Goal: Task Accomplishment & Management: Manage account settings

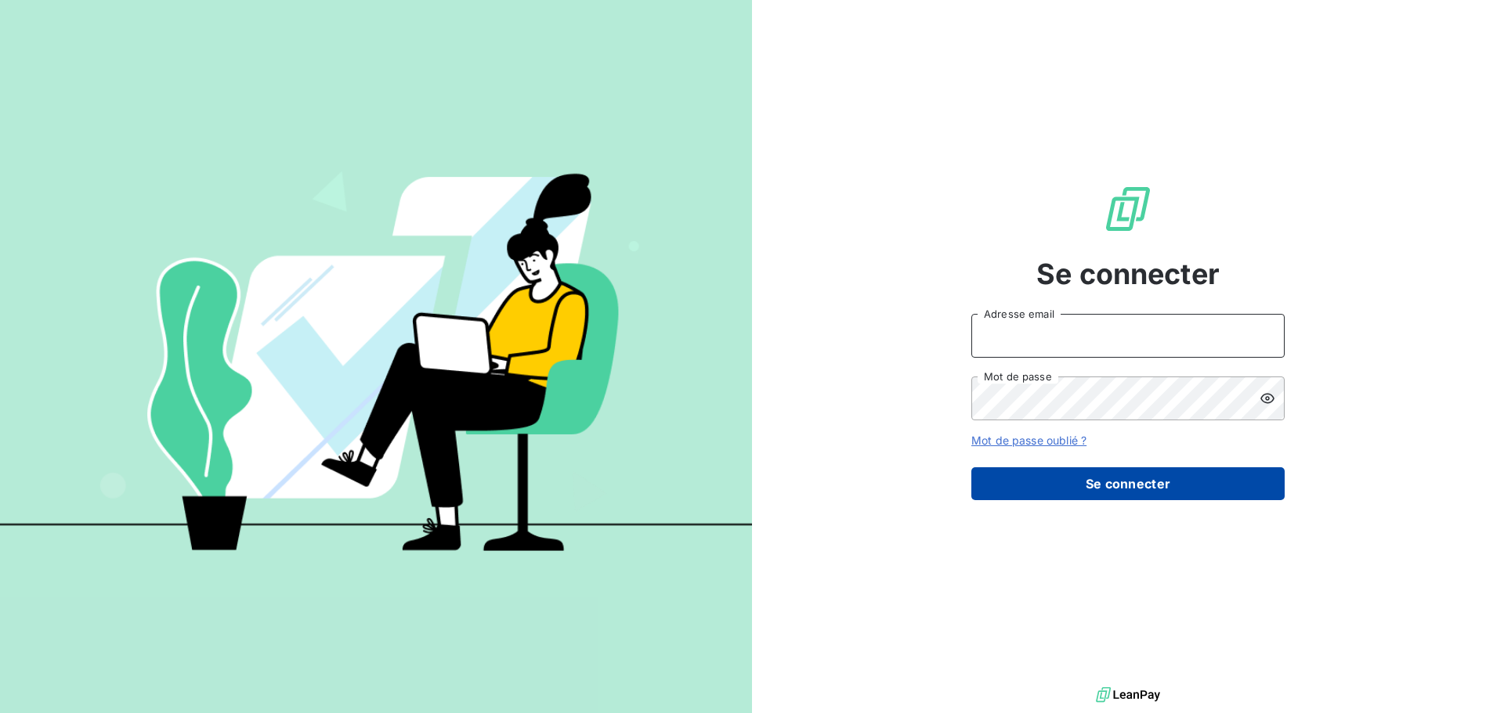
type input "[EMAIL_ADDRESS][DOMAIN_NAME]"
click at [1108, 476] on button "Se connecter" at bounding box center [1127, 484] width 313 height 33
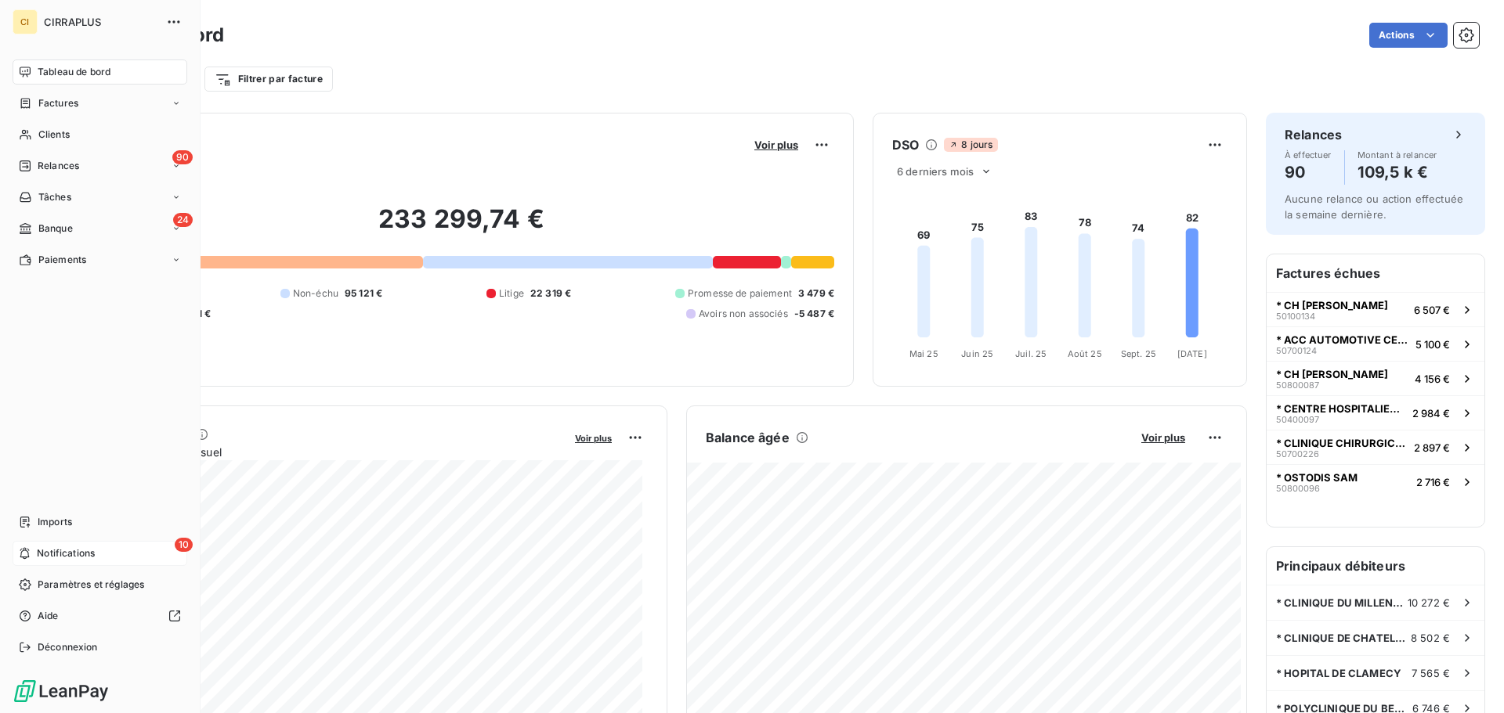
click at [51, 549] on span "Notifications" at bounding box center [66, 554] width 58 height 14
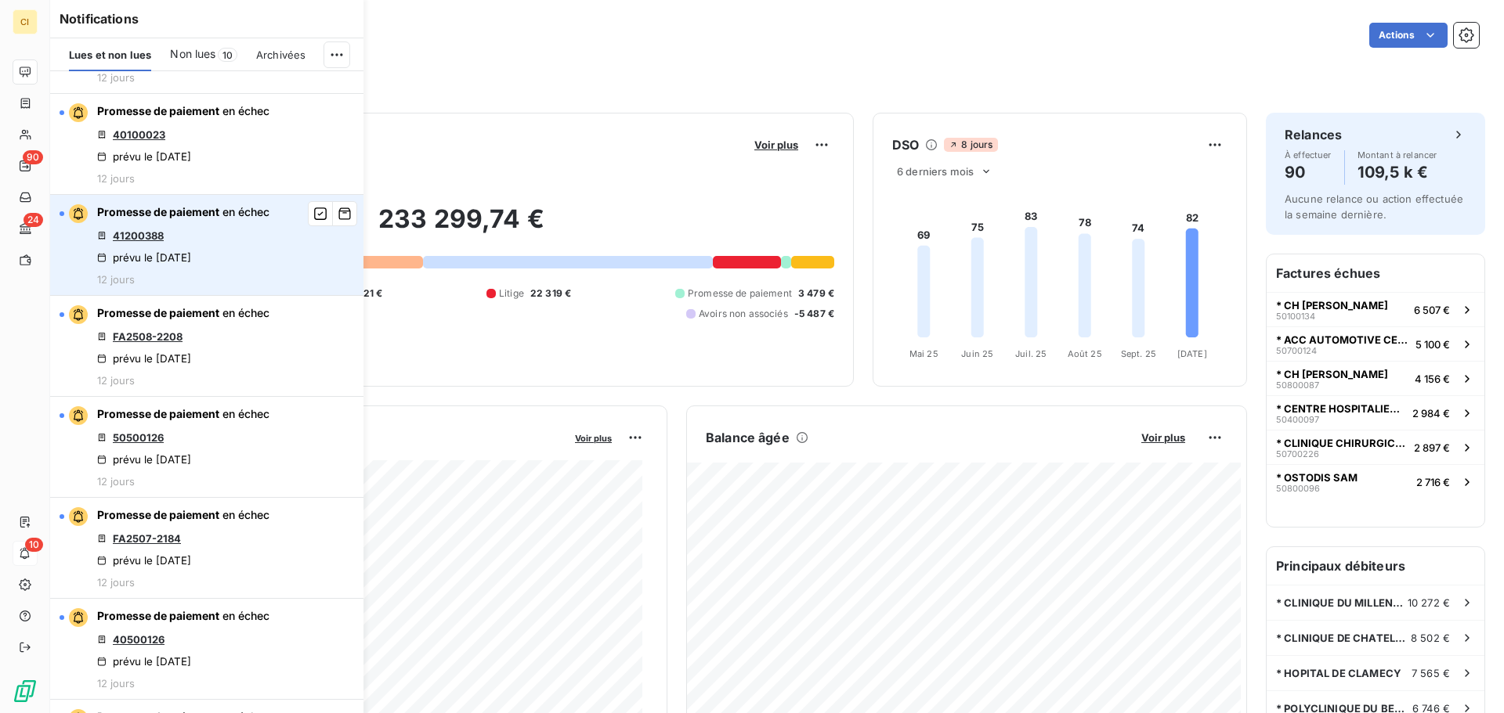
scroll to position [78, 0]
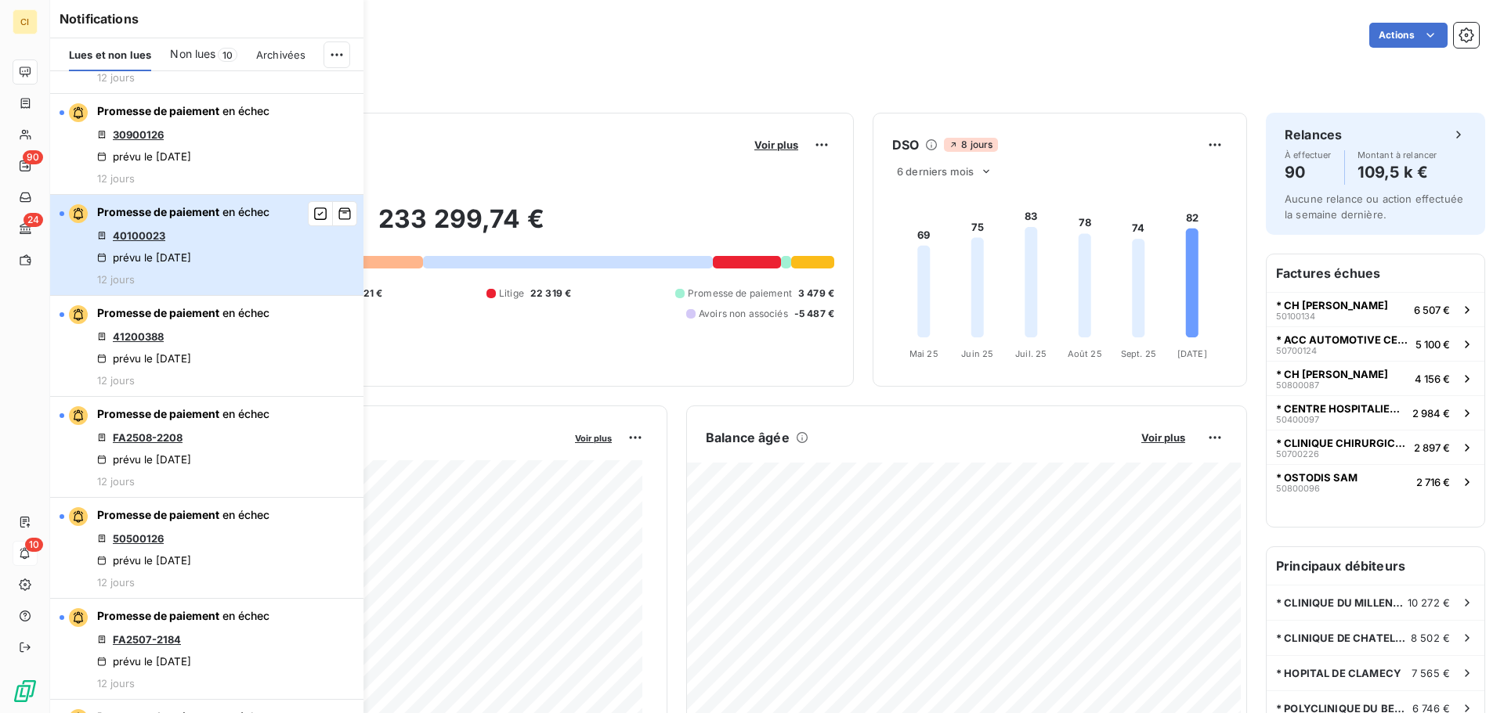
click at [184, 243] on div "Promesse de paiement en échec 40100023 prévu le 30 sept. 2025 12 jours" at bounding box center [183, 244] width 172 height 81
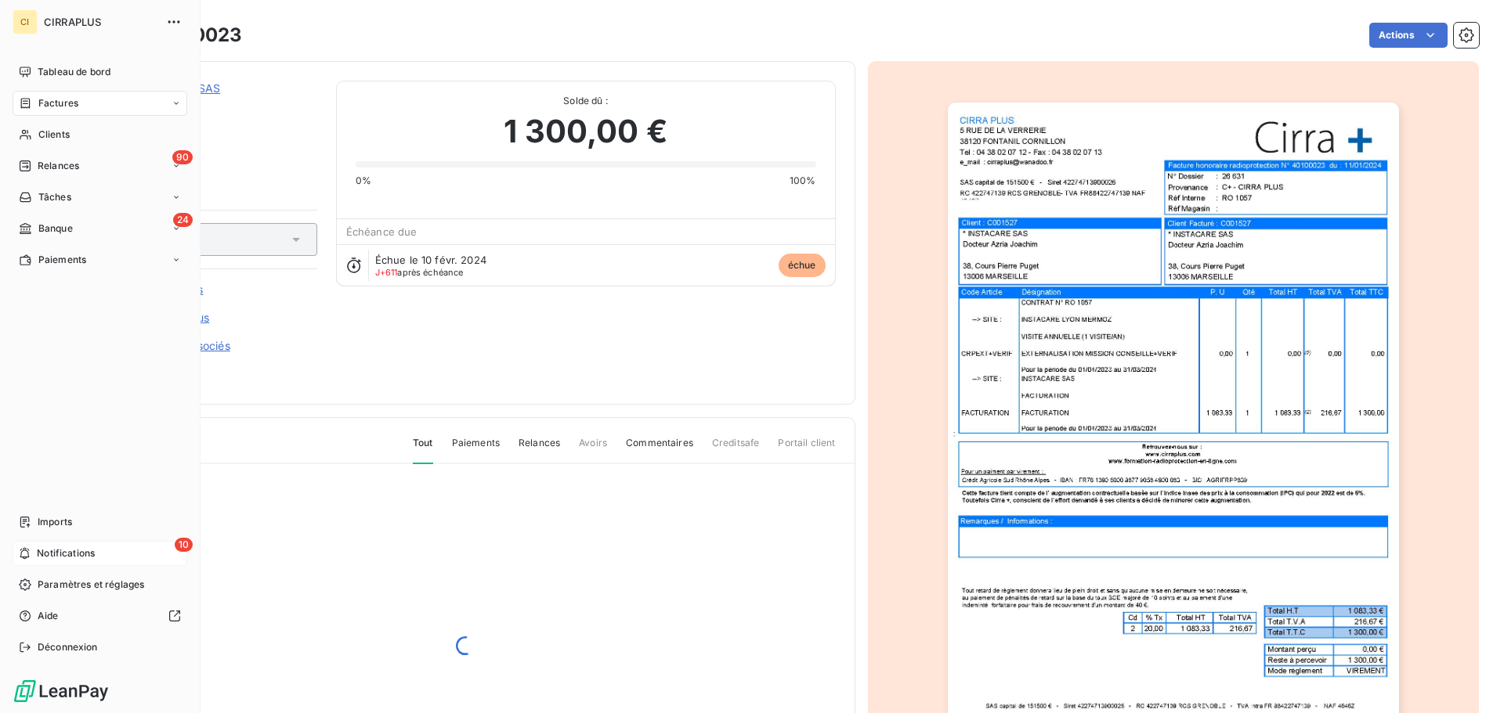
click at [34, 543] on div "10 Notifications" at bounding box center [100, 553] width 175 height 25
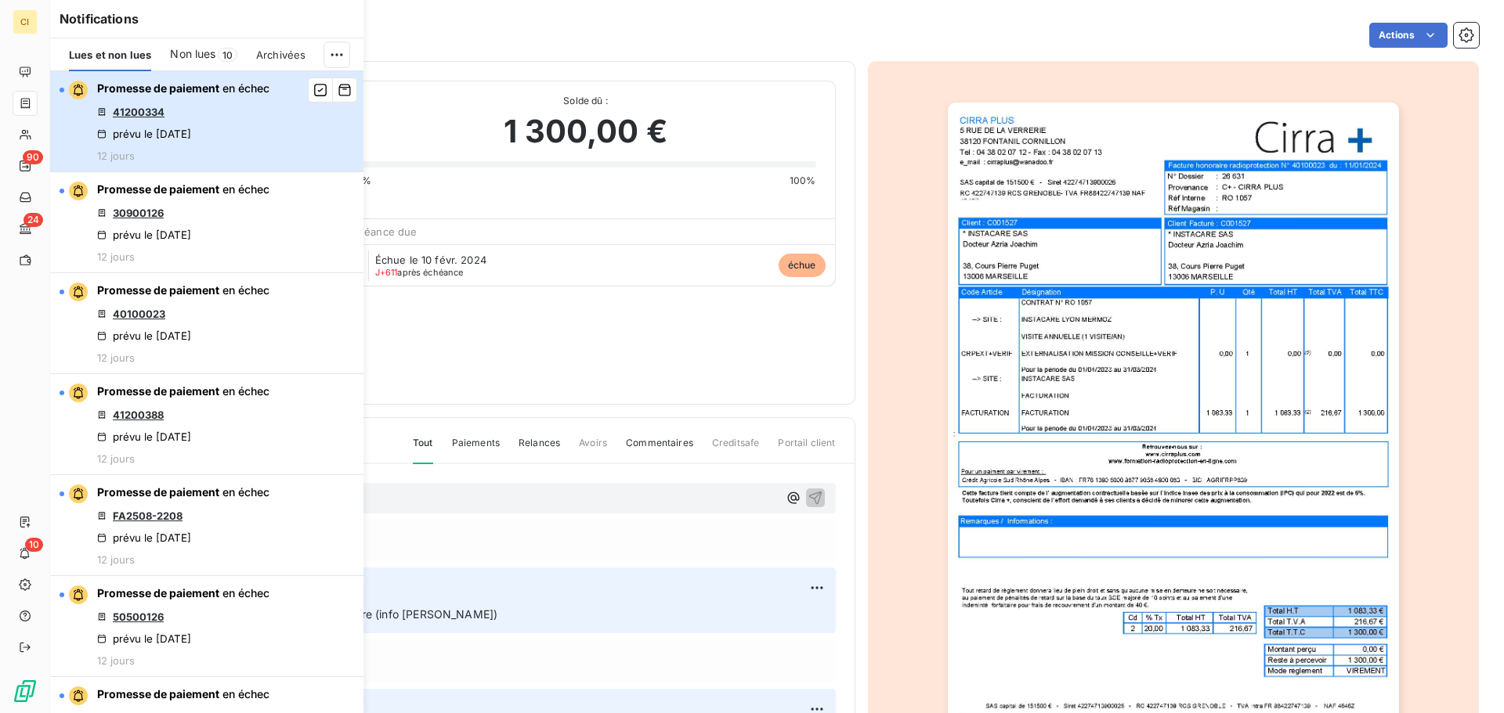
click at [334, 124] on button "Promesse de paiement en échec 41200334 prévu le 30 sept. 2025 12 jours" at bounding box center [206, 121] width 313 height 101
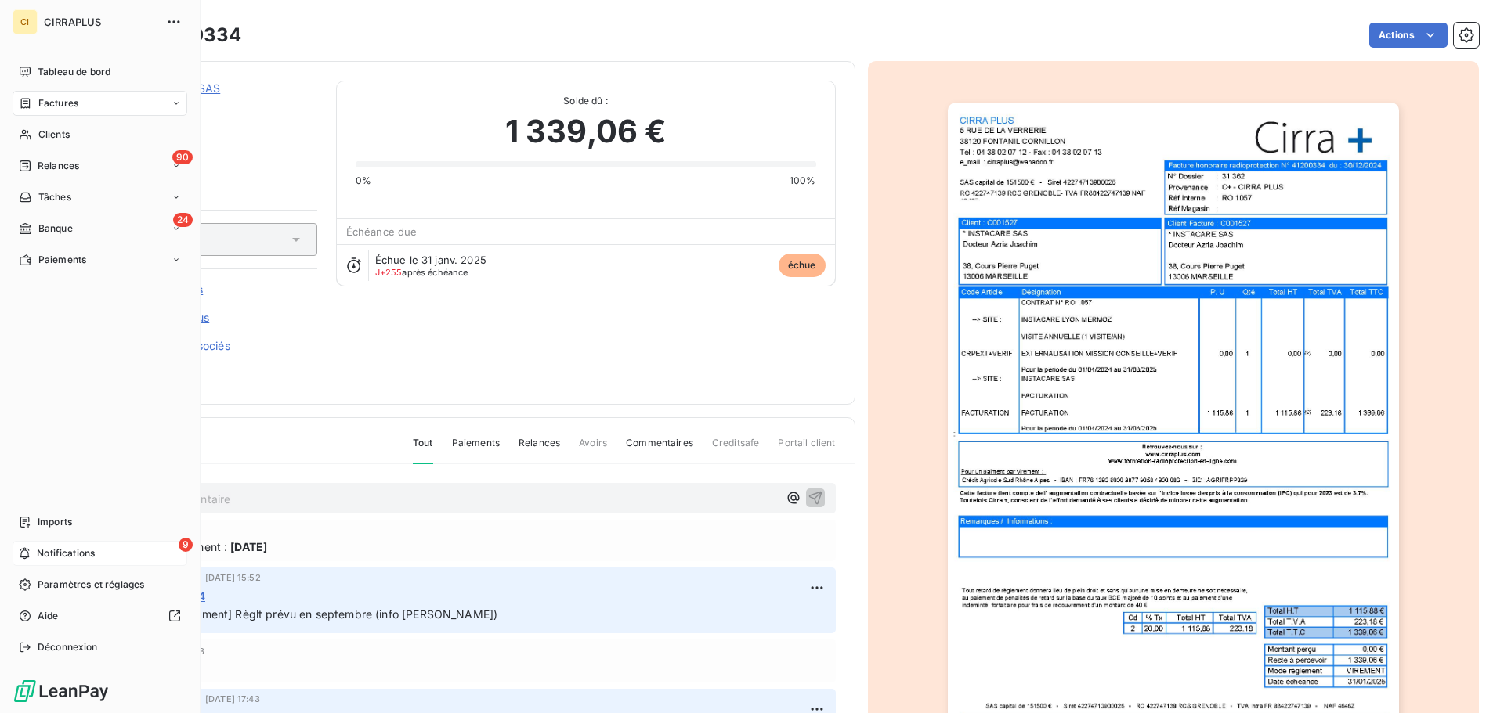
click at [53, 549] on span "Notifications" at bounding box center [66, 554] width 58 height 14
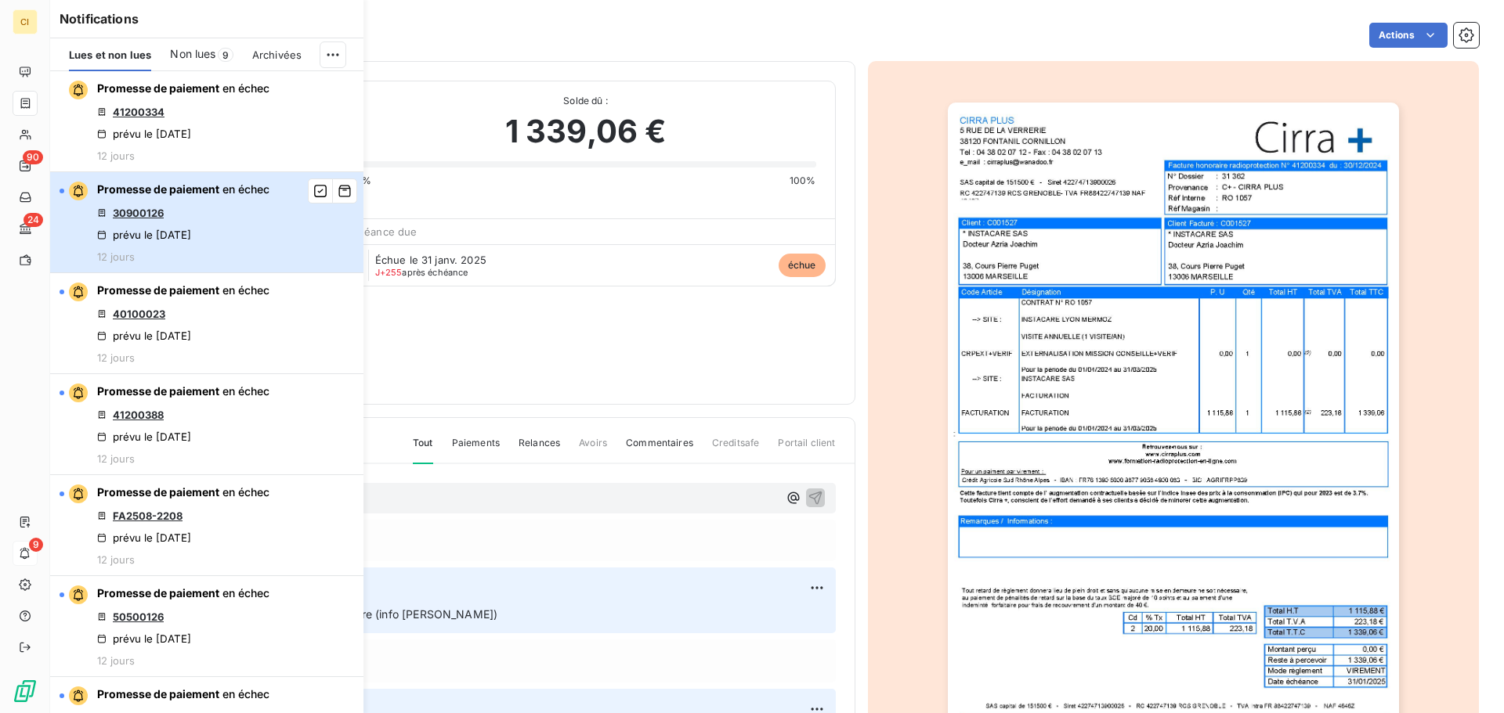
click at [241, 200] on div "Promesse de paiement en échec 30900126 prévu le 30 sept. 2025 12 jours" at bounding box center [183, 222] width 172 height 81
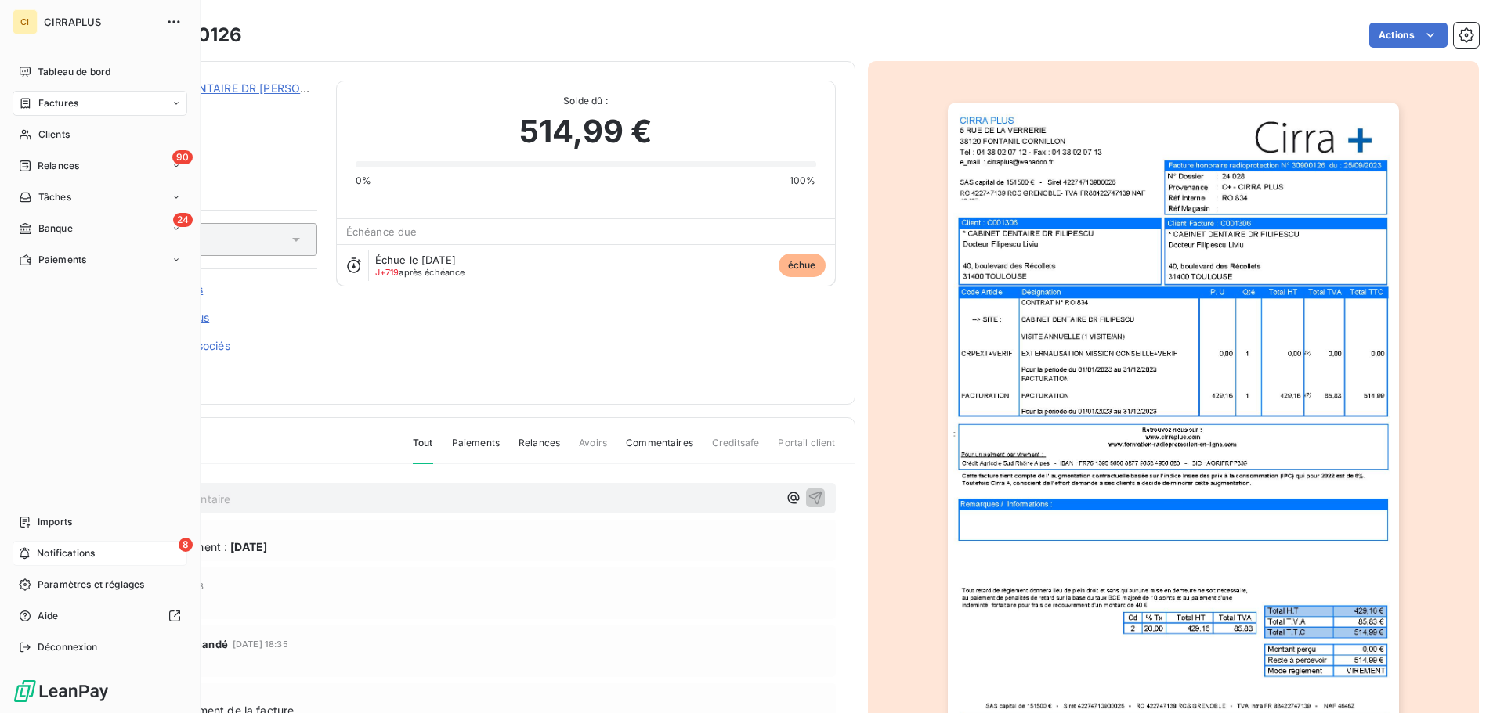
click at [39, 547] on span "Notifications" at bounding box center [66, 554] width 58 height 14
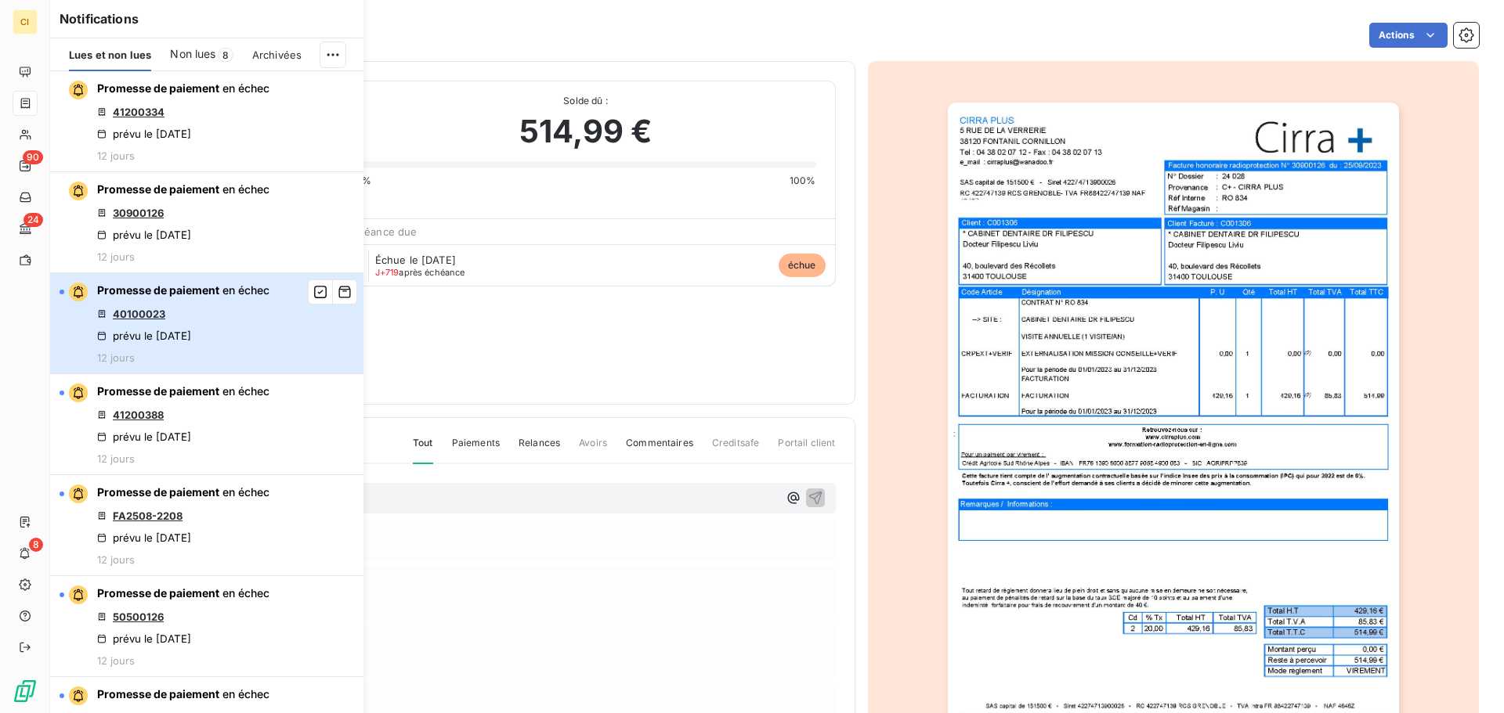
click at [179, 321] on div "Promesse de paiement en échec 40100023 prévu le 30 sept. 2025 12 jours" at bounding box center [183, 323] width 172 height 81
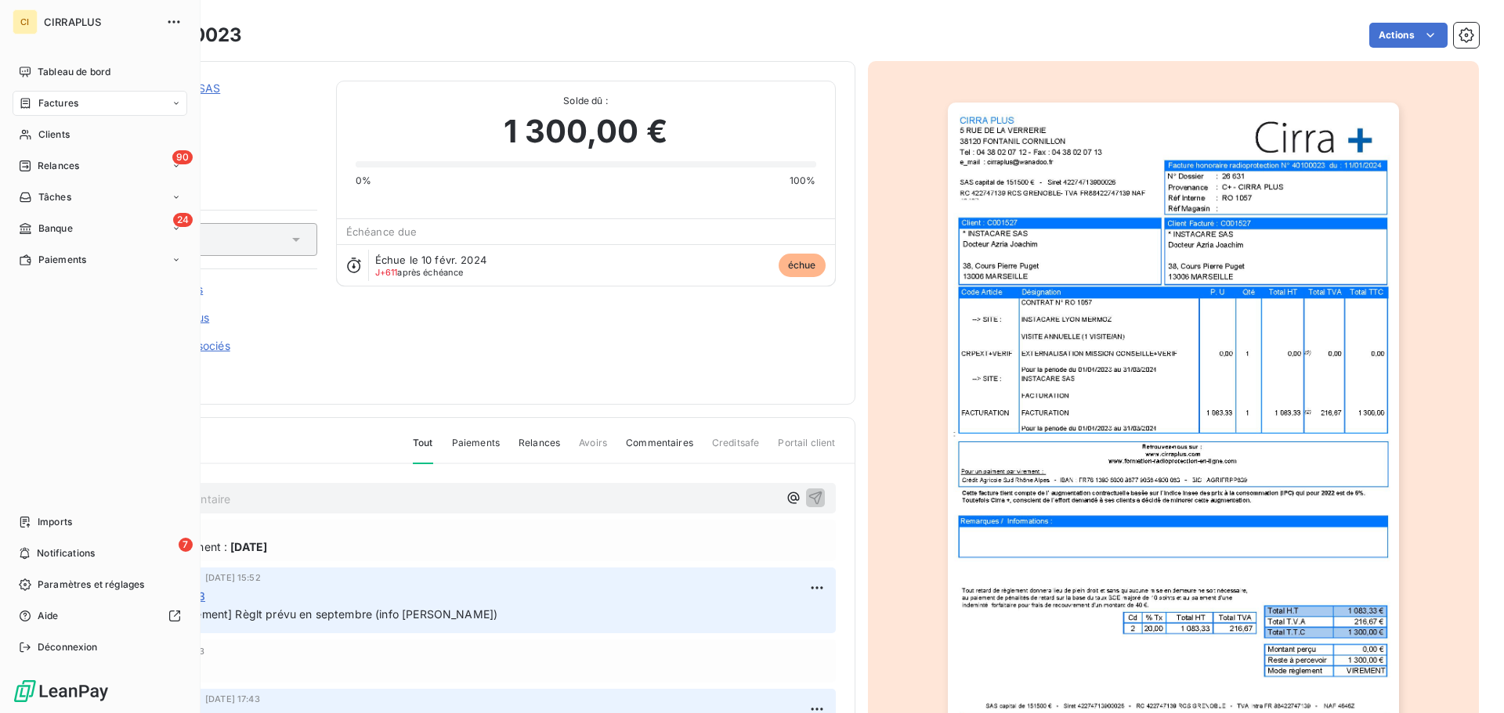
drag, startPoint x: 48, startPoint y: 552, endPoint x: 59, endPoint y: 540, distance: 16.6
click at [49, 551] on span "Notifications" at bounding box center [66, 554] width 58 height 14
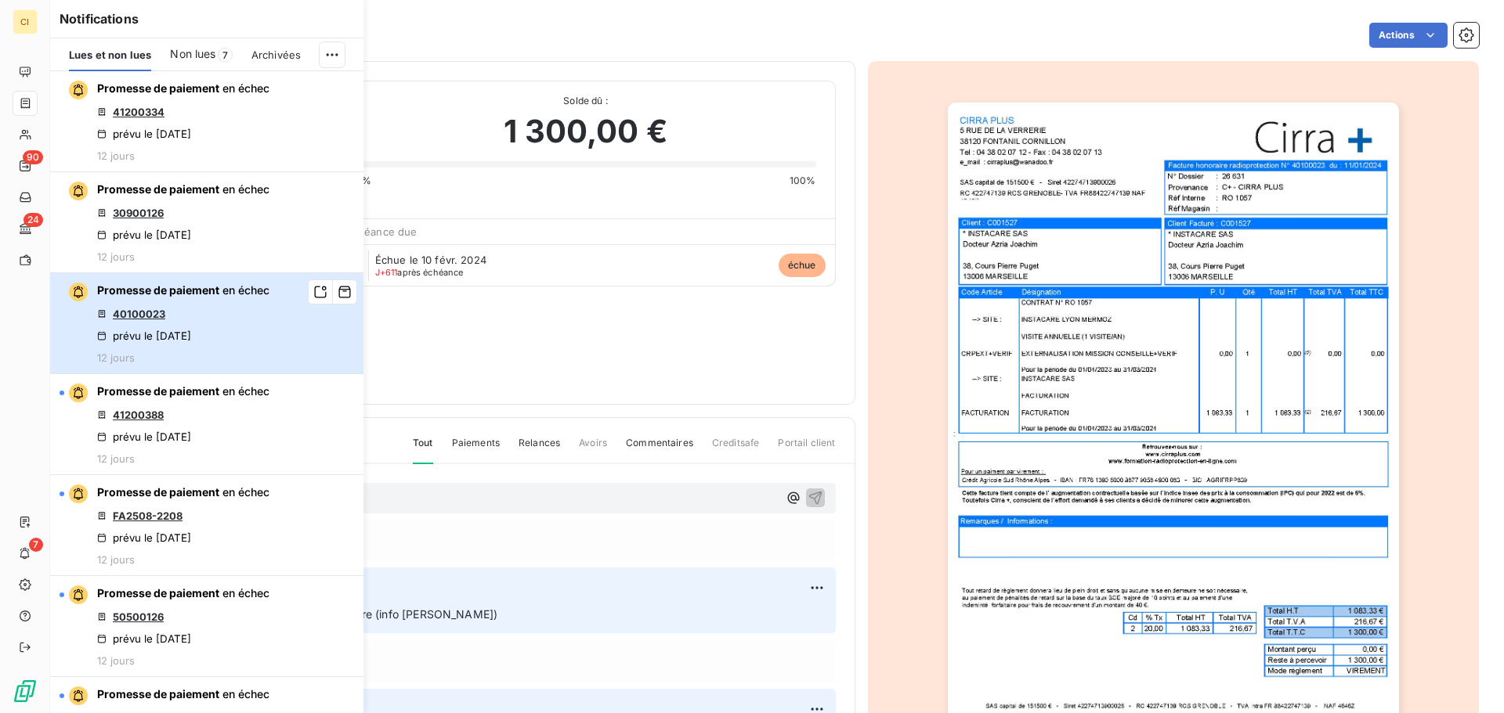
click at [265, 327] on div "Promesse de paiement en échec 40100023 prévu le 30 sept. 2025 12 jours" at bounding box center [183, 323] width 172 height 81
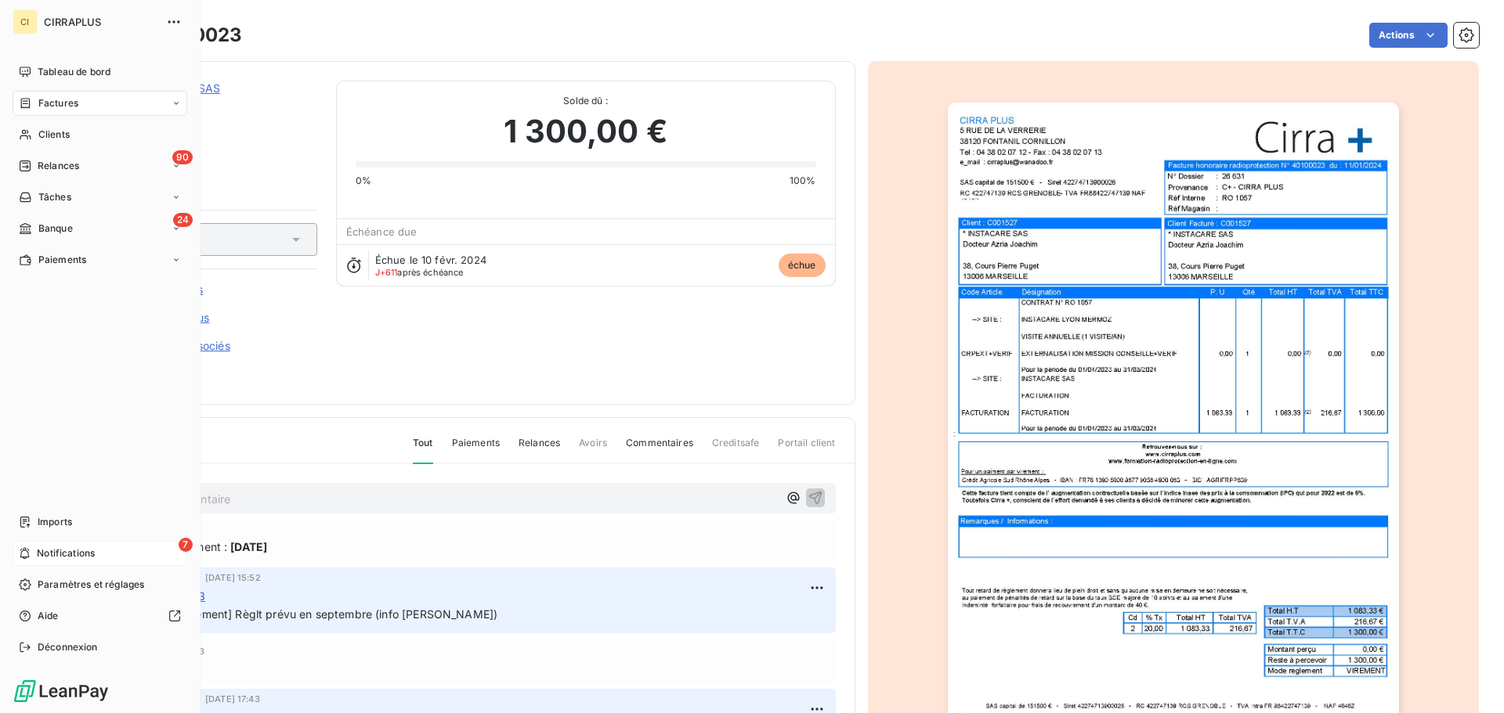
click at [61, 552] on span "Notifications" at bounding box center [66, 554] width 58 height 14
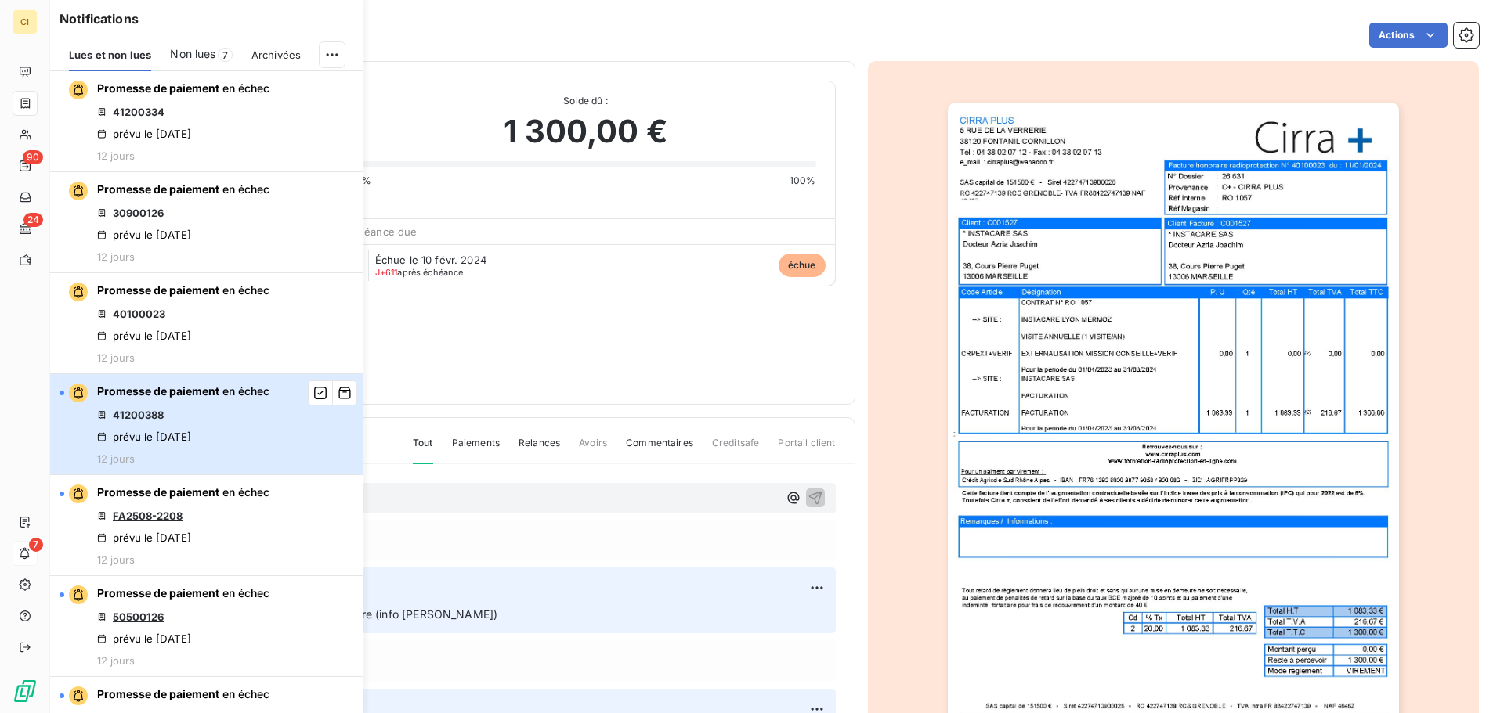
click at [215, 410] on div "Promesse de paiement en échec 41200388 prévu le 30 sept. 2025 12 jours" at bounding box center [183, 424] width 172 height 81
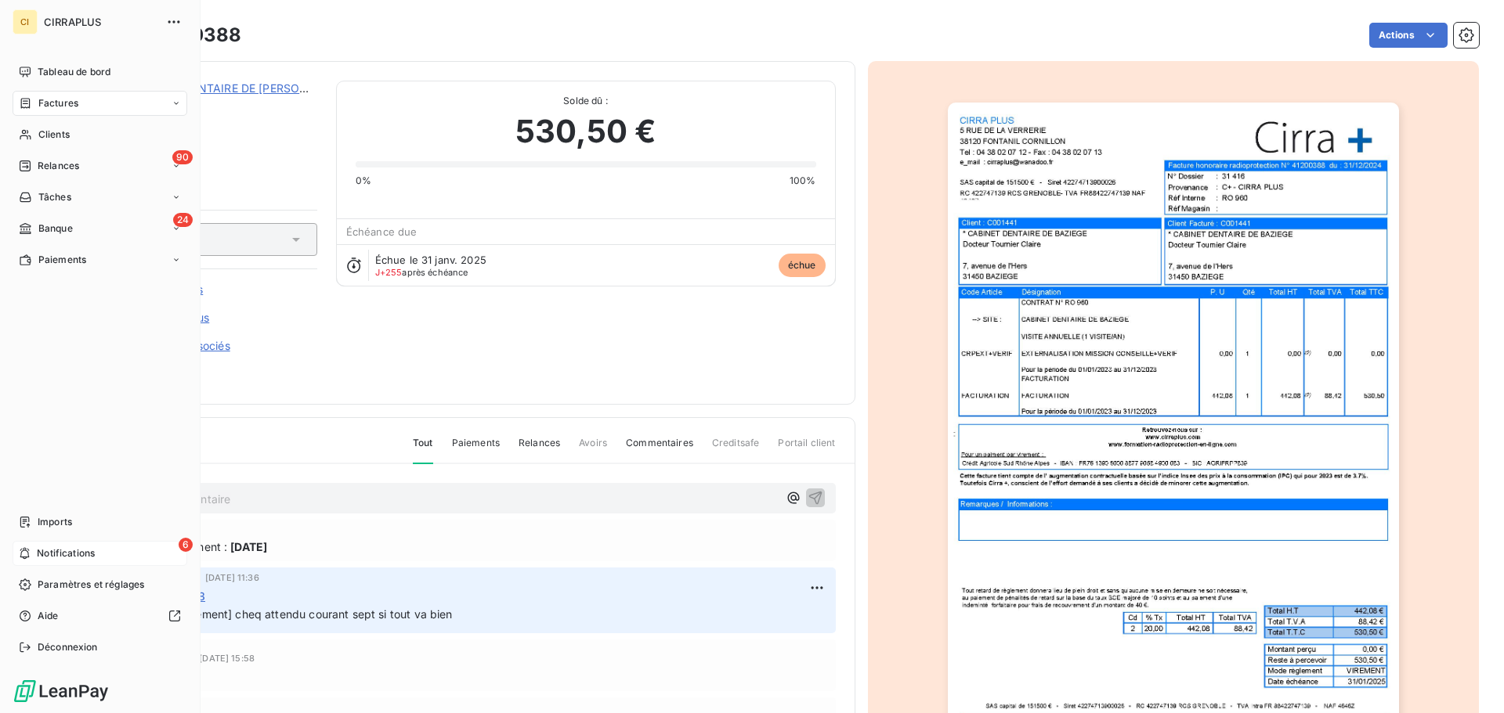
click at [45, 559] on span "Notifications" at bounding box center [66, 554] width 58 height 14
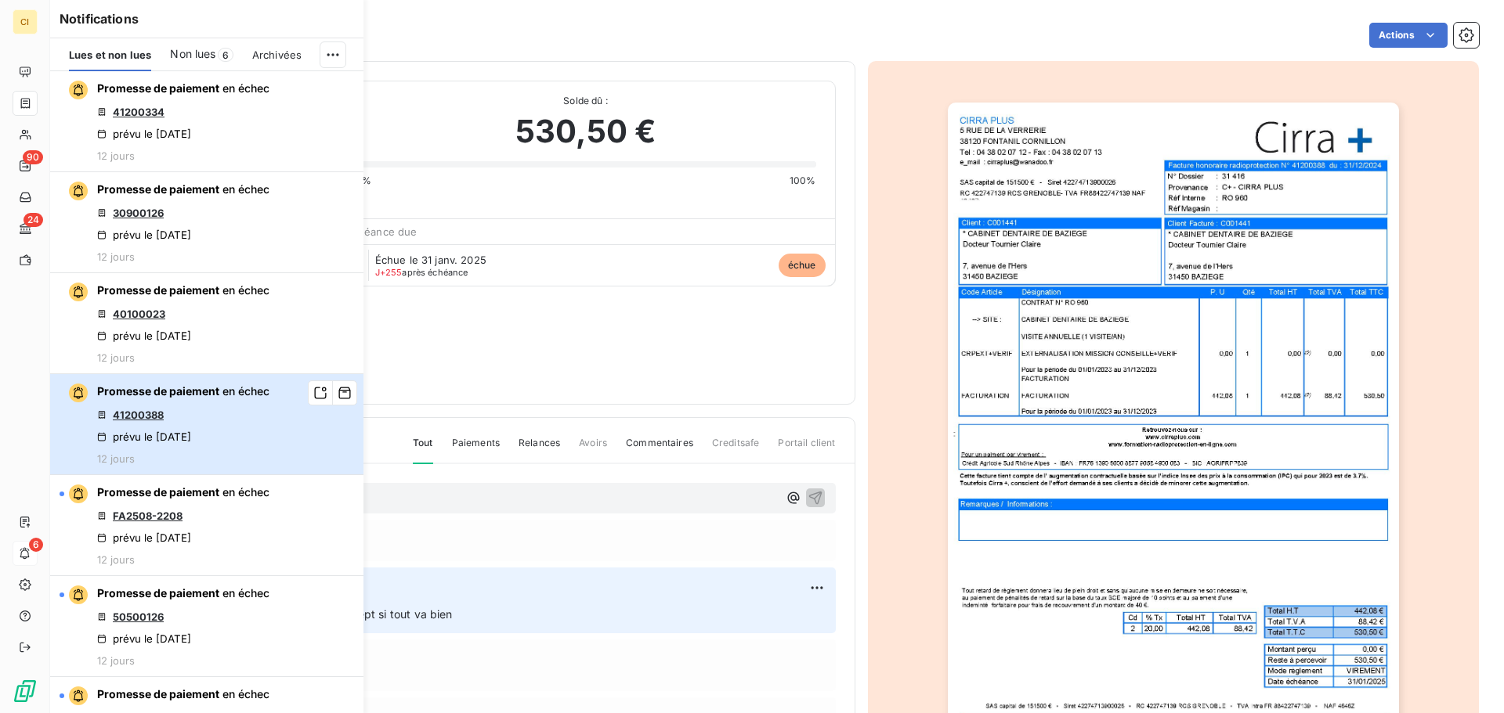
click at [264, 453] on div "Promesse de paiement en échec 41200388 prévu le 30 sept. 2025 12 jours" at bounding box center [183, 424] width 172 height 81
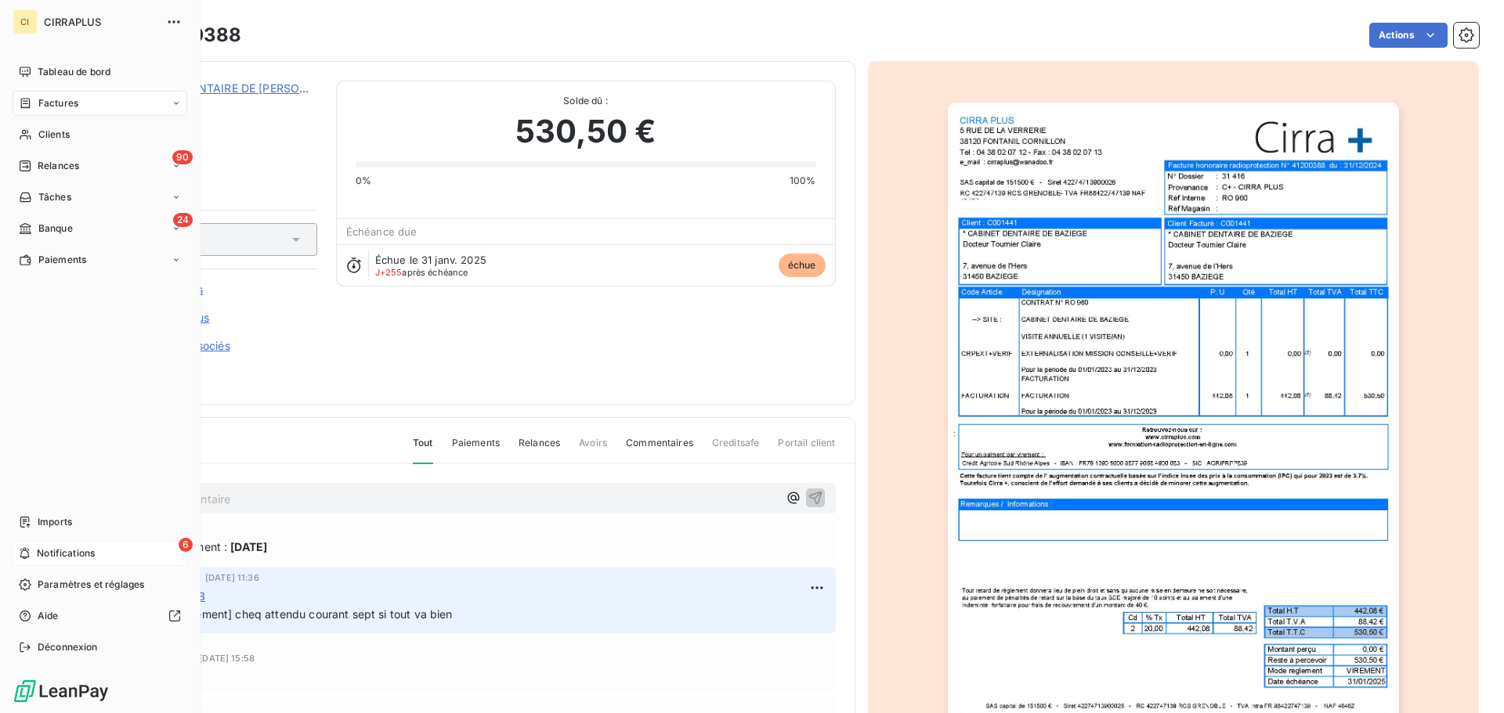
click at [57, 554] on span "Notifications" at bounding box center [66, 554] width 58 height 14
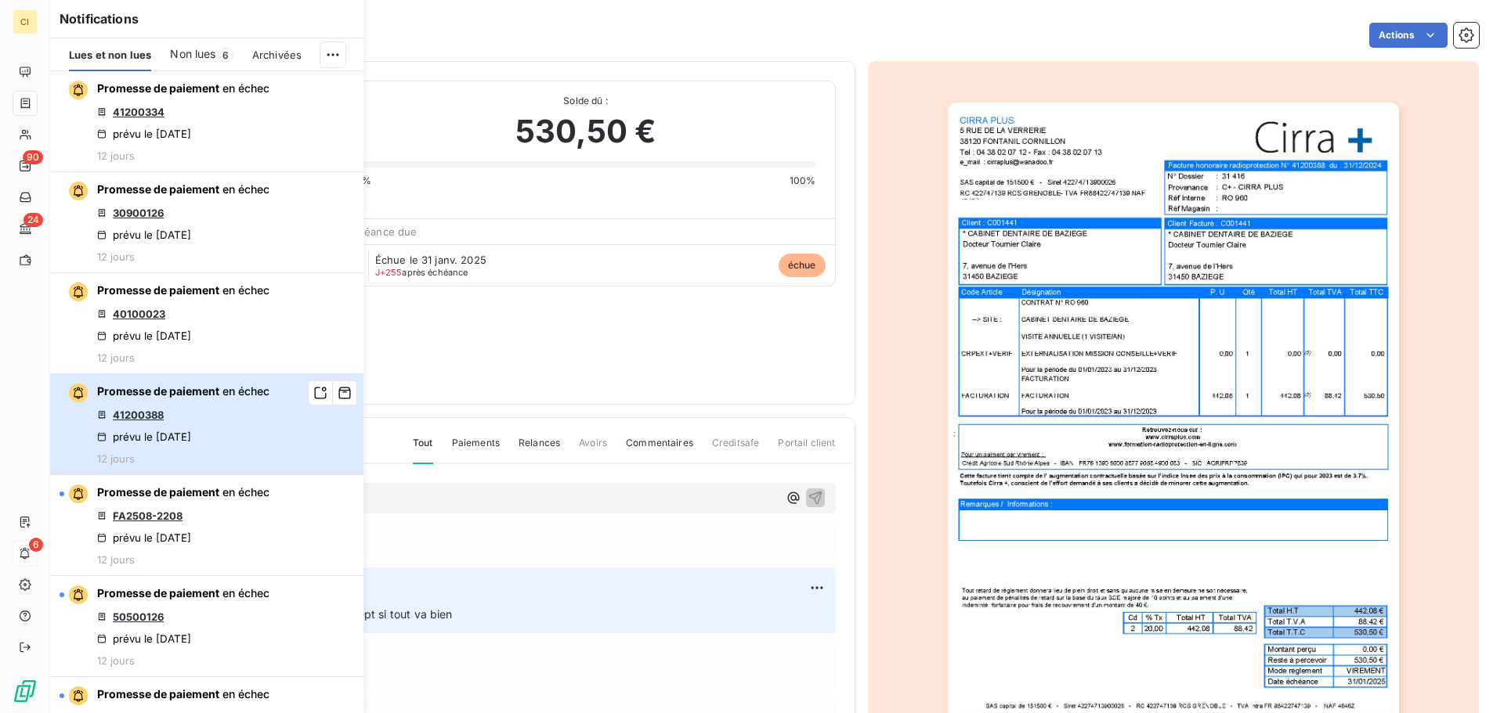
click at [298, 421] on button "Promesse de paiement en échec 41200388 prévu le 30 sept. 2025 12 jours" at bounding box center [206, 424] width 313 height 101
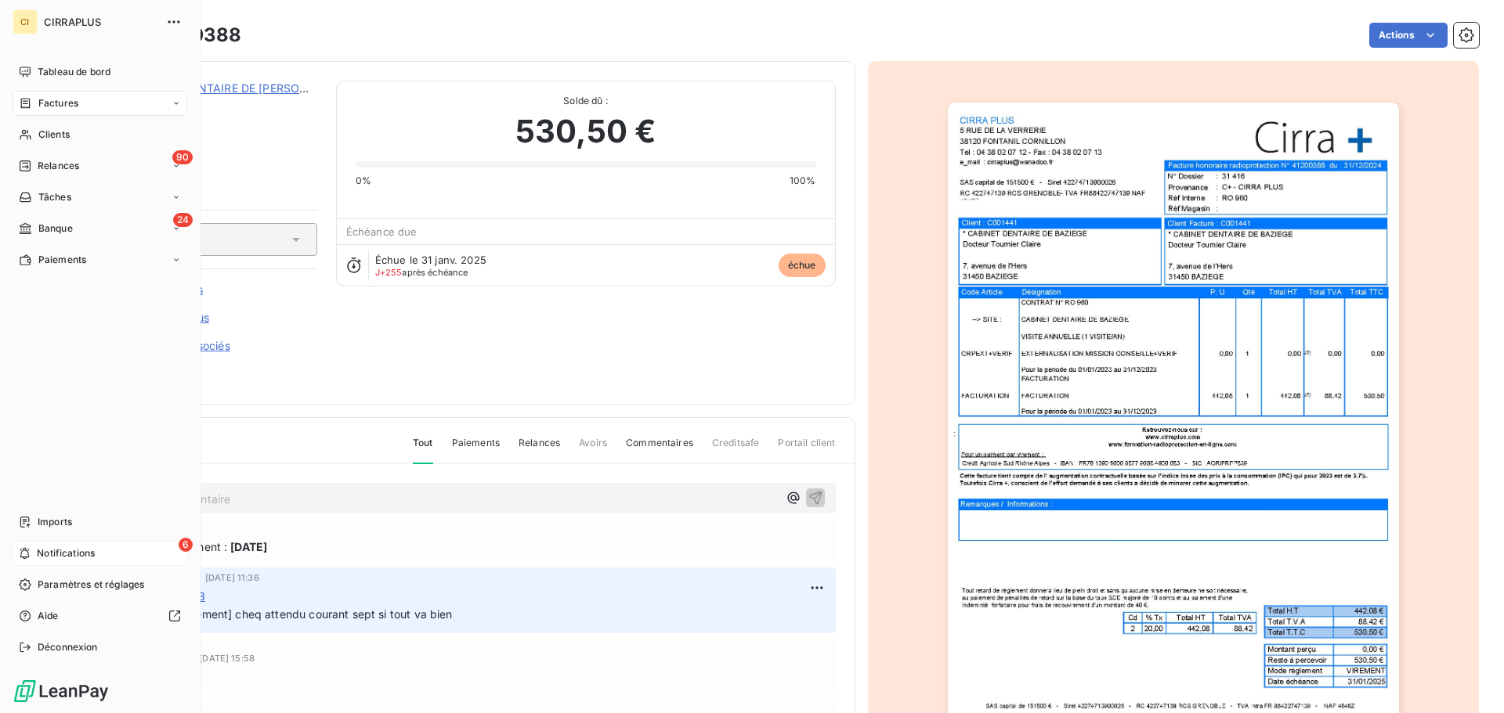
click at [56, 551] on span "Notifications" at bounding box center [66, 554] width 58 height 14
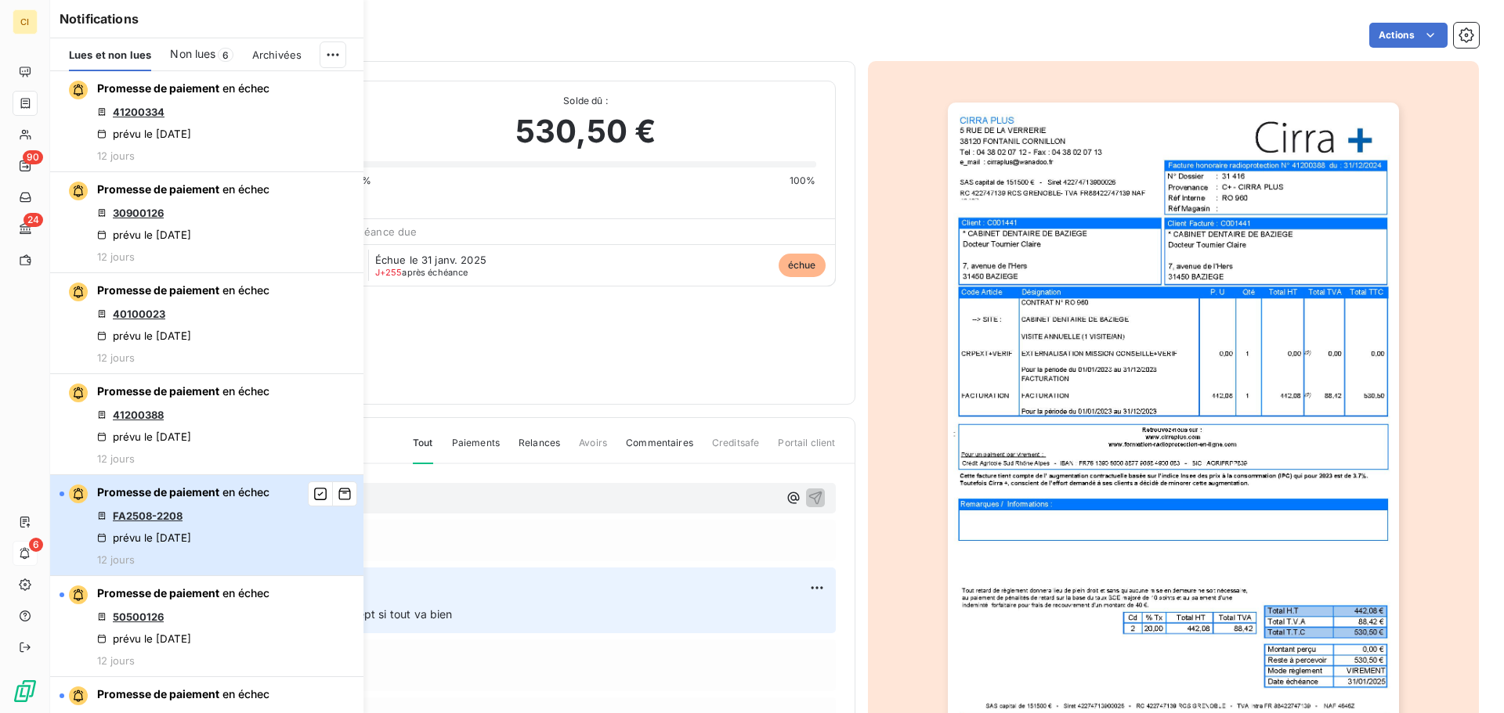
click at [255, 511] on div "Promesse de paiement en échec FA2508-2208 prévu le 30 sept. 2025 12 jours" at bounding box center [183, 525] width 172 height 81
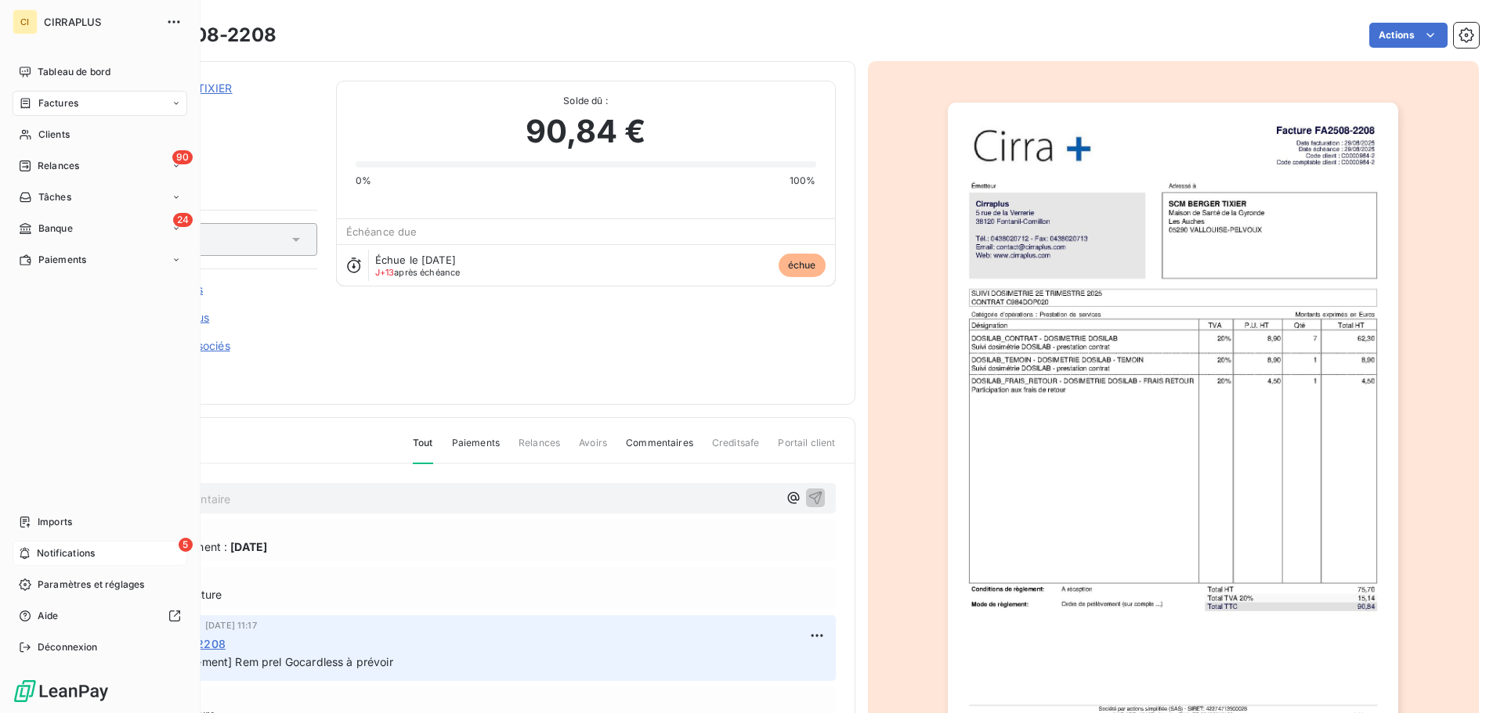
click at [40, 550] on span "Notifications" at bounding box center [66, 554] width 58 height 14
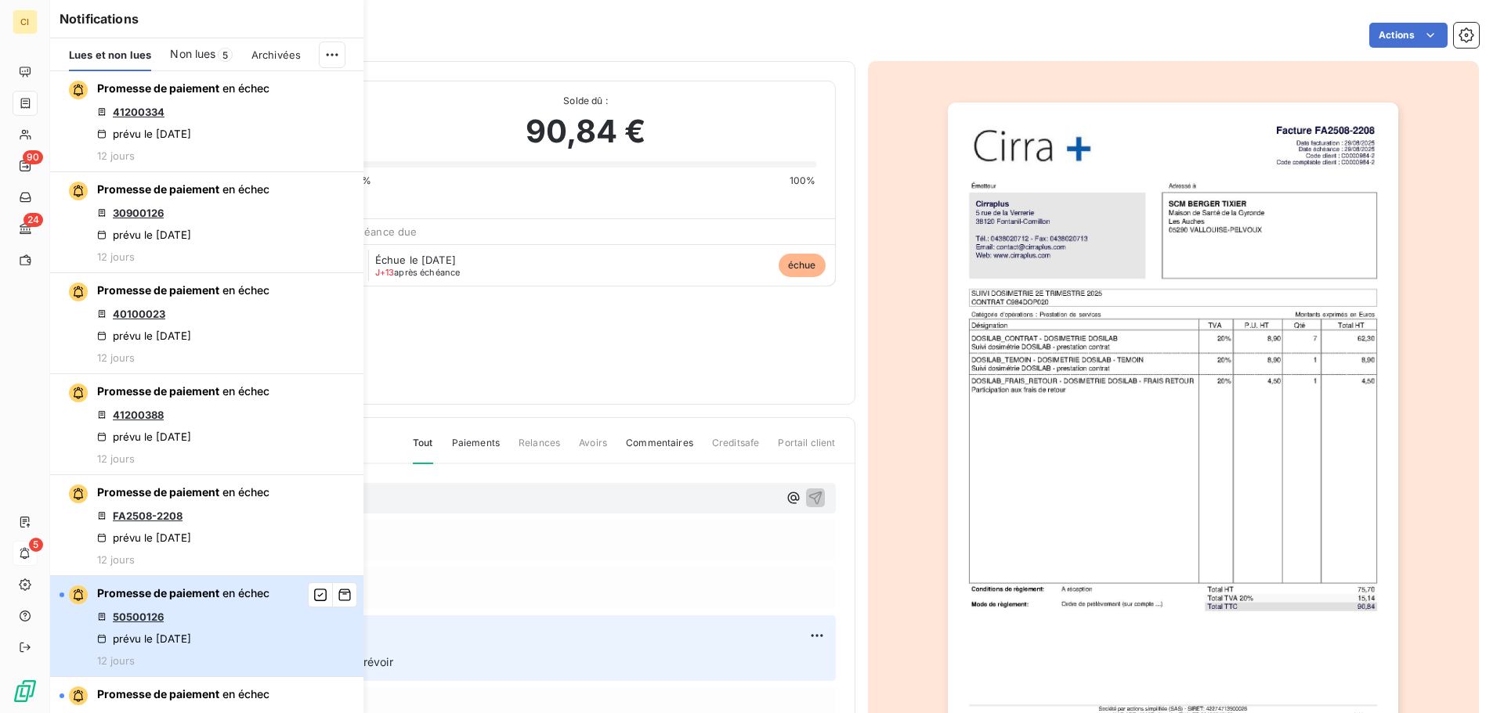
click at [191, 633] on div "prévu le 30 sept. 2025" at bounding box center [144, 639] width 94 height 13
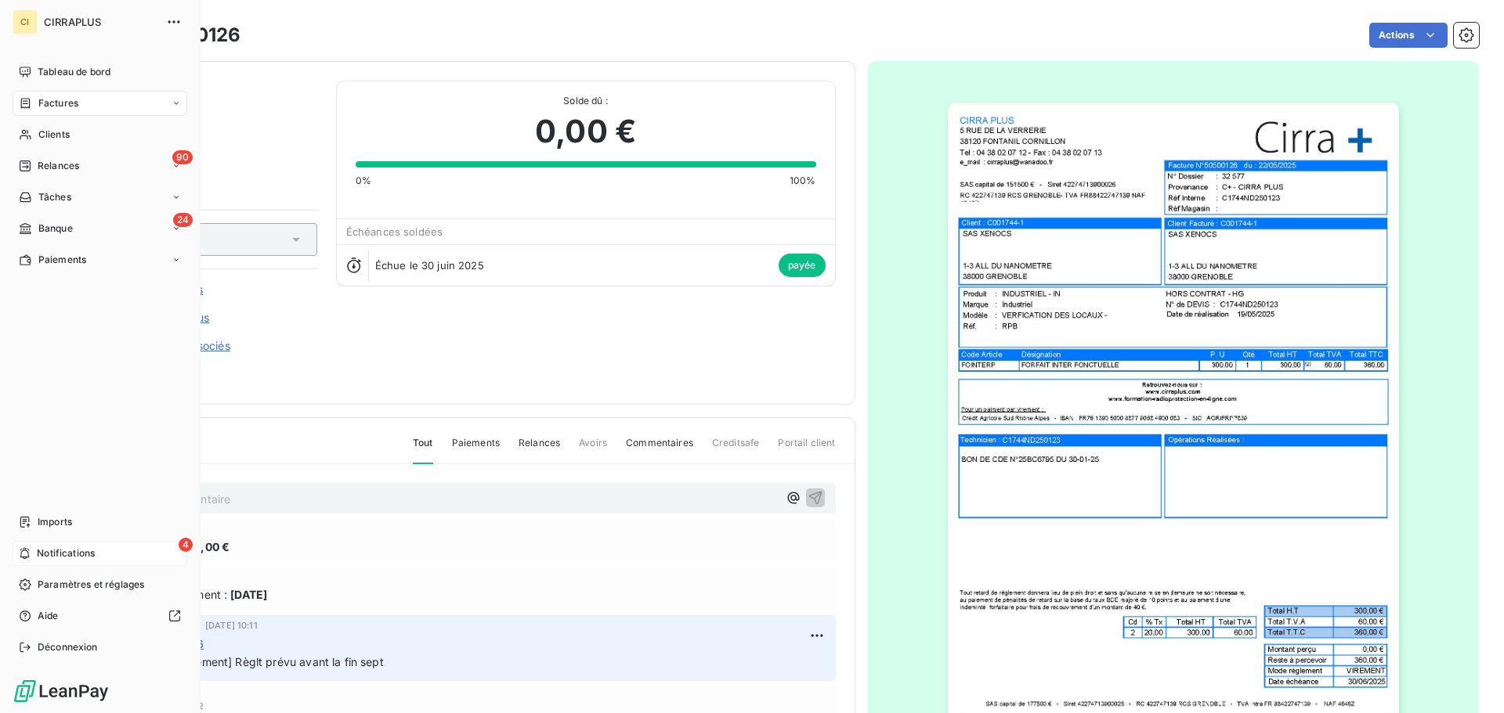
click at [36, 545] on div "4 Notifications" at bounding box center [100, 553] width 175 height 25
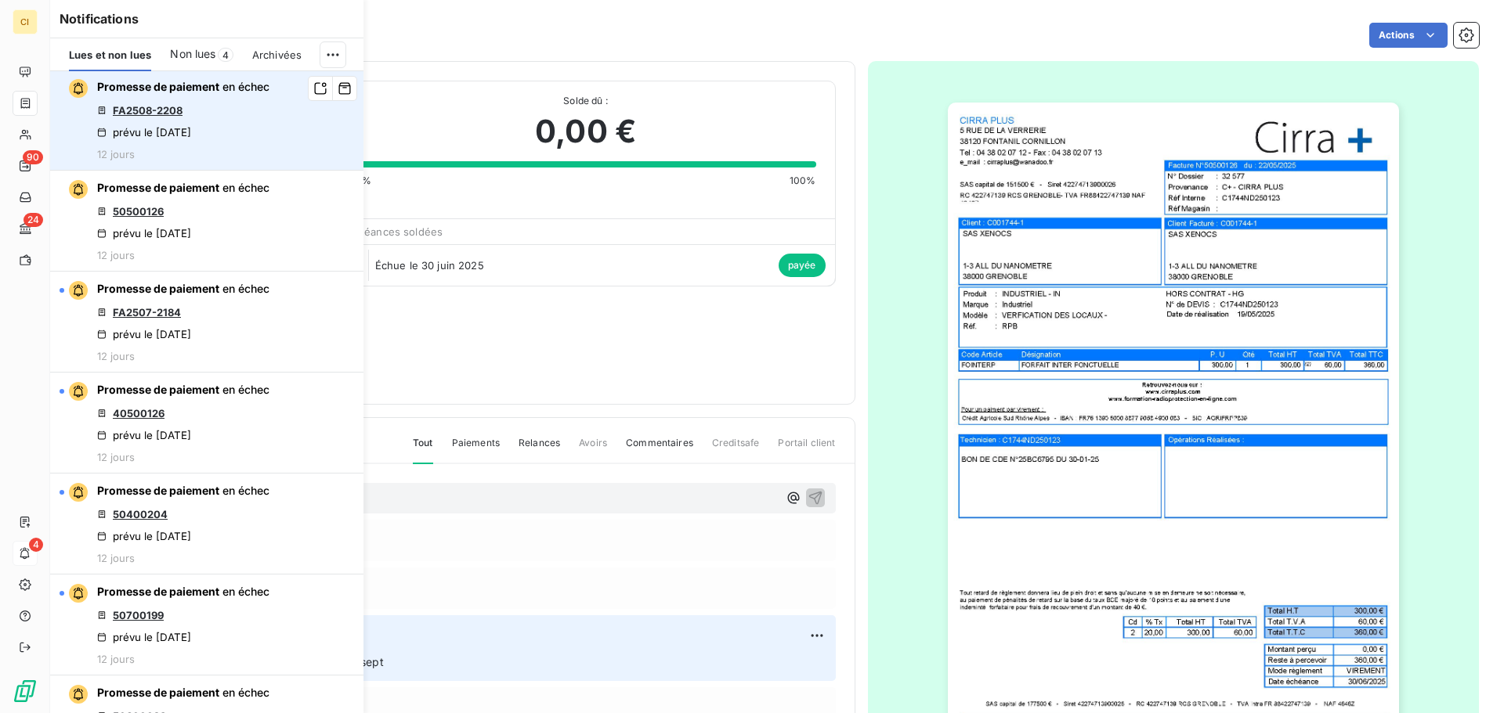
scroll to position [470, 0]
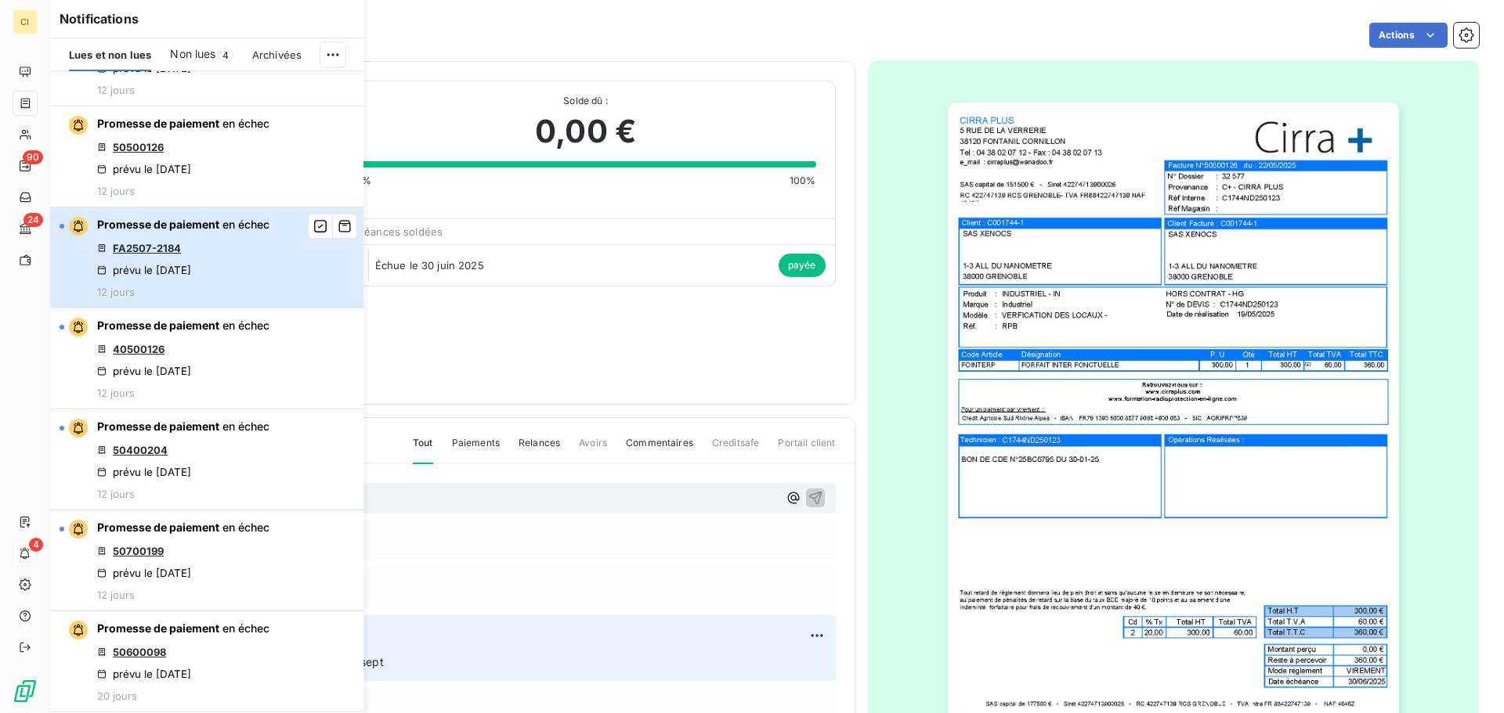
click at [199, 248] on div "Promesse de paiement en échec FA2507-2184 prévu le 30 sept. 2025 12 jours" at bounding box center [183, 257] width 172 height 81
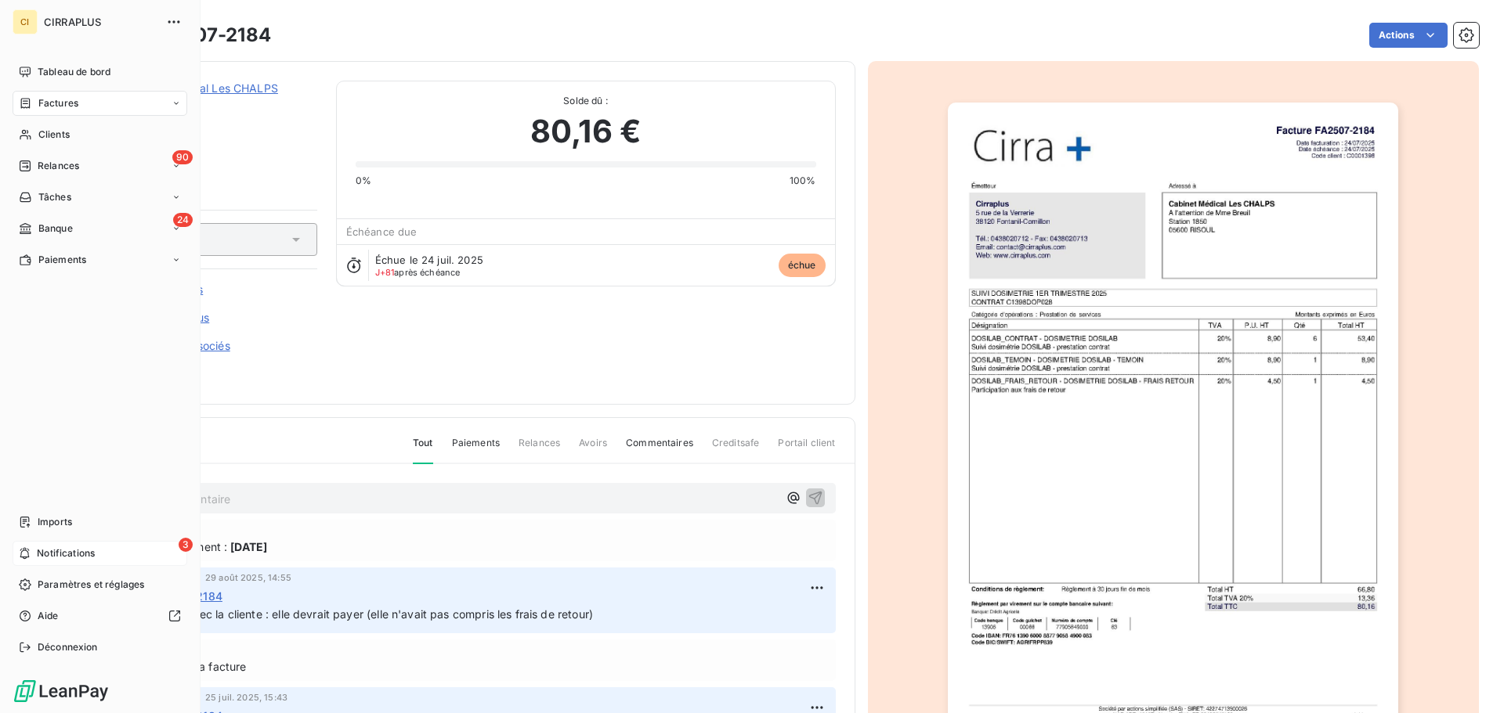
click at [40, 553] on span "Notifications" at bounding box center [66, 554] width 58 height 14
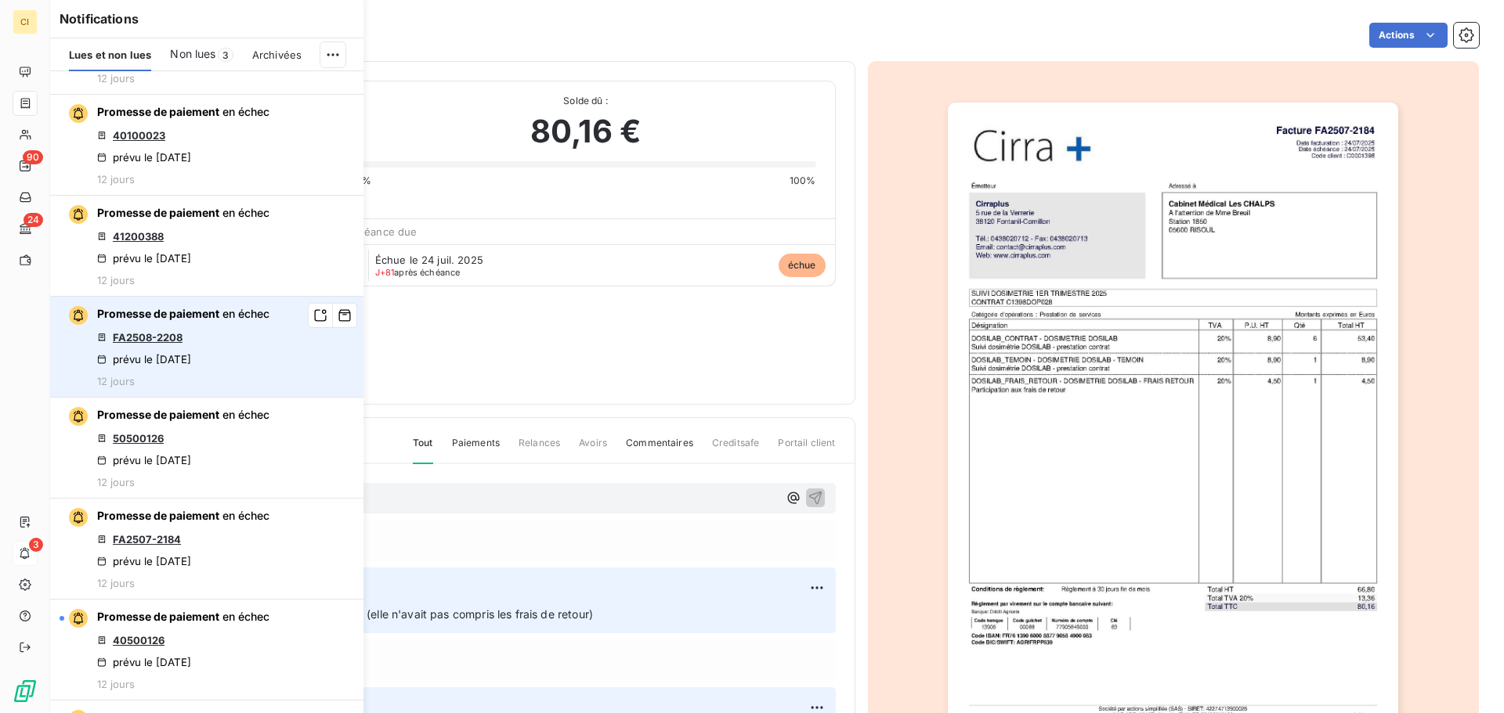
scroll to position [313, 0]
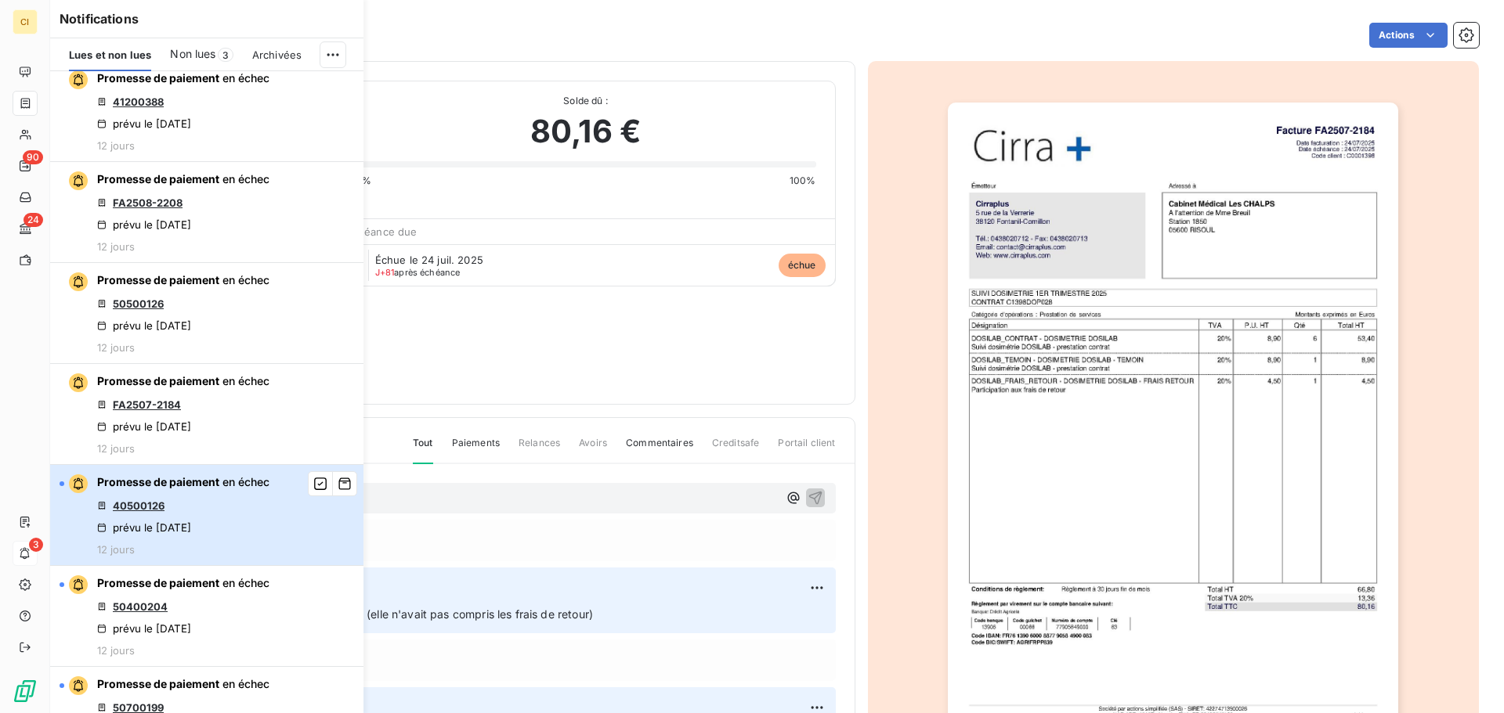
click at [226, 500] on div "Promesse de paiement en échec 40500126 prévu le 30 sept. 2025 12 jours" at bounding box center [183, 515] width 172 height 81
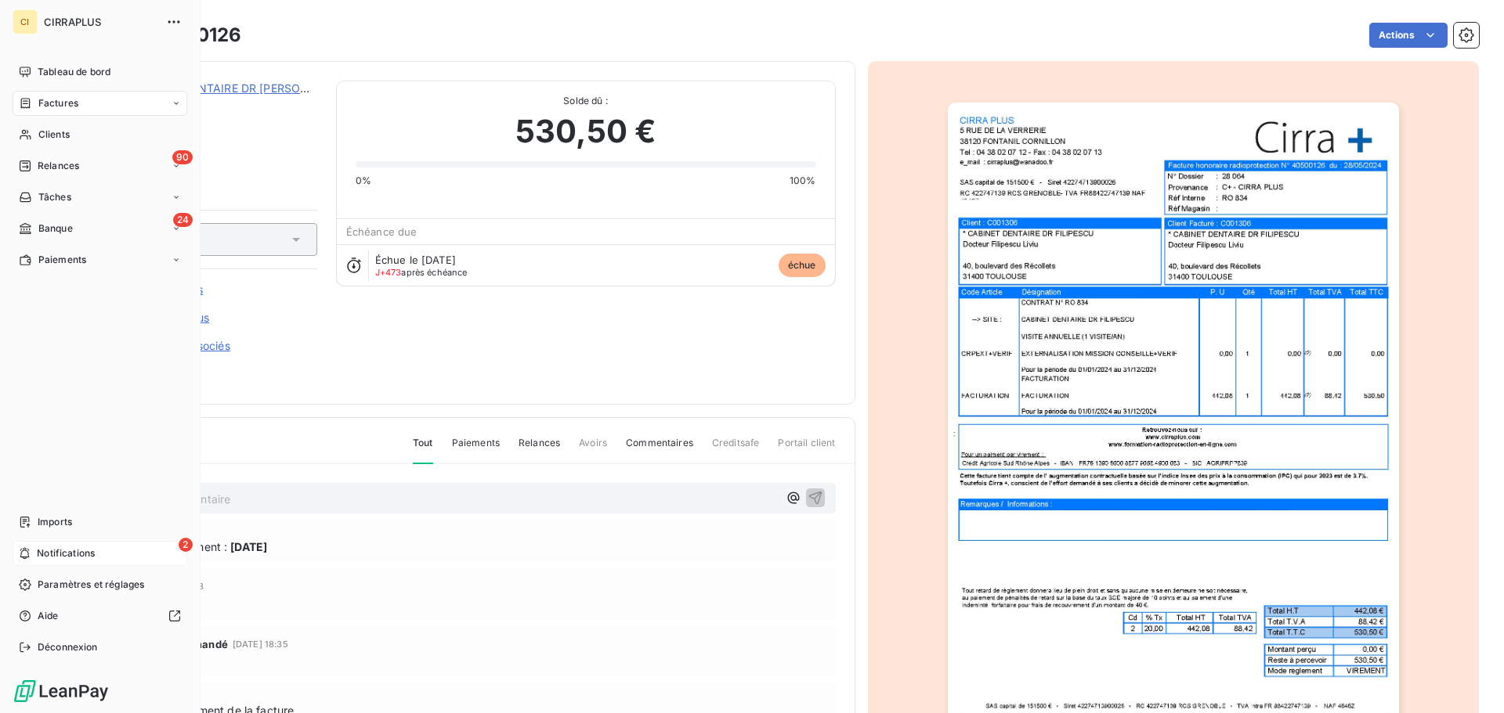
click at [34, 549] on div "2 Notifications" at bounding box center [100, 553] width 175 height 25
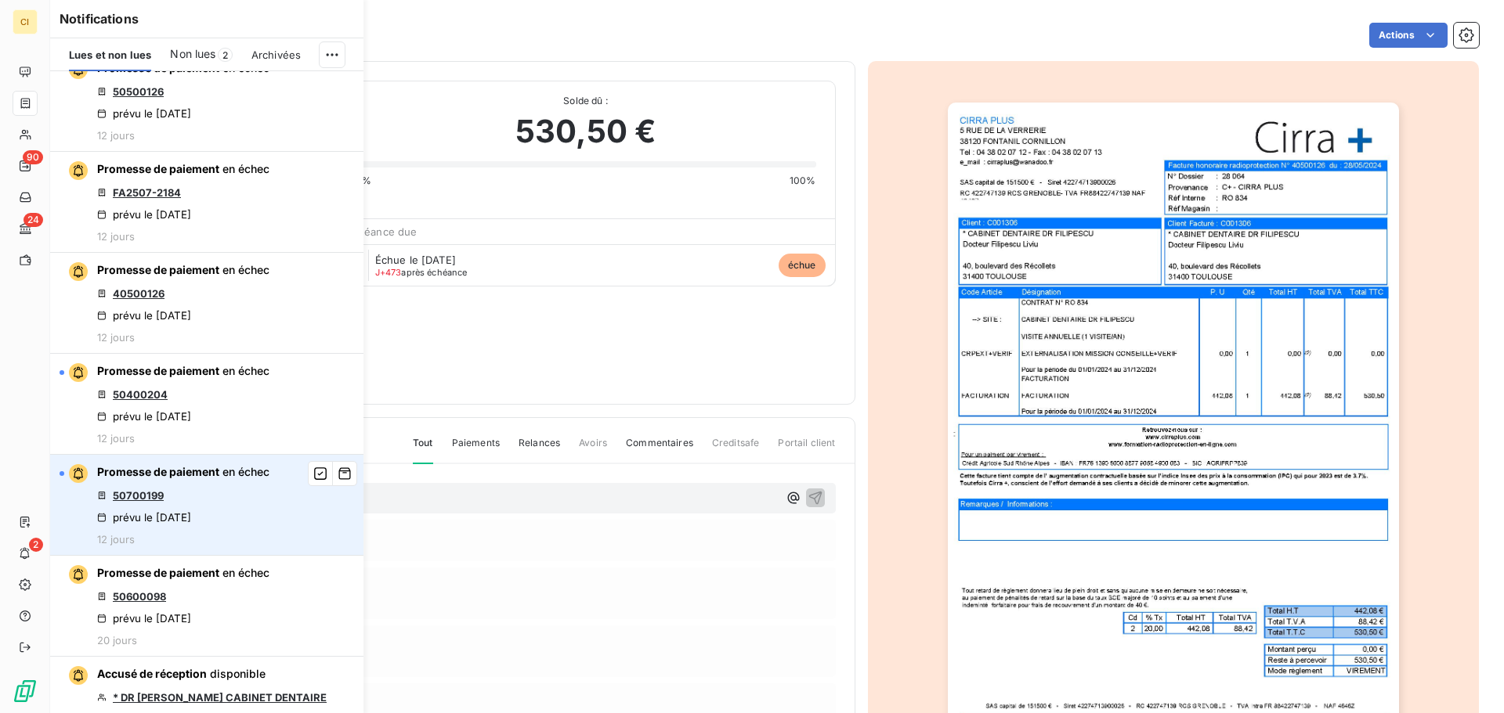
scroll to position [548, 0]
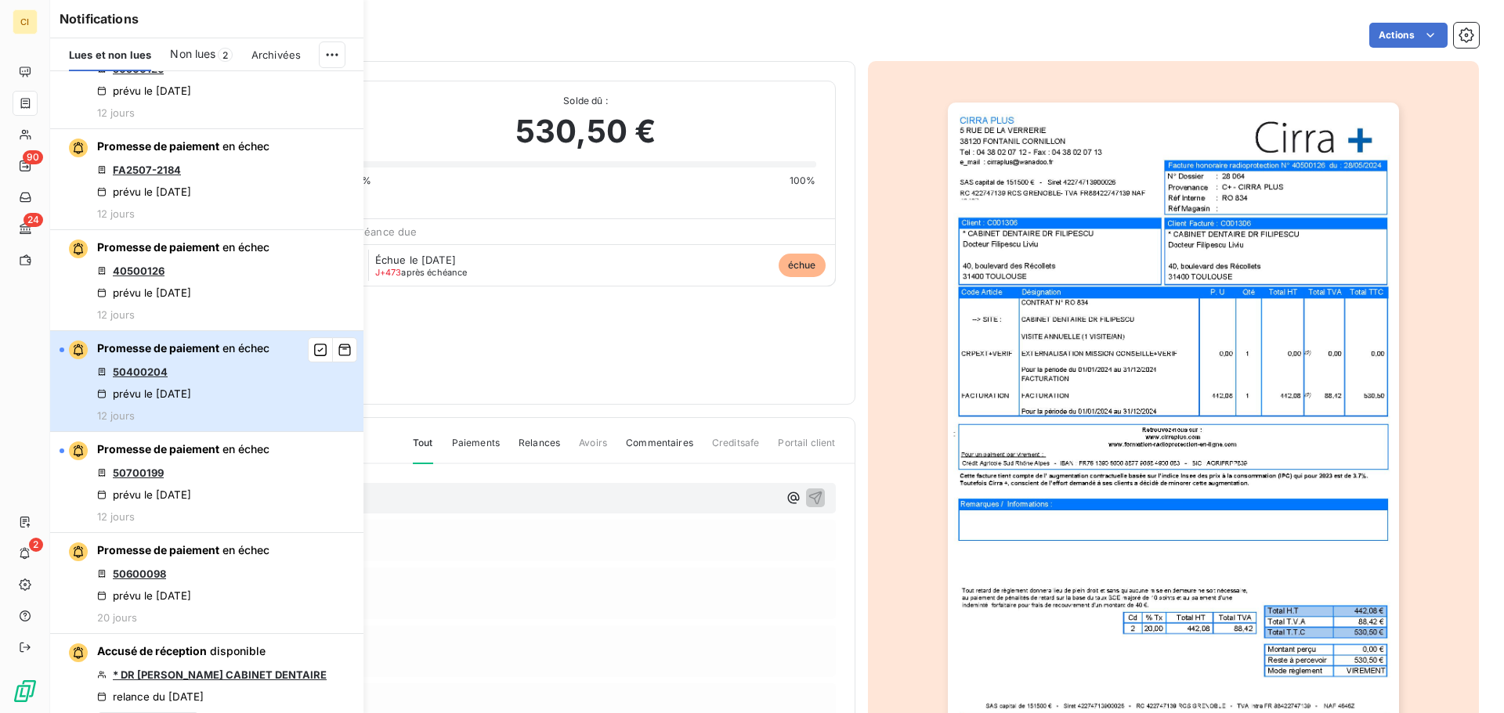
click at [222, 373] on div "Promesse de paiement en échec 50400204 prévu le 30 sept. 2025 12 jours" at bounding box center [183, 381] width 172 height 81
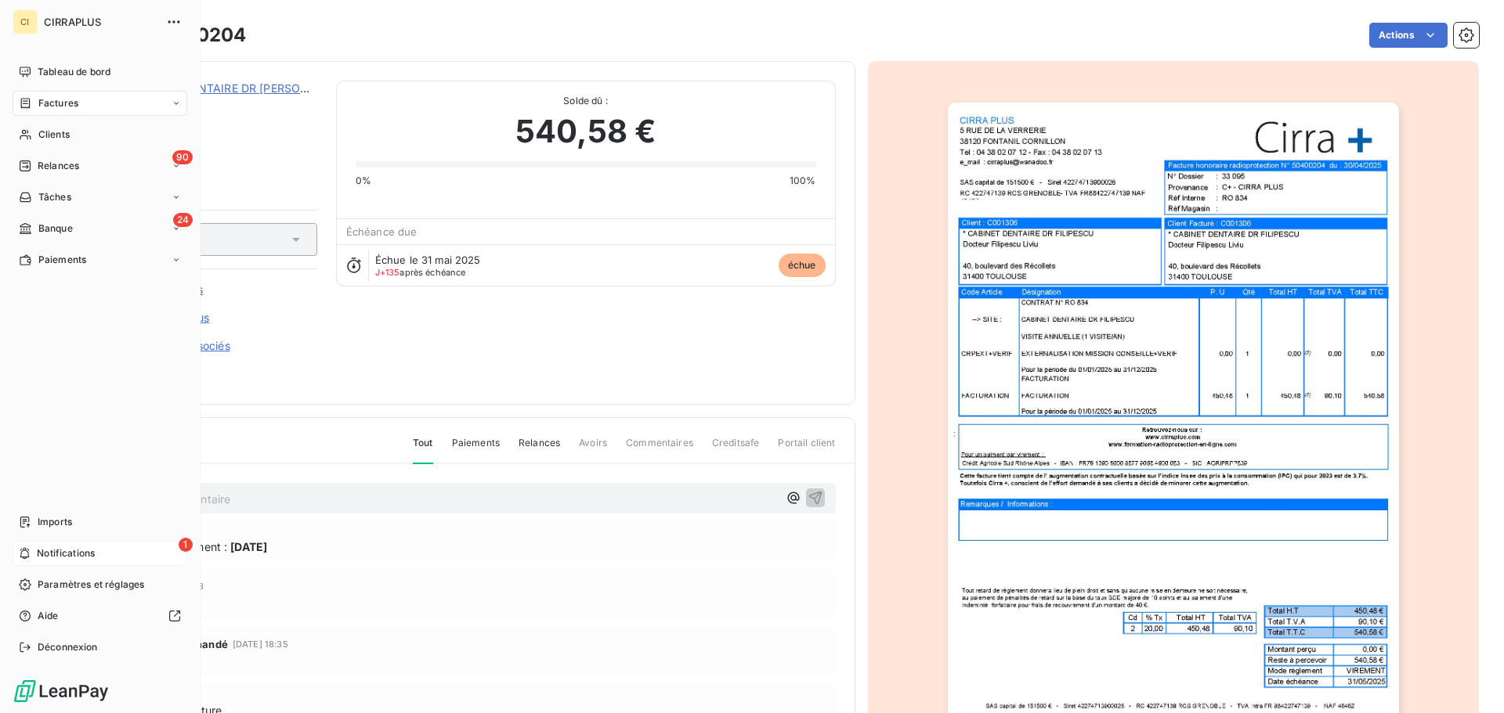
click at [40, 551] on span "Notifications" at bounding box center [66, 554] width 58 height 14
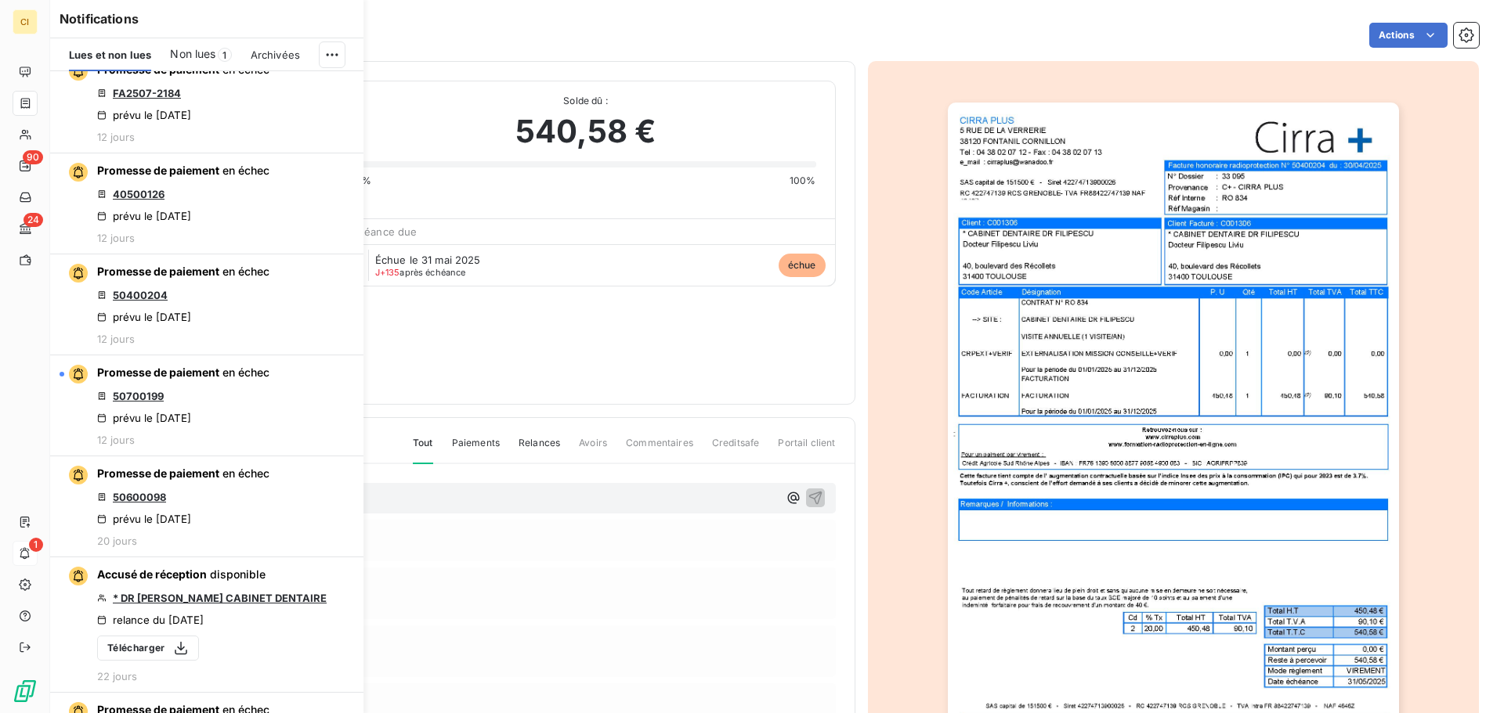
scroll to position [626, 0]
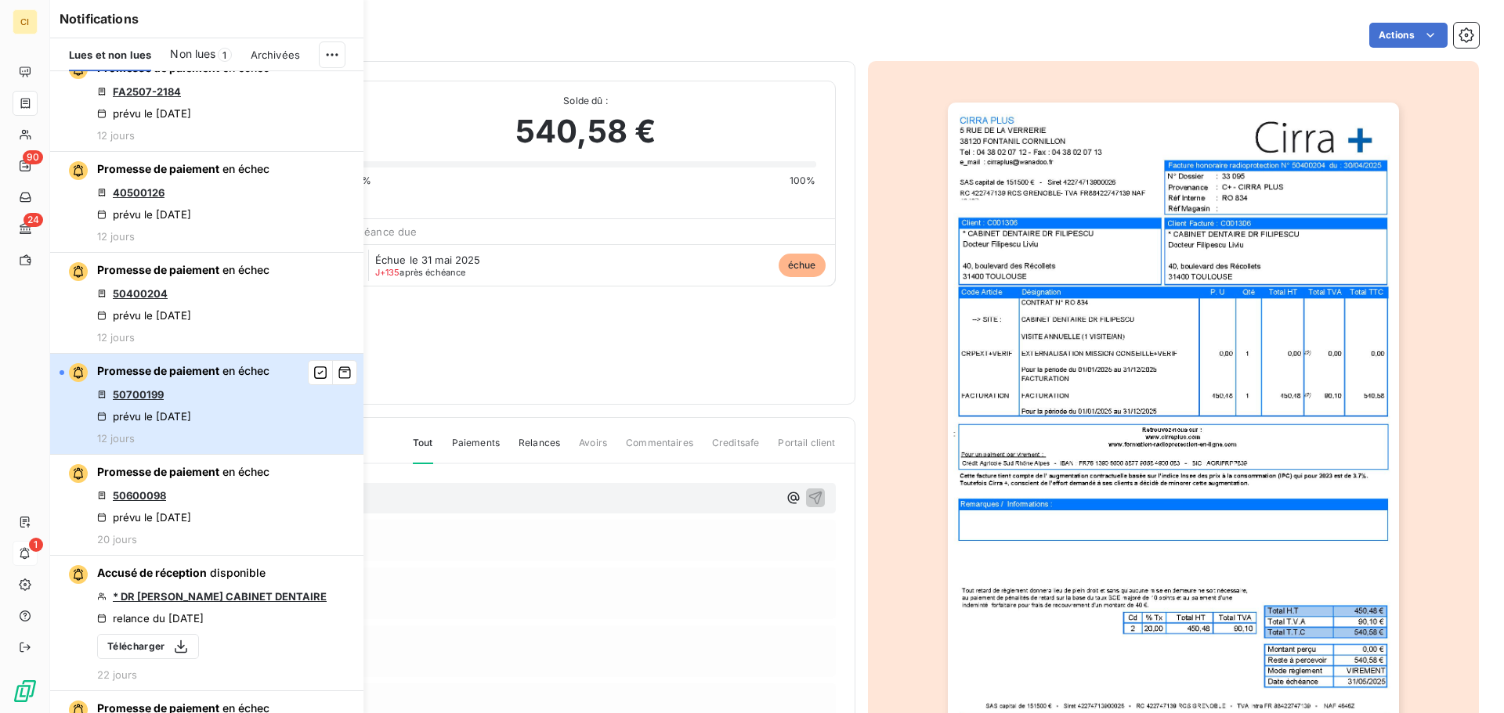
click at [208, 408] on div "Promesse de paiement en échec 50700199 prévu le 30 sept. 2025 12 jours" at bounding box center [183, 403] width 172 height 81
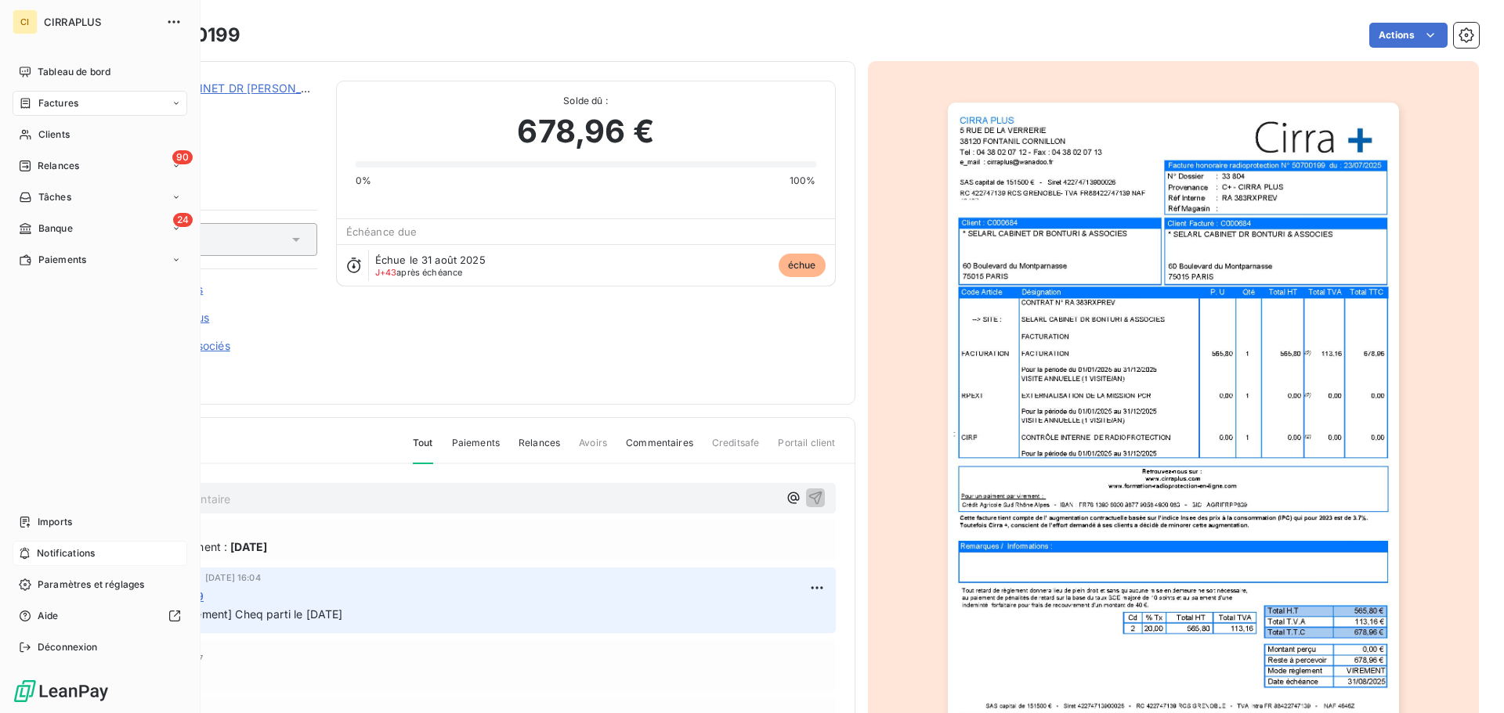
click at [51, 550] on span "Notifications" at bounding box center [66, 554] width 58 height 14
click at [70, 229] on span "Banque" at bounding box center [55, 229] width 34 height 14
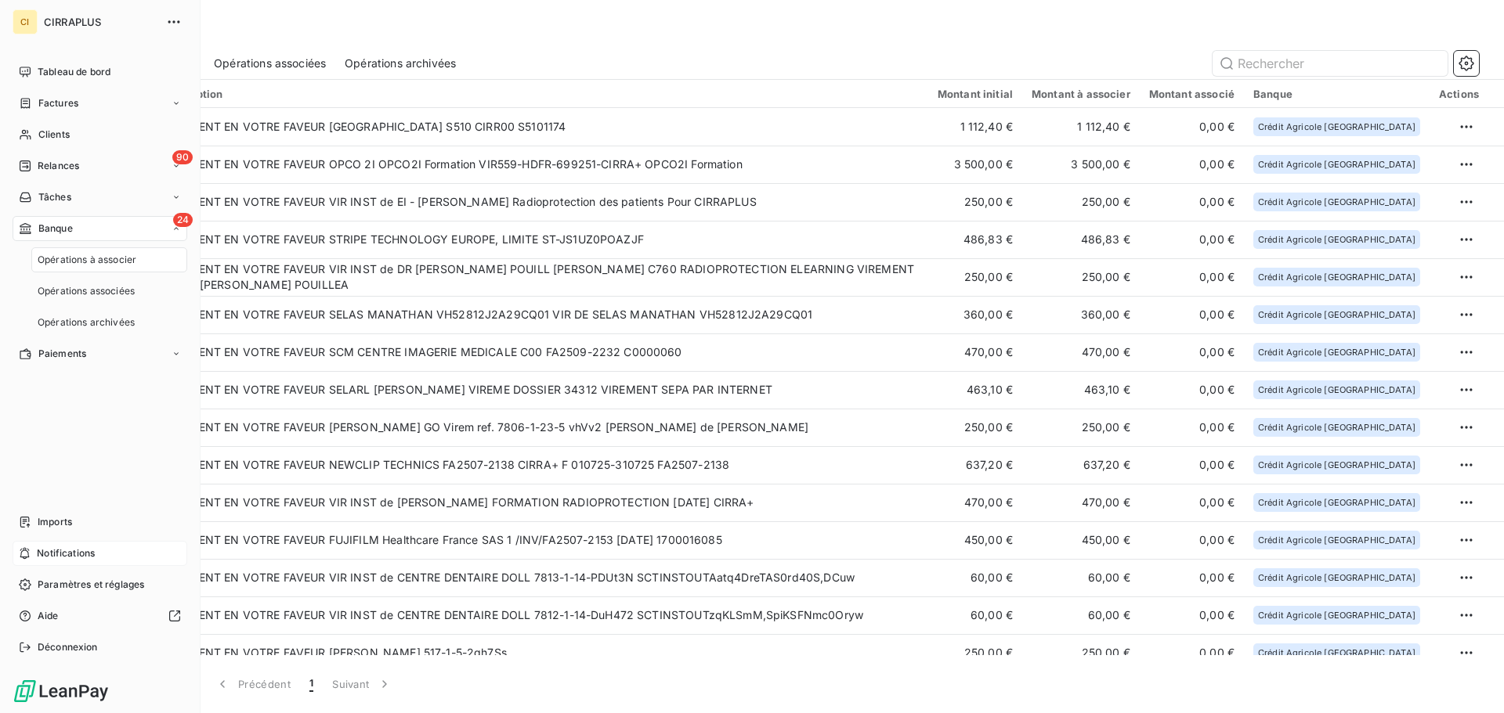
click at [59, 251] on div "Opérations à associer" at bounding box center [109, 259] width 156 height 25
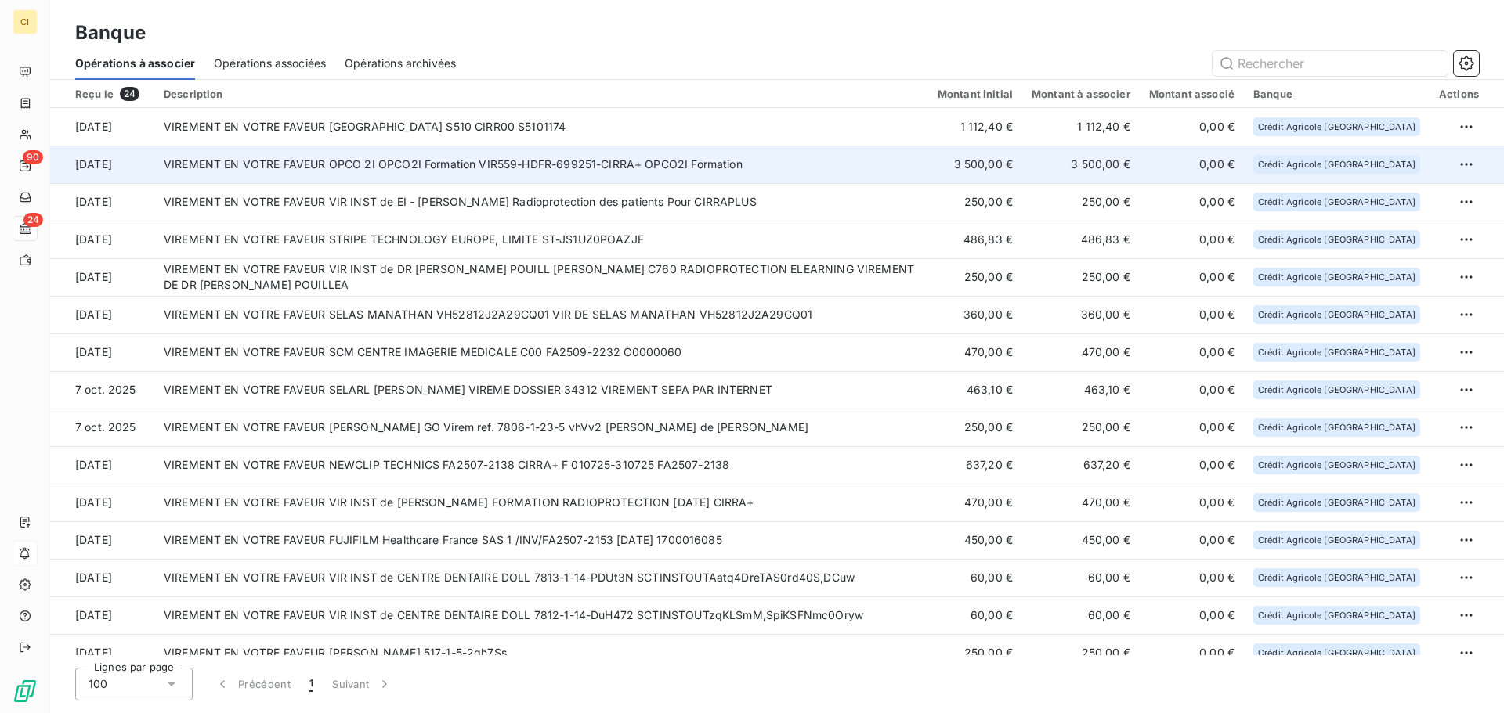
click at [678, 166] on td "VIREMENT EN VOTRE FAVEUR OPCO 2I OPCO2I Formation VIR559-HDFR-699251-CIRRA+ OPC…" at bounding box center [541, 165] width 774 height 38
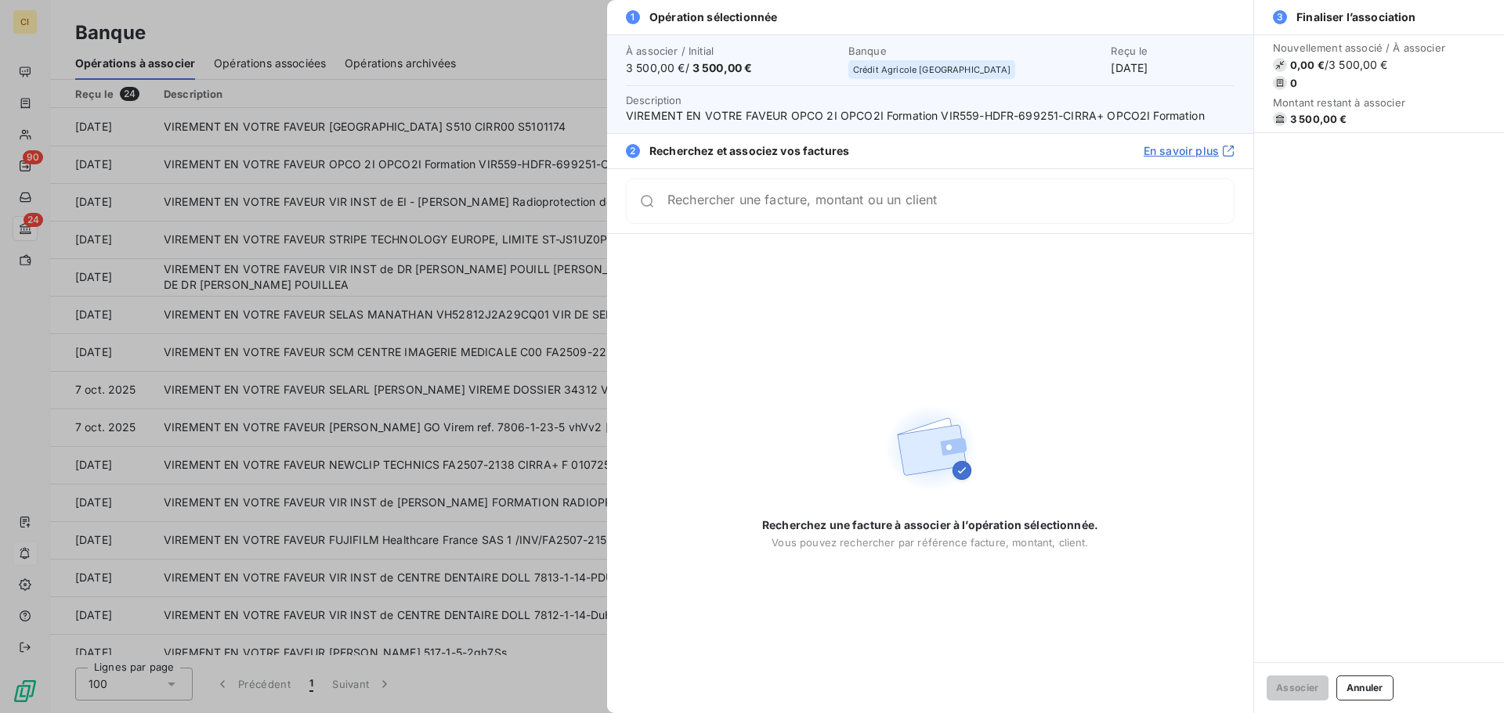
click at [740, 209] on input "Rechercher une facture, montant ou un client" at bounding box center [950, 201] width 566 height 16
type input "FA2509-2225"
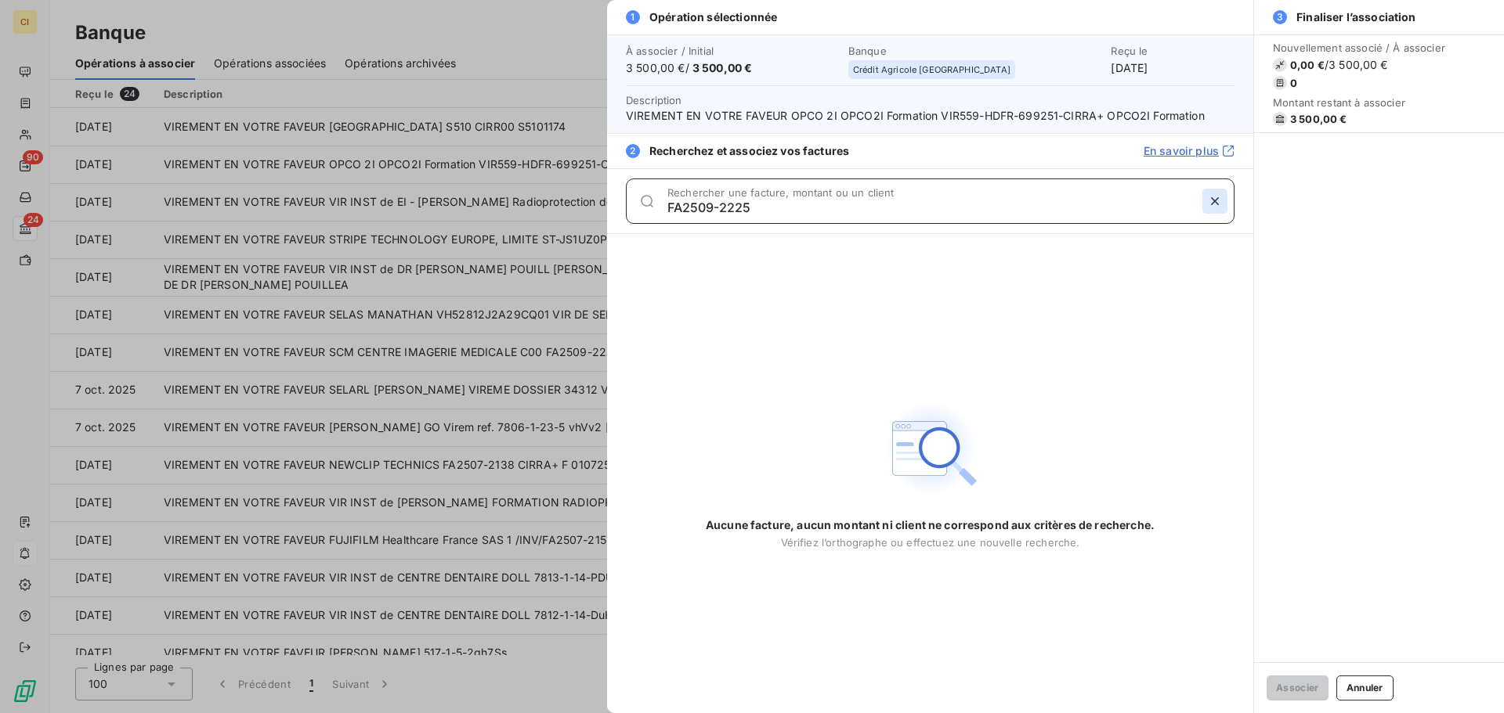
click at [1216, 202] on icon "button" at bounding box center [1215, 201] width 8 height 8
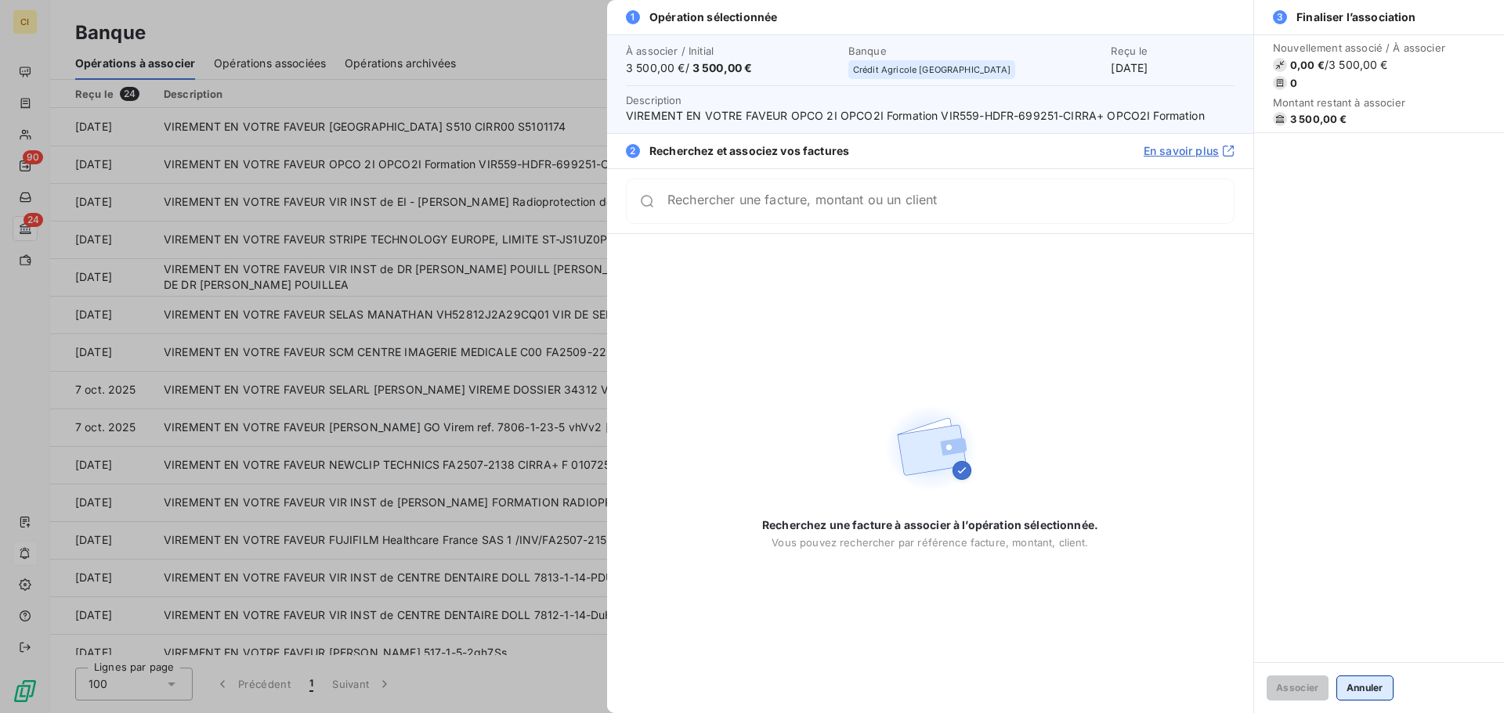
click at [1377, 685] on button "Annuler" at bounding box center [1364, 688] width 57 height 25
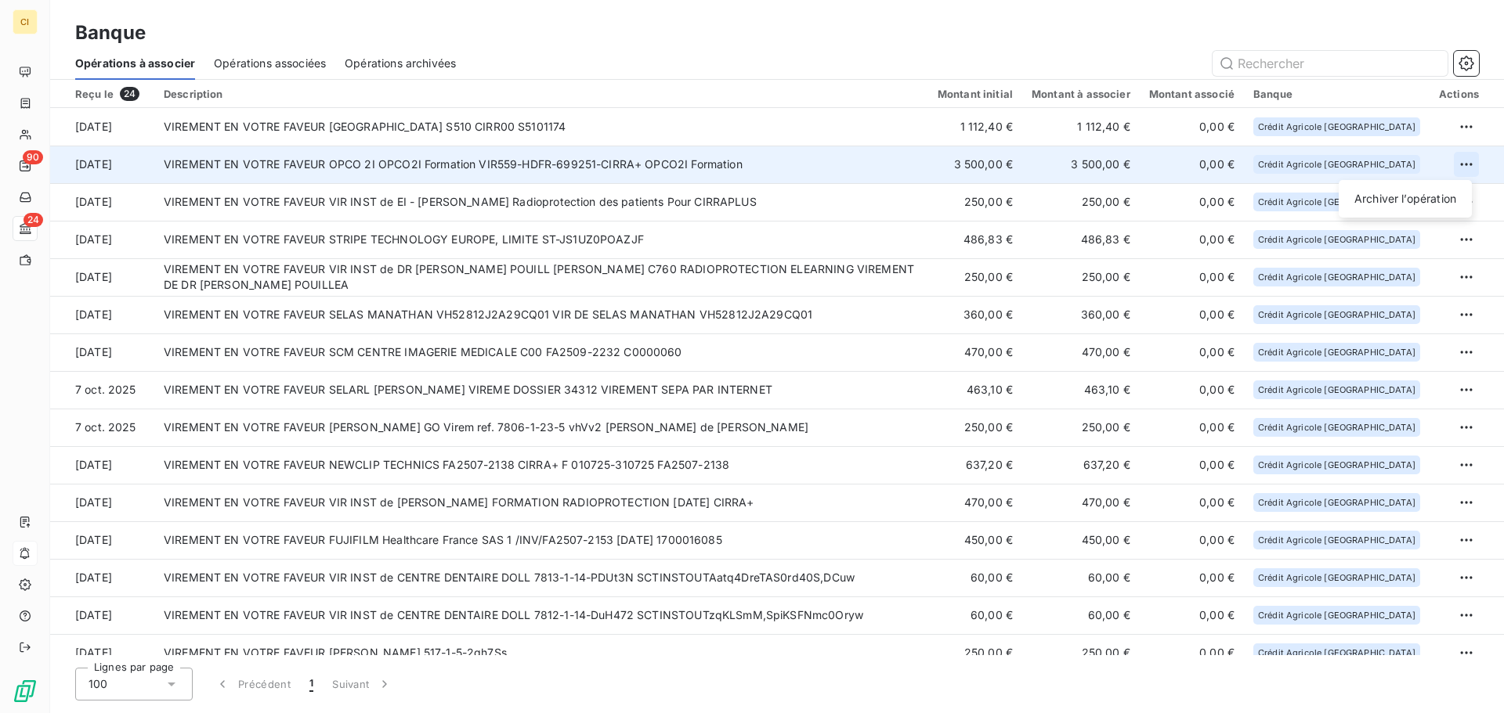
click at [1454, 159] on html "CI 90 24 Banque Opérations à associer Opérations associées Opérations archivées…" at bounding box center [752, 356] width 1504 height 713
click at [1395, 201] on div "Archiver l’opération" at bounding box center [1405, 198] width 121 height 25
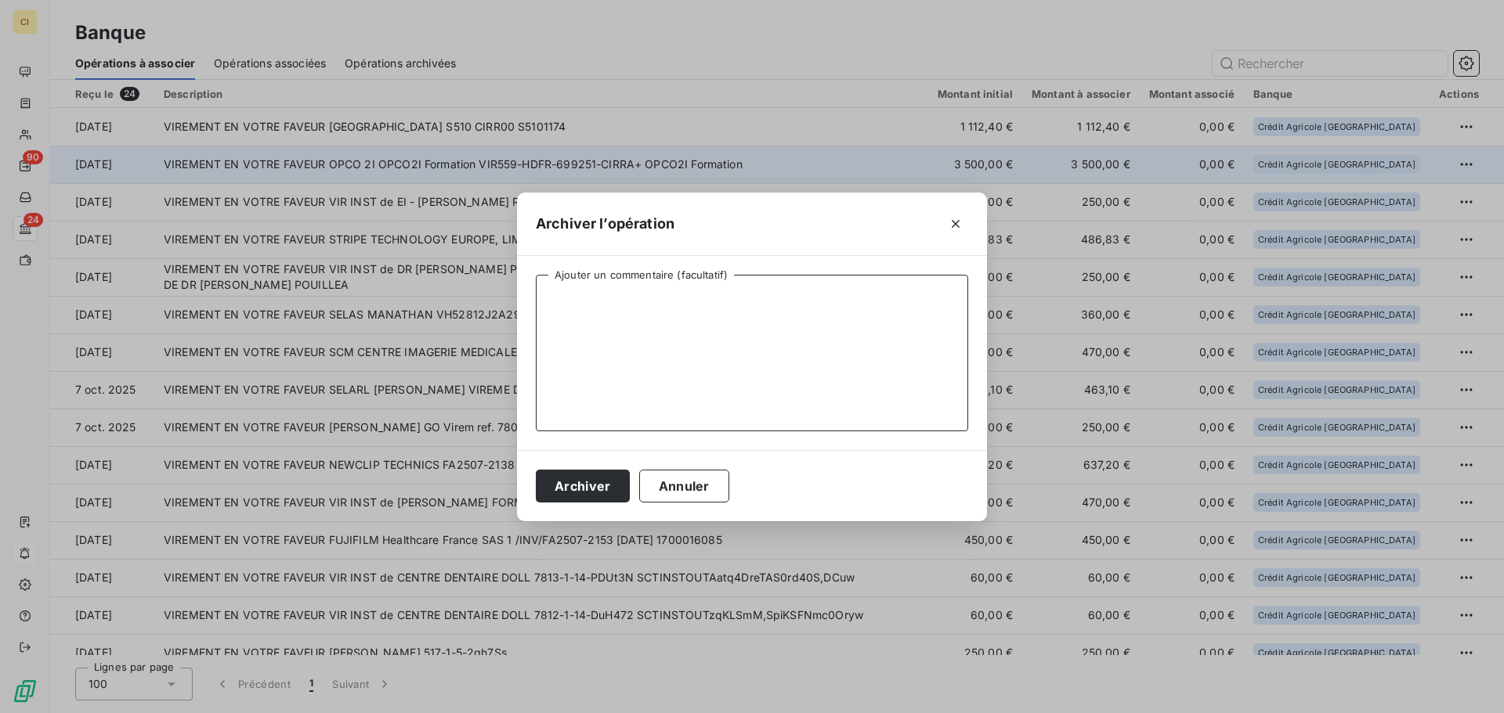
click at [553, 301] on textarea "Ajouter un commentaire (facultatif)" at bounding box center [752, 353] width 432 height 157
type textarea "FA2509-2225 / C760"
click at [561, 475] on button "Archiver" at bounding box center [583, 486] width 94 height 33
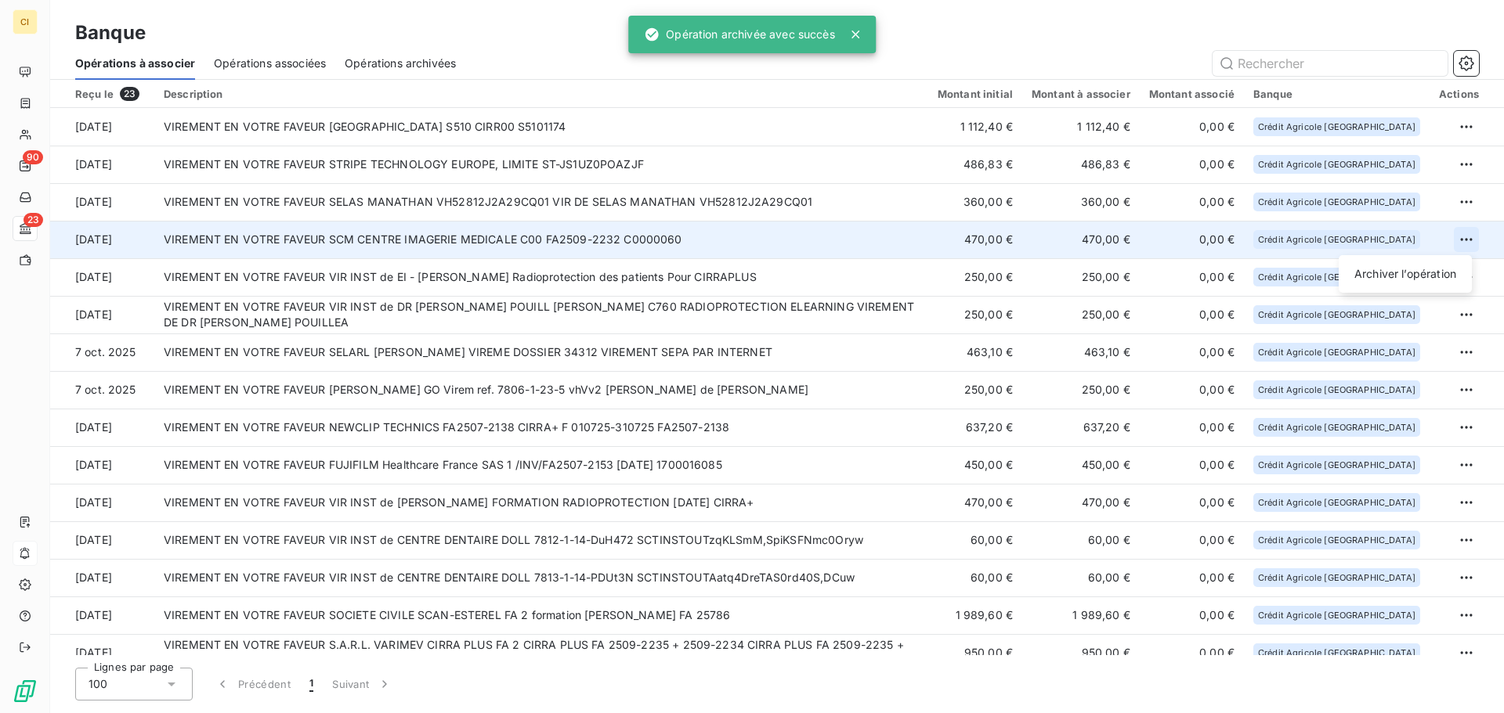
click at [1461, 237] on html "CI 90 23 Banque Opérations à associer Opérations associées Opérations archivées…" at bounding box center [752, 356] width 1504 height 713
click at [1424, 272] on div "Archiver l’opération" at bounding box center [1405, 274] width 121 height 25
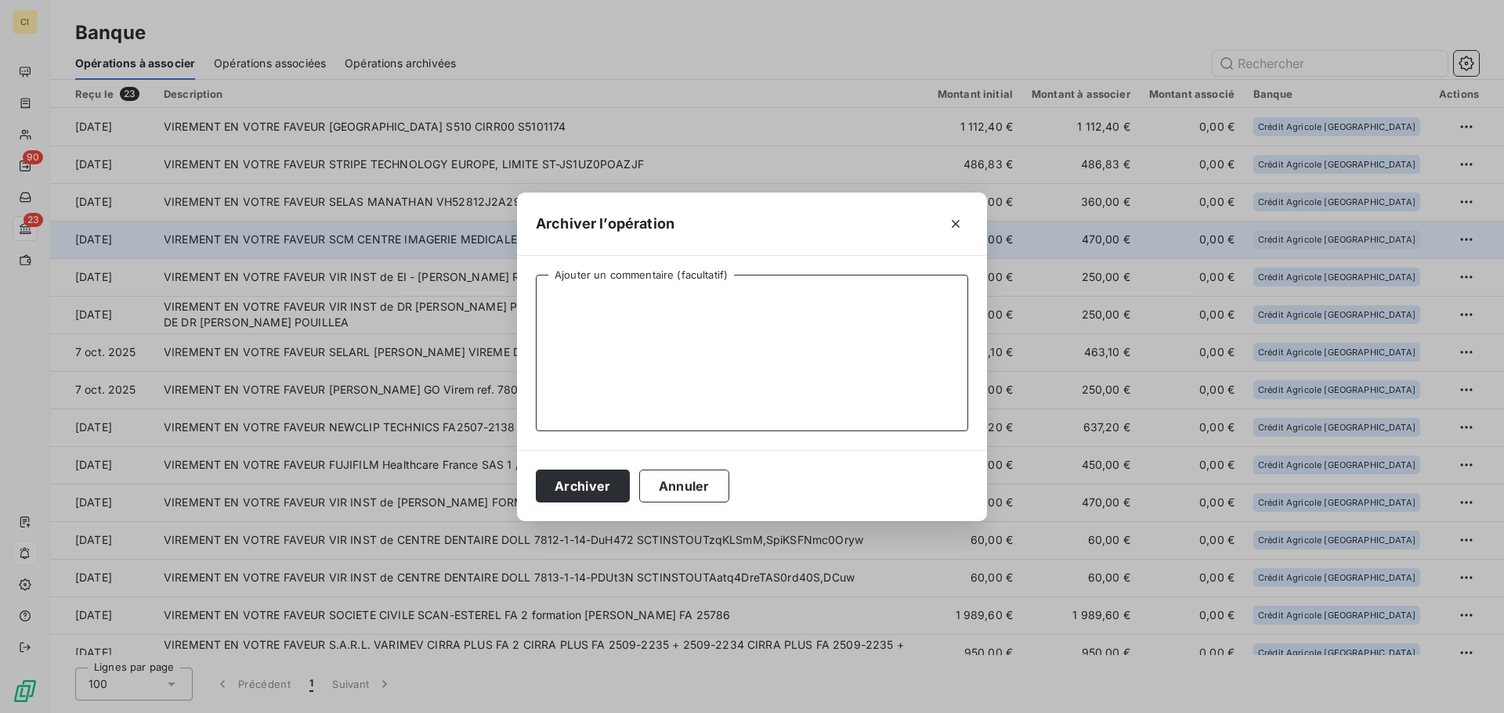
click at [561, 295] on textarea "Ajouter un commentaire (facultatif)" at bounding box center [752, 353] width 432 height 157
type textarea "FA2509-2232 / C060"
click at [569, 483] on button "Archiver" at bounding box center [583, 486] width 94 height 33
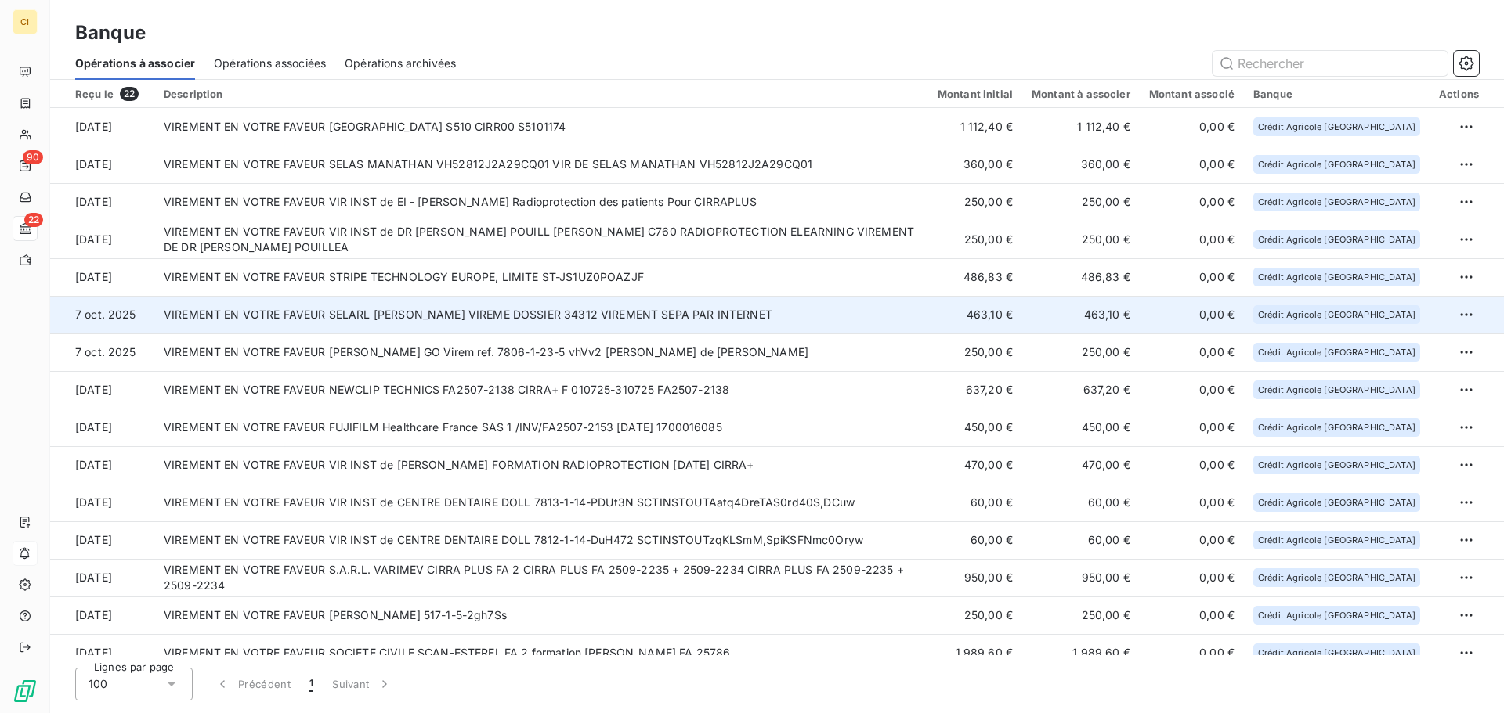
click at [453, 312] on td "VIREMENT EN VOTRE FAVEUR SELARL FLORENCE PICHUEQUE VIREME DOSSIER 34312 VIREMEN…" at bounding box center [541, 315] width 774 height 38
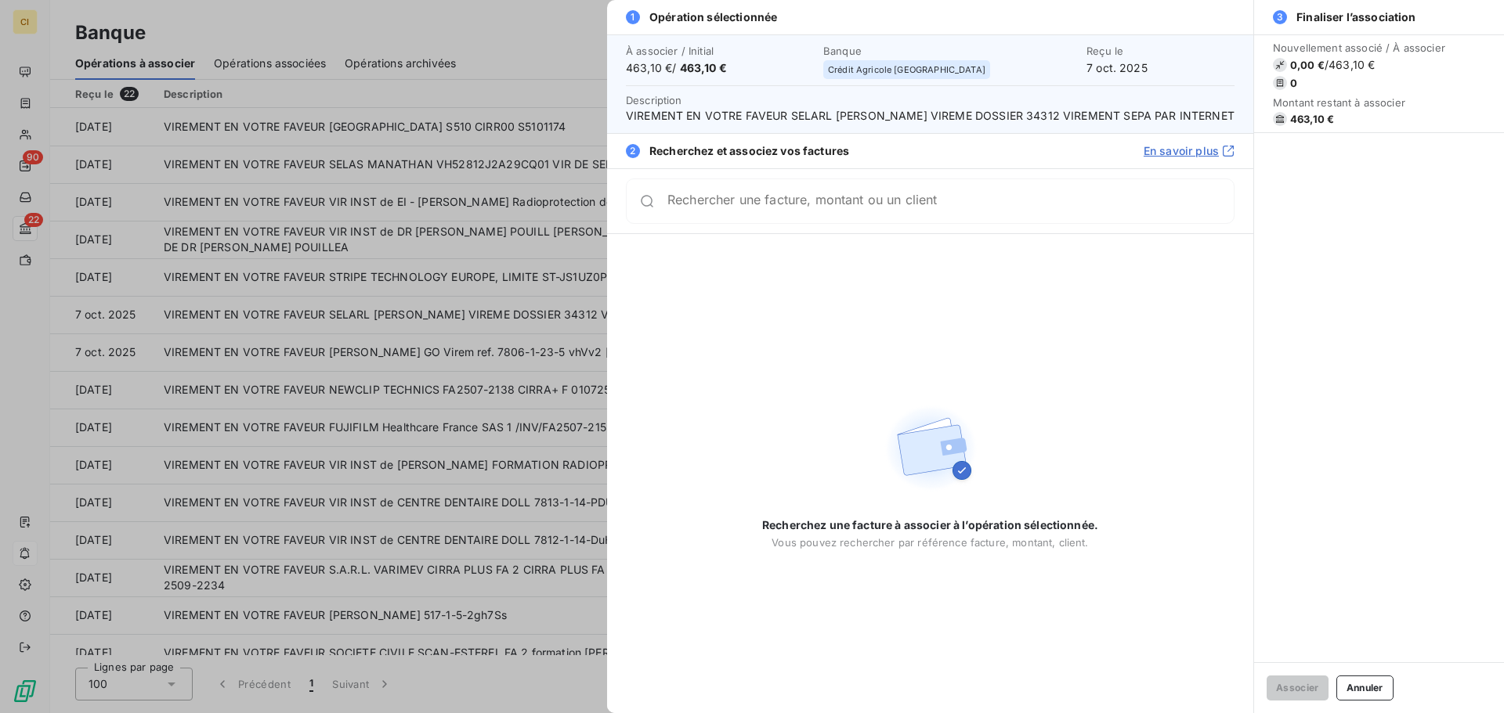
click at [717, 209] on input "Rechercher une facture, montant ou un client" at bounding box center [950, 201] width 566 height 16
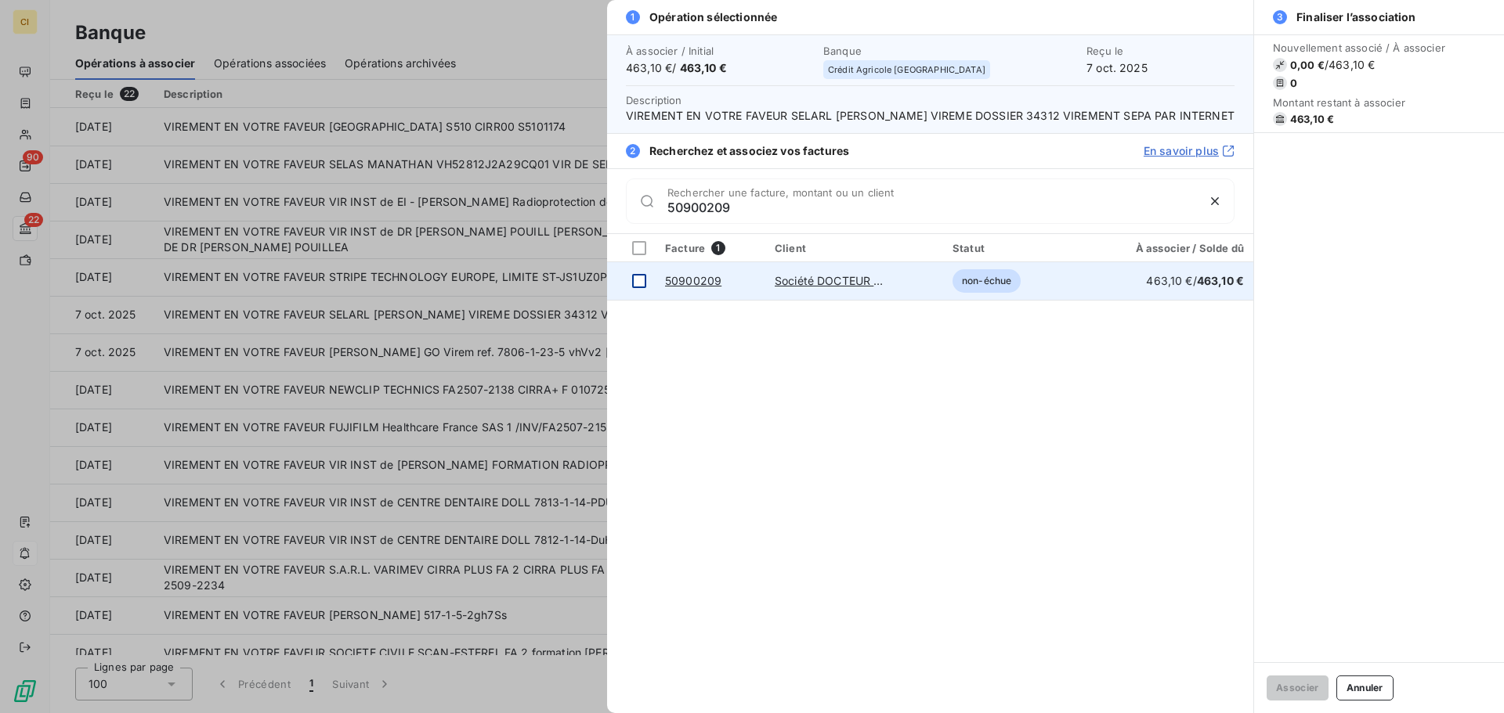
type input "50900209"
click at [641, 288] on div at bounding box center [639, 281] width 14 height 14
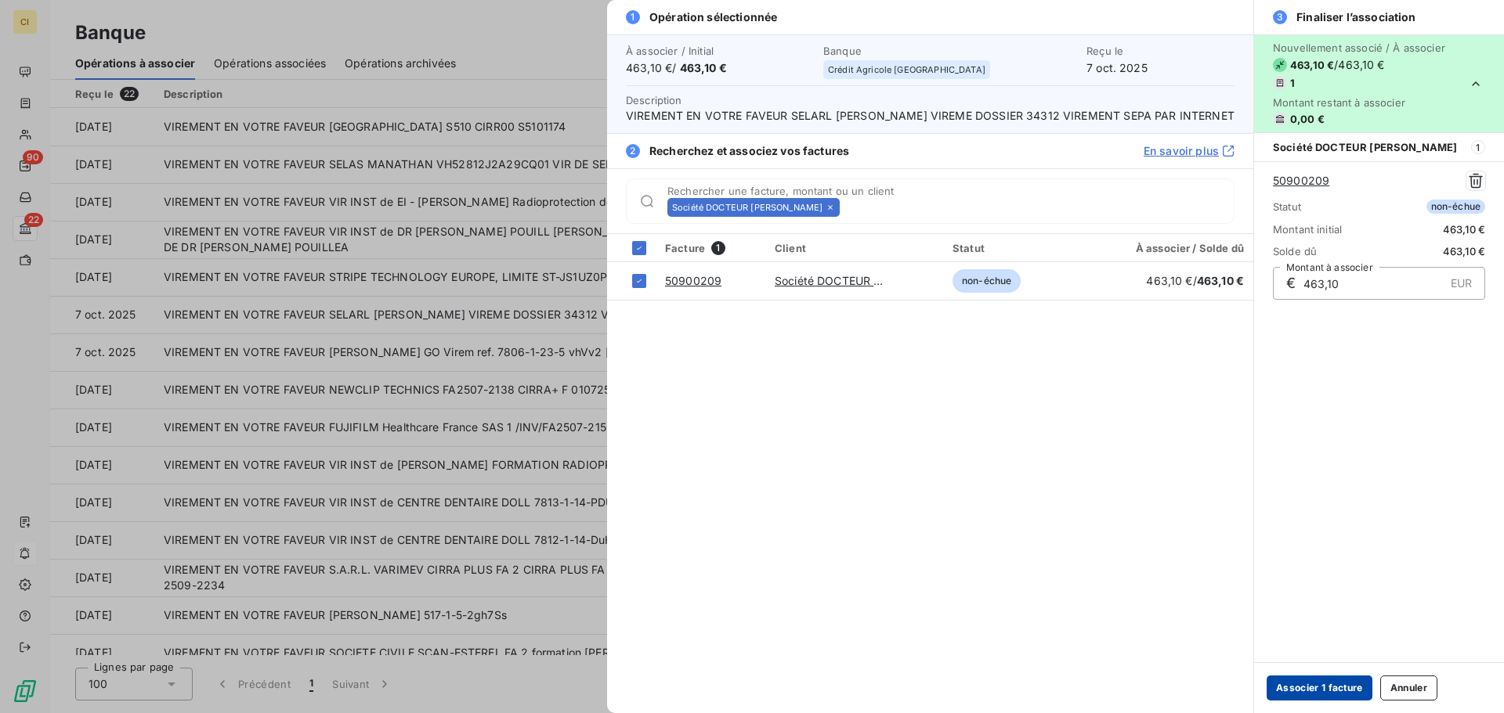
click at [1346, 686] on button "Associer 1 facture" at bounding box center [1319, 688] width 106 height 25
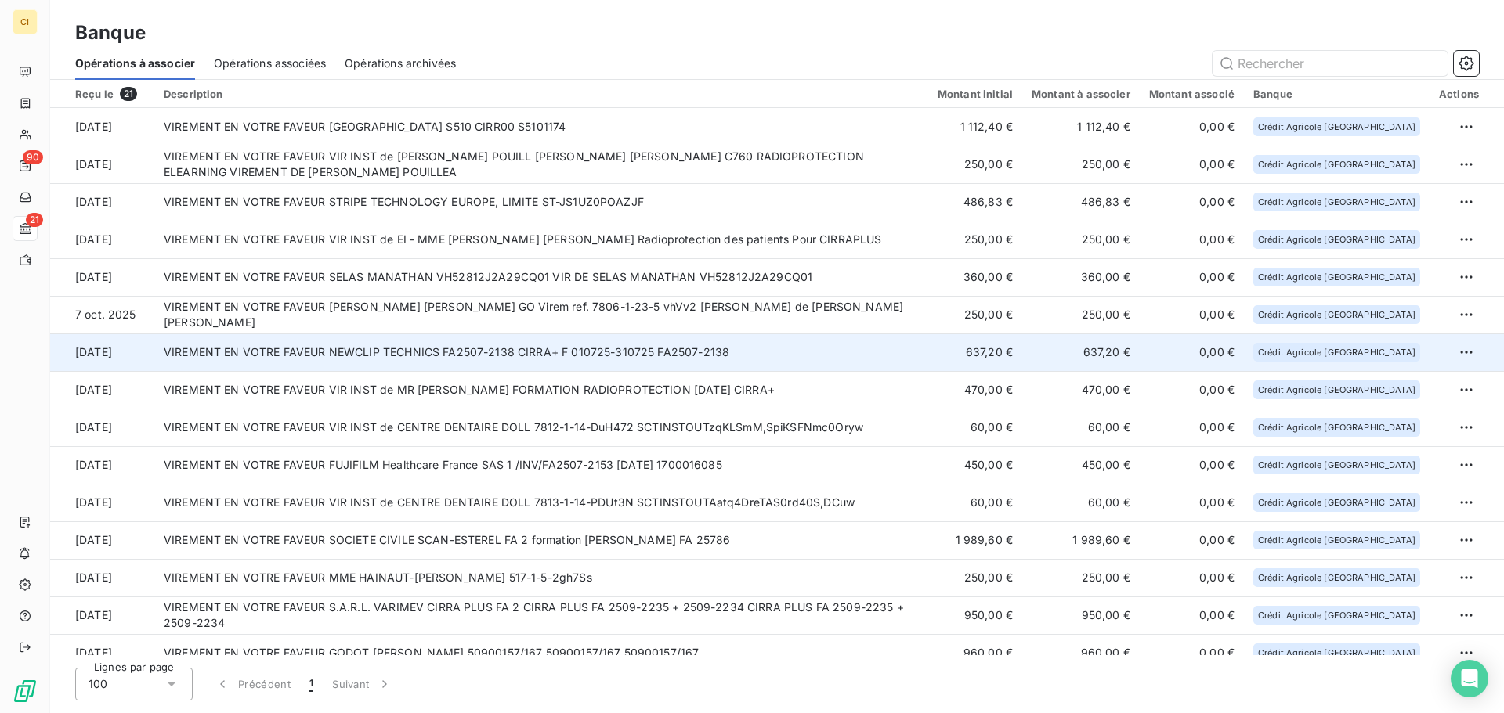
click at [699, 358] on td "VIREMENT EN VOTRE FAVEUR NEWCLIP TECHNICS FA2507-2138 CIRRA+ F 010725-310725 FA…" at bounding box center [541, 353] width 774 height 38
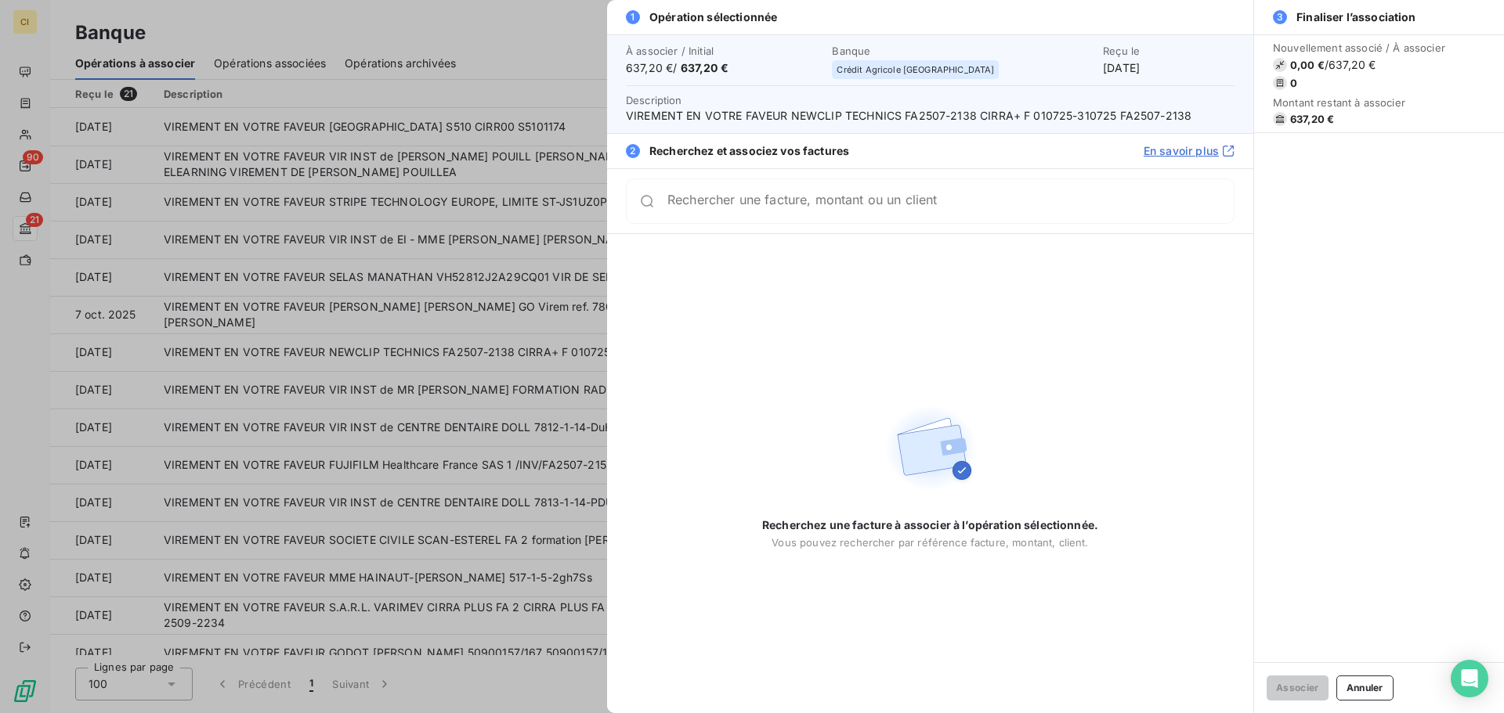
click at [722, 209] on input "Rechercher une facture, montant ou un client" at bounding box center [950, 201] width 566 height 16
type input "FA2507-2138"
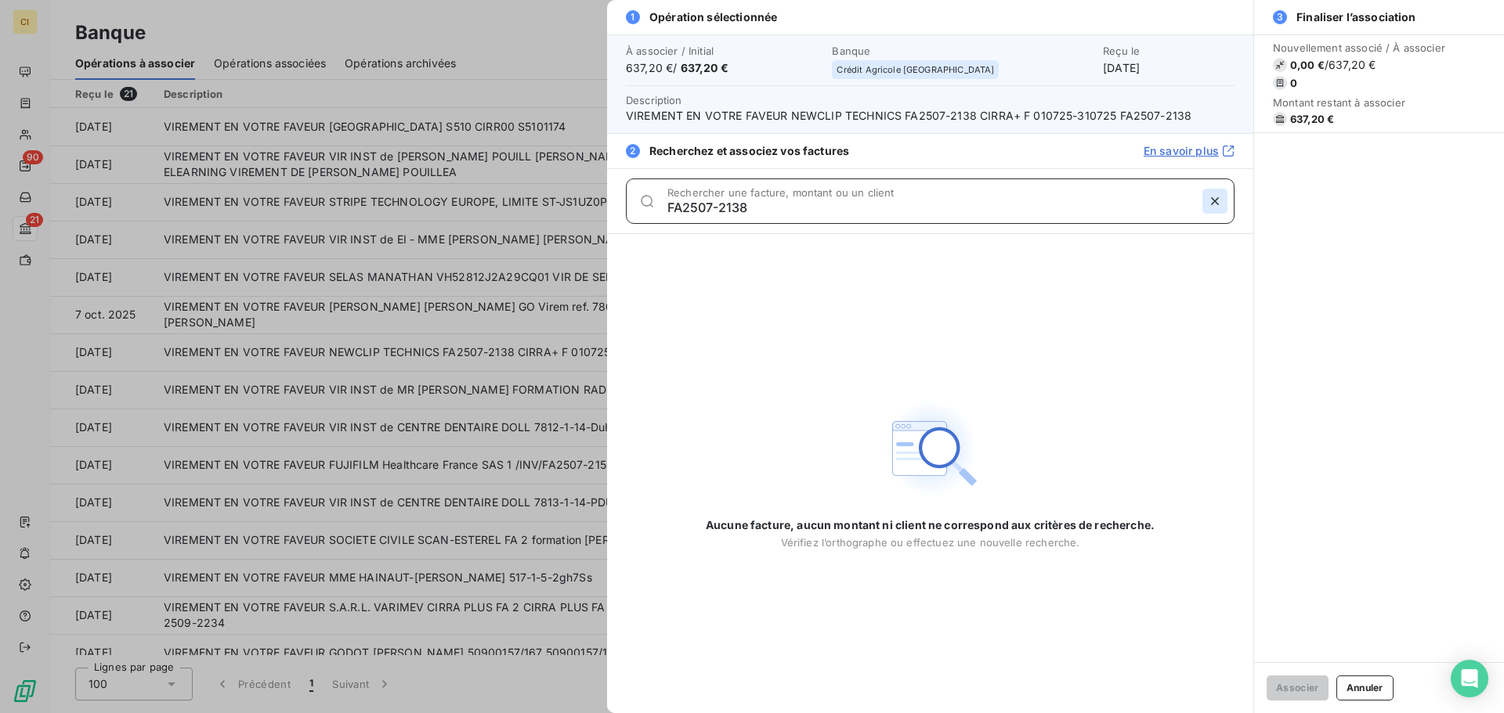
click at [1215, 200] on icon "button" at bounding box center [1215, 201] width 16 height 16
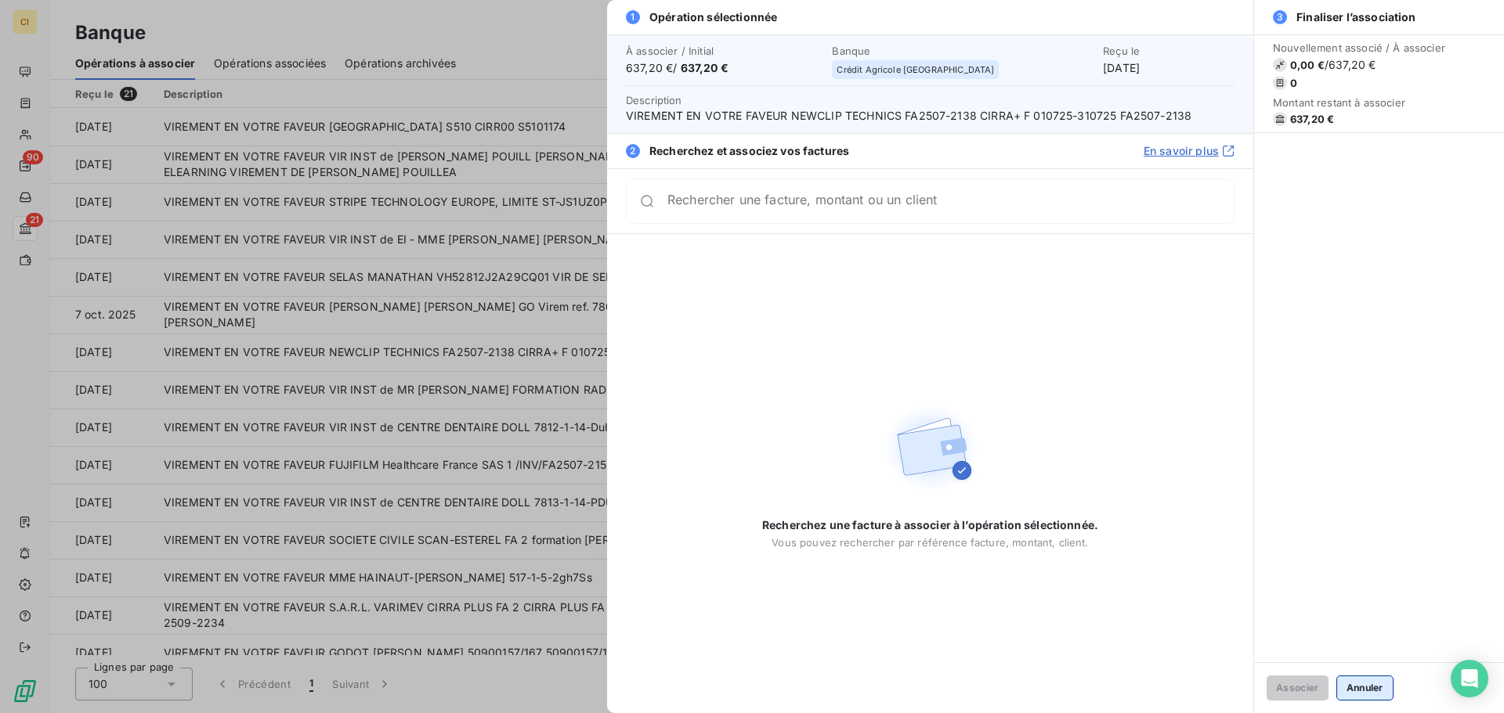
click at [1377, 686] on button "Annuler" at bounding box center [1364, 688] width 57 height 25
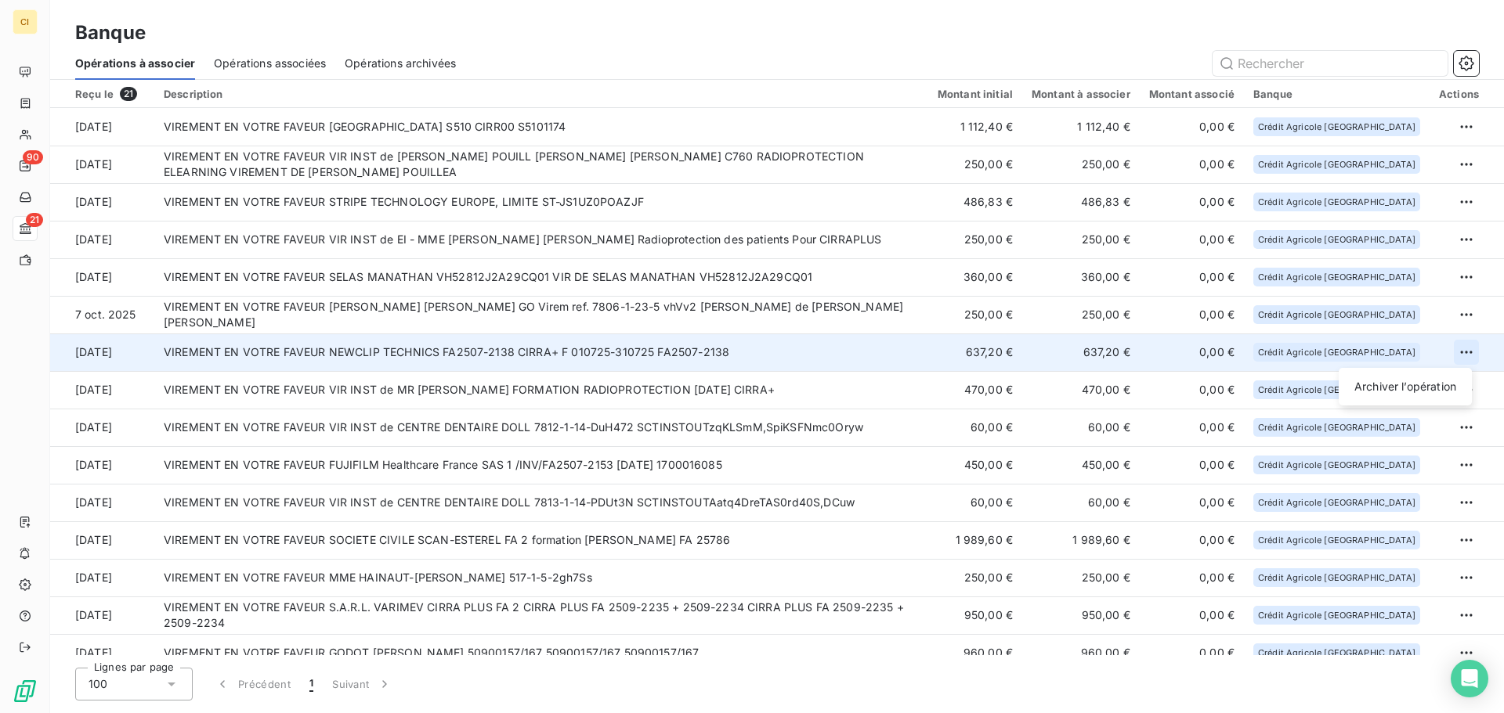
click at [1451, 352] on html "CI 90 21 Banque Opérations à associer Opérations associées Opérations archivées…" at bounding box center [752, 356] width 1504 height 713
click at [1410, 384] on div "Archiver l’opération" at bounding box center [1405, 386] width 121 height 25
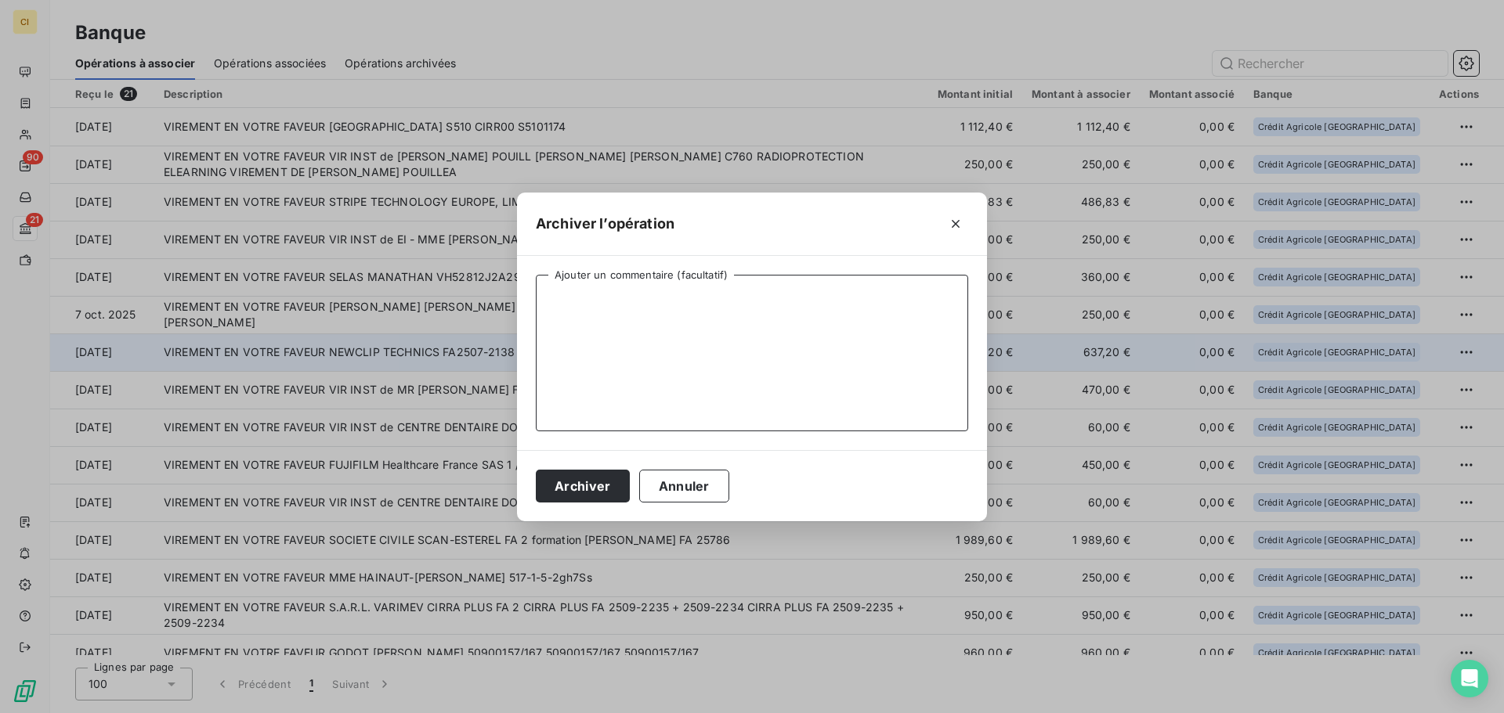
click at [667, 344] on textarea "Ajouter un commentaire (facultatif)" at bounding box center [752, 353] width 432 height 157
type textarea "FA2507-2138 / C760"
click at [598, 479] on button "Archiver" at bounding box center [583, 486] width 94 height 33
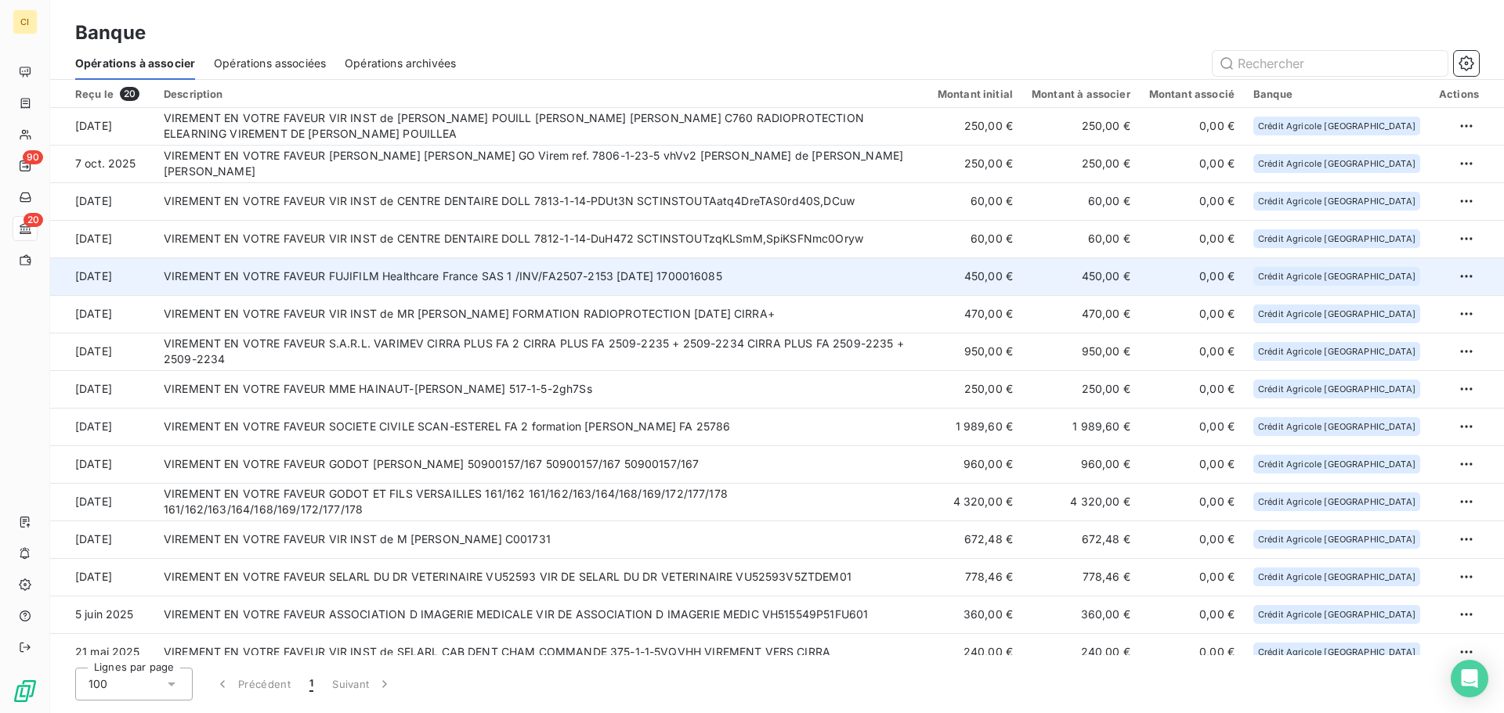
scroll to position [157, 0]
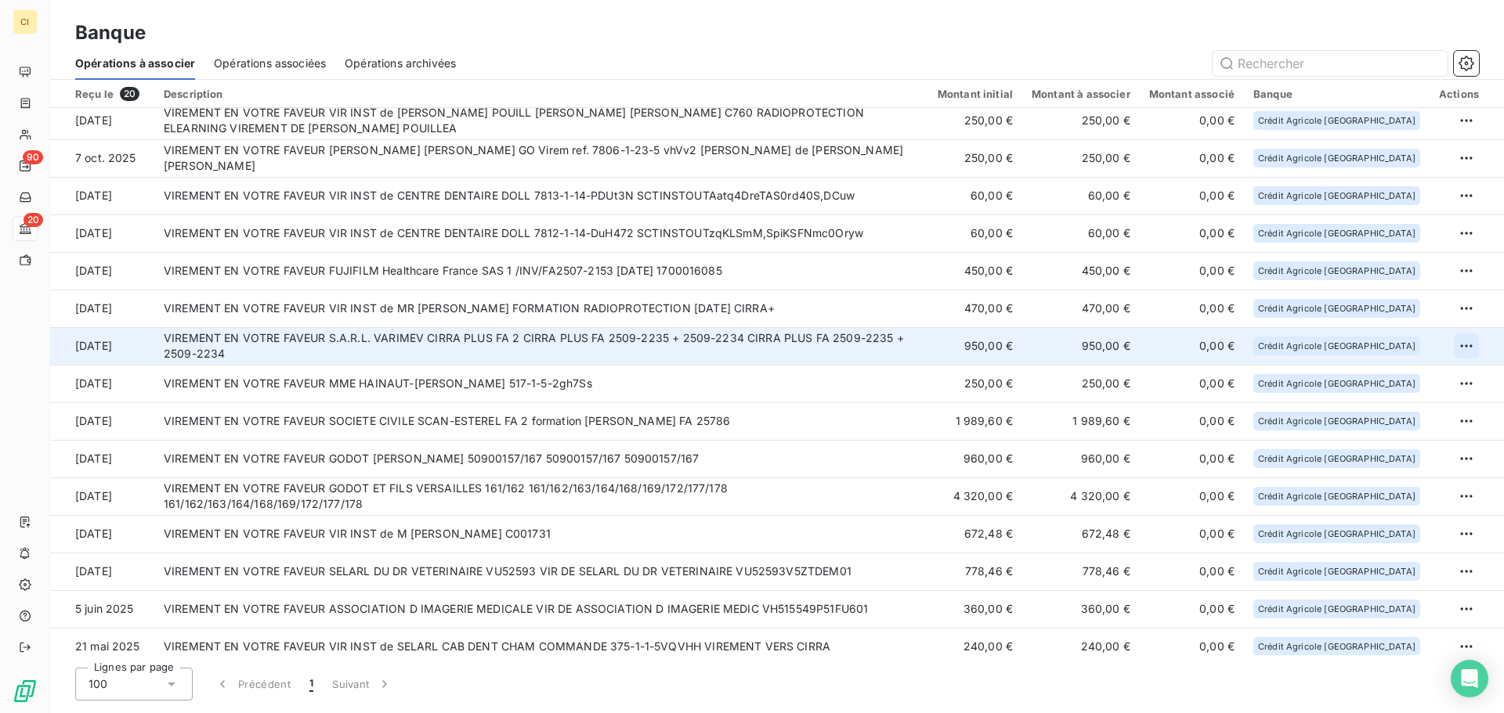
click at [1464, 348] on html "CI 90 20 Banque Opérations à associer Opérations associées Opérations archivées…" at bounding box center [752, 356] width 1504 height 713
click at [1416, 375] on div "Archiver l’opération" at bounding box center [1405, 380] width 121 height 25
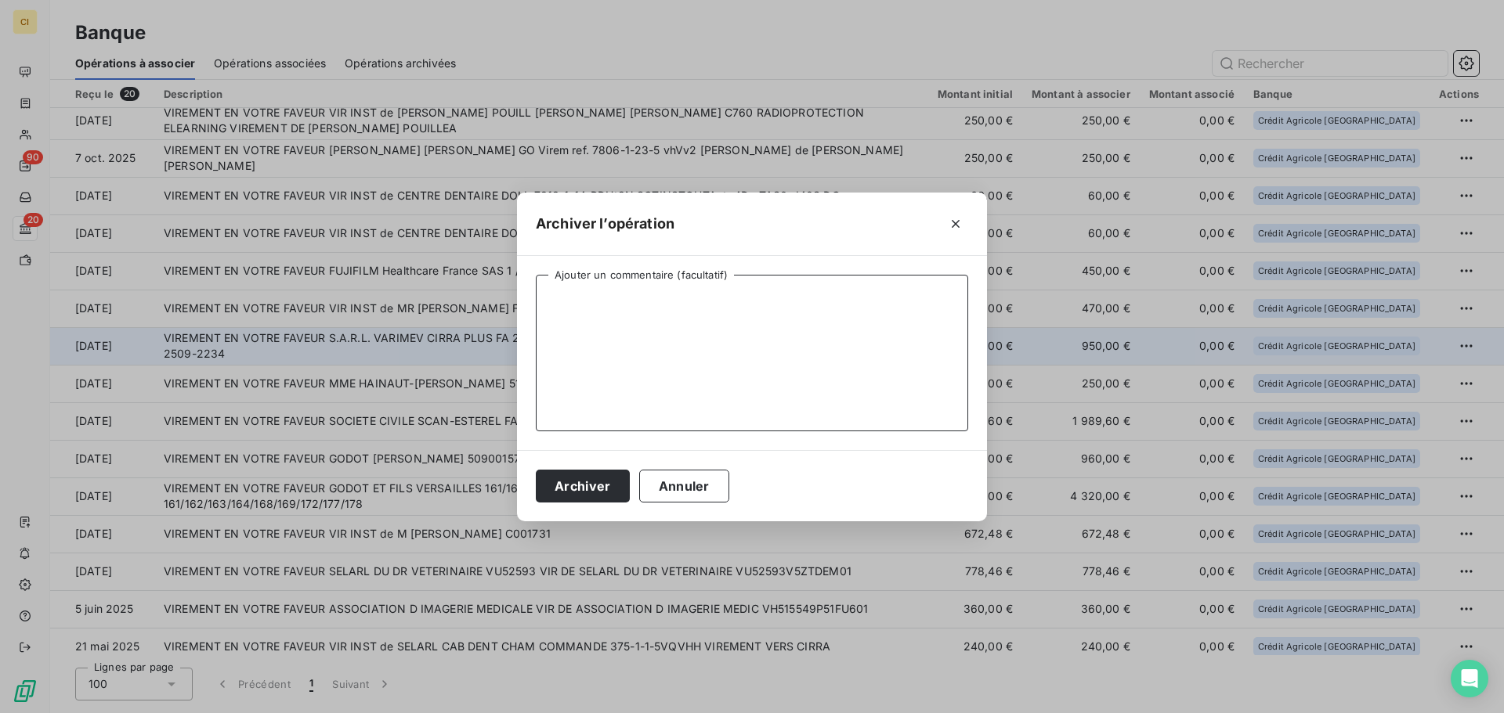
click at [548, 310] on textarea "Ajouter un commentaire (facultatif)" at bounding box center [752, 353] width 432 height 157
type textarea "FA2509-2234/2235 / C1073"
click at [586, 481] on button "Archiver" at bounding box center [583, 486] width 94 height 33
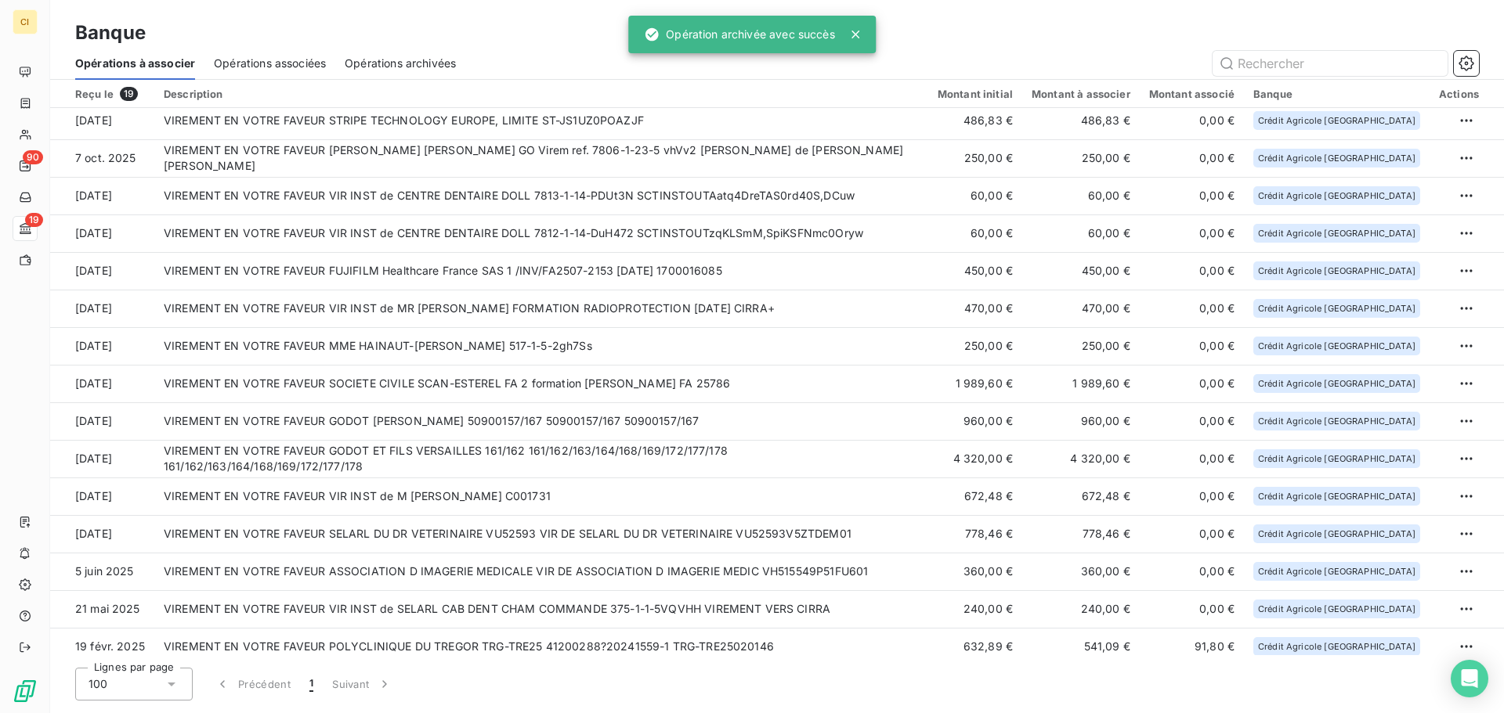
scroll to position [119, 0]
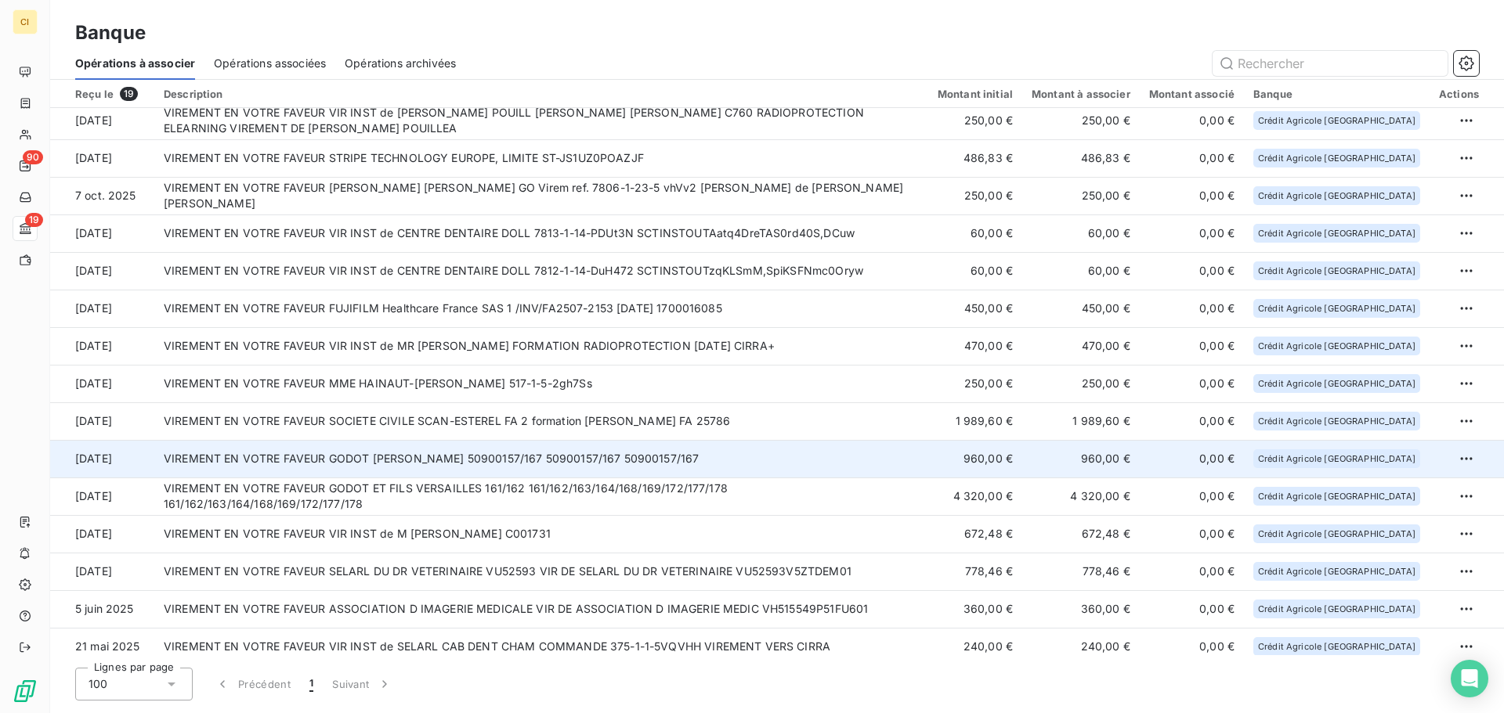
click at [790, 458] on td "VIREMENT EN VOTRE FAVEUR GODOT MAGNUS 50900157/167 50900157/167 50900157/167" at bounding box center [541, 459] width 774 height 38
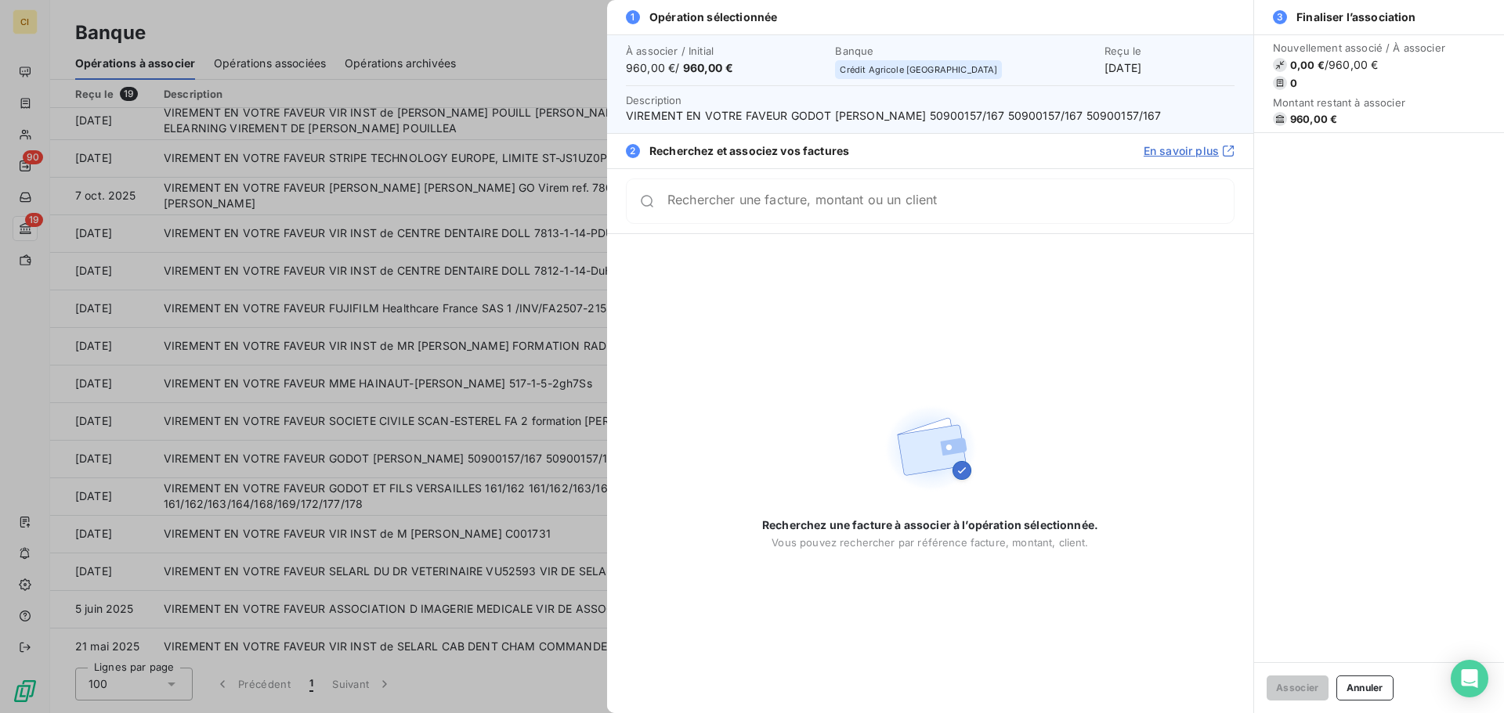
click at [692, 218] on div "Rechercher une facture, montant ou un client" at bounding box center [930, 201] width 608 height 45
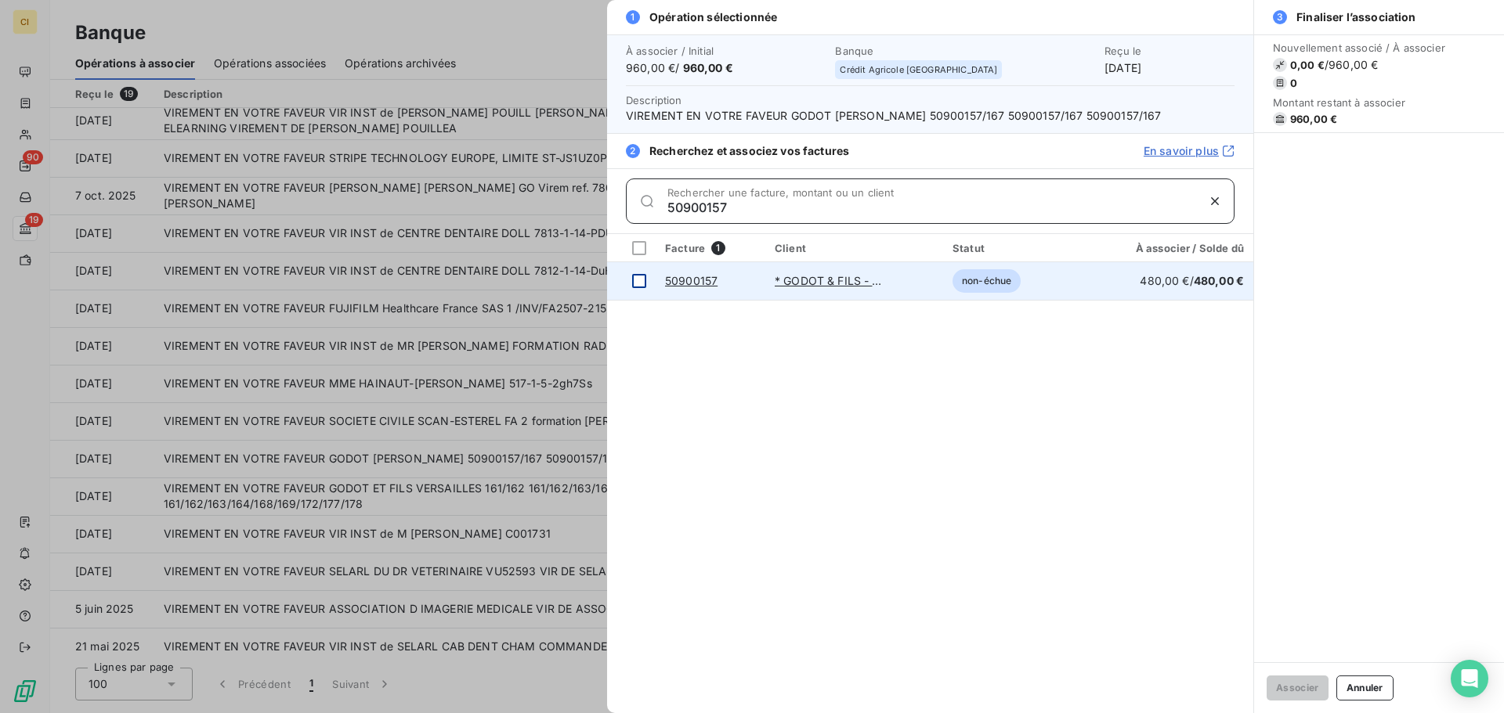
type input "50900157"
click at [638, 282] on div at bounding box center [639, 281] width 14 height 14
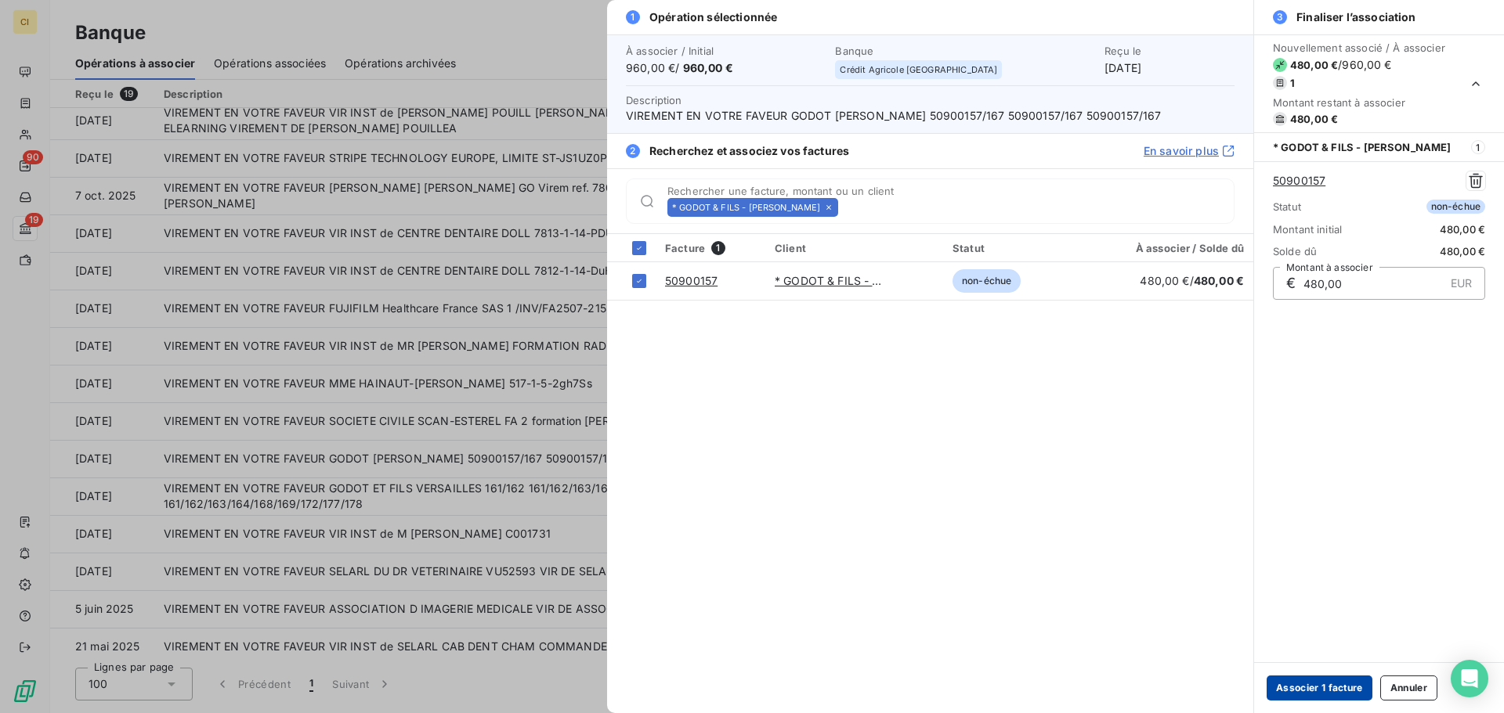
click at [1326, 693] on button "Associer 1 facture" at bounding box center [1319, 688] width 106 height 25
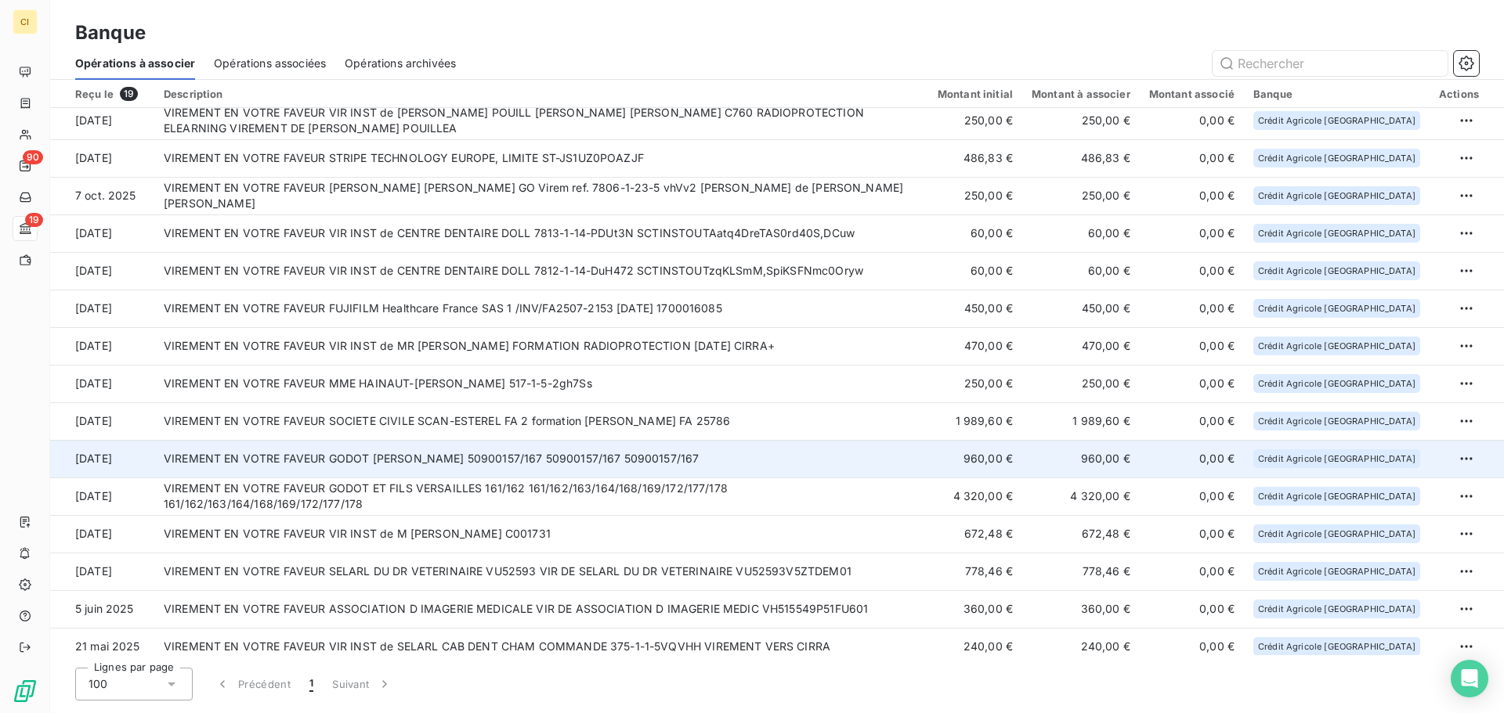
click at [534, 464] on td "VIREMENT EN VOTRE FAVEUR GODOT MAGNUS 50900157/167 50900157/167 50900157/167" at bounding box center [541, 459] width 774 height 38
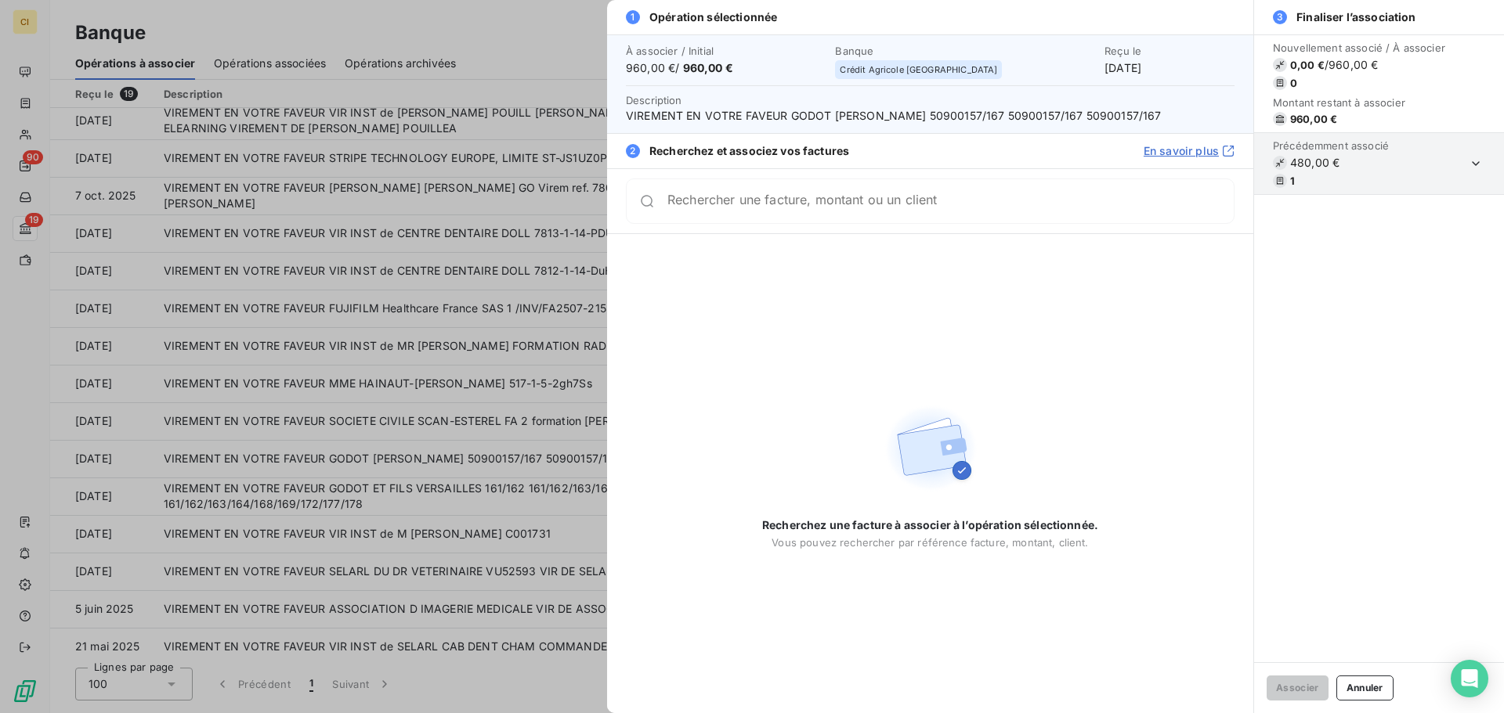
click at [742, 204] on input "Rechercher une facture, montant ou un client" at bounding box center [950, 201] width 566 height 16
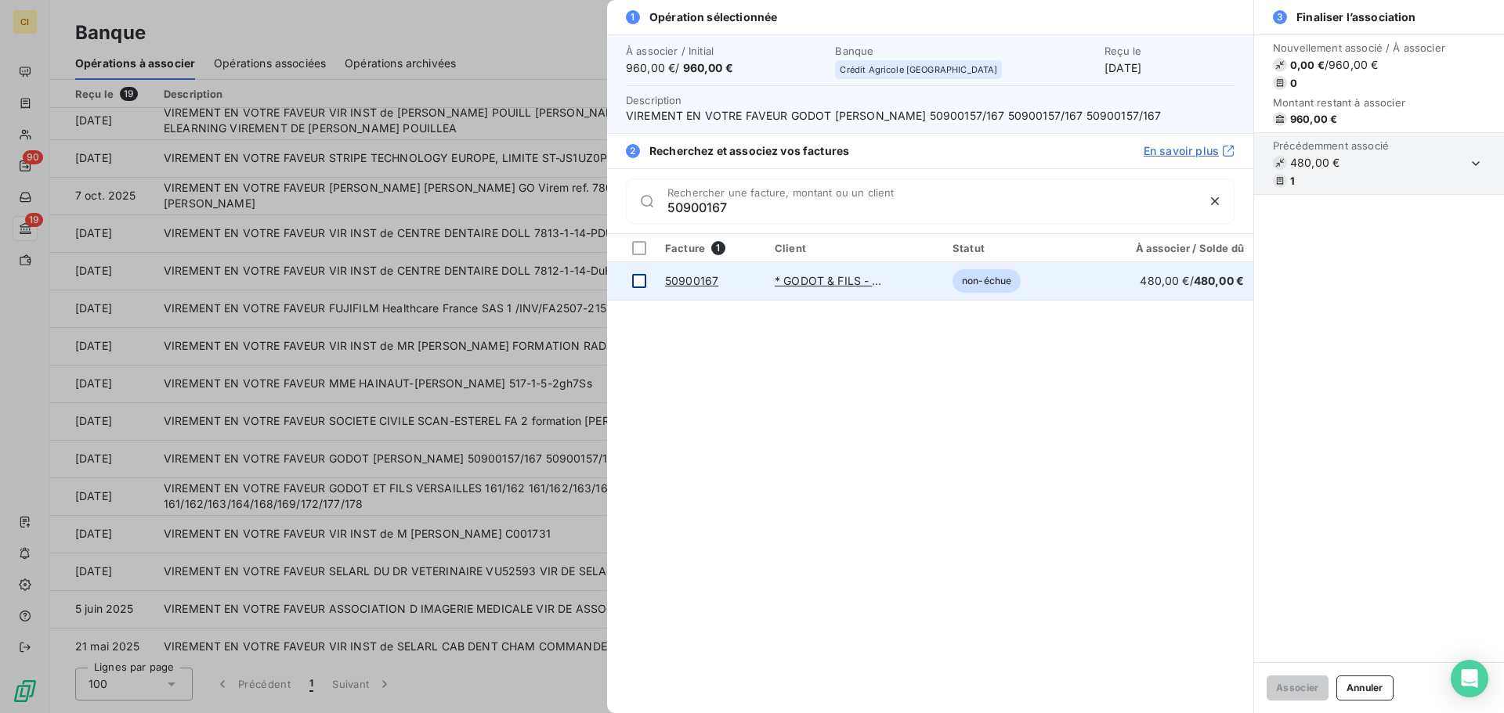
type input "50900167"
click at [644, 277] on div at bounding box center [639, 281] width 14 height 14
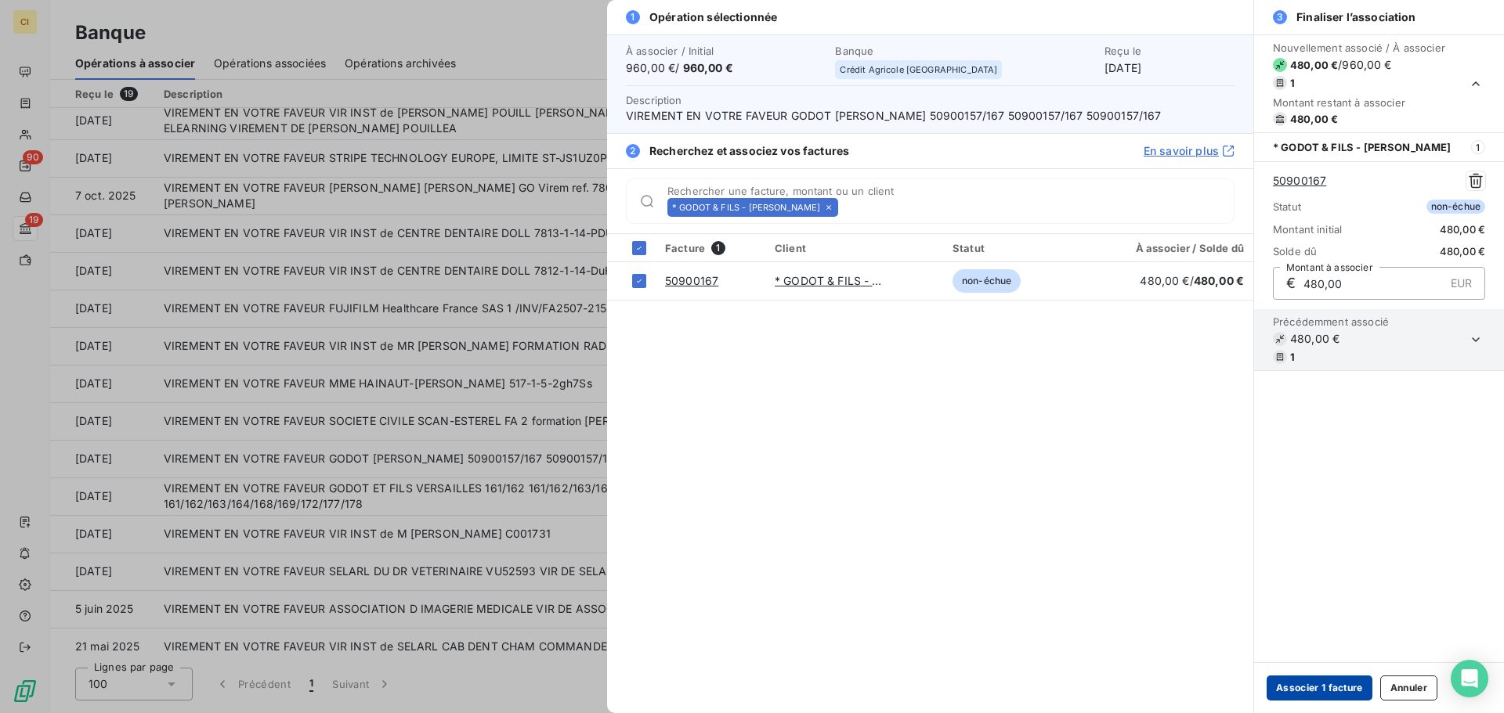
click at [1357, 691] on button "Associer 1 facture" at bounding box center [1319, 688] width 106 height 25
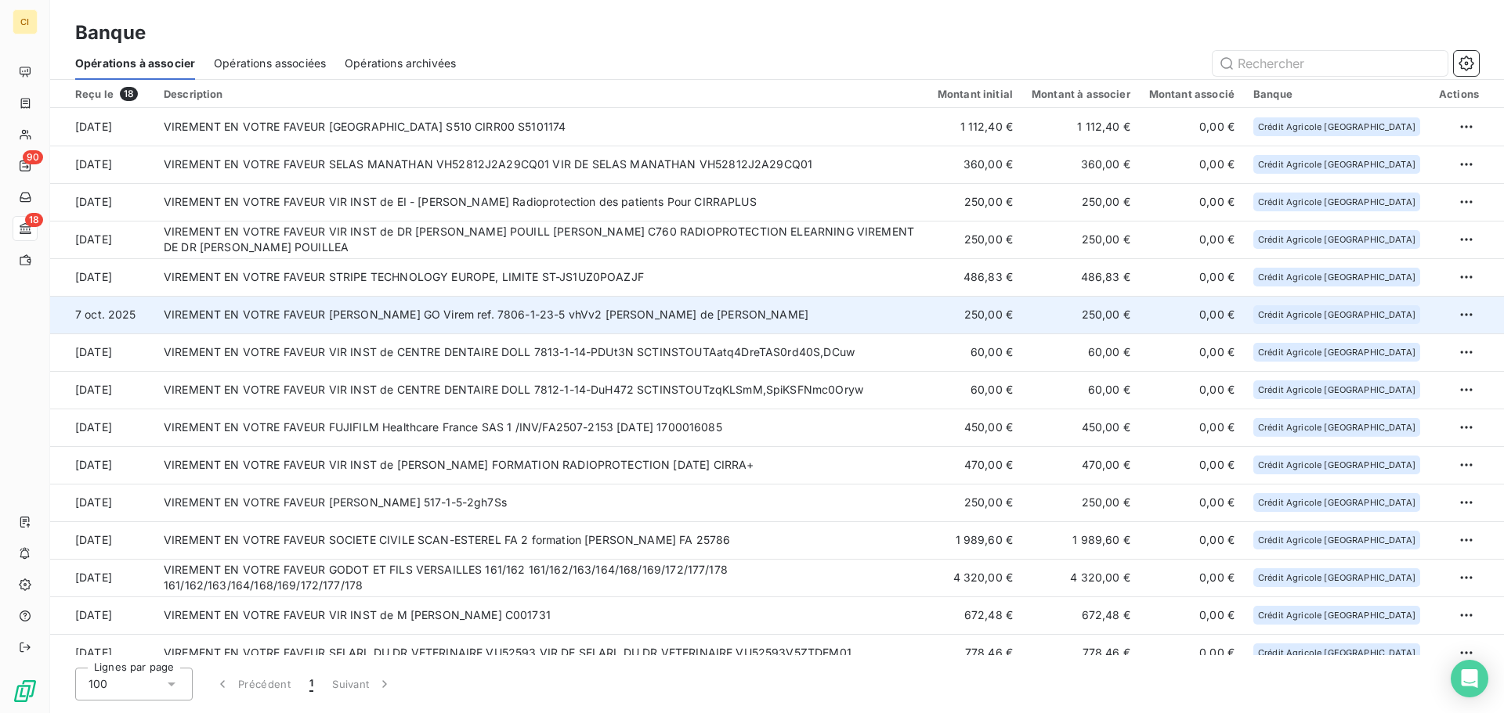
scroll to position [130, 0]
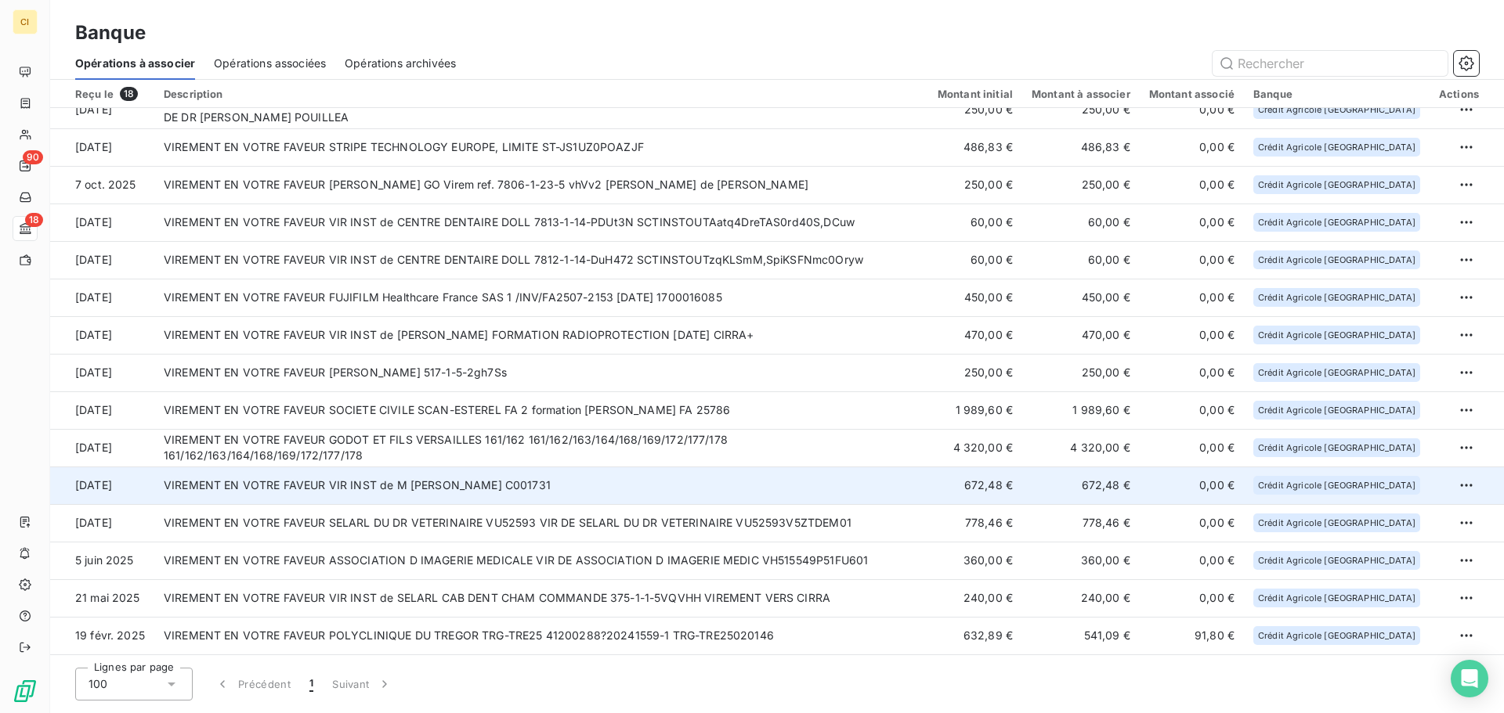
click at [899, 482] on td "VIREMENT EN VOTRE FAVEUR VIR INST de M [PERSON_NAME] C001731" at bounding box center [541, 486] width 774 height 38
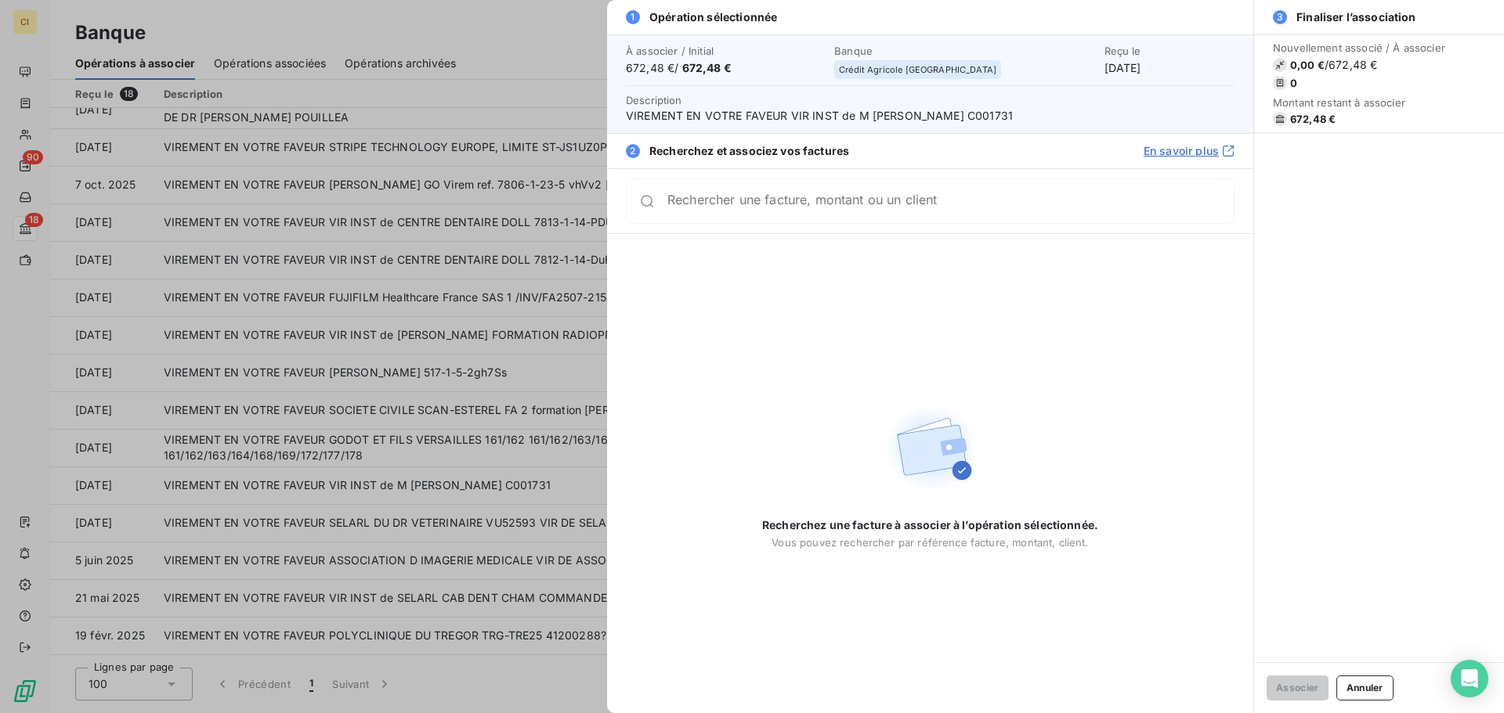
click at [854, 209] on input "Rechercher une facture, montant ou un client" at bounding box center [950, 201] width 566 height 16
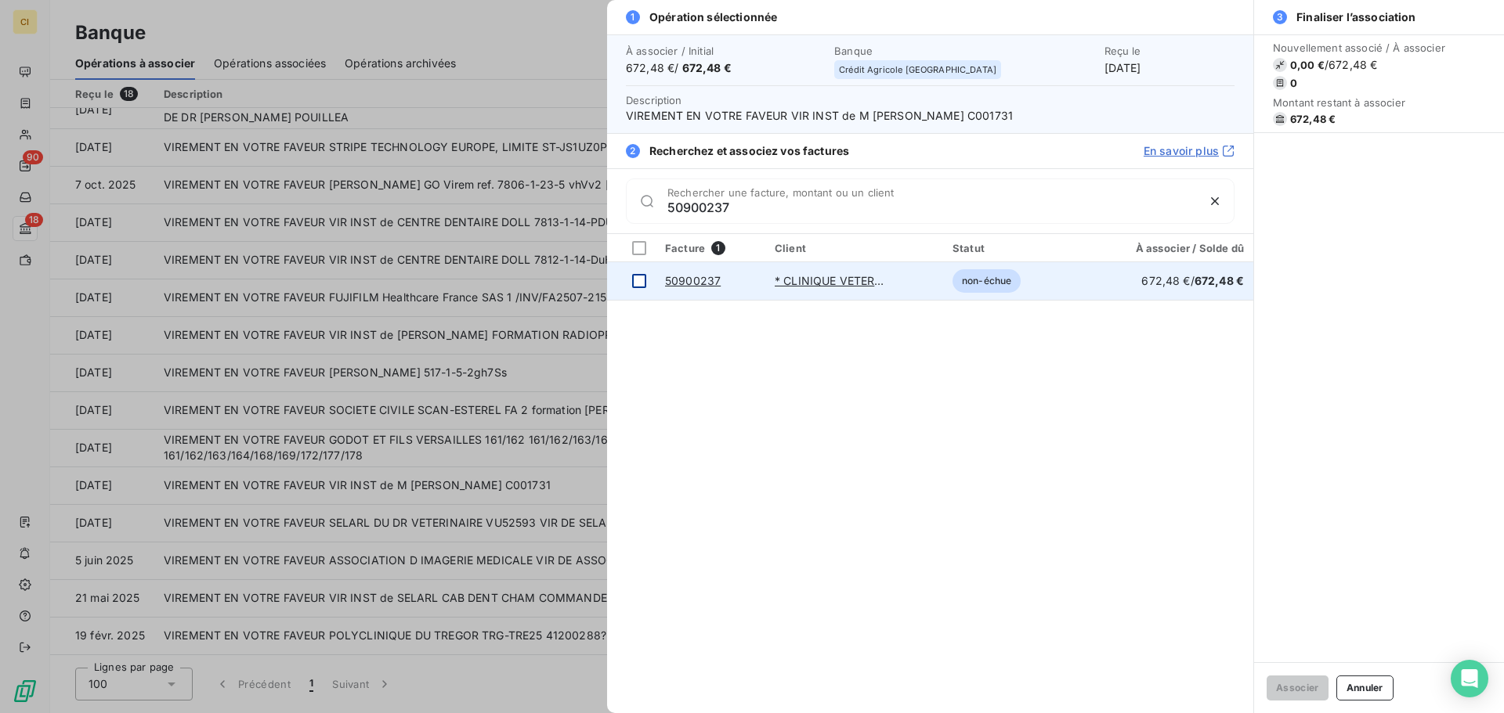
type input "50900237"
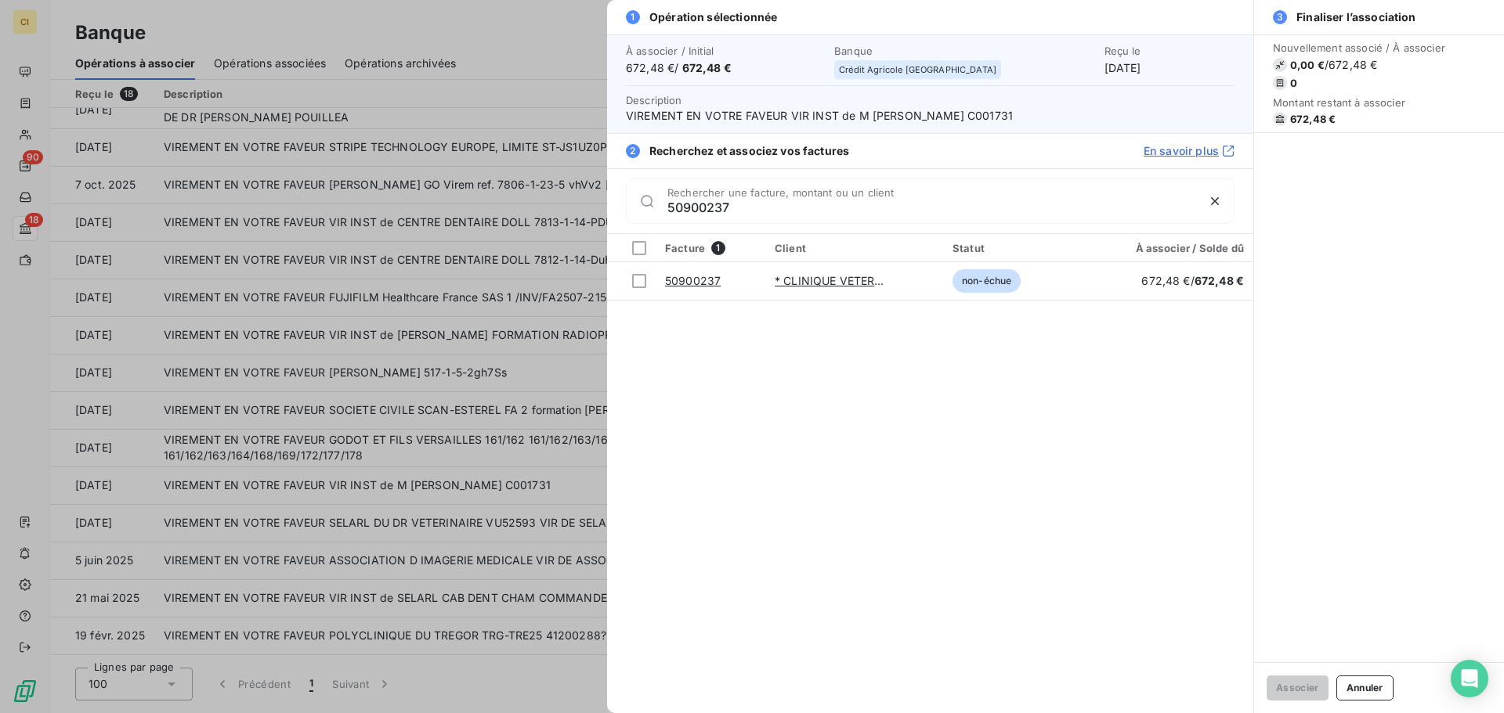
drag, startPoint x: 635, startPoint y: 280, endPoint x: 656, endPoint y: 301, distance: 29.4
click at [636, 280] on div at bounding box center [639, 281] width 14 height 14
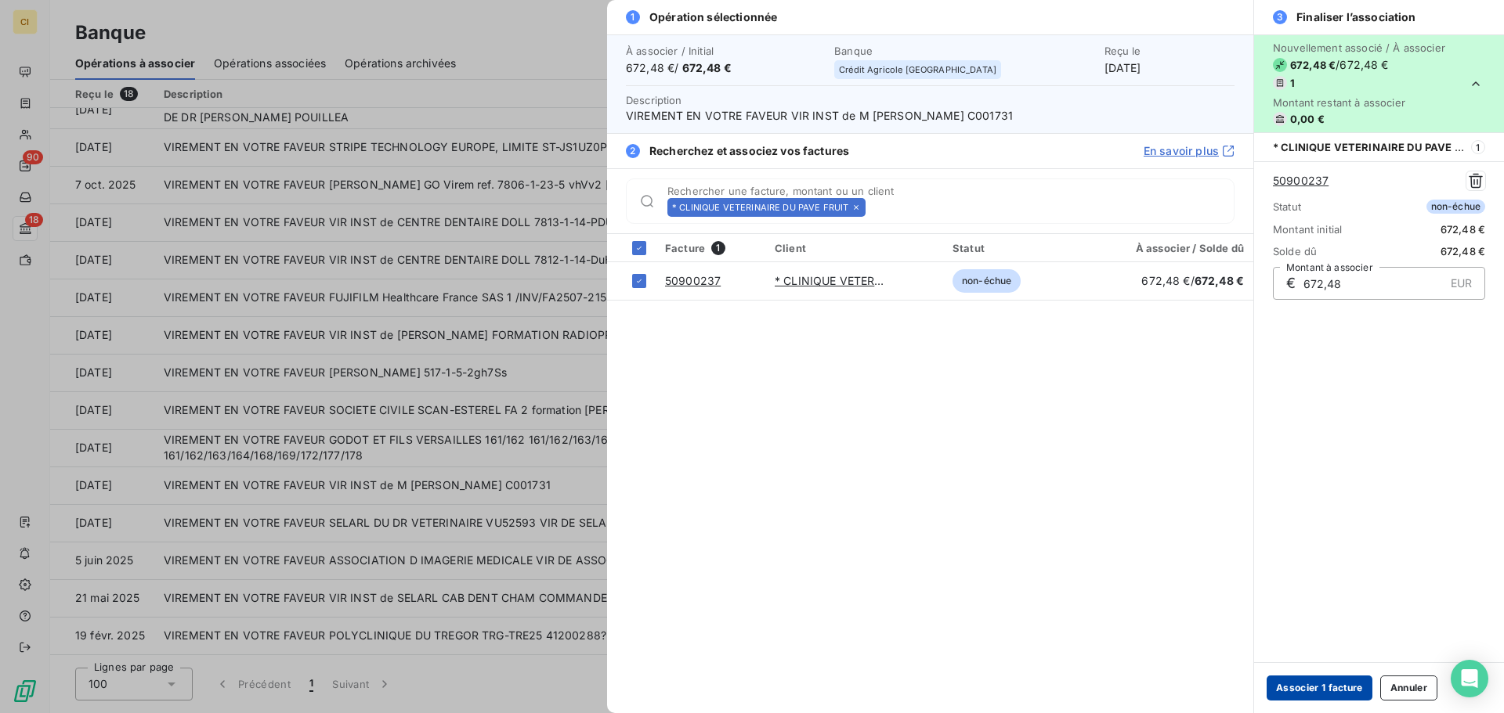
click at [1332, 694] on button "Associer 1 facture" at bounding box center [1319, 688] width 106 height 25
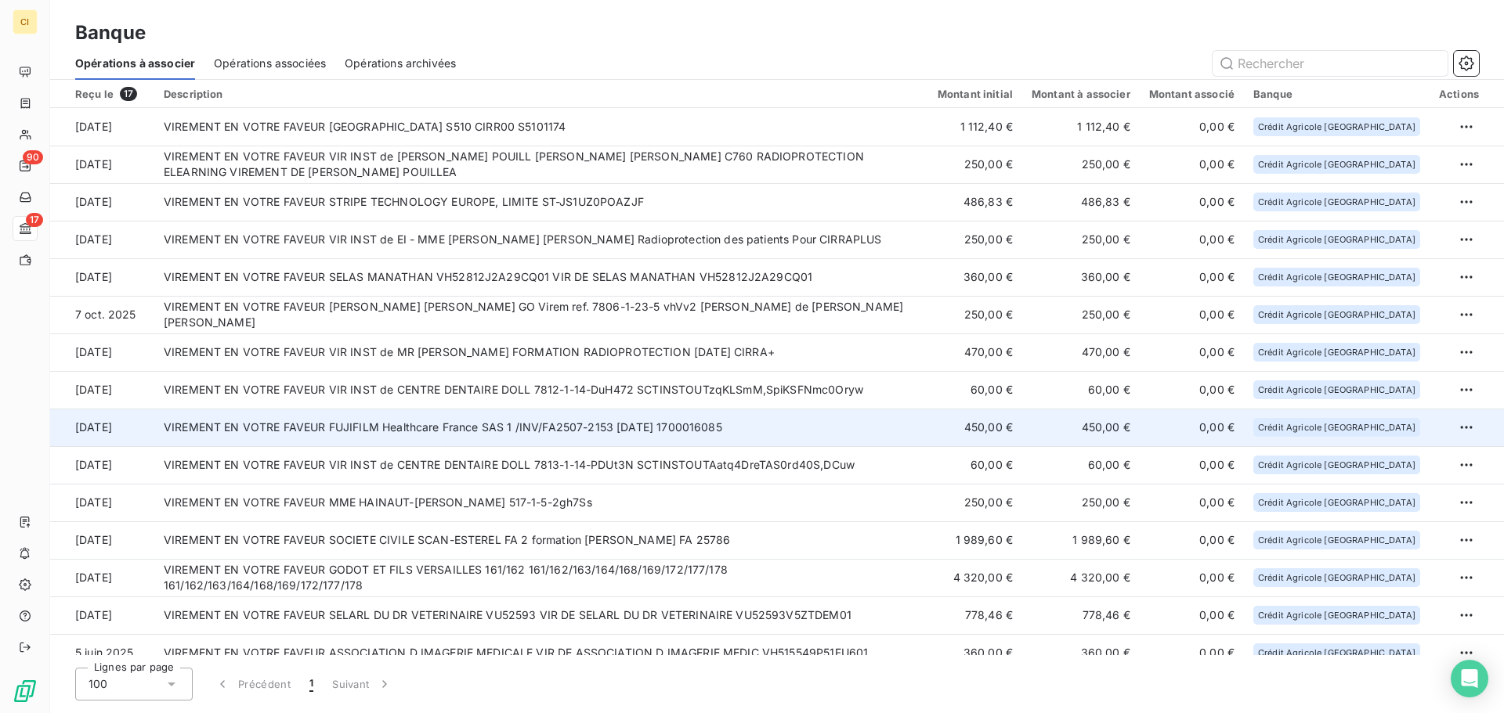
click at [682, 427] on td "VIREMENT EN VOTRE FAVEUR FUJIFILM Healthcare France SAS 1 /INV/FA2507-2153 [DAT…" at bounding box center [541, 428] width 774 height 38
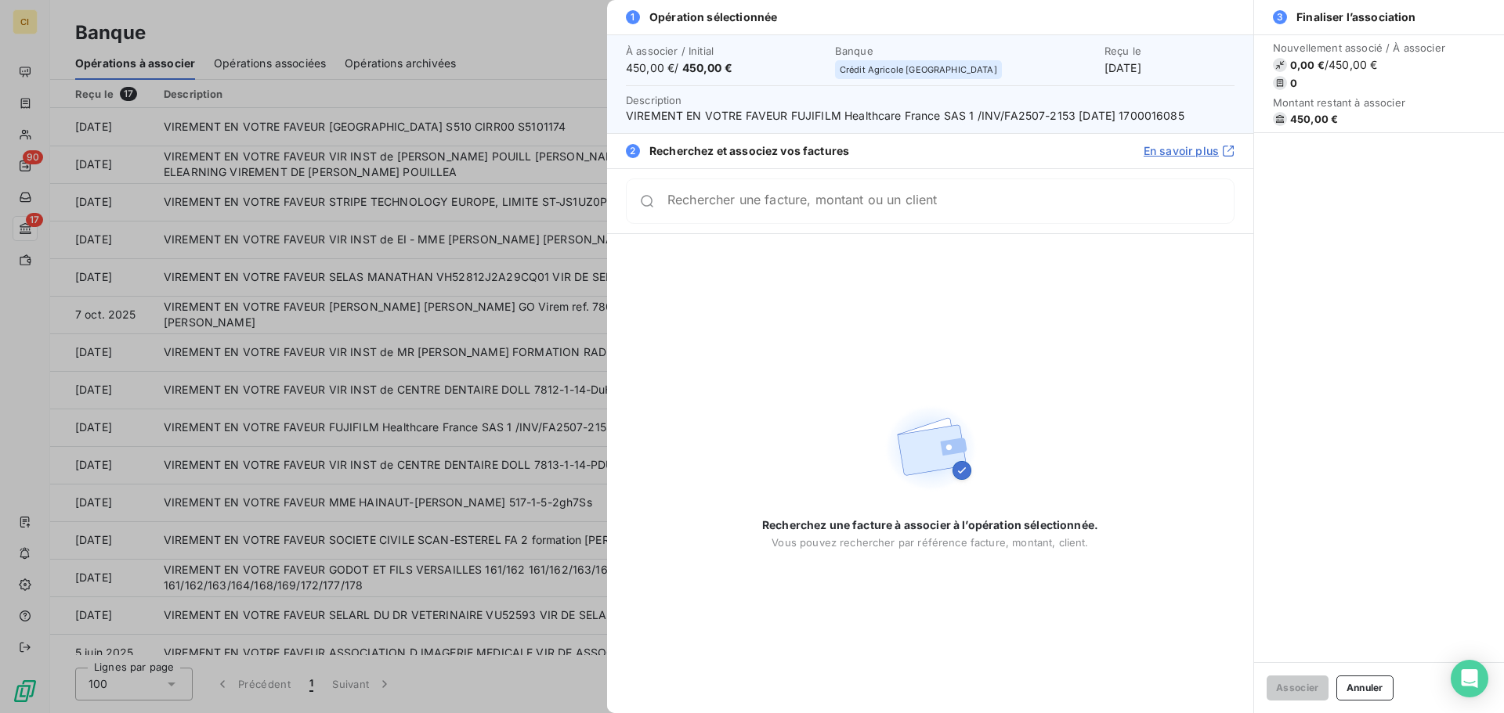
click at [789, 202] on input "Rechercher une facture, montant ou un client" at bounding box center [950, 201] width 566 height 16
type input "FA2507-2153"
click at [1362, 682] on button "Annuler" at bounding box center [1364, 688] width 57 height 25
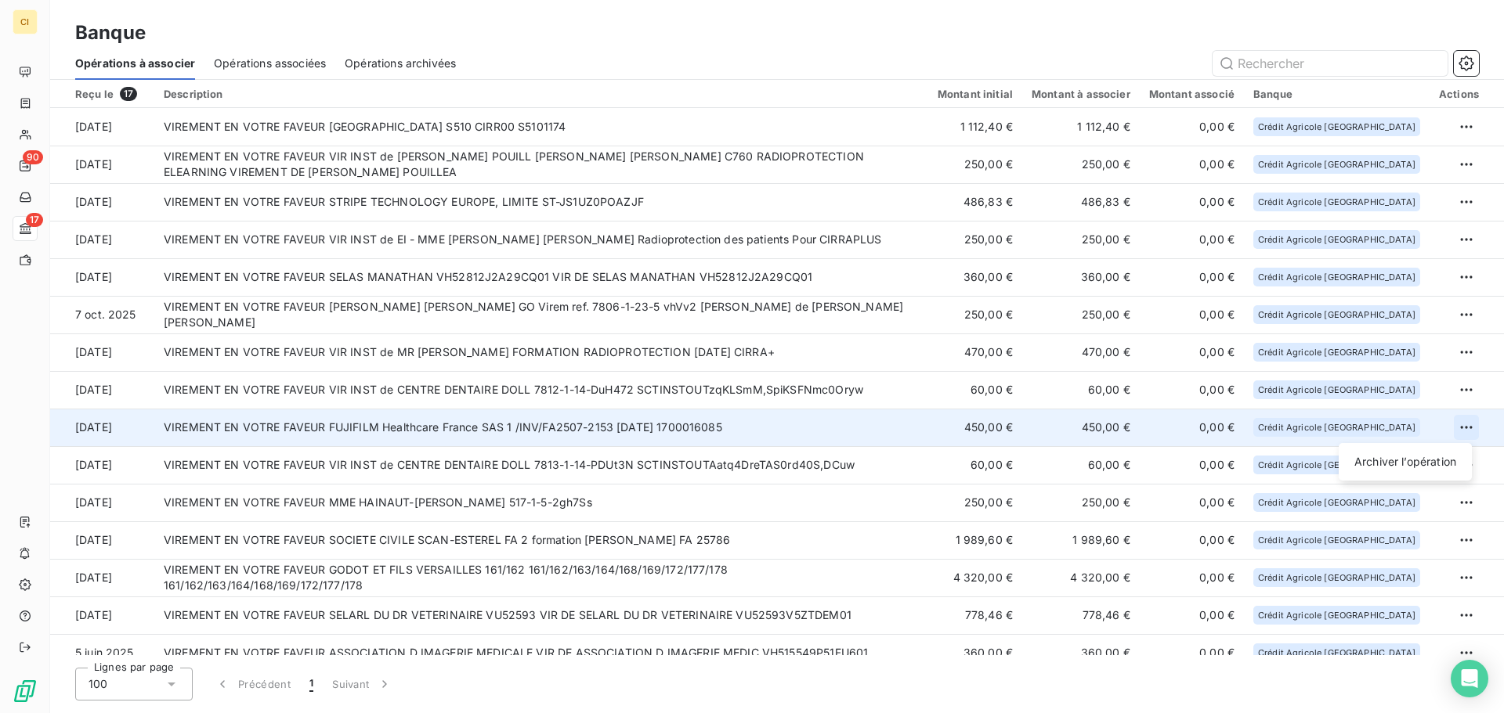
click at [1463, 428] on html "CI 90 17 Banque Opérations à associer Opérations associées Opérations archivées…" at bounding box center [752, 356] width 1504 height 713
click at [1374, 459] on div "Archiver l’opération" at bounding box center [1405, 462] width 121 height 25
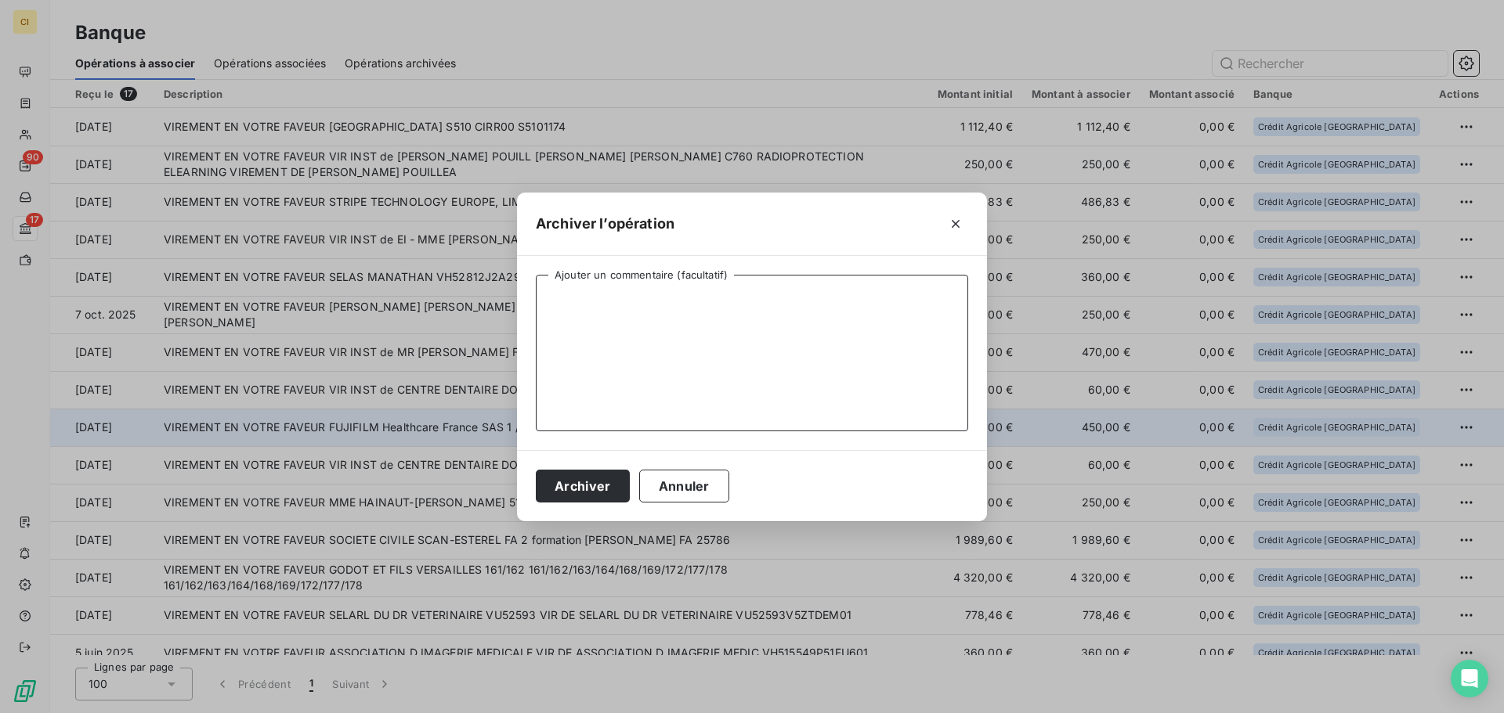
click at [592, 332] on textarea "Ajouter un commentaire (facultatif)" at bounding box center [752, 353] width 432 height 157
type textarea "FA2507-2153 / C031"
click at [584, 482] on button "Archiver" at bounding box center [583, 486] width 94 height 33
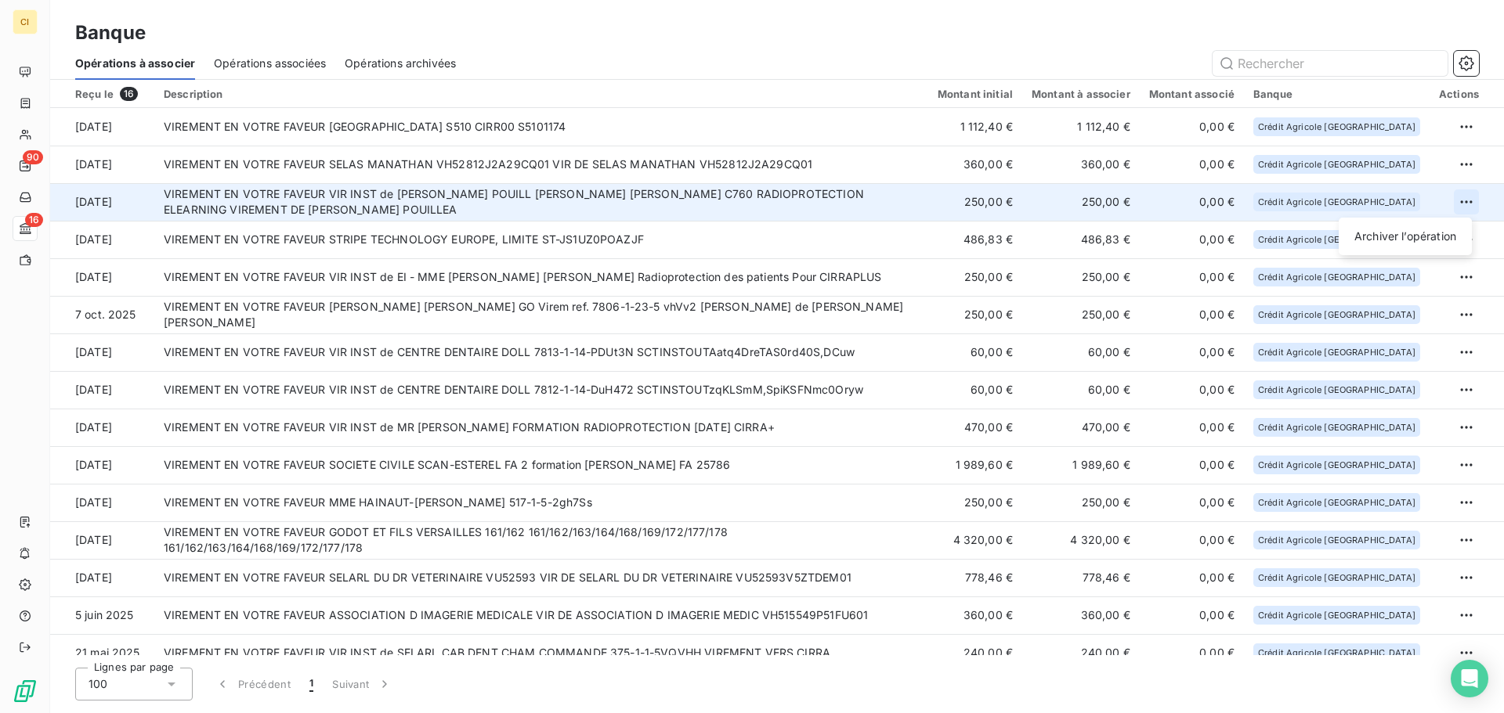
click at [1453, 199] on html "CI 90 16 Banque Opérations à associer Opérations associées Opérations archivées…" at bounding box center [752, 356] width 1504 height 713
click at [1424, 233] on div "Archiver l’opération" at bounding box center [1405, 236] width 121 height 25
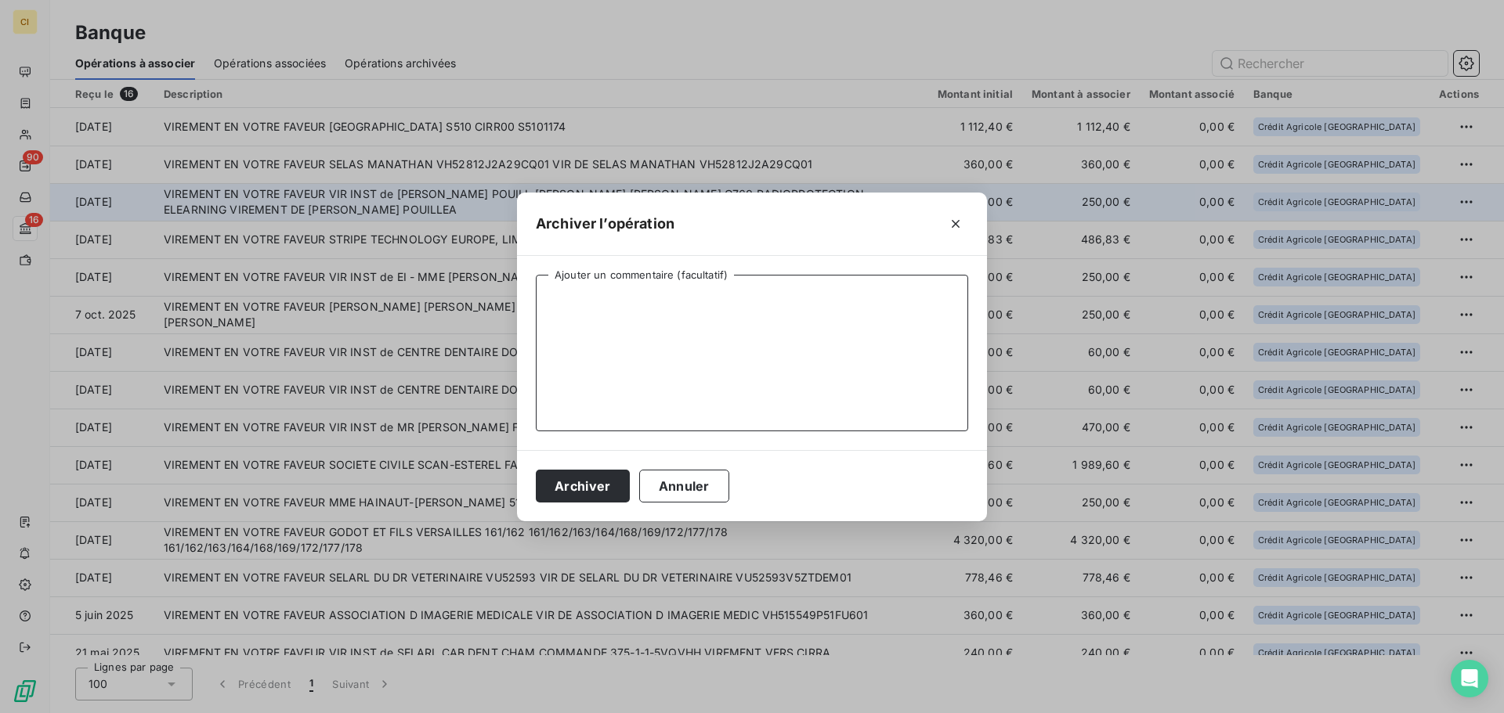
click at [675, 330] on textarea "Ajouter un commentaire (facultatif)" at bounding box center [752, 353] width 432 height 157
type textarea "FA2510-2269 / C760"
click at [579, 490] on button "Archiver" at bounding box center [583, 486] width 94 height 33
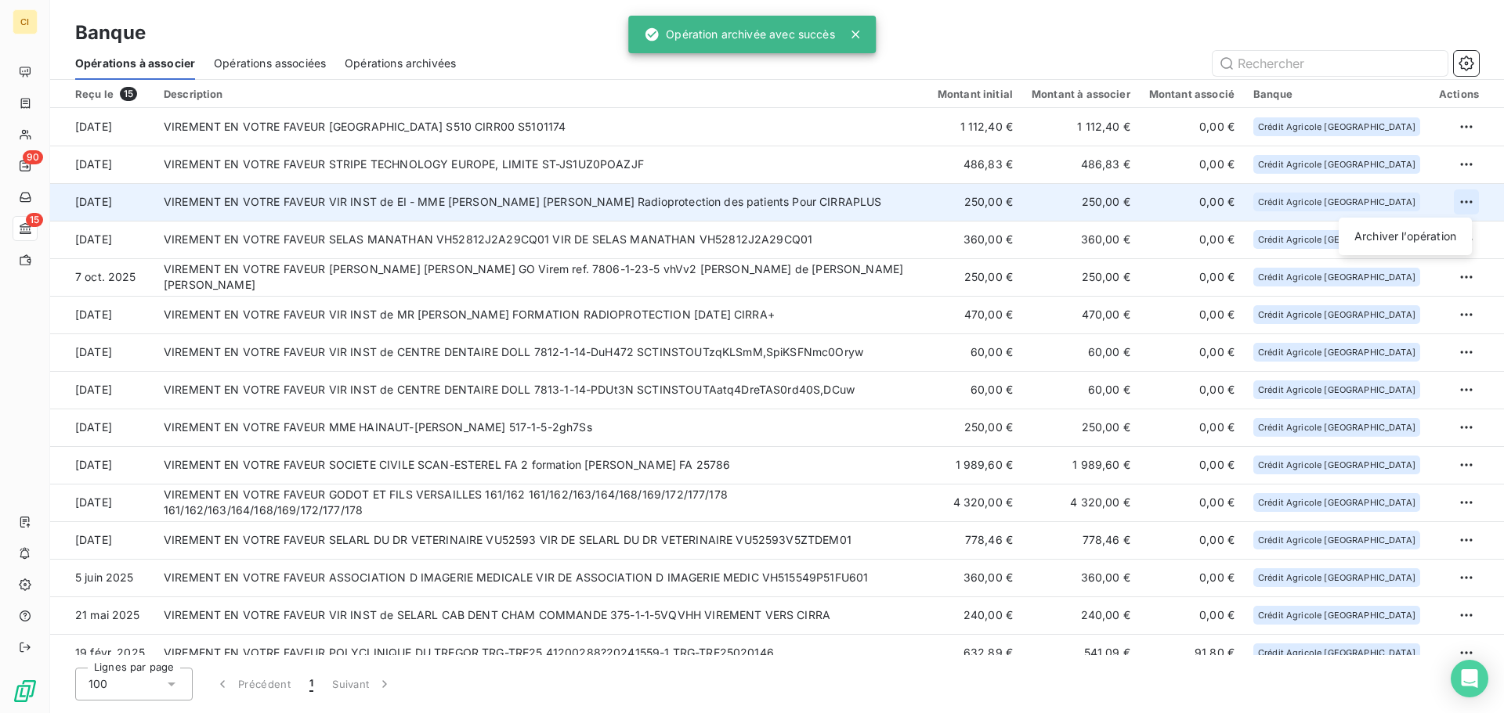
click at [1463, 203] on html "CI 90 15 Banque Opérations à associer Opérations associées Opérations archivées…" at bounding box center [752, 356] width 1504 height 713
click at [1408, 236] on div "Archiver l’opération" at bounding box center [1405, 236] width 121 height 25
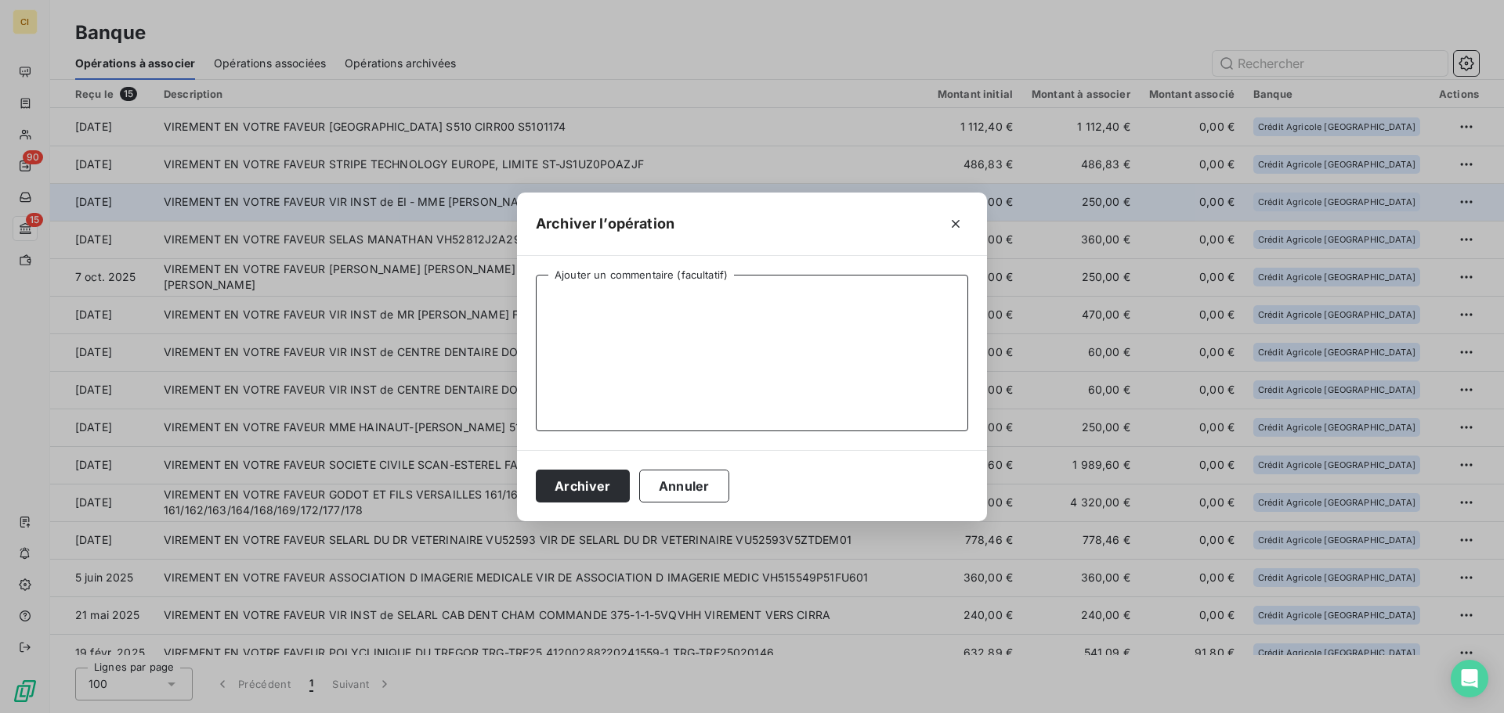
click at [630, 323] on textarea "Ajouter un commentaire (facultatif)" at bounding box center [752, 353] width 432 height 157
type textarea "FA2510-2275 / C760"
click at [601, 485] on button "Archiver" at bounding box center [583, 486] width 94 height 33
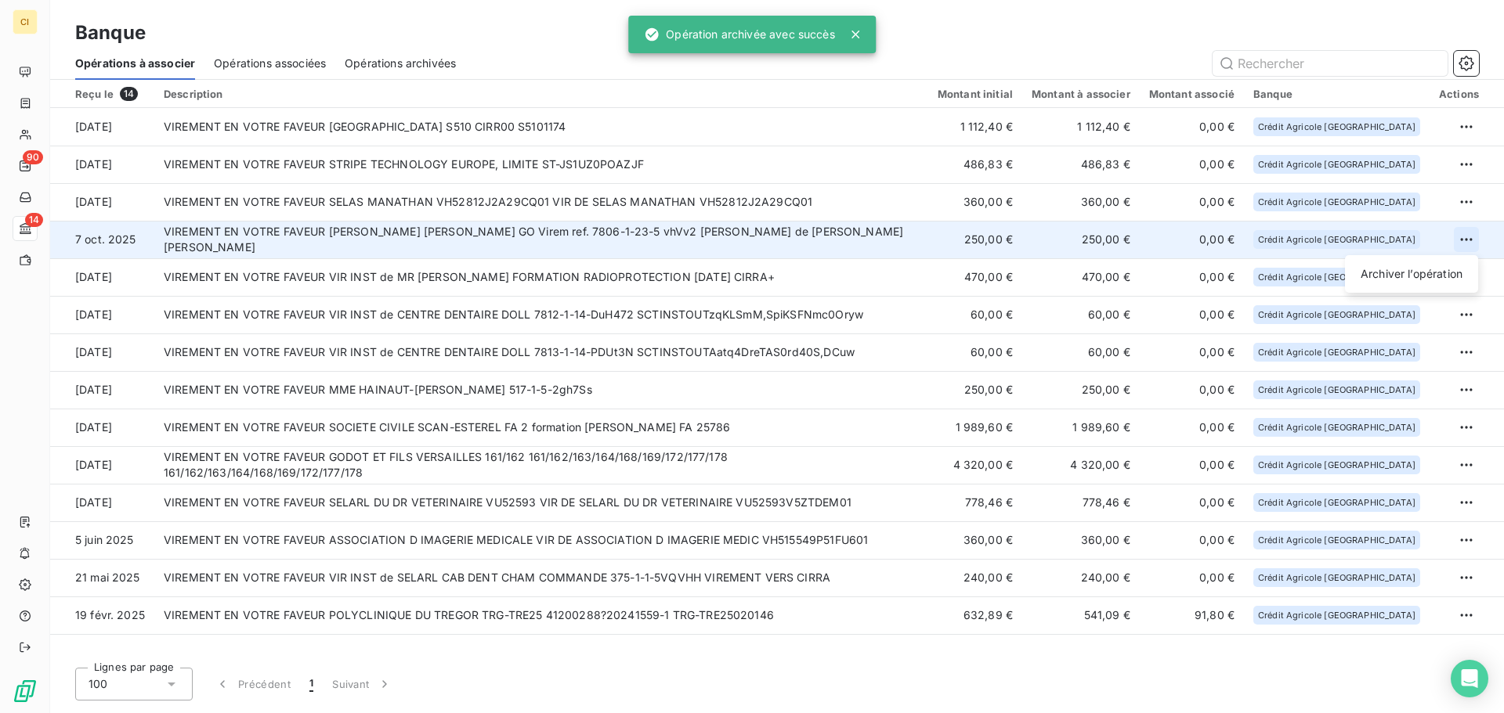
click at [1475, 240] on html "CI 90 14 Banque Opérations à associer Opérations associées Opérations archivées…" at bounding box center [752, 356] width 1504 height 713
click at [1421, 274] on div "Archiver l’opération" at bounding box center [1411, 274] width 121 height 25
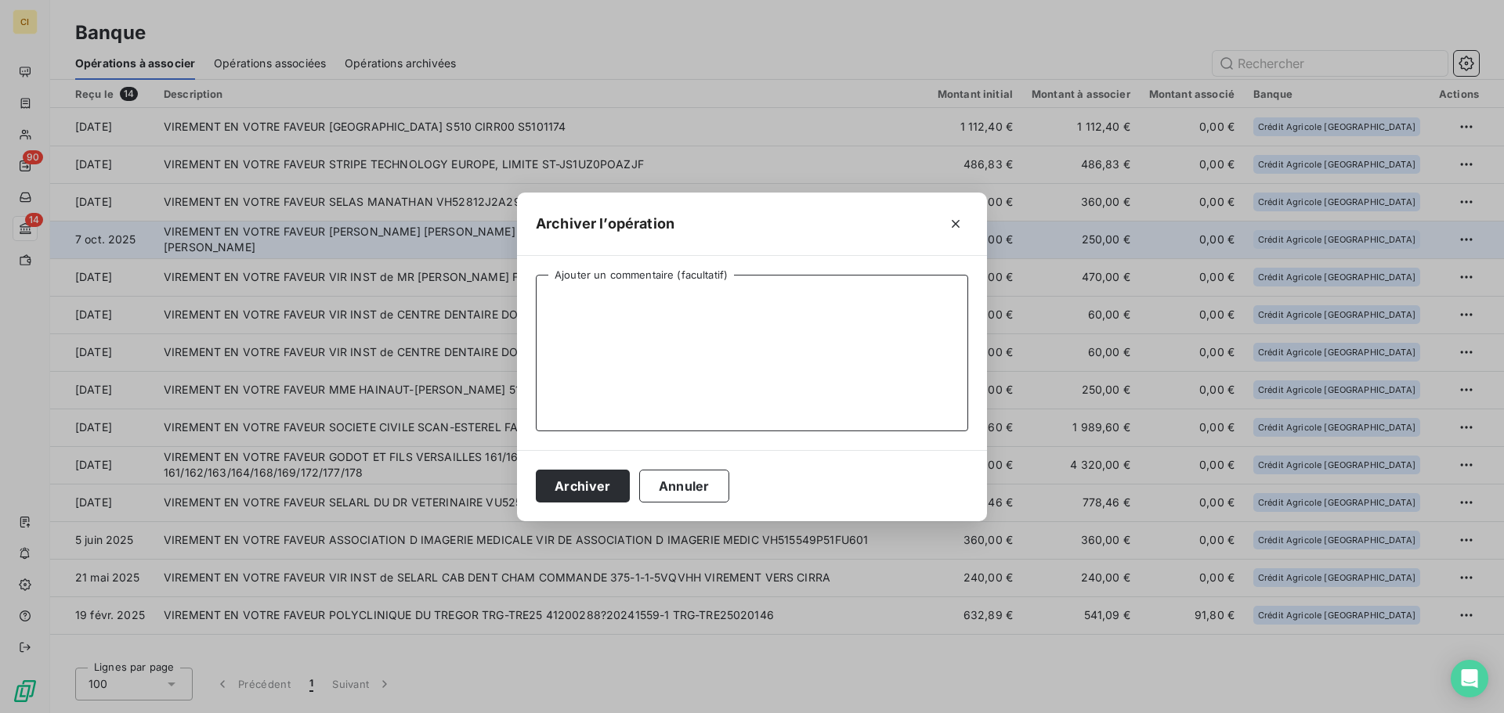
click at [568, 318] on textarea "Ajouter un commentaire (facultatif)" at bounding box center [752, 353] width 432 height 157
type textarea "FA2510-2270 / C760"
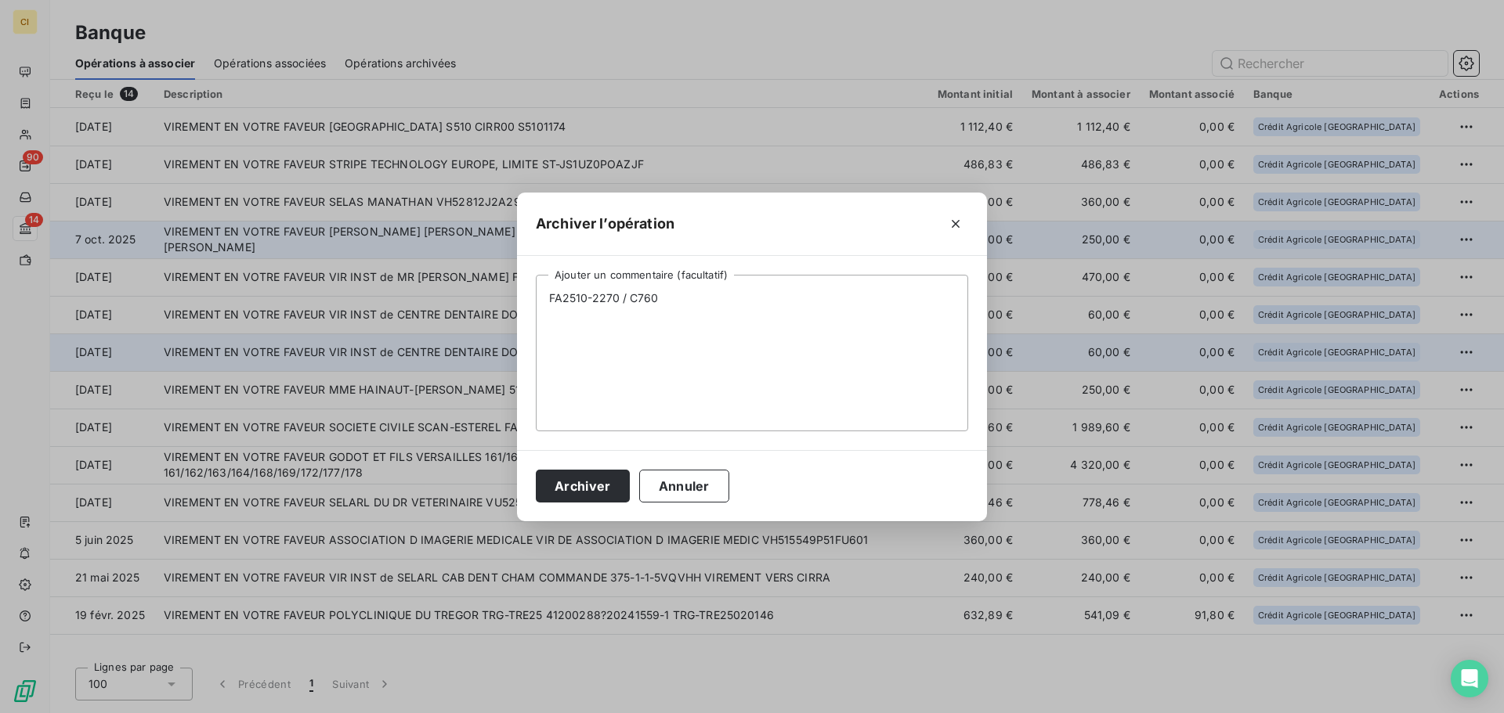
drag, startPoint x: 589, startPoint y: 482, endPoint x: 1023, endPoint y: 298, distance: 471.0
click at [591, 480] on button "Archiver" at bounding box center [583, 486] width 94 height 33
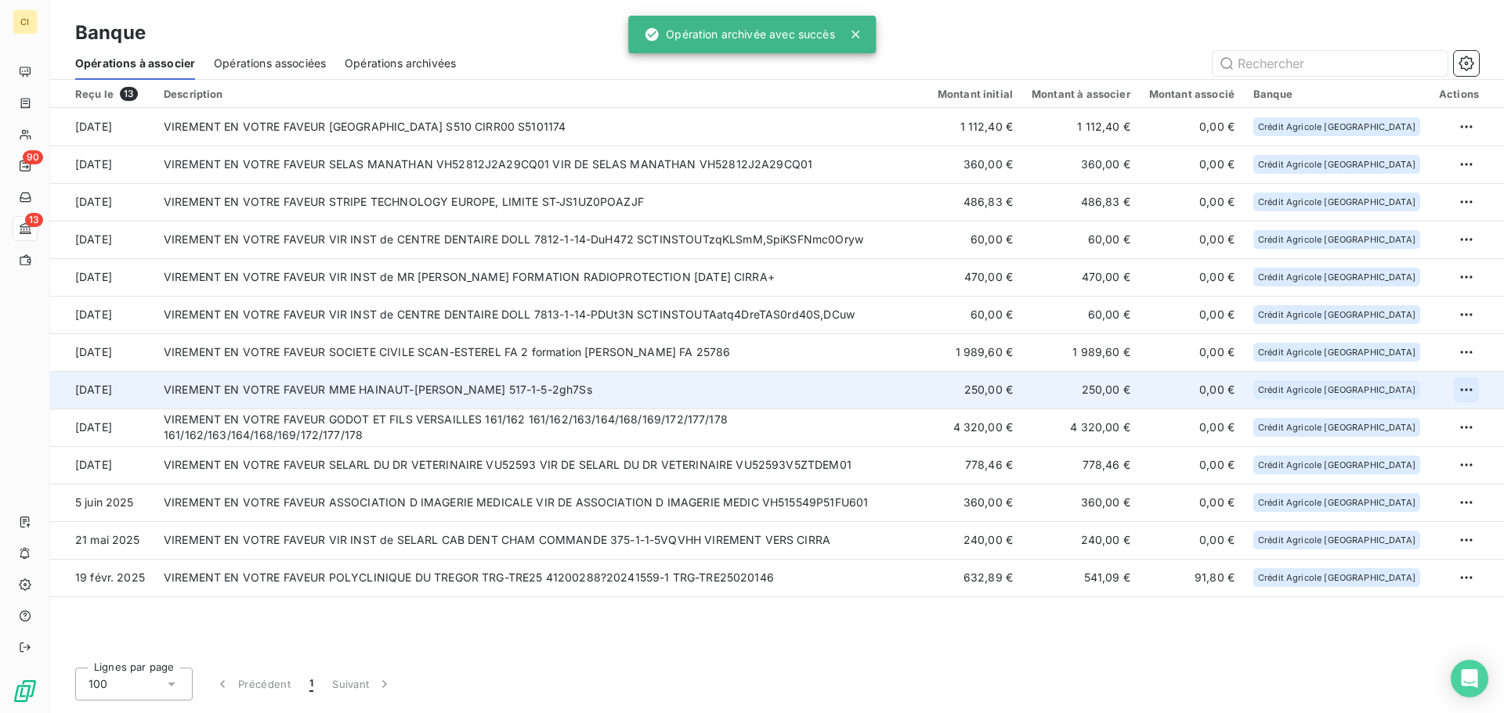
click at [1465, 386] on html "CI 90 13 Banque Opérations à associer Opérations associées Opérations archivées…" at bounding box center [752, 356] width 1504 height 713
click at [1401, 421] on div "Archiver l’opération" at bounding box center [1411, 424] width 121 height 25
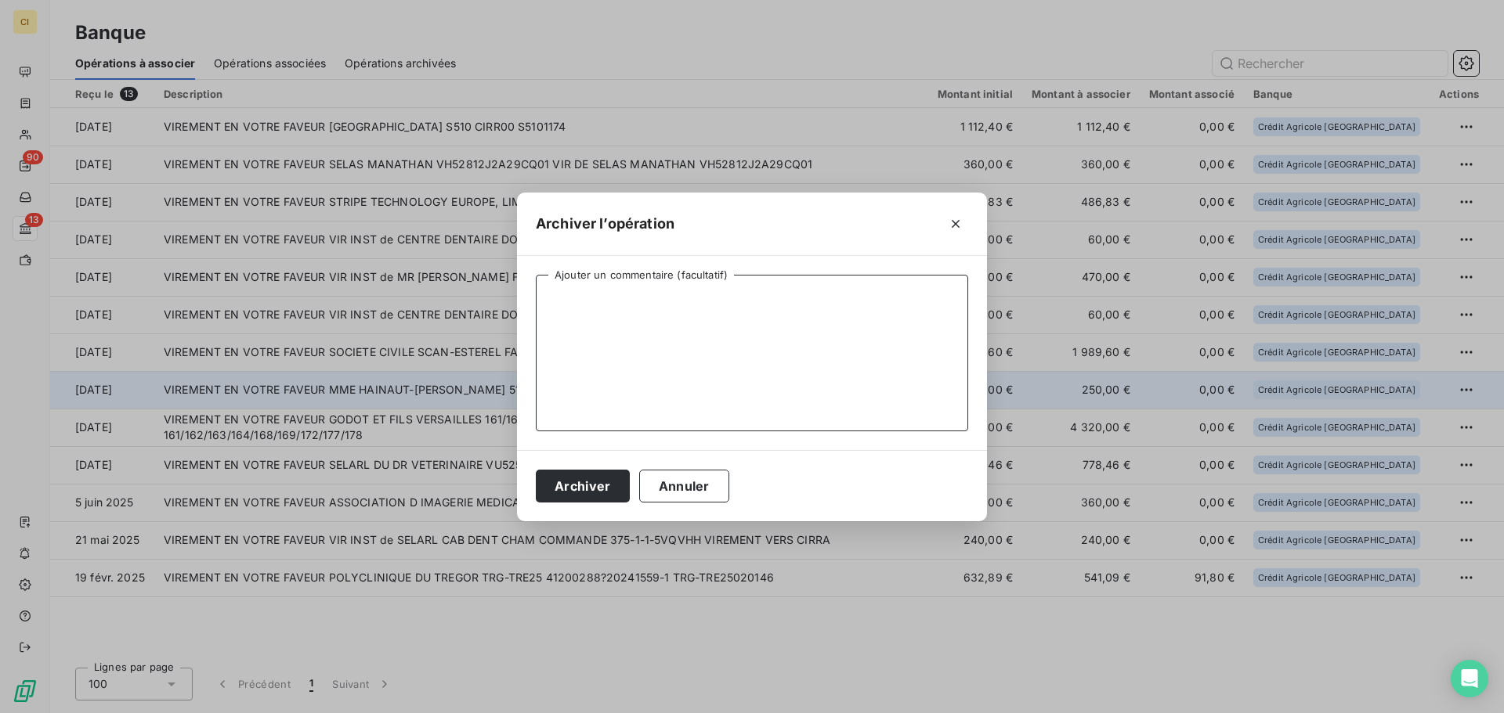
click at [554, 298] on textarea "Ajouter un commentaire (facultatif)" at bounding box center [752, 353] width 432 height 157
type textarea "FA2510-2257 / C760"
click at [581, 486] on button "Archiver" at bounding box center [583, 486] width 94 height 33
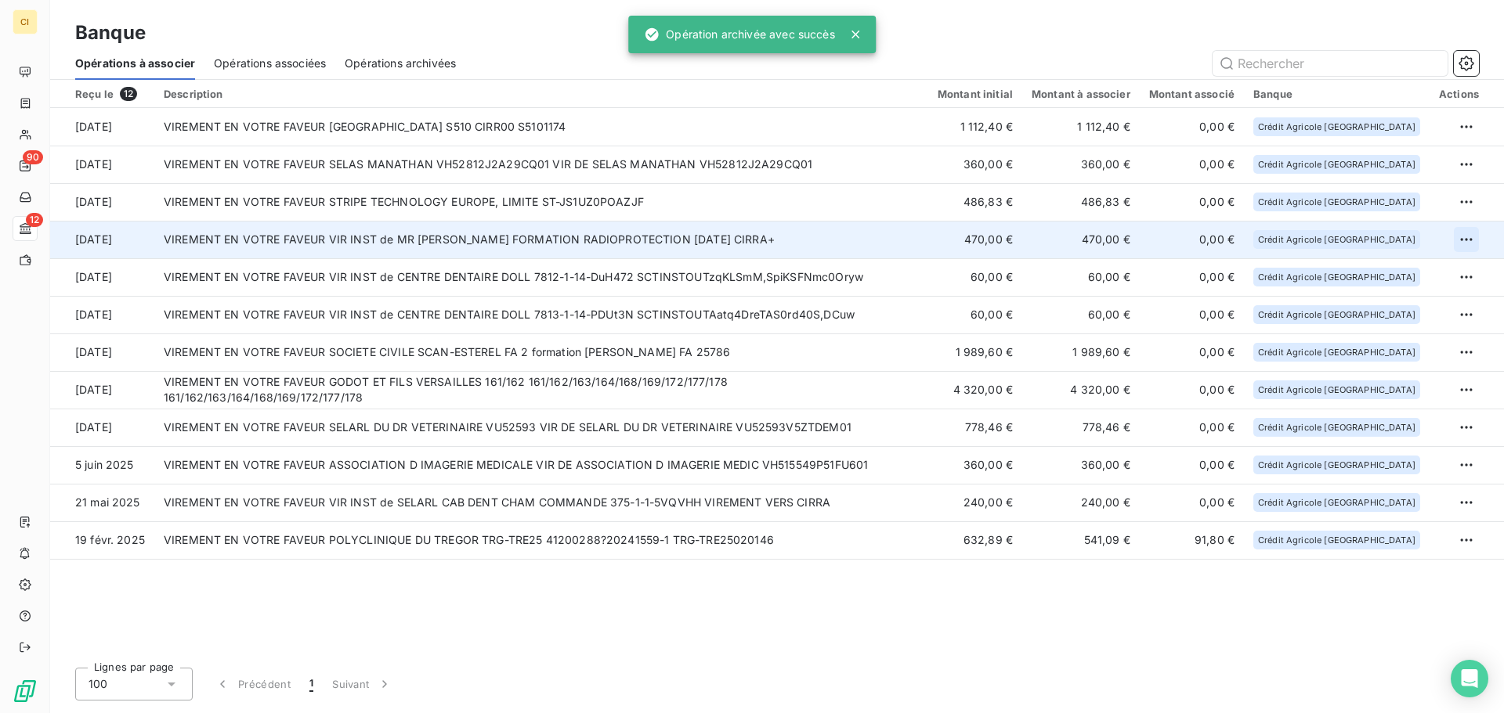
click at [1469, 231] on html "CI 90 12 Banque Opérations à associer Opérations associées Opérations archivées…" at bounding box center [752, 356] width 1504 height 713
click at [1410, 269] on div "Archiver l’opération" at bounding box center [1411, 274] width 121 height 25
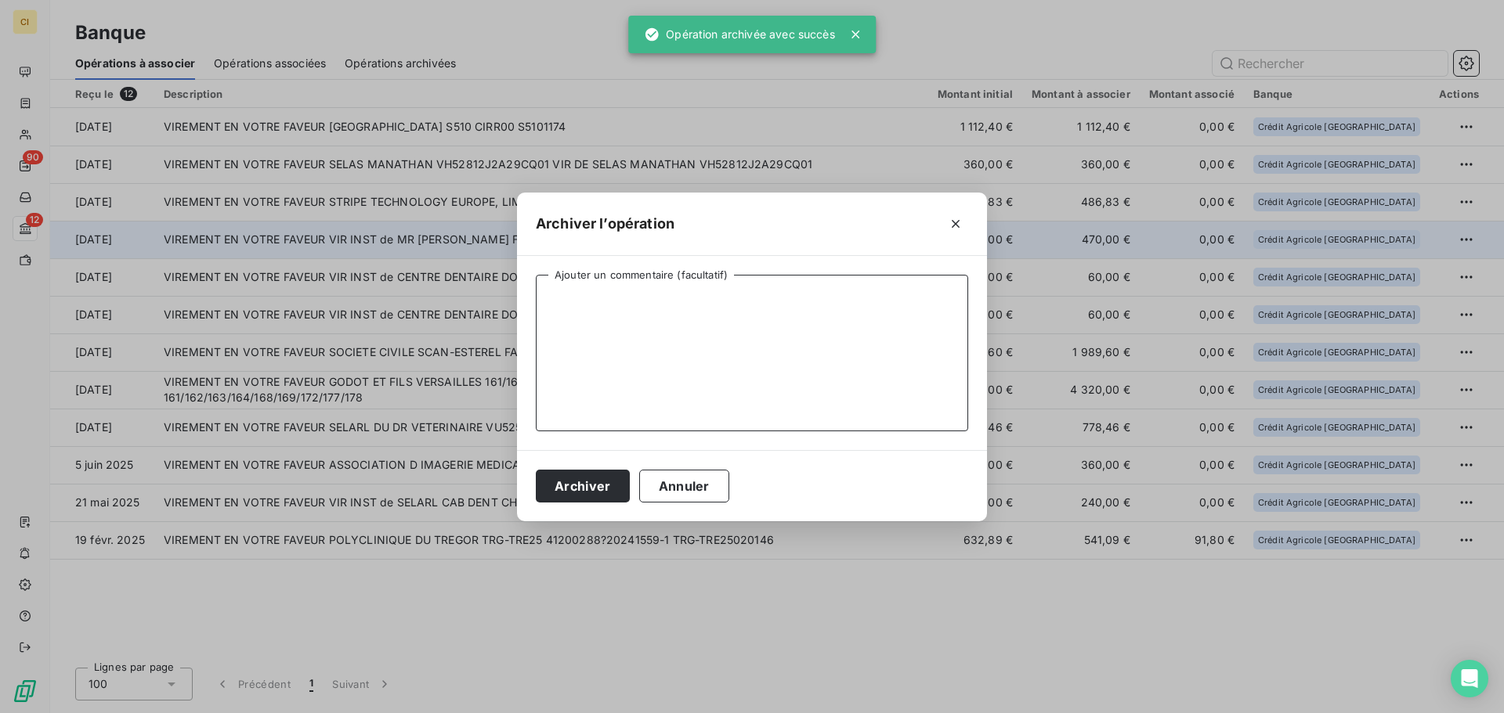
click at [760, 330] on textarea "Ajouter un commentaire (facultatif)" at bounding box center [752, 353] width 432 height 157
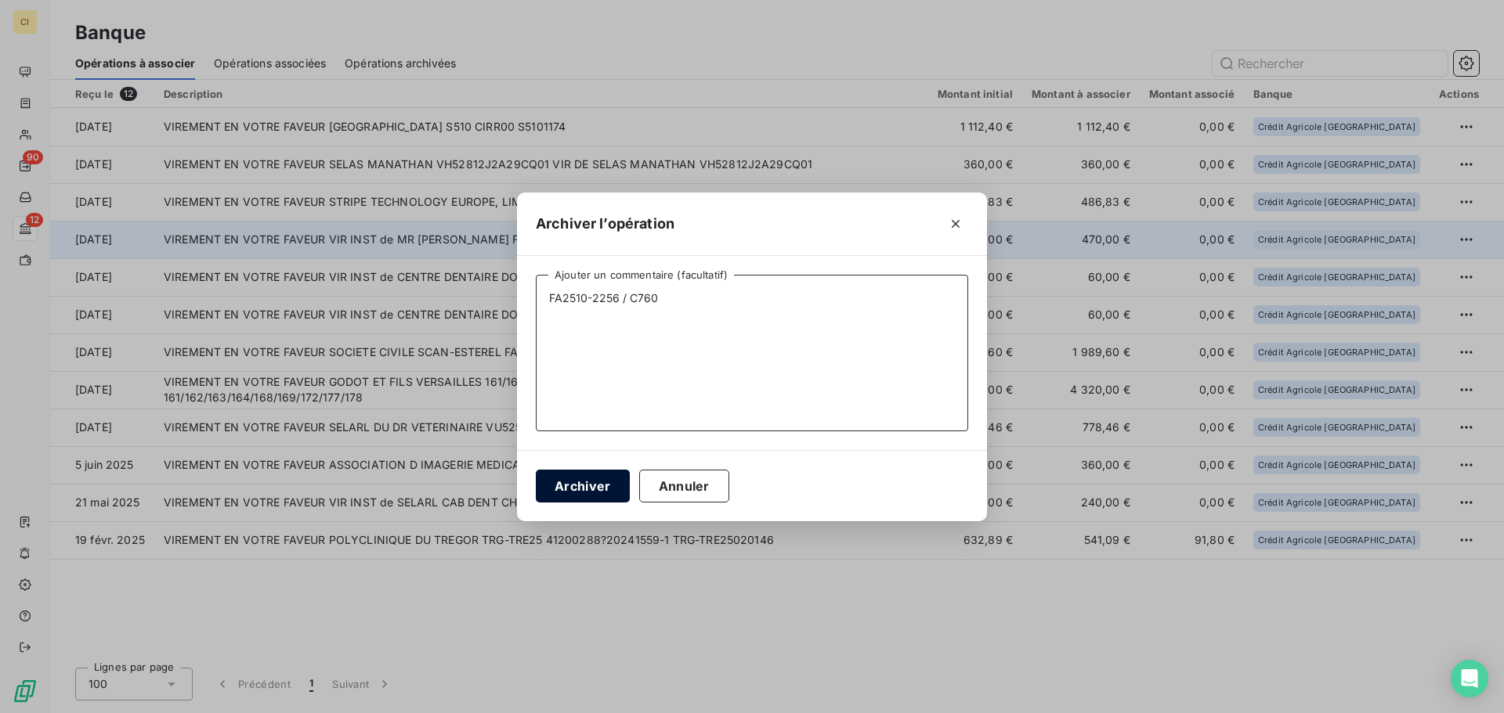
type textarea "FA2510-2256 / C760"
click at [565, 479] on button "Archiver" at bounding box center [583, 486] width 94 height 33
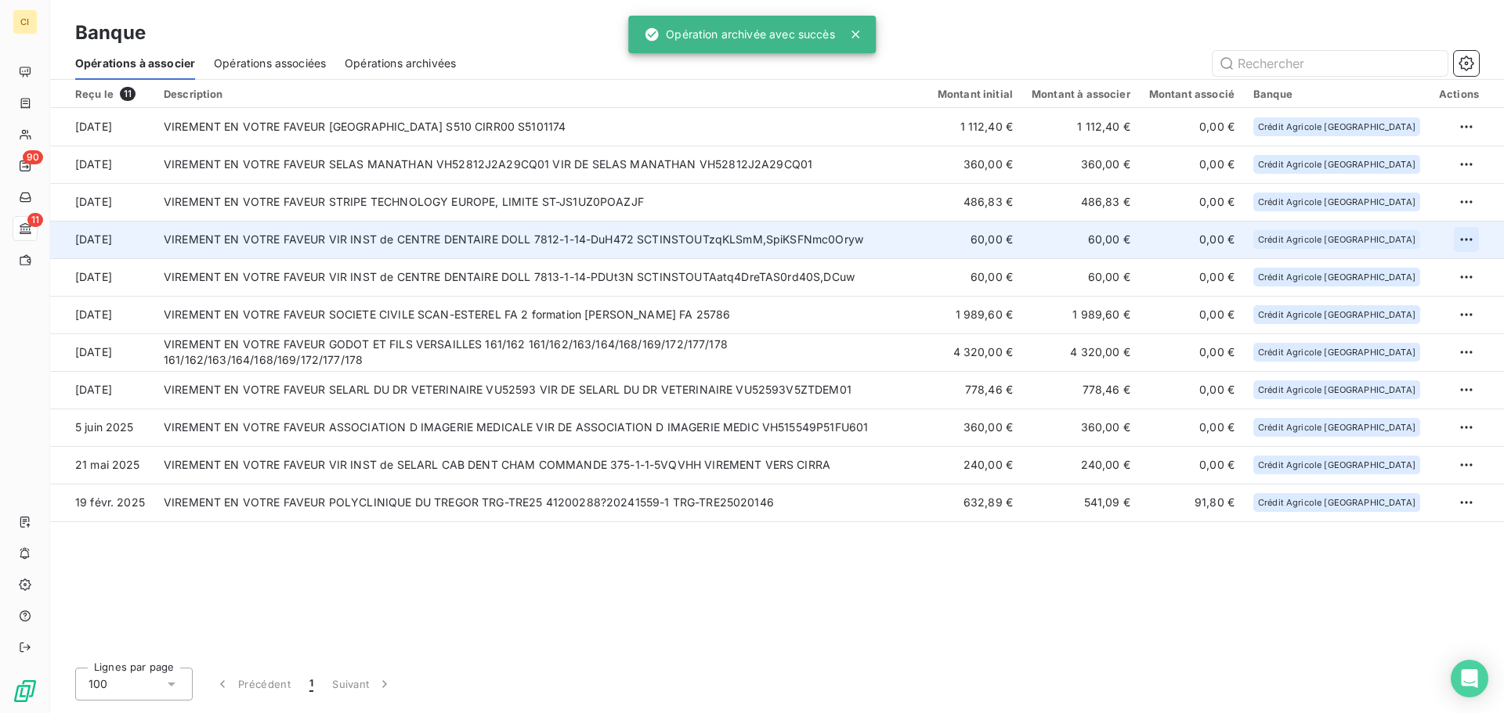
click at [1461, 238] on html "CI 90 11 Banque Opérations à associer Opérations associées Opérations archivées…" at bounding box center [752, 356] width 1504 height 713
click at [1413, 275] on div "Archiver l’opération" at bounding box center [1411, 274] width 121 height 25
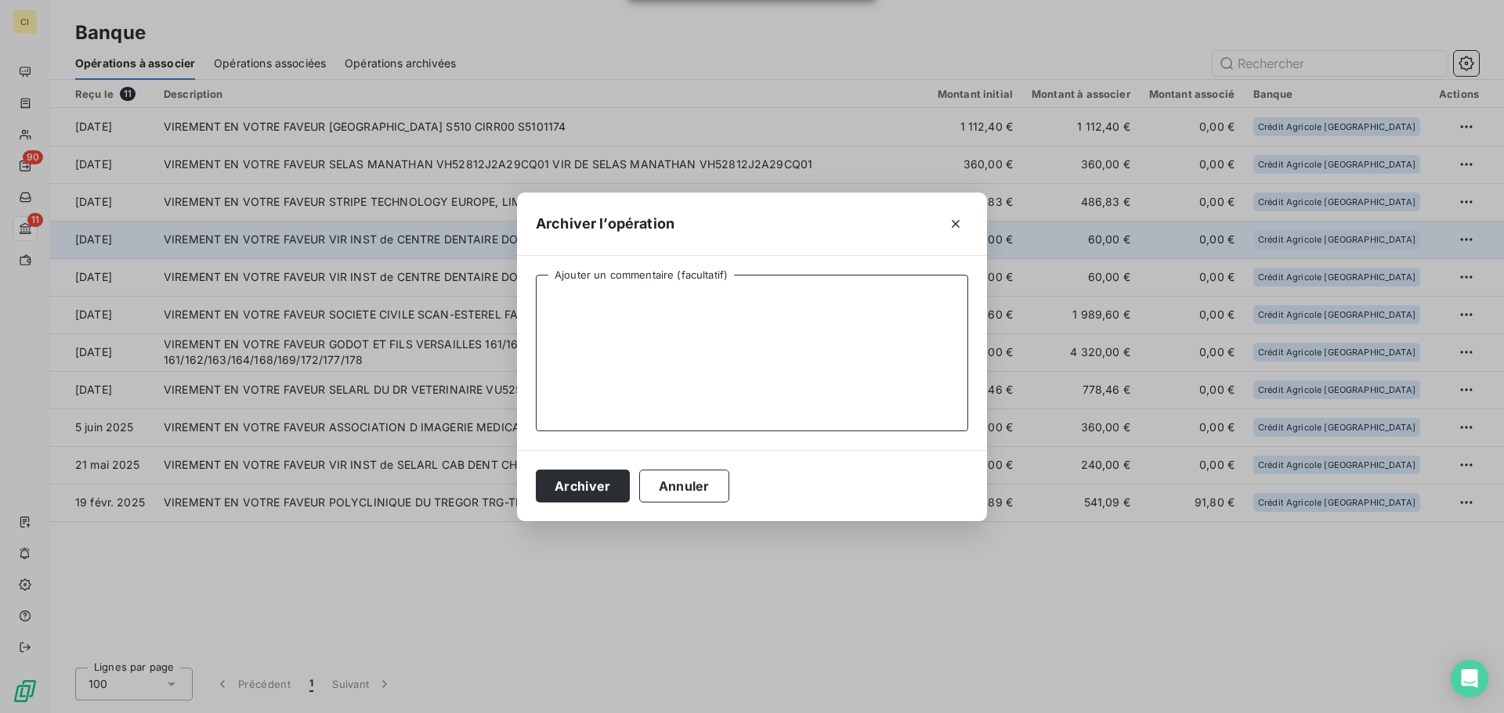
click at [613, 362] on textarea "Ajouter un commentaire (facultatif)" at bounding box center [752, 353] width 432 height 157
type textarea "FA"
click at [699, 483] on button "Annuler" at bounding box center [684, 486] width 90 height 33
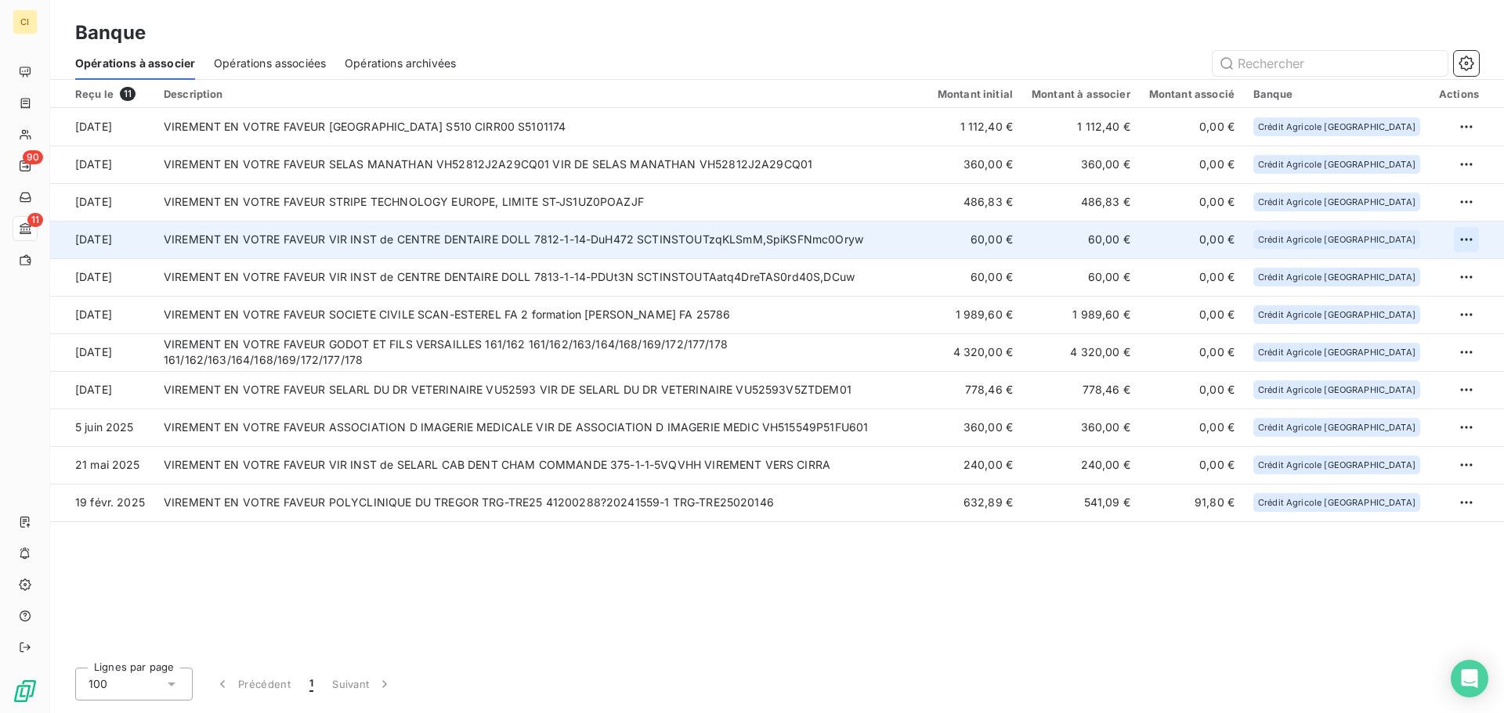
click at [1467, 233] on html "CI 90 11 Banque Opérations à associer Opérations associées Opérations archivées…" at bounding box center [752, 356] width 1504 height 713
click at [1417, 272] on div "Archiver l’opération" at bounding box center [1411, 274] width 121 height 25
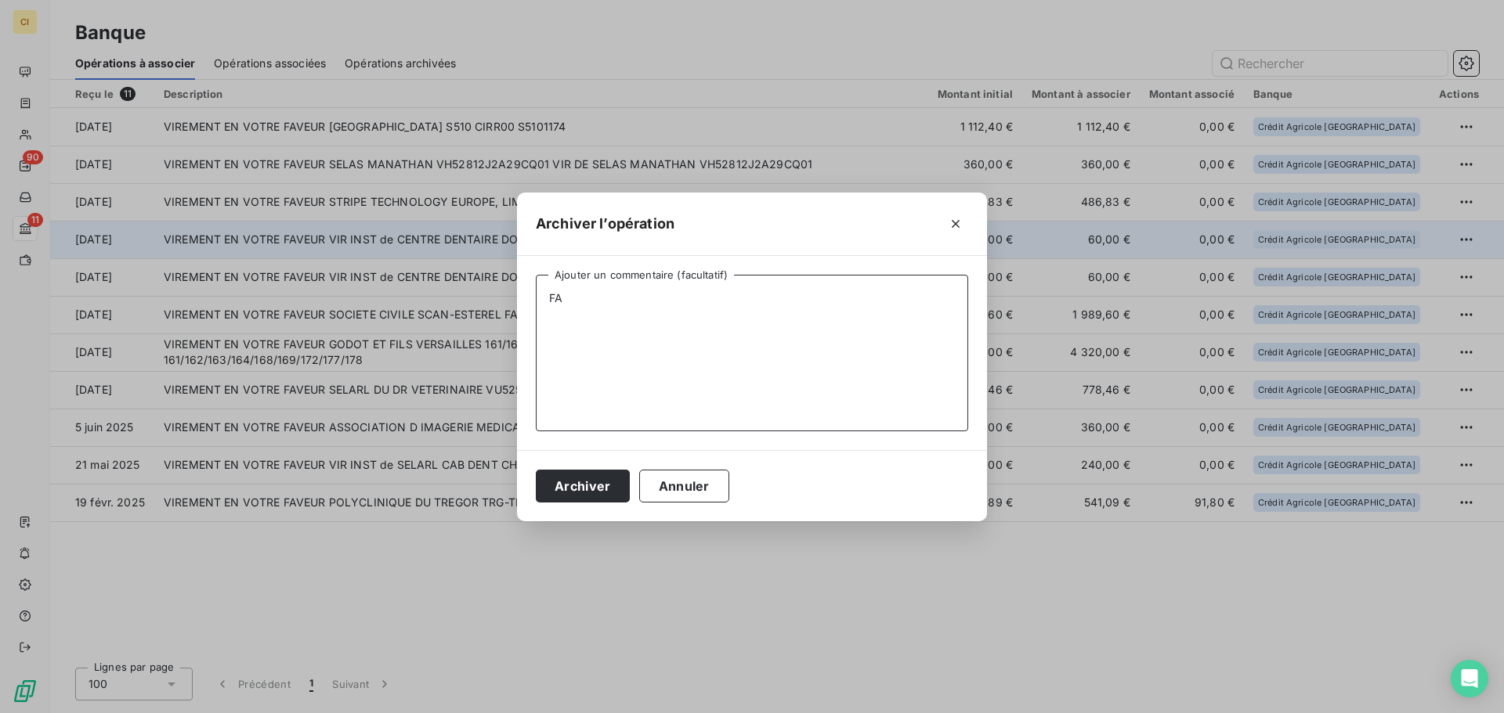
click at [566, 306] on textarea "FA" at bounding box center [752, 353] width 432 height 157
drag, startPoint x: 606, startPoint y: 301, endPoint x: 615, endPoint y: 297, distance: 9.5
click at [615, 297] on textarea "FA2506-2131 /" at bounding box center [752, 353] width 432 height 157
drag, startPoint x: 690, startPoint y: 314, endPoint x: 655, endPoint y: 289, distance: 43.2
click at [689, 312] on textarea "FA2506-2107 /" at bounding box center [752, 353] width 432 height 157
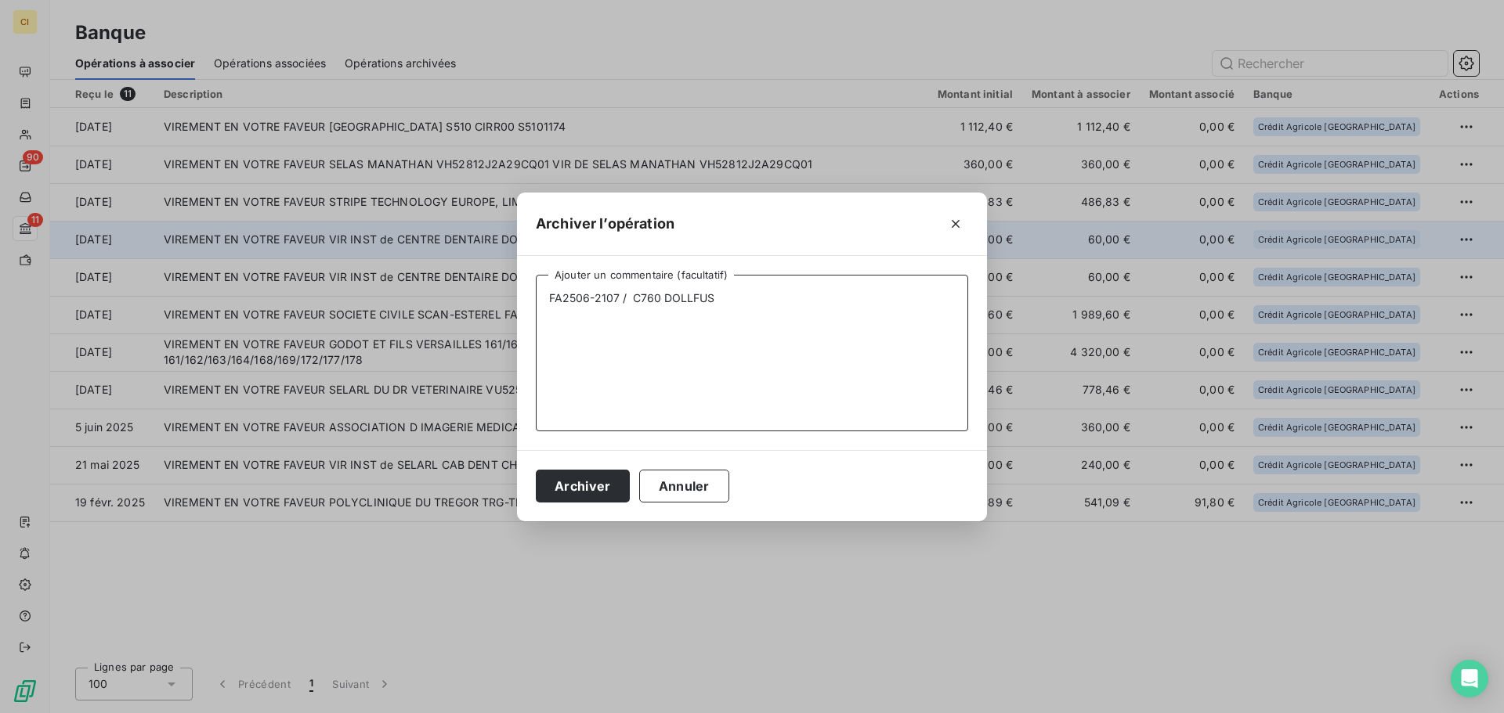
drag, startPoint x: 729, startPoint y: 291, endPoint x: 520, endPoint y: 290, distance: 209.1
click at [520, 290] on div "FA2506-2107 / C760 DOLLFUS Ajouter un commentaire (facultatif)" at bounding box center [752, 353] width 470 height 194
type textarea "FA2506-2107 / C760 DOLLFUS"
click at [584, 493] on button "Archiver" at bounding box center [583, 486] width 94 height 33
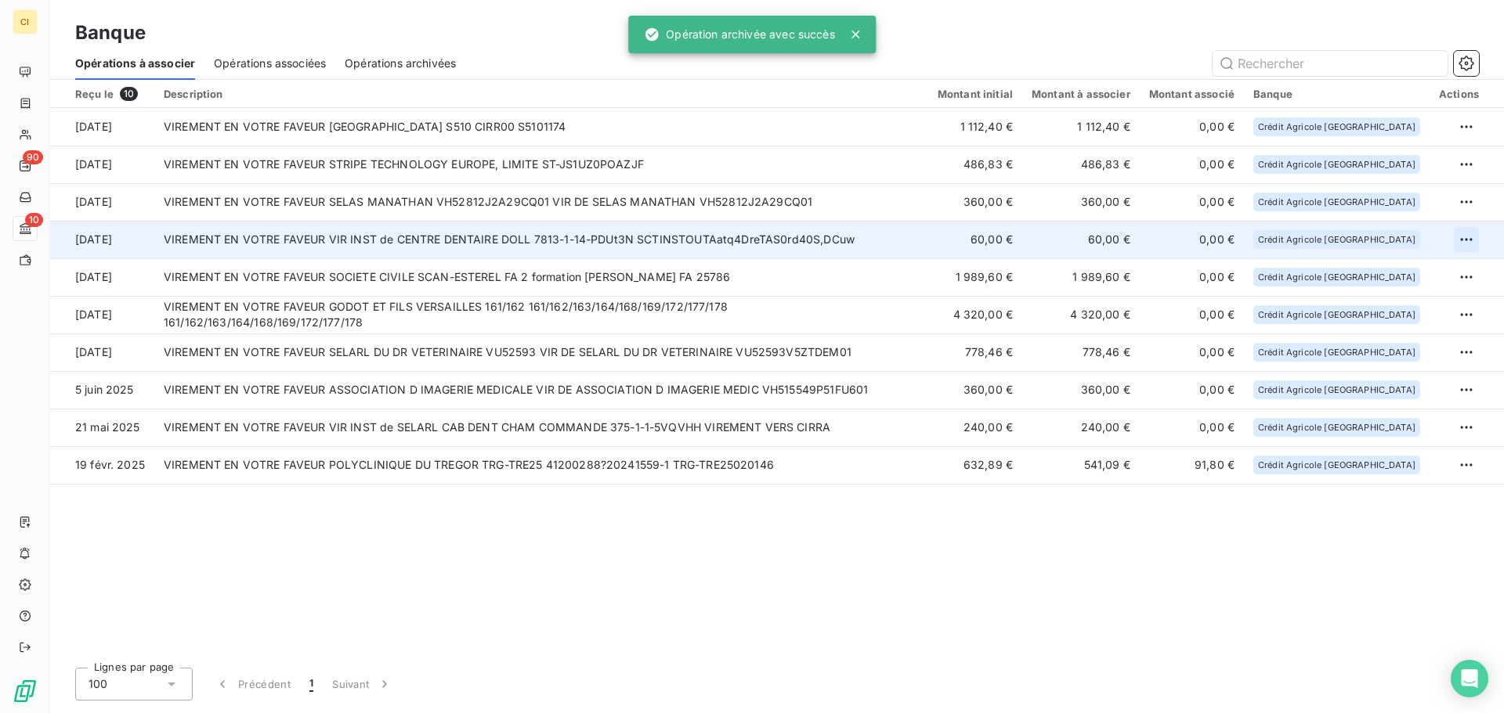
click at [1462, 236] on html "CI 90 10 Banque Opérations à associer Opérations associées Opérations archivées…" at bounding box center [752, 356] width 1504 height 713
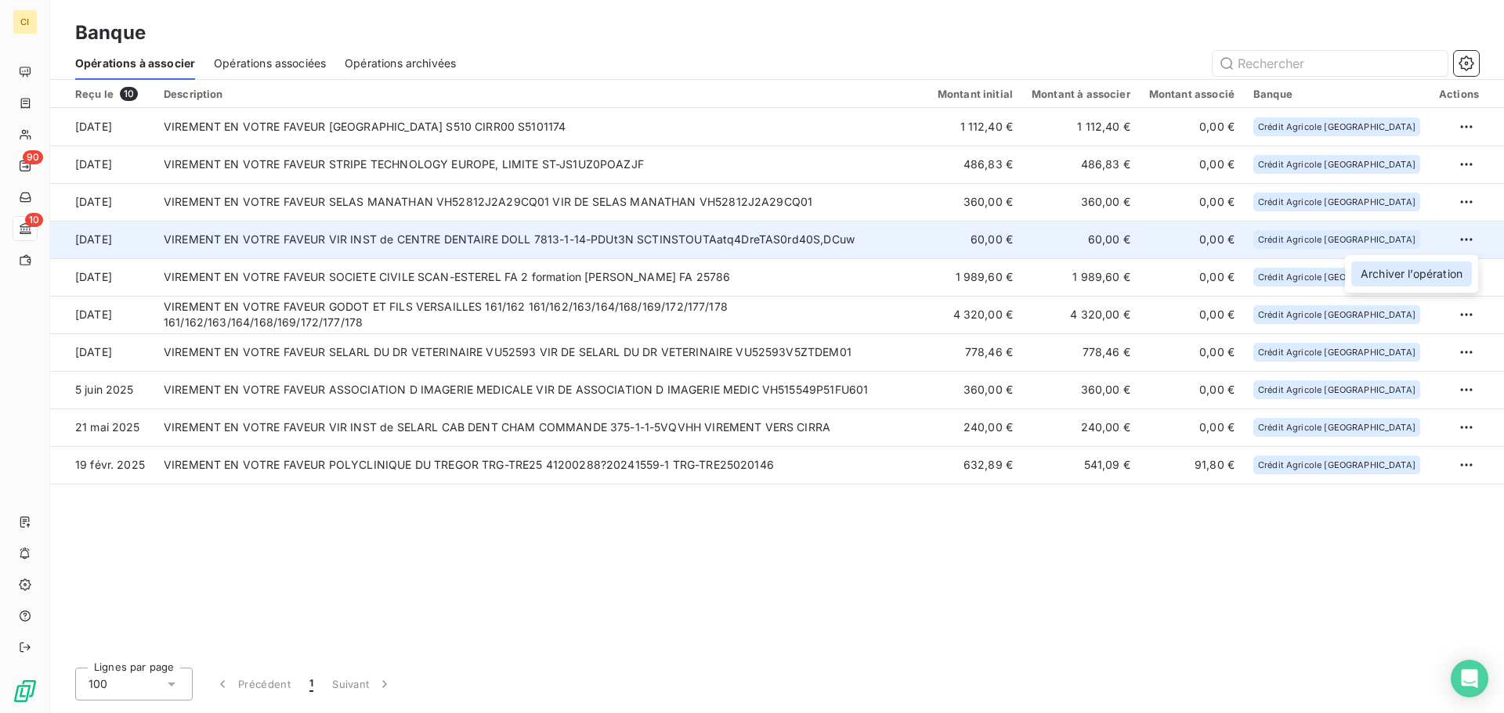
click at [1435, 263] on div "Archiver l’opération" at bounding box center [1411, 274] width 121 height 25
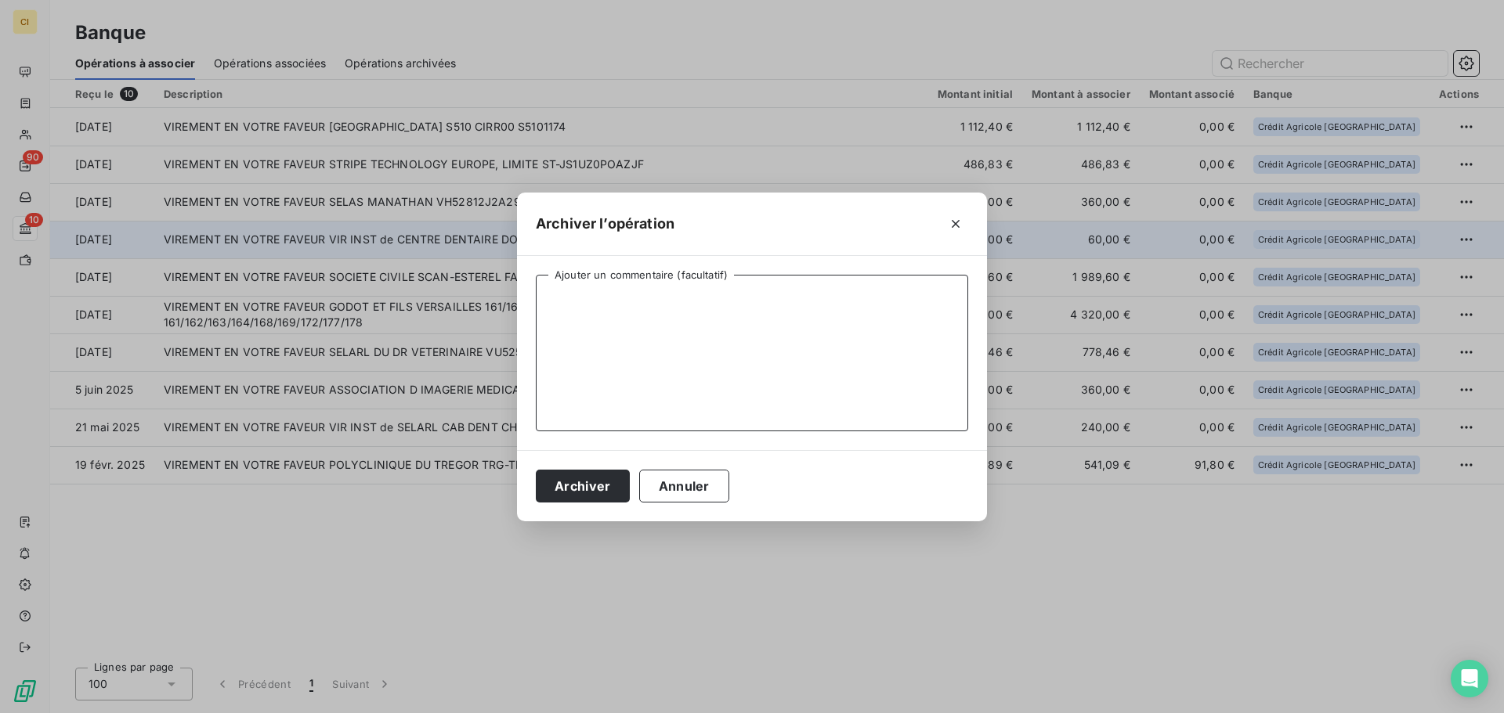
click at [597, 366] on textarea "Ajouter un commentaire (facultatif)" at bounding box center [752, 353] width 432 height 157
paste textarea "FA2506-2107 / C760 DOLLFUS"
click at [609, 296] on textarea "FA2506-2107 / C760 DOLLFUS" at bounding box center [752, 353] width 432 height 157
type textarea "FA2506-2157 / C760 DOLLFUS"
click at [584, 482] on button "Archiver" at bounding box center [583, 486] width 94 height 33
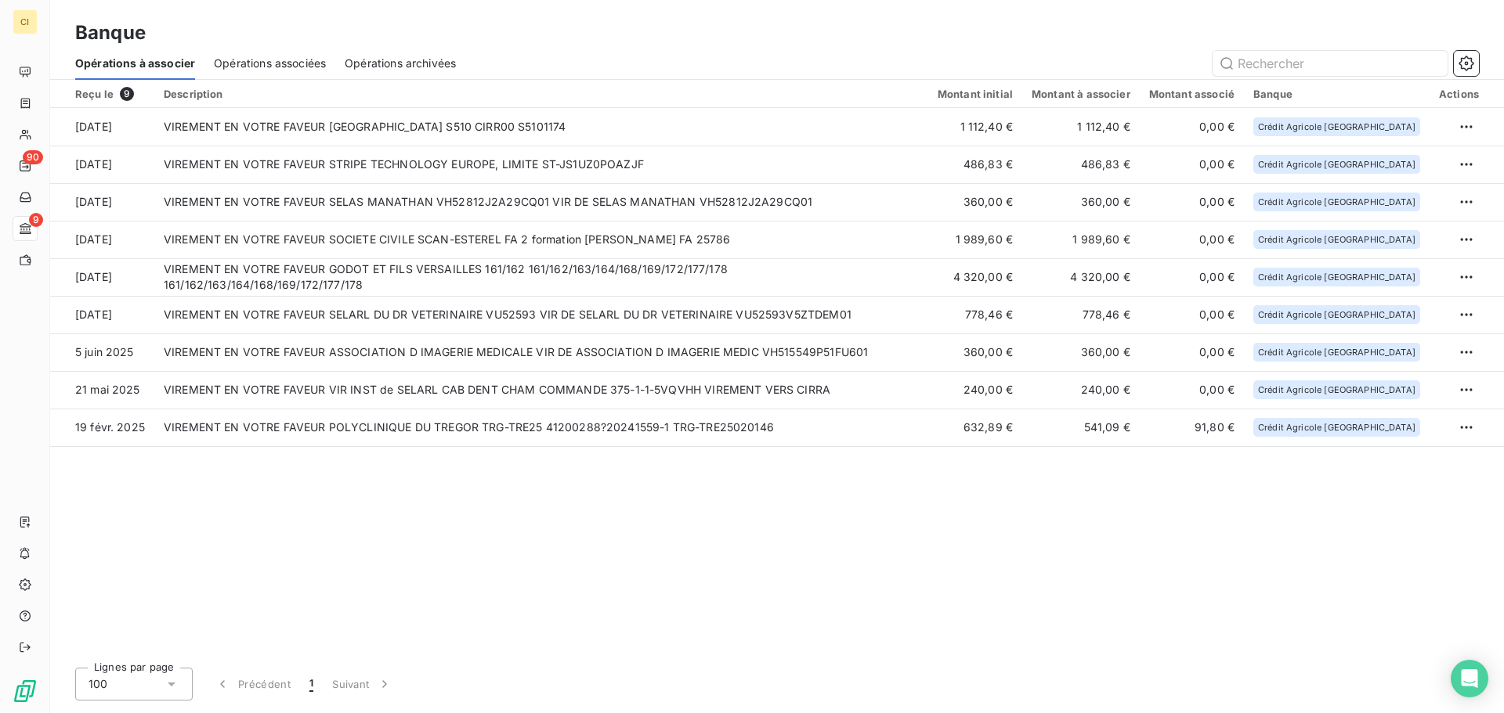
click at [1457, 240] on html "CI 90 9 Banque Opérations à associer Opérations associées Opérations archivées …" at bounding box center [752, 356] width 1504 height 713
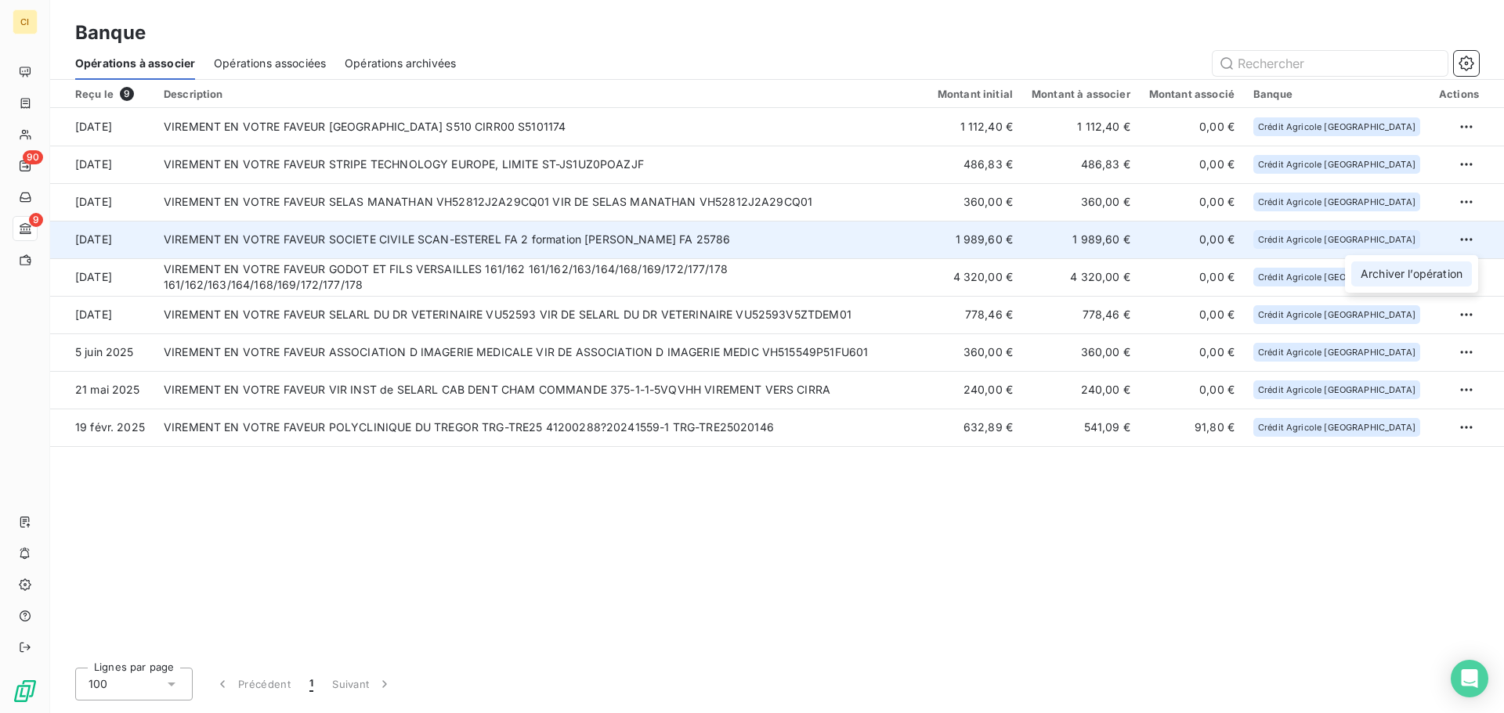
click at [1417, 277] on div "Archiver l’opération" at bounding box center [1411, 274] width 121 height 25
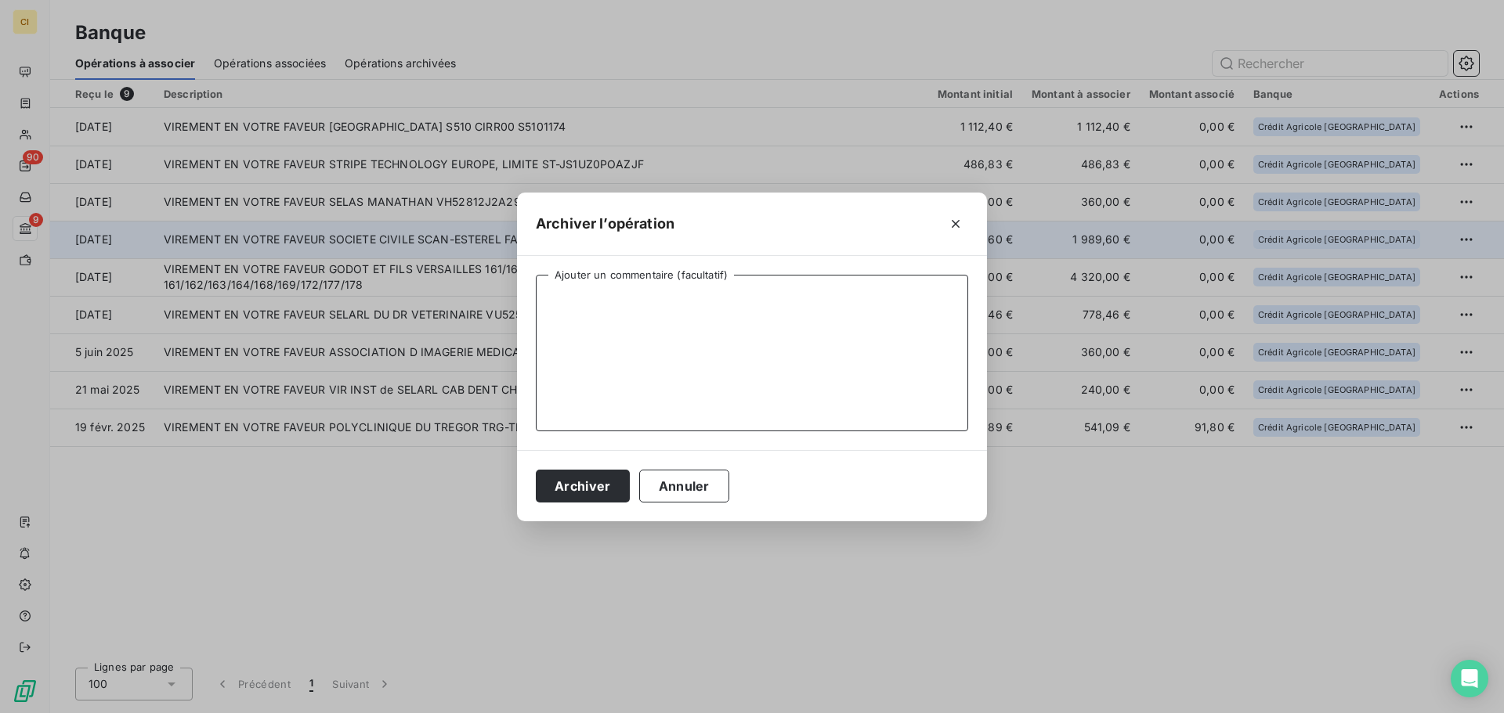
click at [596, 297] on textarea "Ajouter un commentaire (facultatif)" at bounding box center [752, 353] width 432 height 157
click at [805, 297] on textarea "CONCERNE CIRRATLANTIQUE : CFRE83SC001" at bounding box center [752, 353] width 432 height 157
type textarea "CONCERNE CIRRATLANTIQUE : CFRE83SC001 SCAN ESTEREL"
drag, startPoint x: 717, startPoint y: 300, endPoint x: 907, endPoint y: 296, distance: 189.6
click at [907, 296] on textarea "CONCERNE CIRRATLANTIQUE : CFRE83SC001 SCAN ESTEREL" at bounding box center [752, 353] width 432 height 157
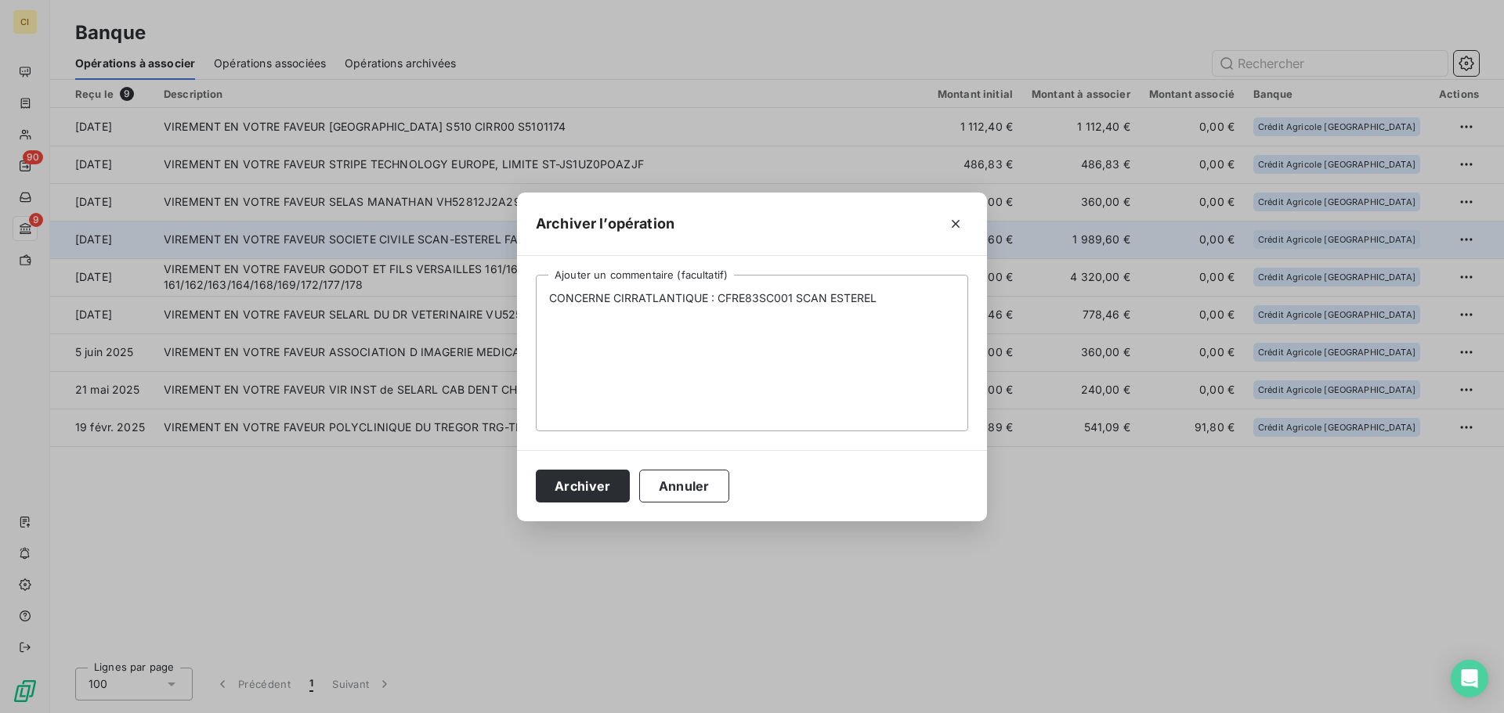
drag, startPoint x: 758, startPoint y: 221, endPoint x: 791, endPoint y: 268, distance: 57.4
click at [825, 302] on div "Archiver l’opération CONCERNE CIRRATLANTIQUE : CFRE83SC001 SCAN ESTEREL Ajouter…" at bounding box center [752, 357] width 470 height 329
click at [594, 484] on button "Archiver" at bounding box center [583, 486] width 94 height 33
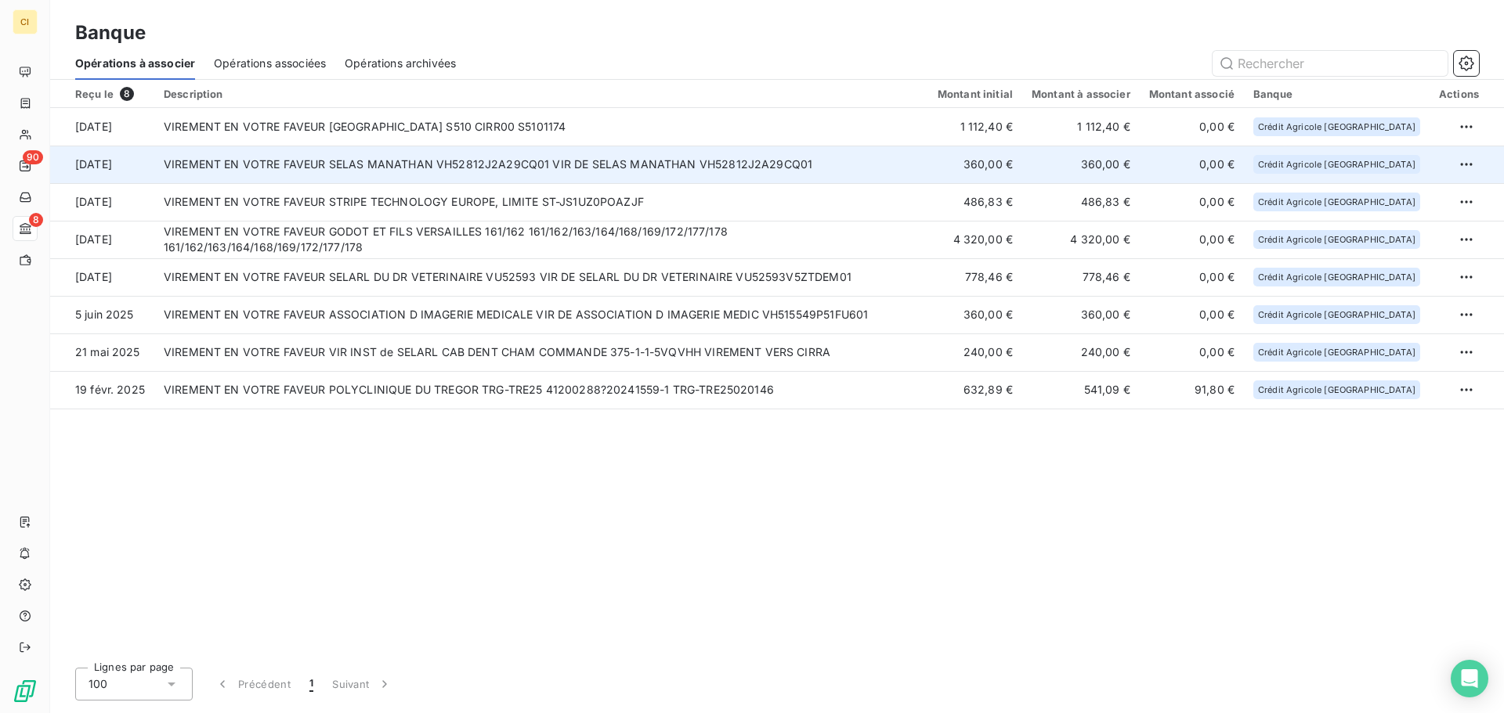
click at [648, 160] on td "VIREMENT EN VOTRE FAVEUR SELAS MANATHAN VH52812J2A29CQ01 VIR DE SELAS MANATHAN …" at bounding box center [541, 165] width 774 height 38
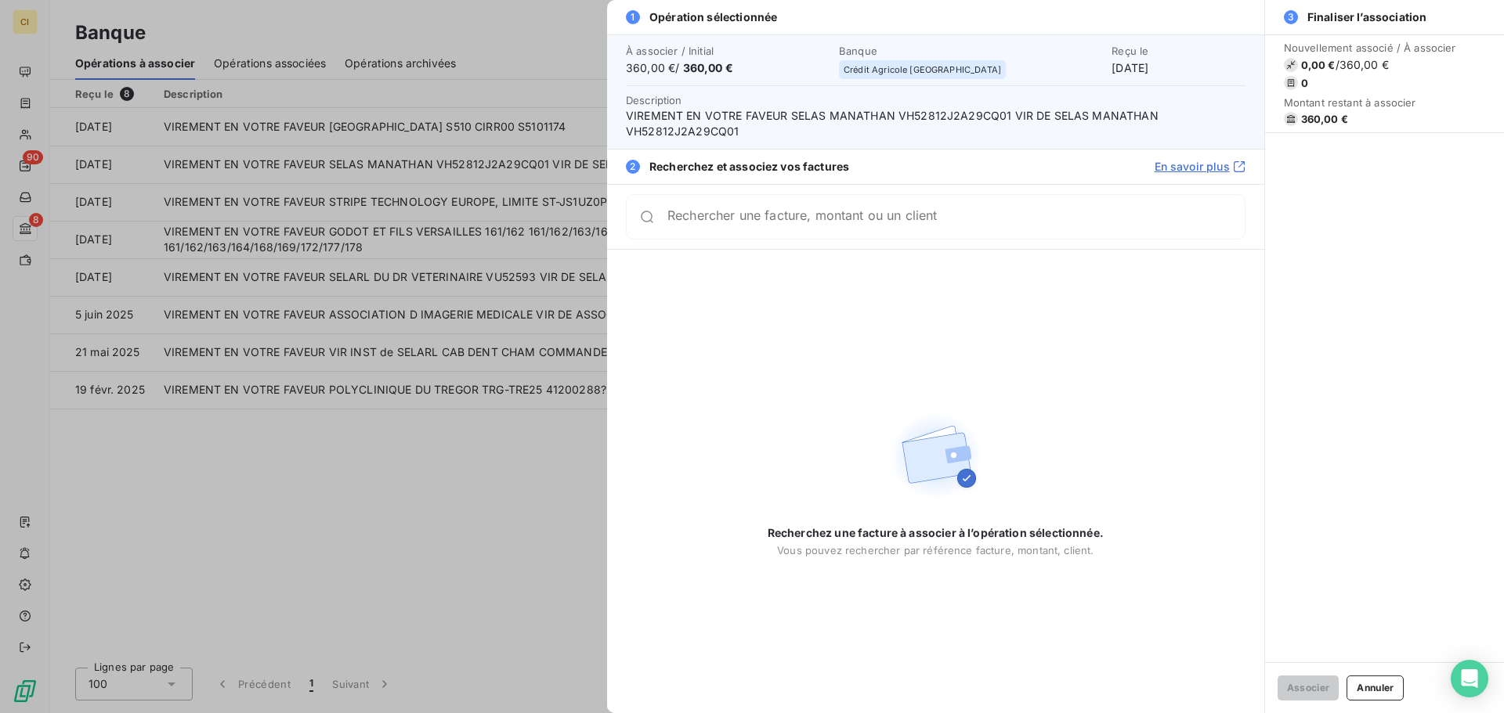
click at [785, 225] on input "Rechercher une facture, montant ou un client" at bounding box center [955, 217] width 577 height 16
type input "50900249"
click at [1392, 689] on button "Annuler" at bounding box center [1374, 688] width 57 height 25
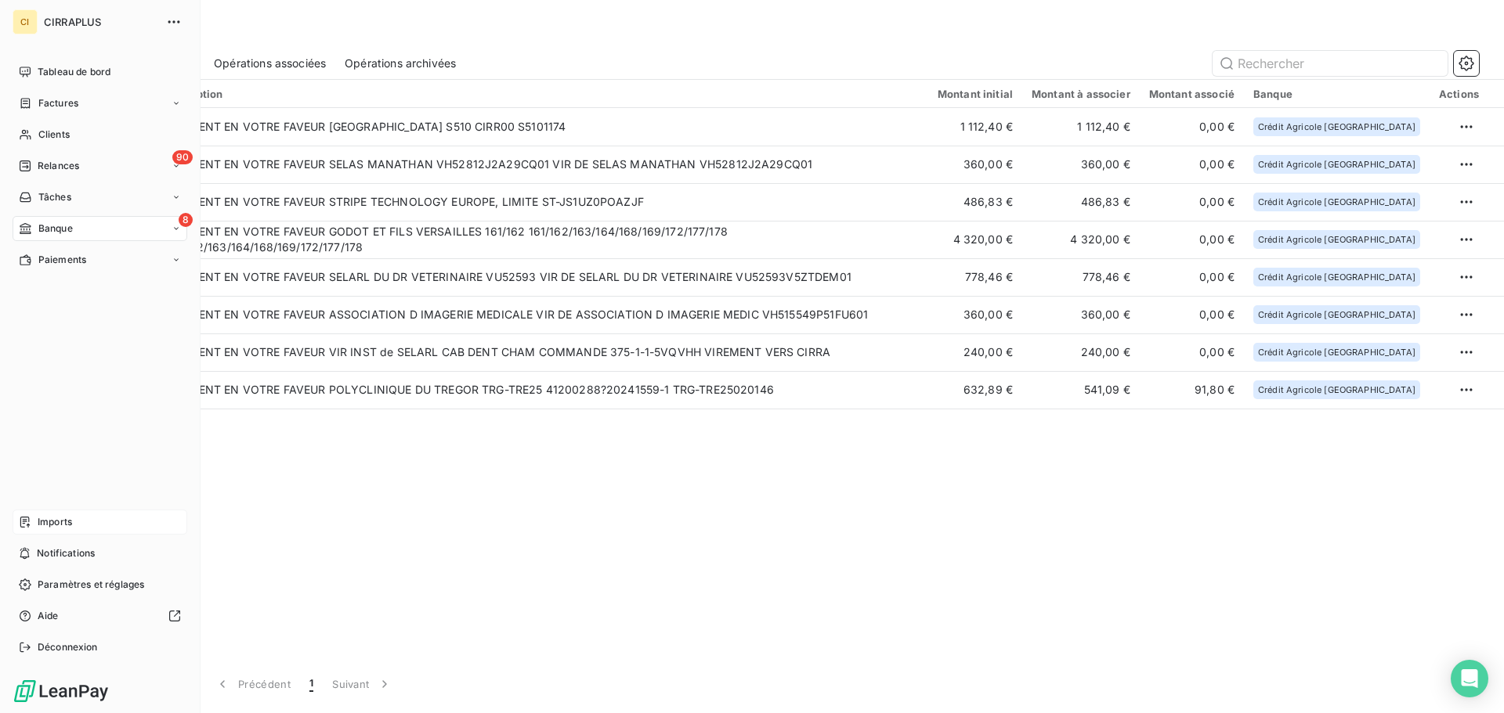
drag, startPoint x: 59, startPoint y: 518, endPoint x: 89, endPoint y: 516, distance: 30.6
click at [59, 518] on span "Imports" at bounding box center [55, 522] width 34 height 14
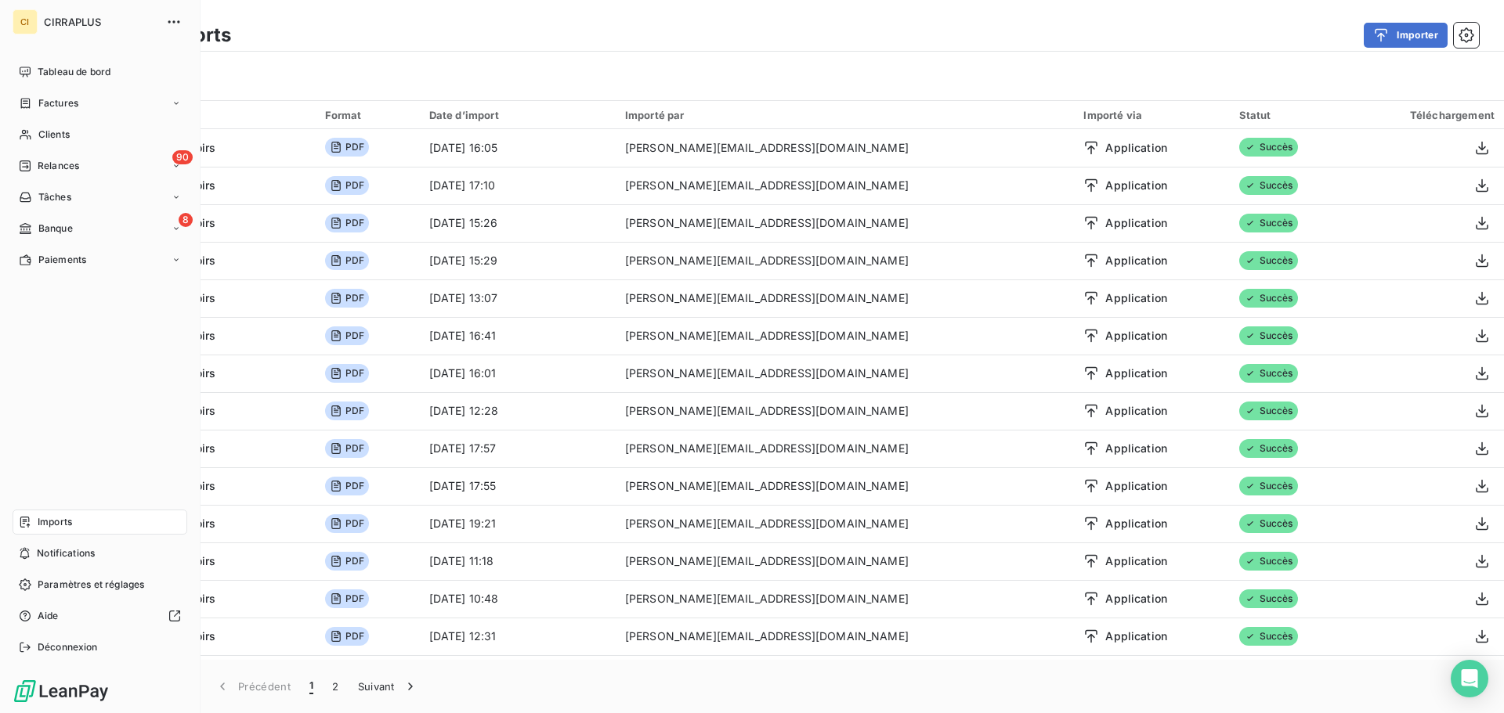
click at [78, 525] on div "Imports" at bounding box center [100, 522] width 175 height 25
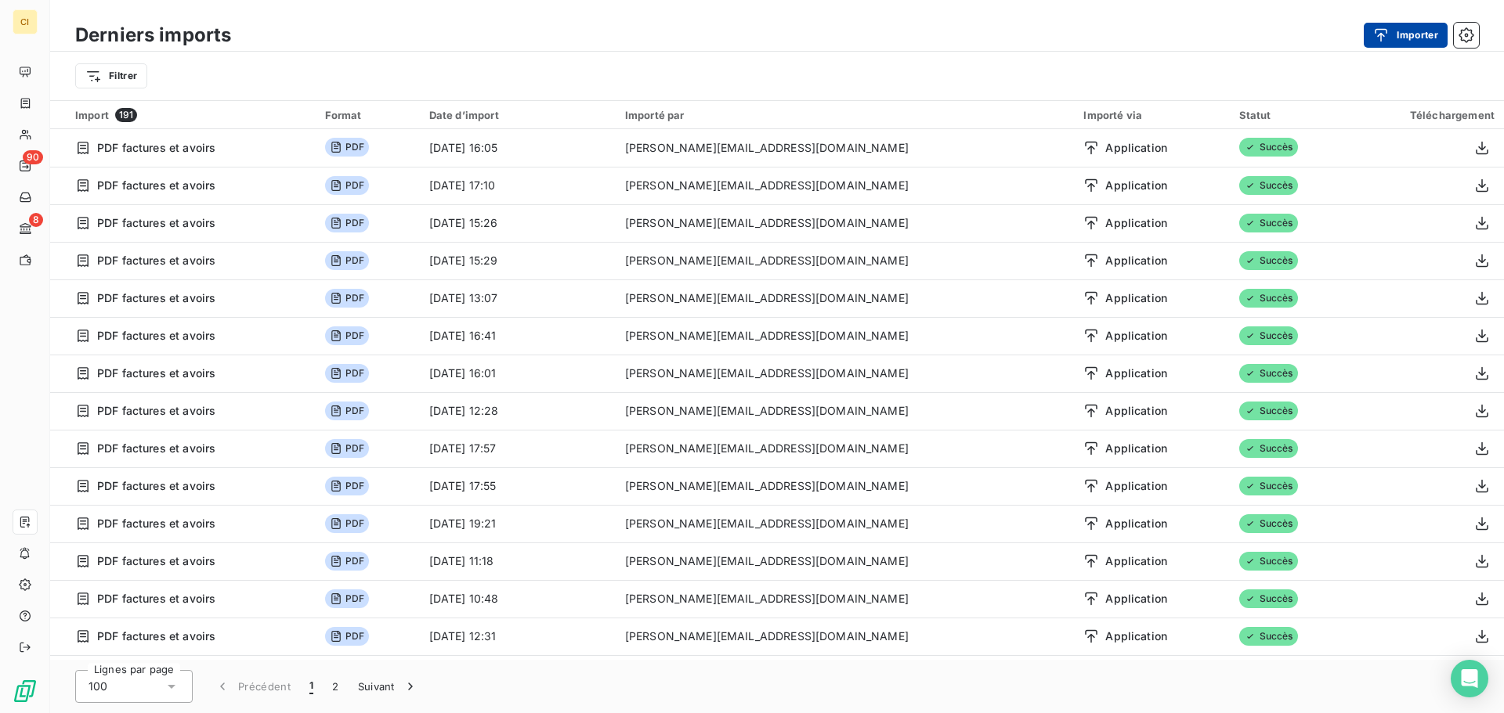
click at [1403, 35] on button "Importer" at bounding box center [1405, 35] width 84 height 25
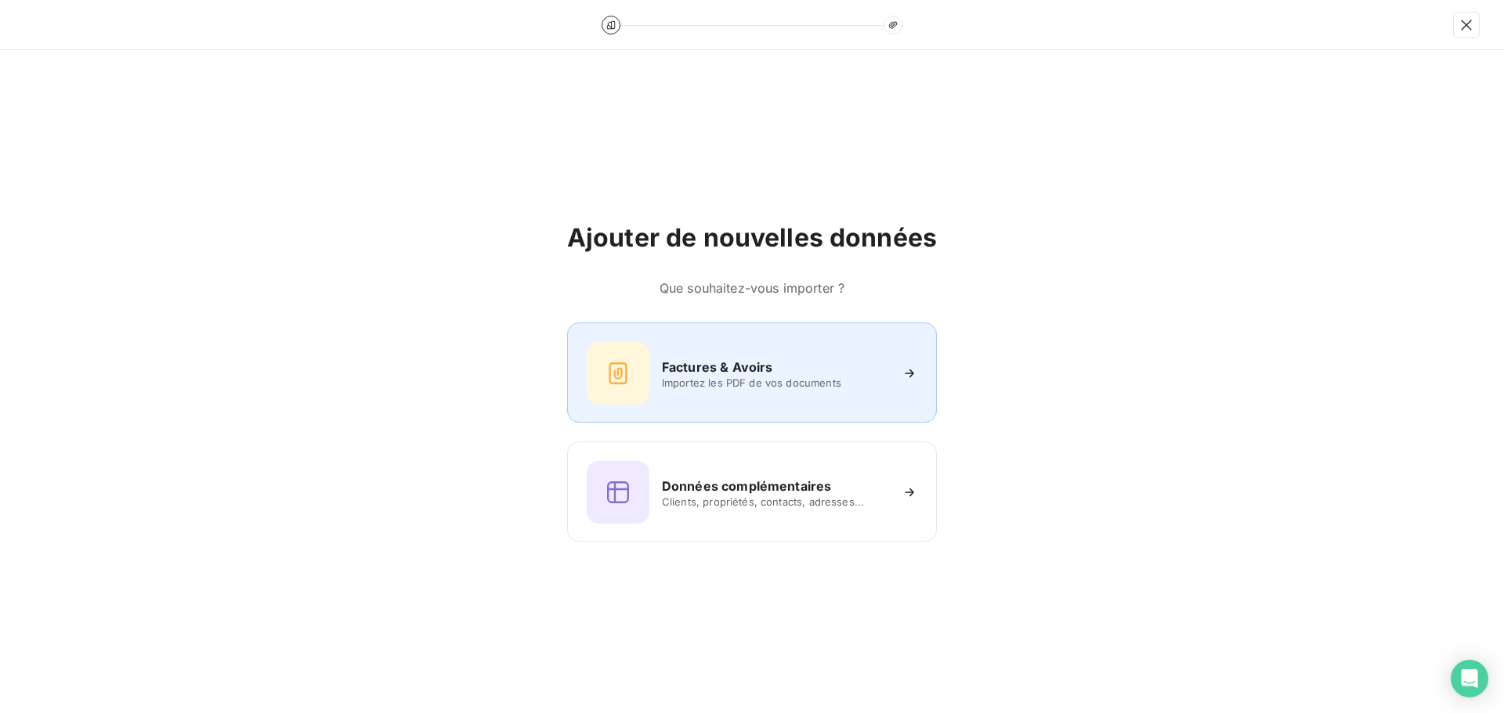
click at [711, 382] on span "Importez les PDF de vos documents" at bounding box center [775, 383] width 227 height 13
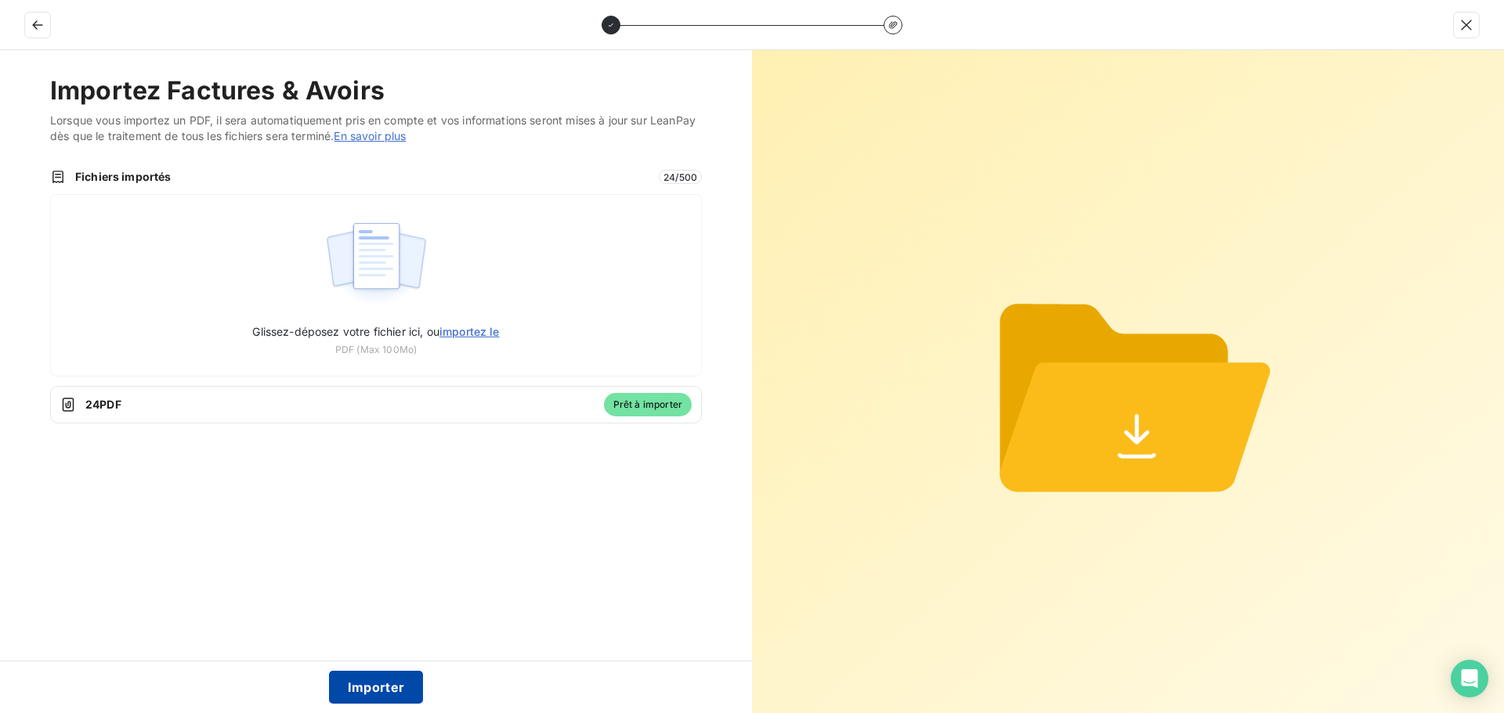
click at [387, 693] on button "Importer" at bounding box center [376, 687] width 95 height 33
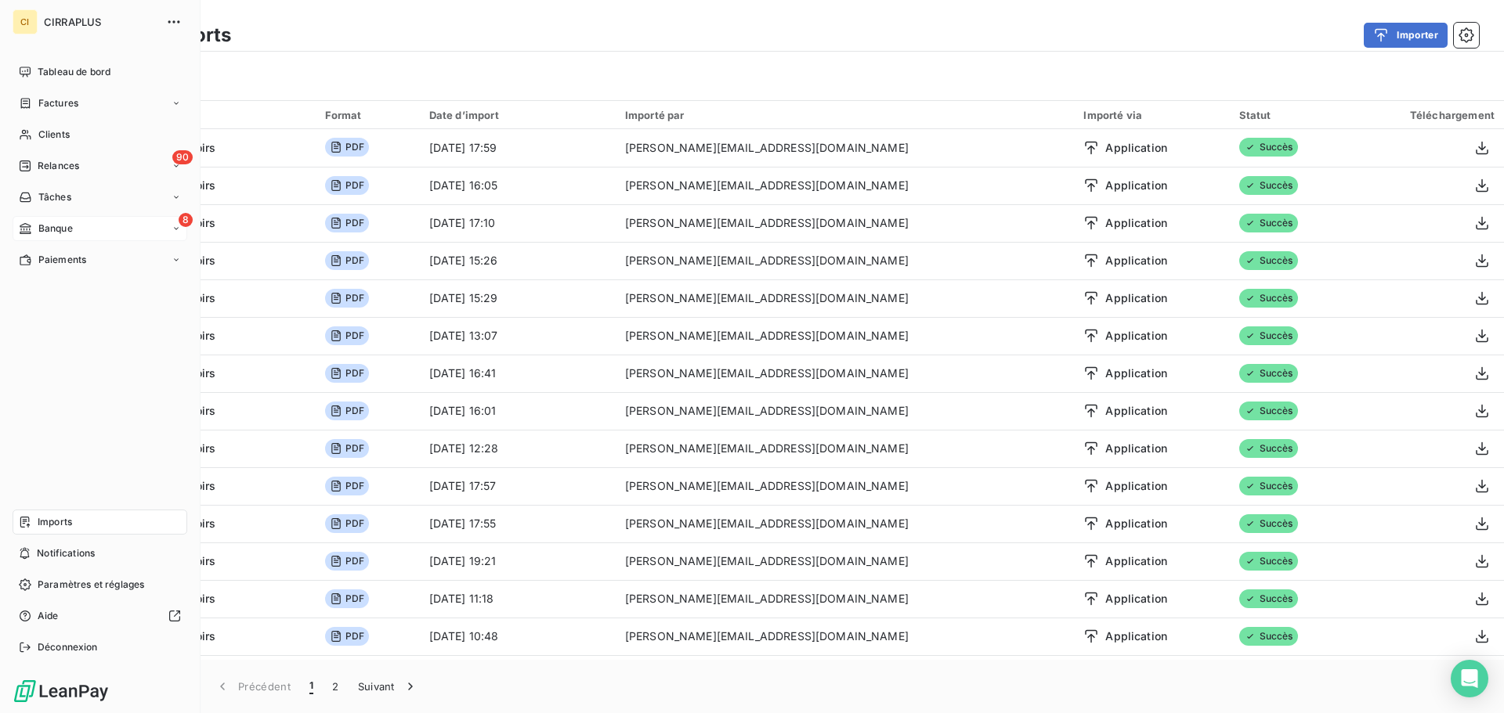
click at [49, 233] on span "Banque" at bounding box center [55, 229] width 34 height 14
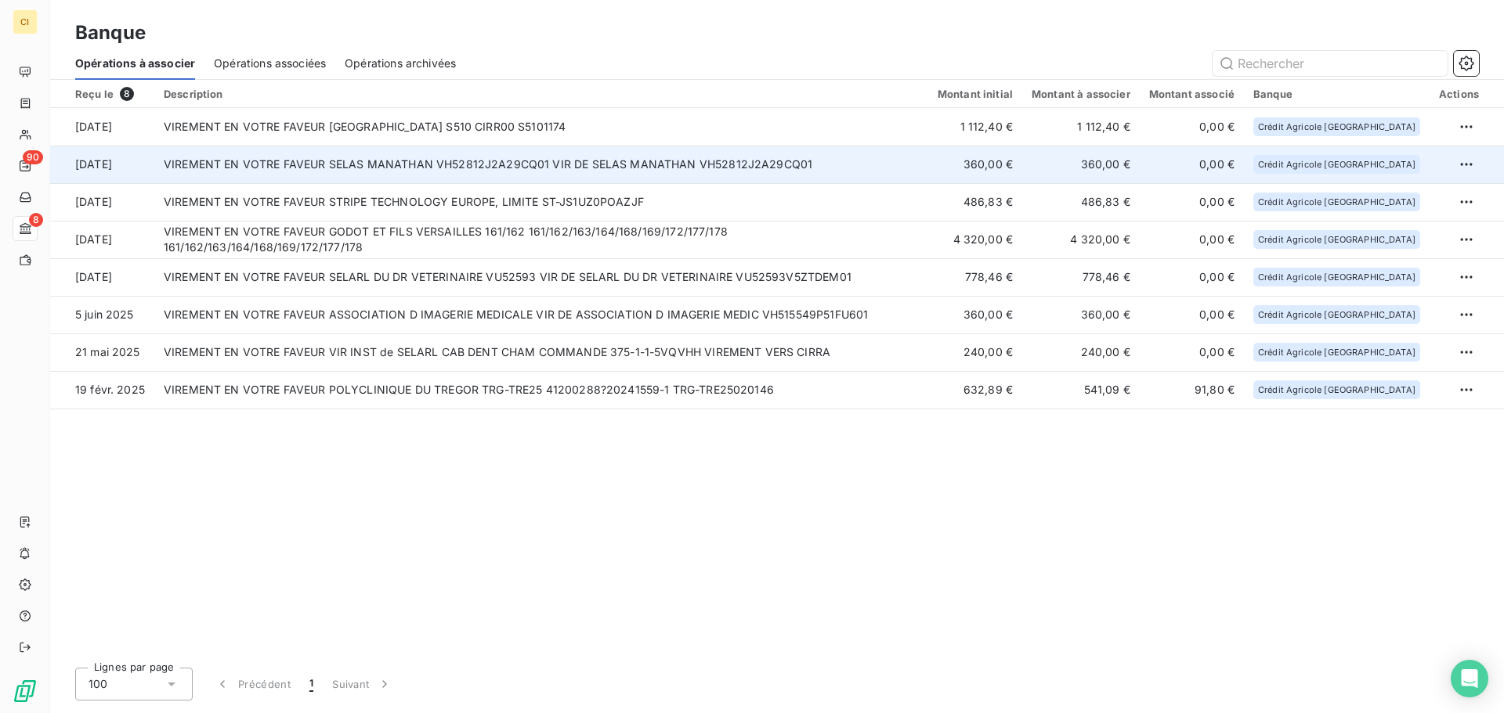
click at [648, 168] on td "VIREMENT EN VOTRE FAVEUR SELAS MANATHAN VH52812J2A29CQ01 VIR DE SELAS MANATHAN …" at bounding box center [541, 165] width 774 height 38
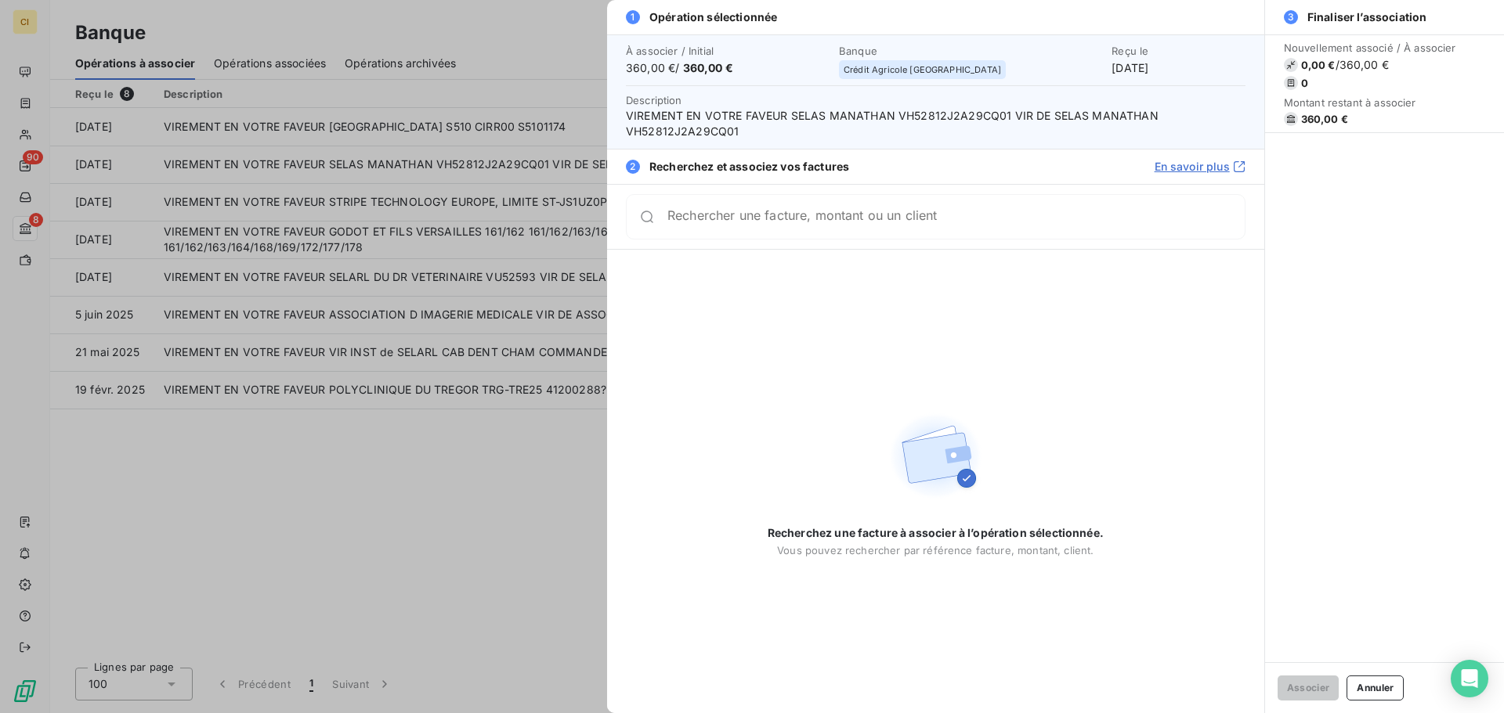
click at [931, 222] on input "Rechercher une facture, montant ou un client" at bounding box center [955, 217] width 577 height 16
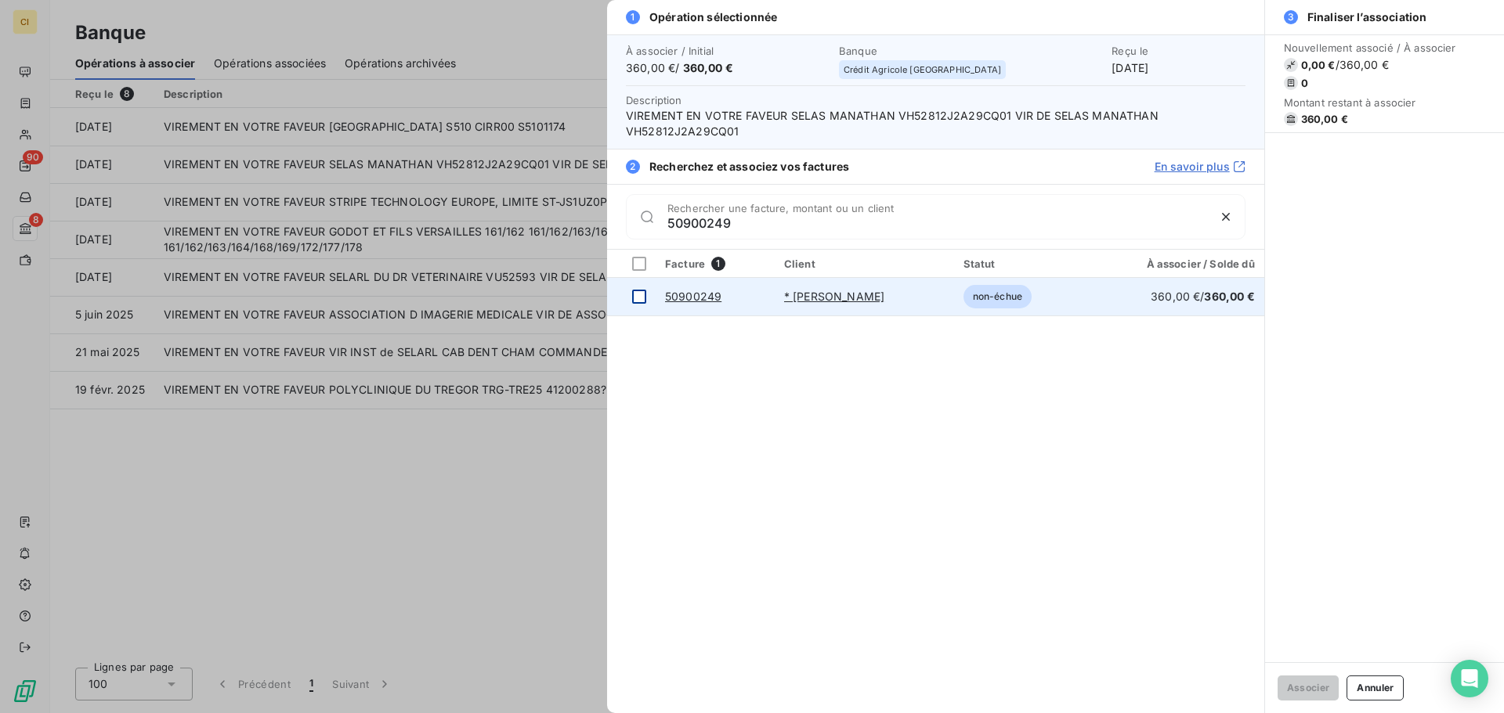
type input "50900249"
click at [644, 300] on div at bounding box center [639, 297] width 14 height 14
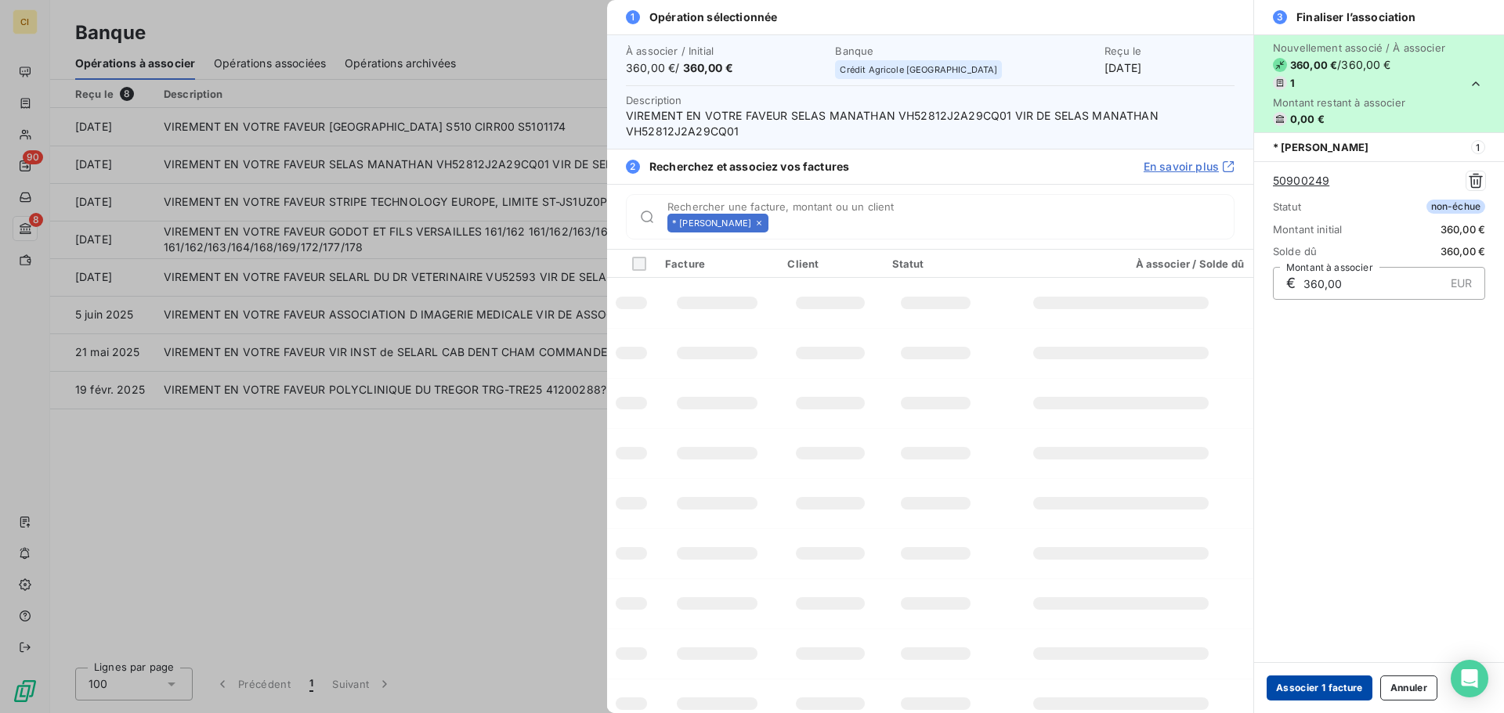
click at [1343, 684] on button "Associer 1 facture" at bounding box center [1319, 688] width 106 height 25
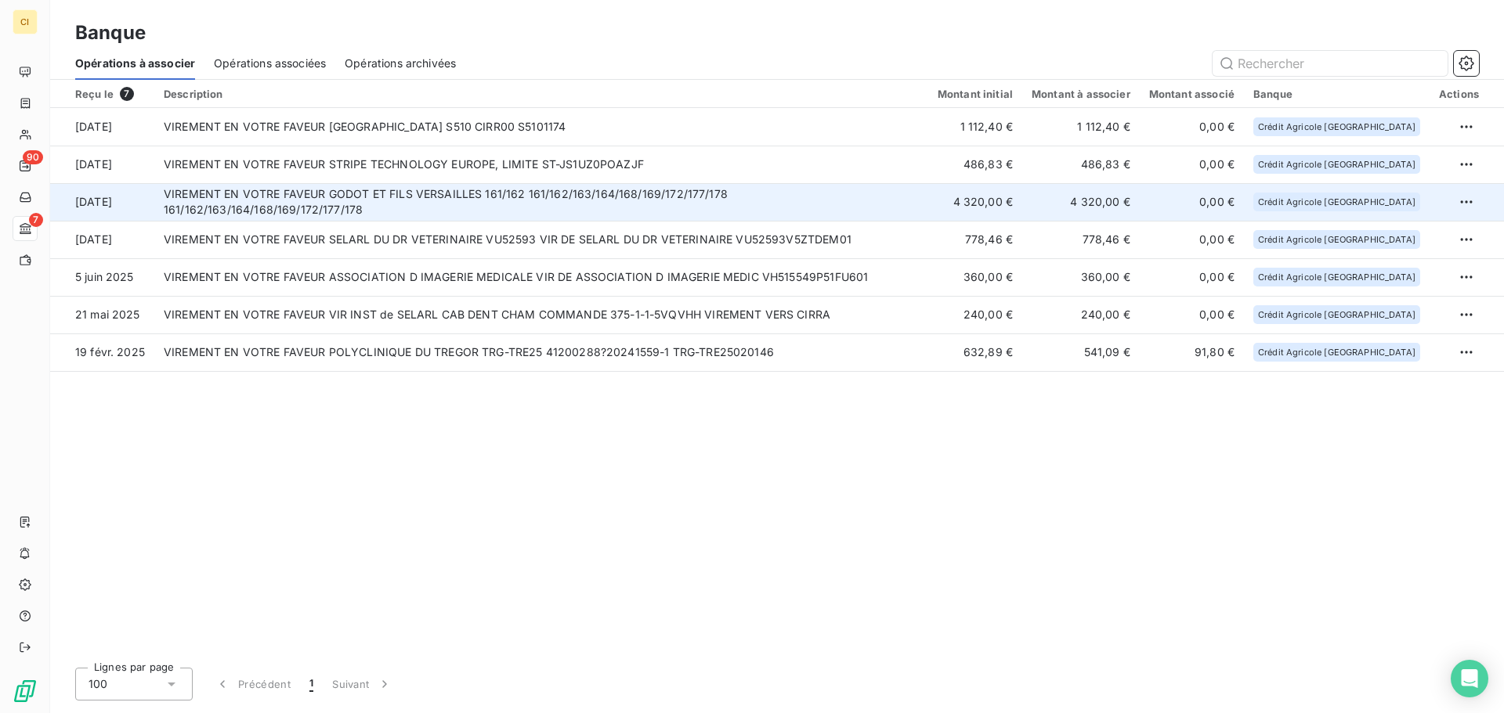
click at [774, 194] on td "VIREMENT EN VOTRE FAVEUR GODOT ET FILS VERSAILLES 161/162 161/162/163/164/168/1…" at bounding box center [541, 202] width 774 height 38
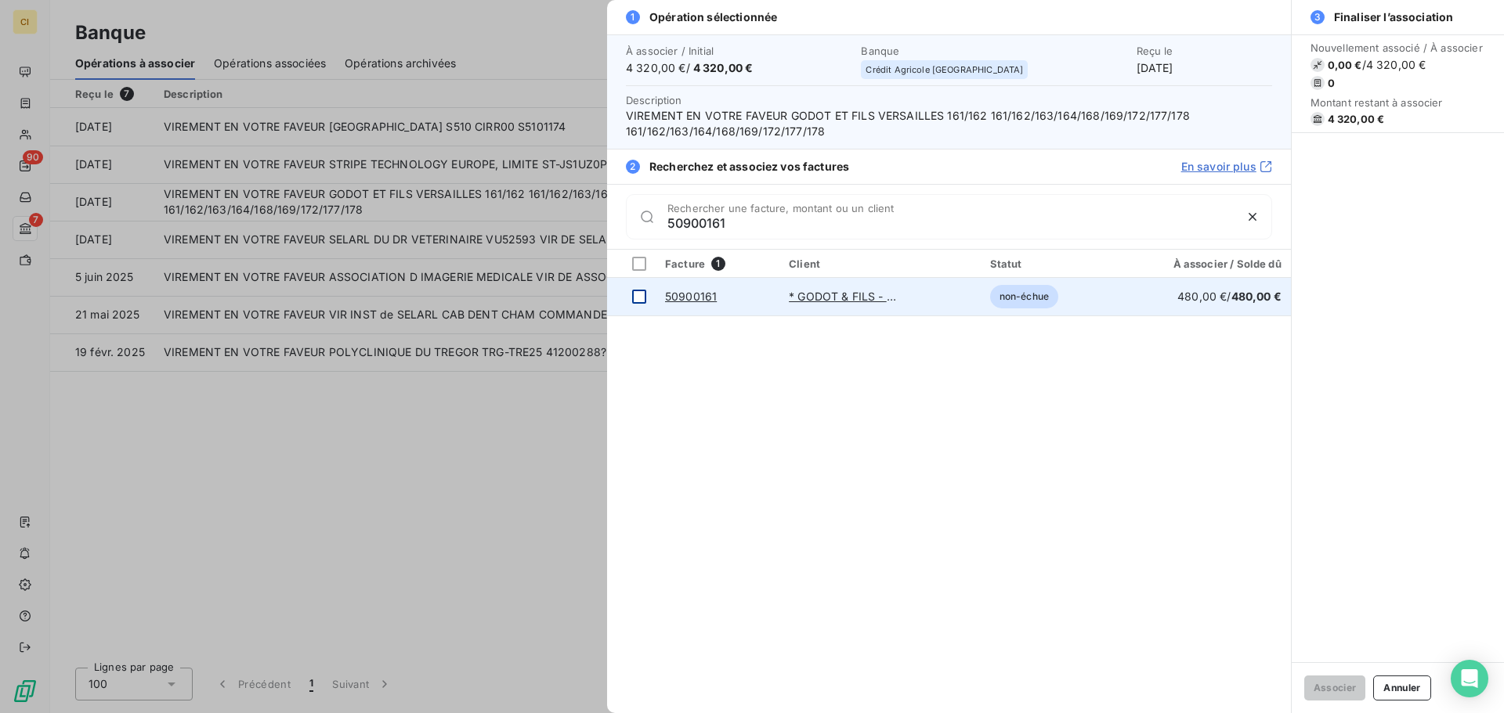
type input "50900161"
click at [641, 295] on div at bounding box center [639, 297] width 14 height 14
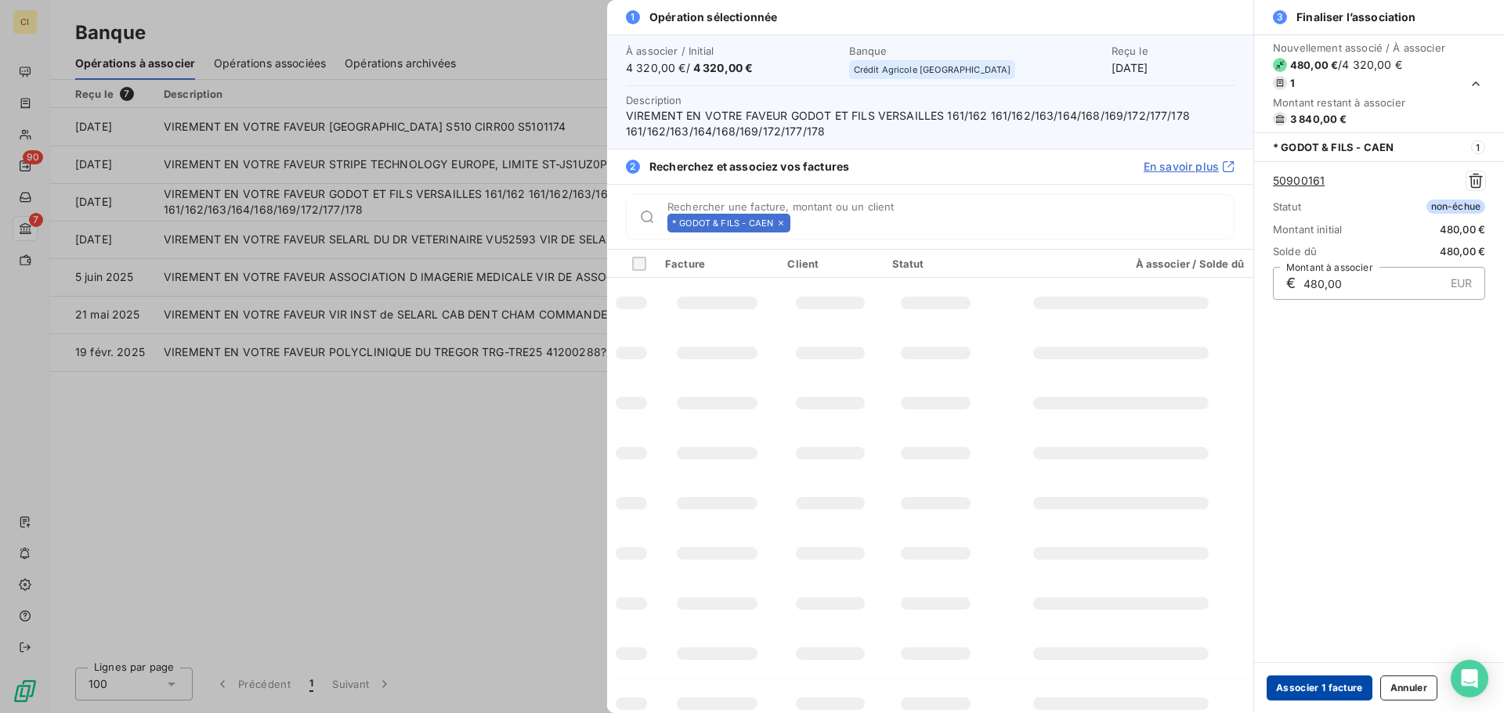
click at [1313, 685] on button "Associer 1 facture" at bounding box center [1319, 688] width 106 height 25
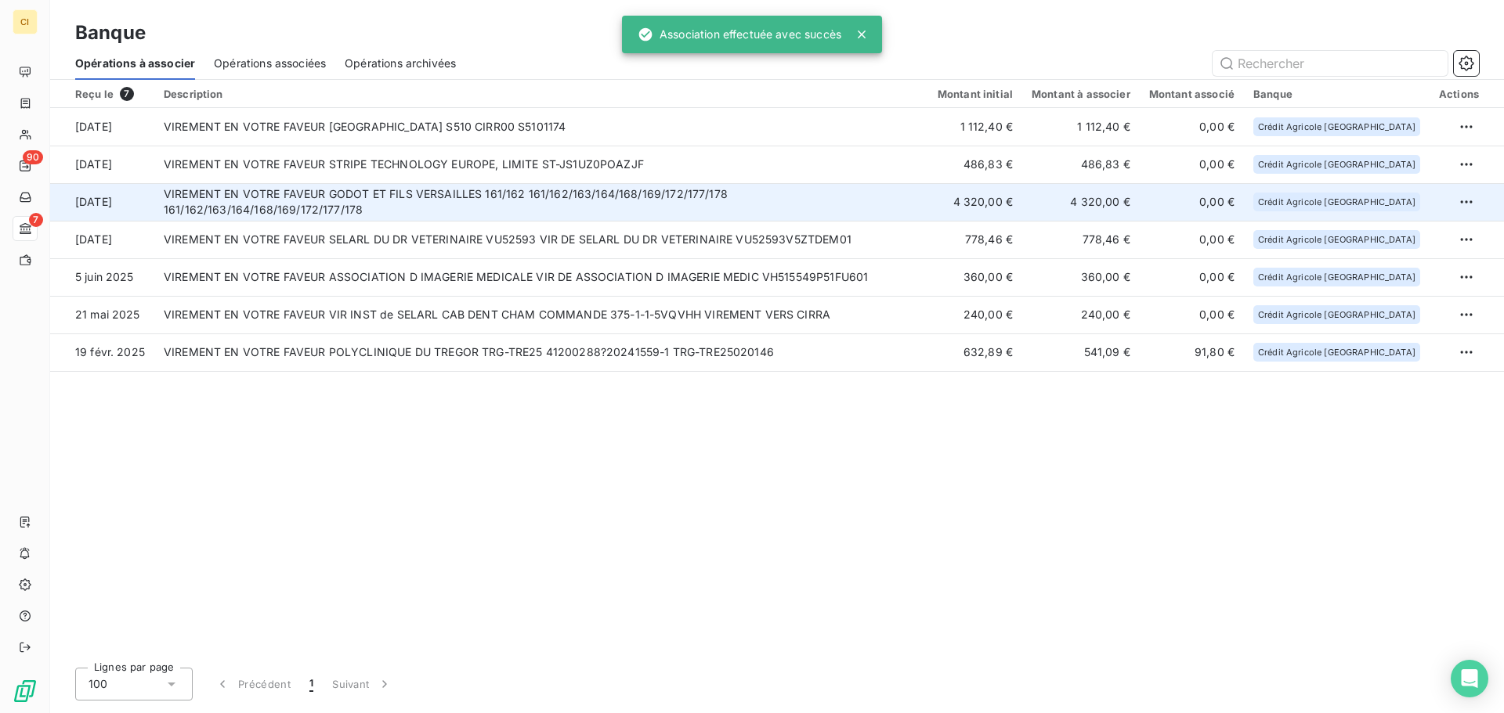
click at [833, 204] on td "VIREMENT EN VOTRE FAVEUR GODOT ET FILS VERSAILLES 161/162 161/162/163/164/168/1…" at bounding box center [541, 202] width 774 height 38
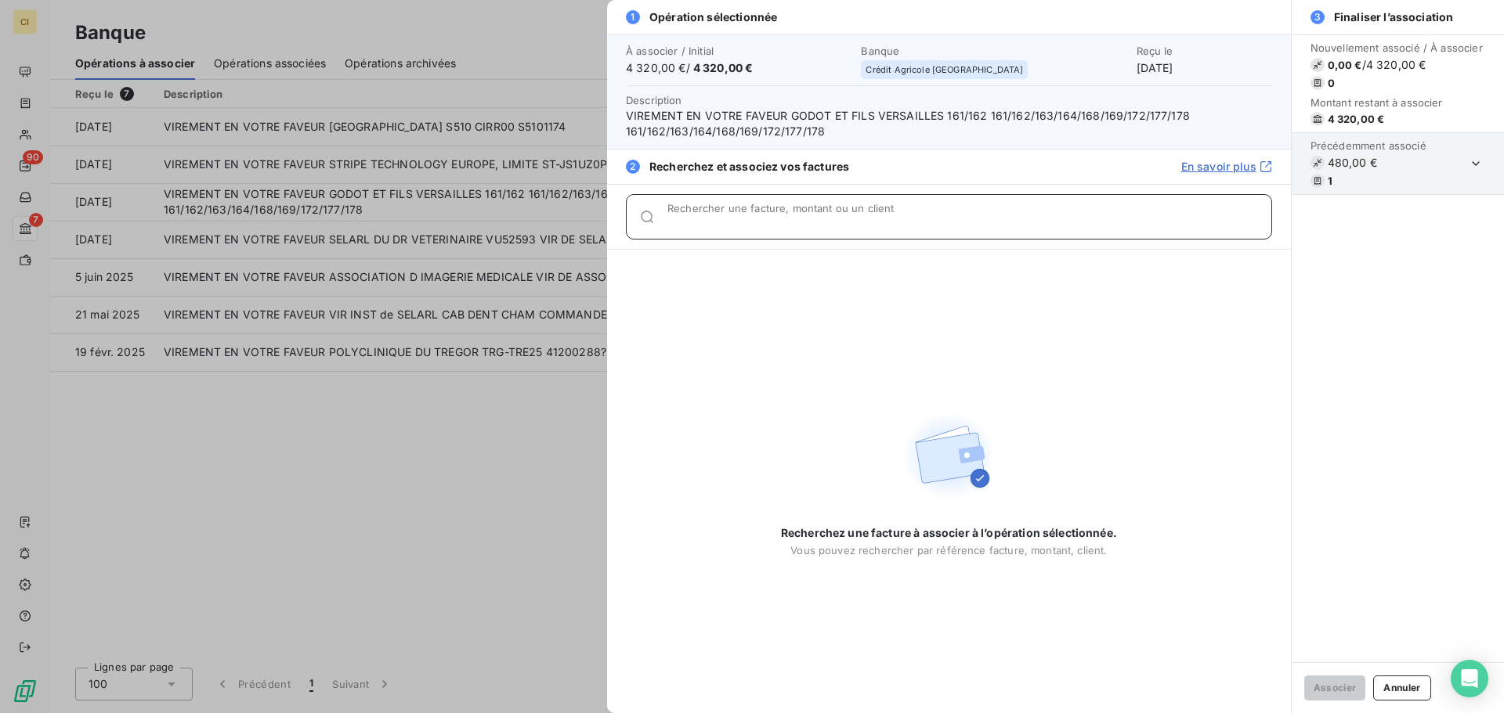
click at [829, 214] on div "Rechercher une facture, montant ou un client" at bounding box center [969, 217] width 604 height 16
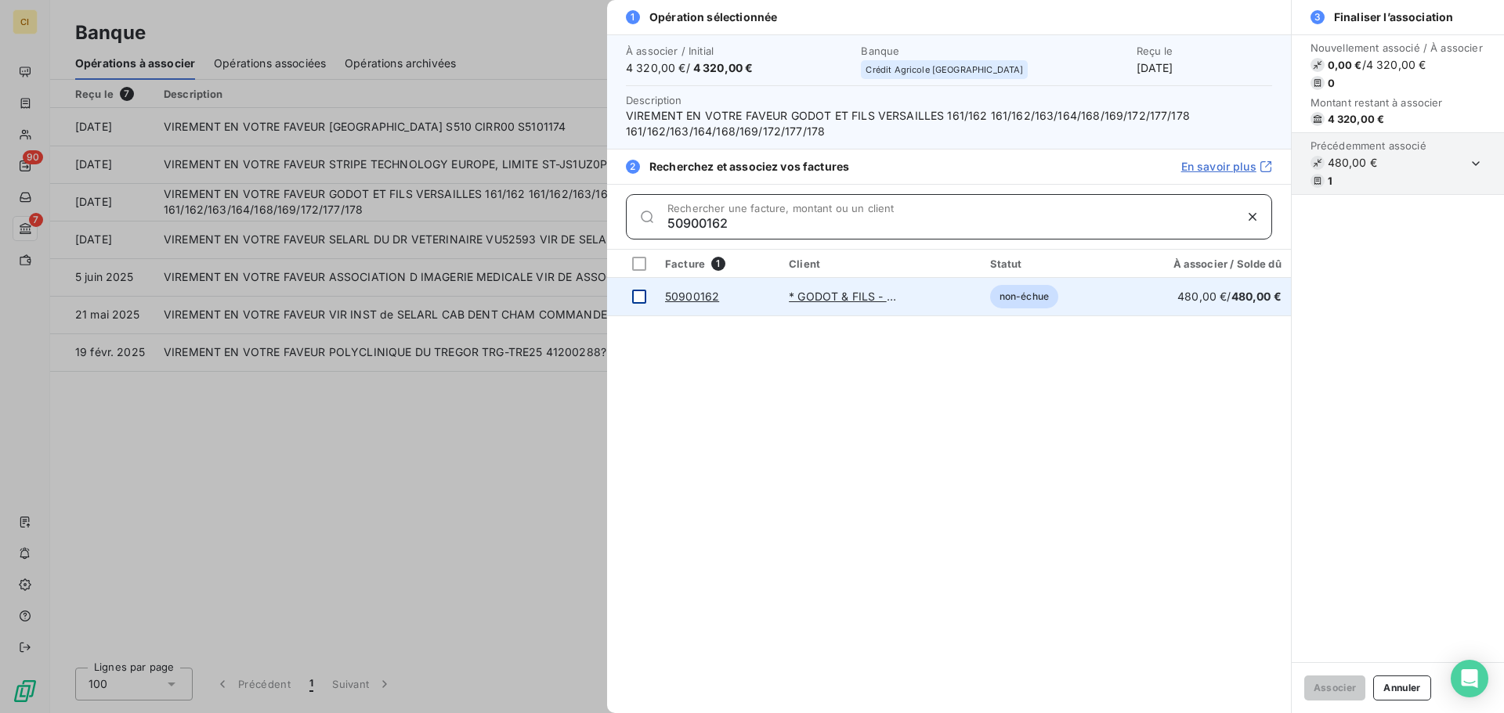
type input "50900162"
click at [638, 298] on div at bounding box center [639, 297] width 14 height 14
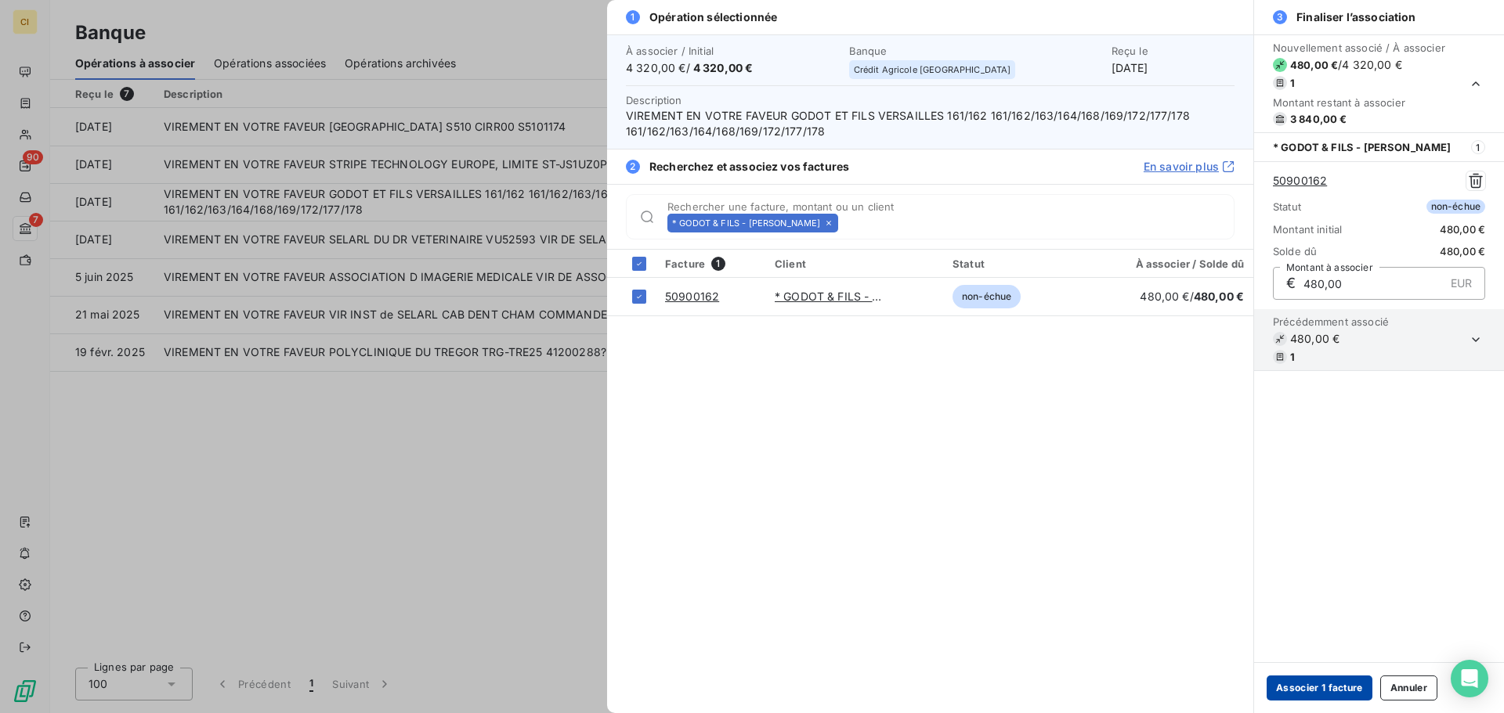
click at [1325, 690] on button "Associer 1 facture" at bounding box center [1319, 688] width 106 height 25
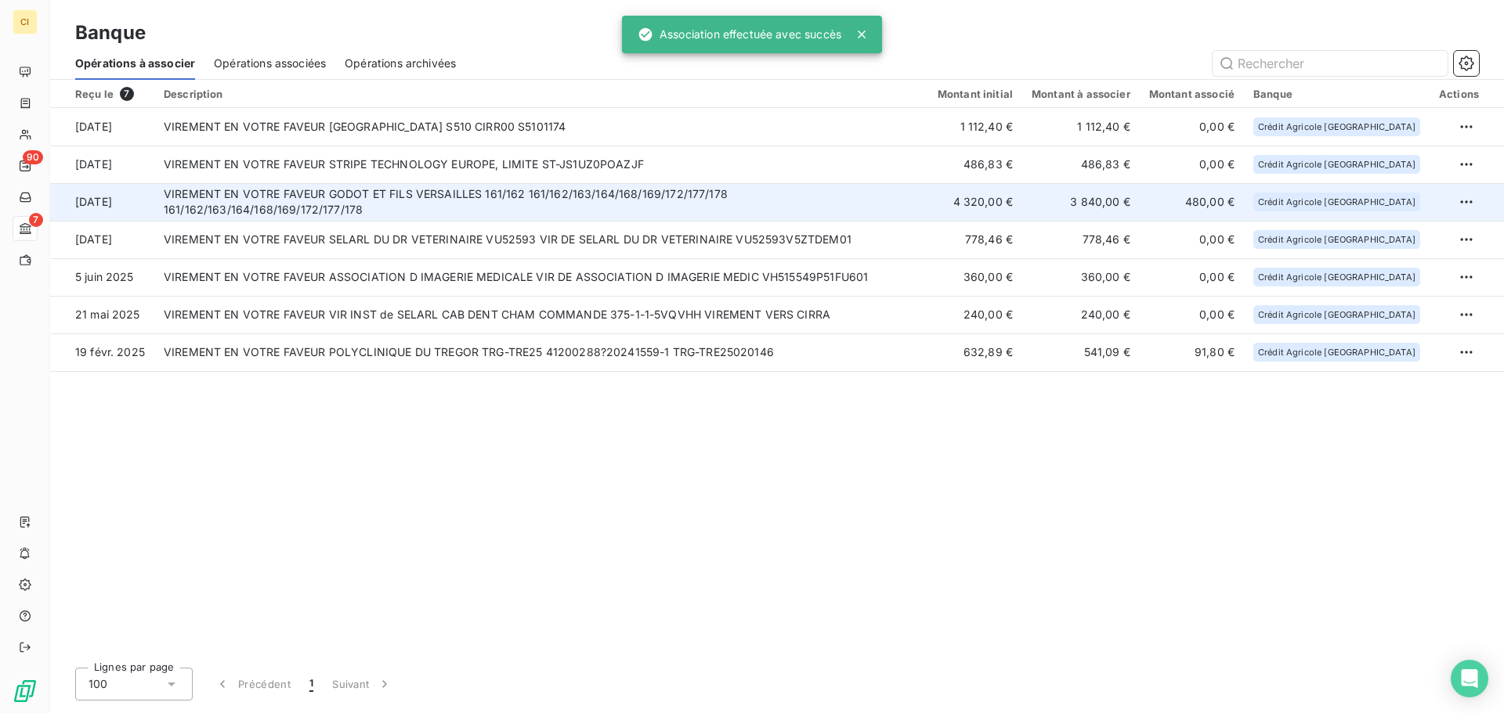
click at [655, 213] on td "VIREMENT EN VOTRE FAVEUR GODOT ET FILS VERSAILLES 161/162 161/162/163/164/168/1…" at bounding box center [541, 202] width 774 height 38
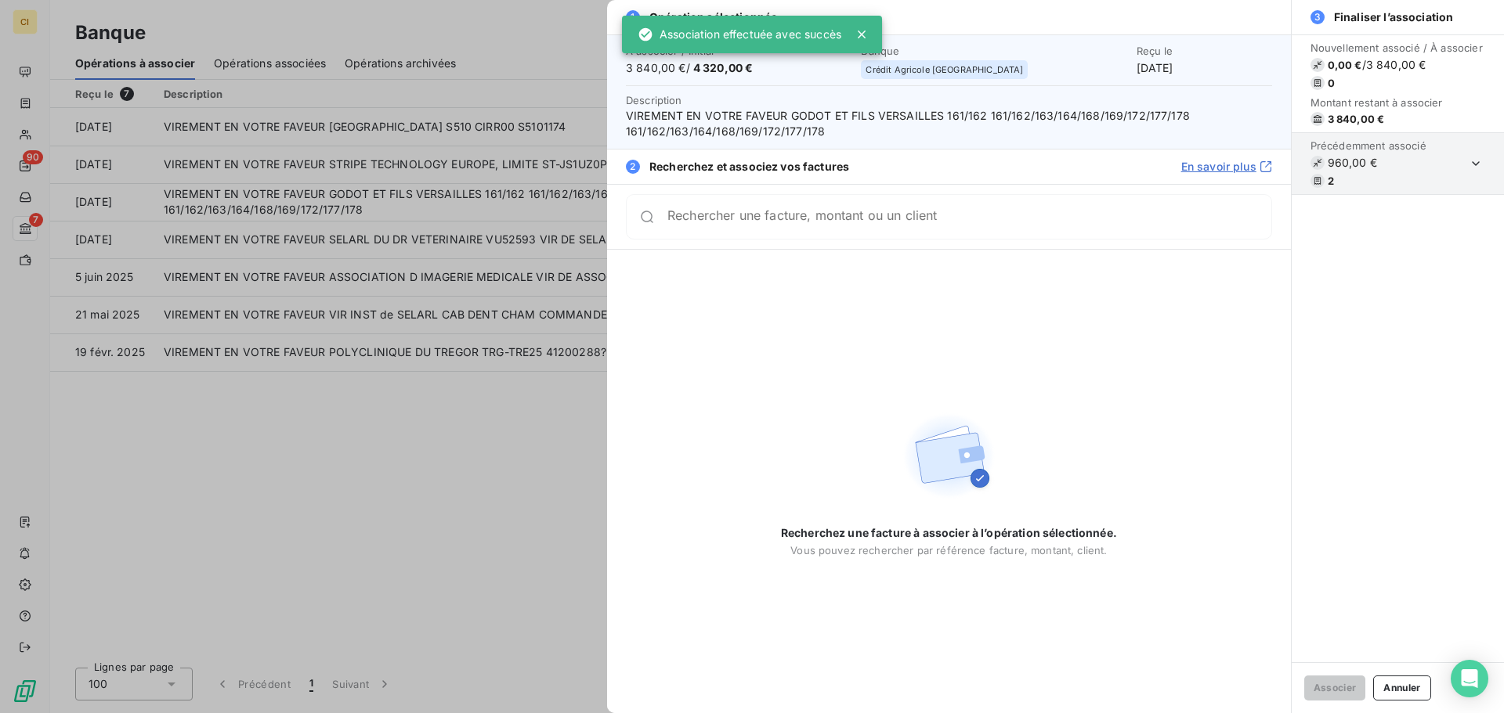
click at [756, 228] on div "Rechercher une facture, montant ou un client" at bounding box center [949, 216] width 646 height 45
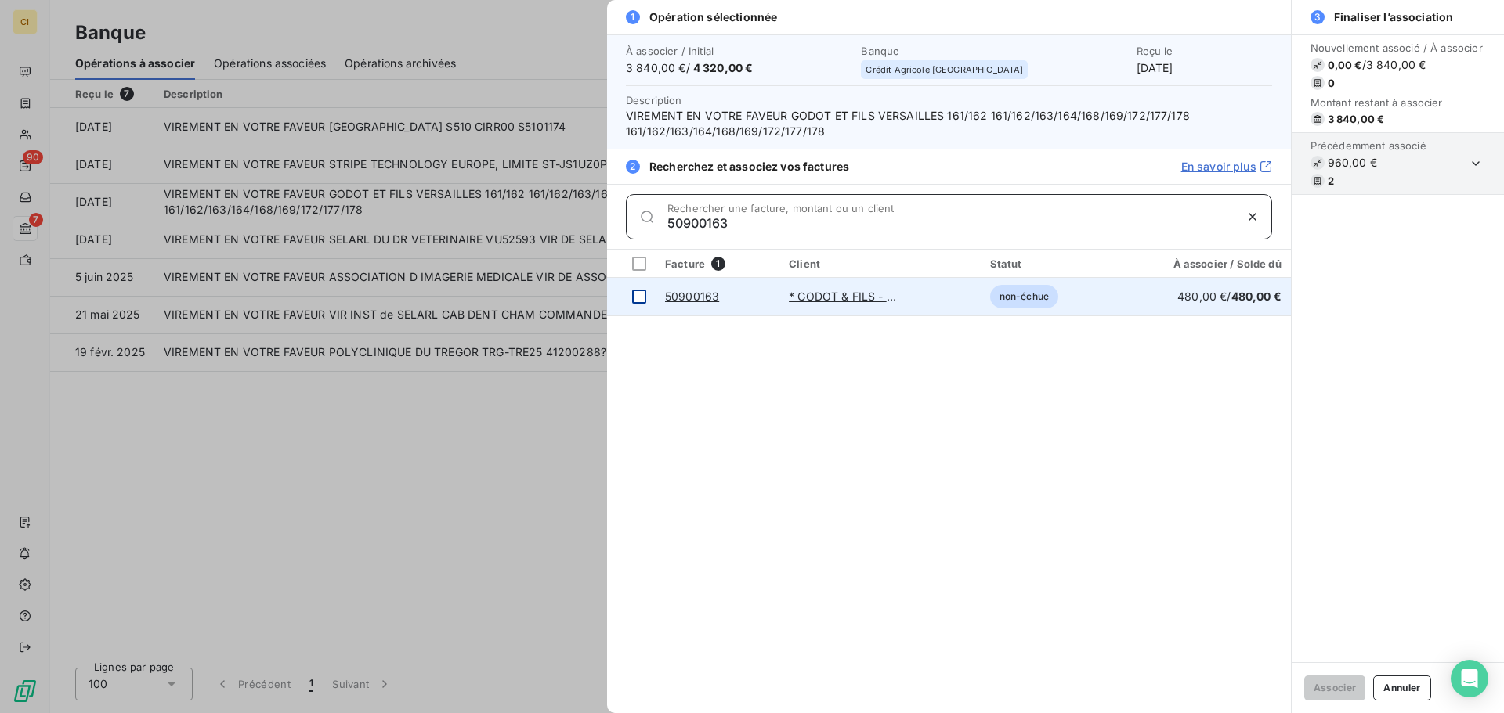
type input "50900163"
click at [641, 294] on div at bounding box center [639, 297] width 14 height 14
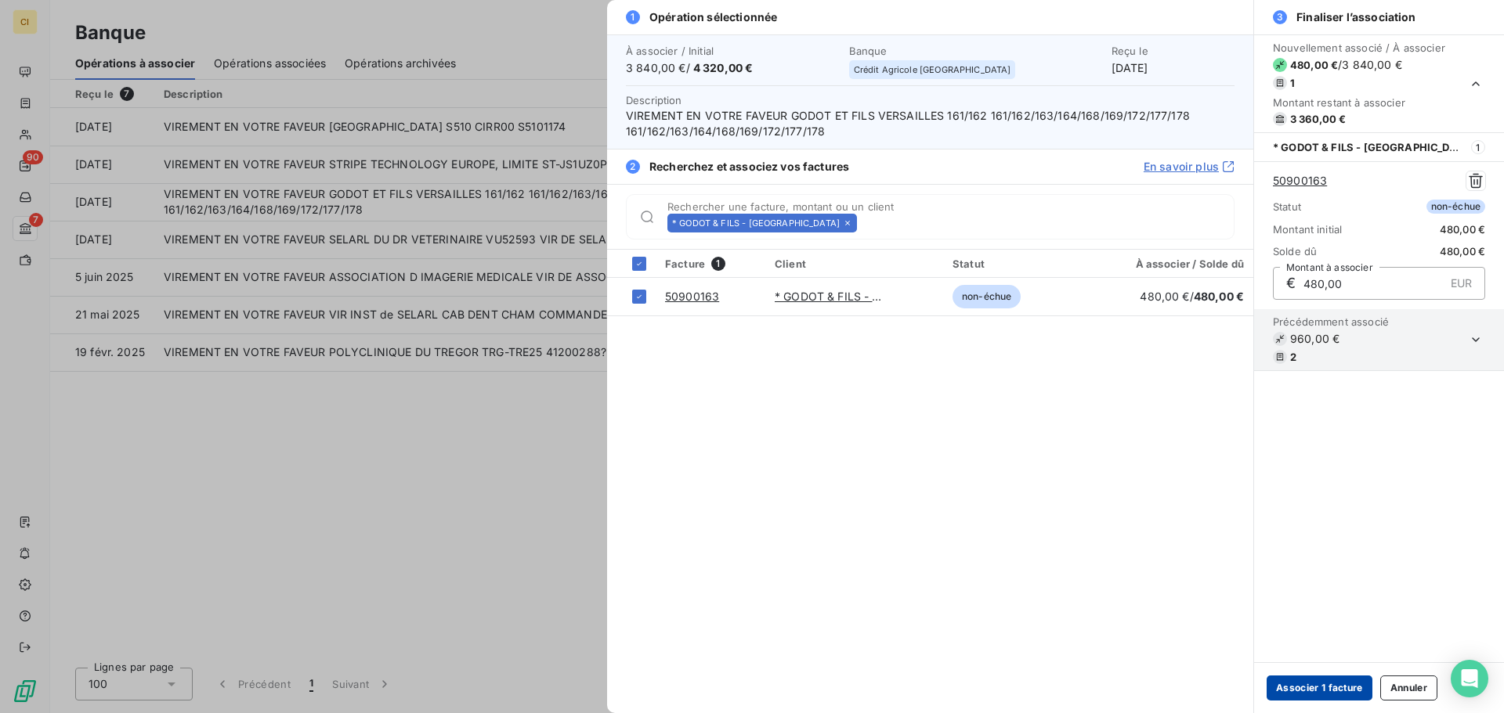
click at [1329, 688] on button "Associer 1 facture" at bounding box center [1319, 688] width 106 height 25
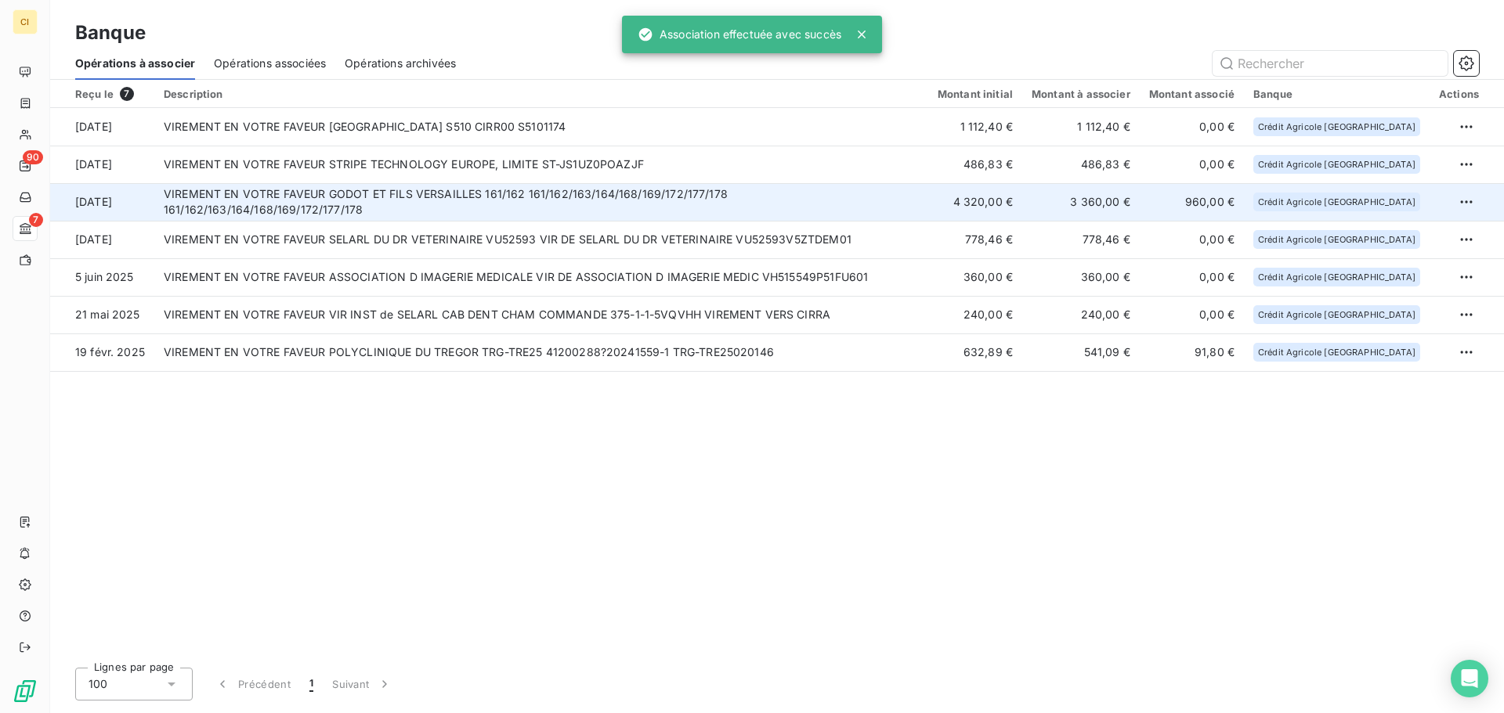
click at [811, 196] on td "VIREMENT EN VOTRE FAVEUR GODOT ET FILS VERSAILLES 161/162 161/162/163/164/168/1…" at bounding box center [541, 202] width 774 height 38
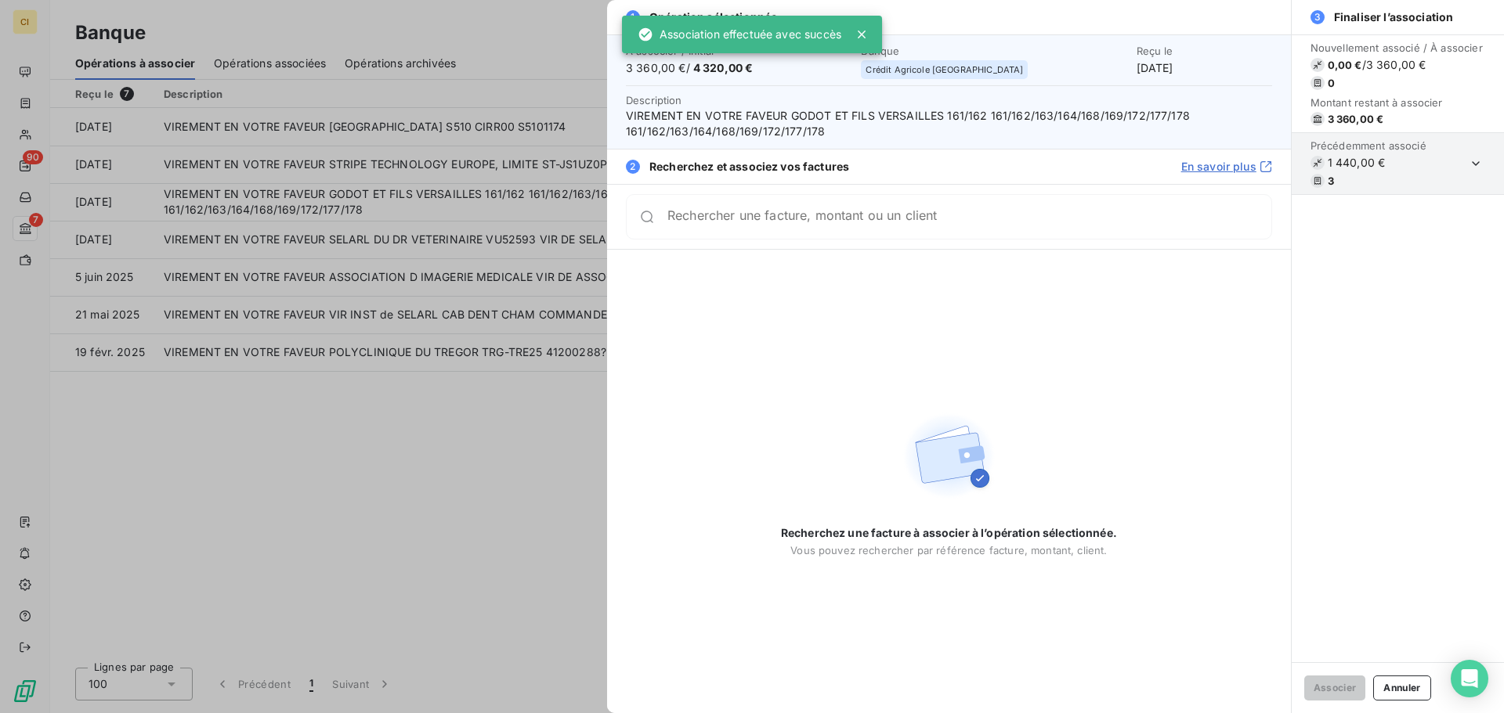
click at [816, 225] on input "Rechercher une facture, montant ou un client" at bounding box center [969, 217] width 604 height 16
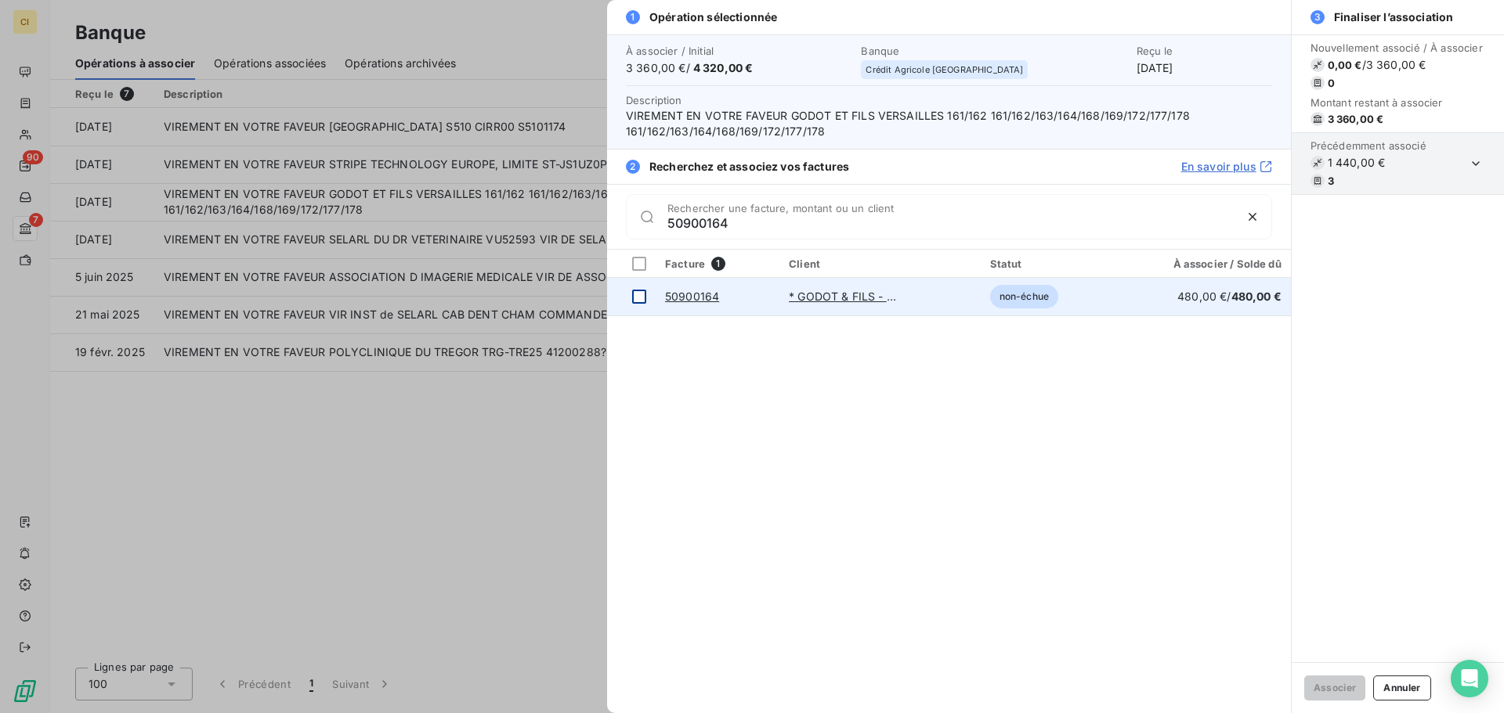
type input "50900164"
click at [641, 296] on div at bounding box center [639, 297] width 14 height 14
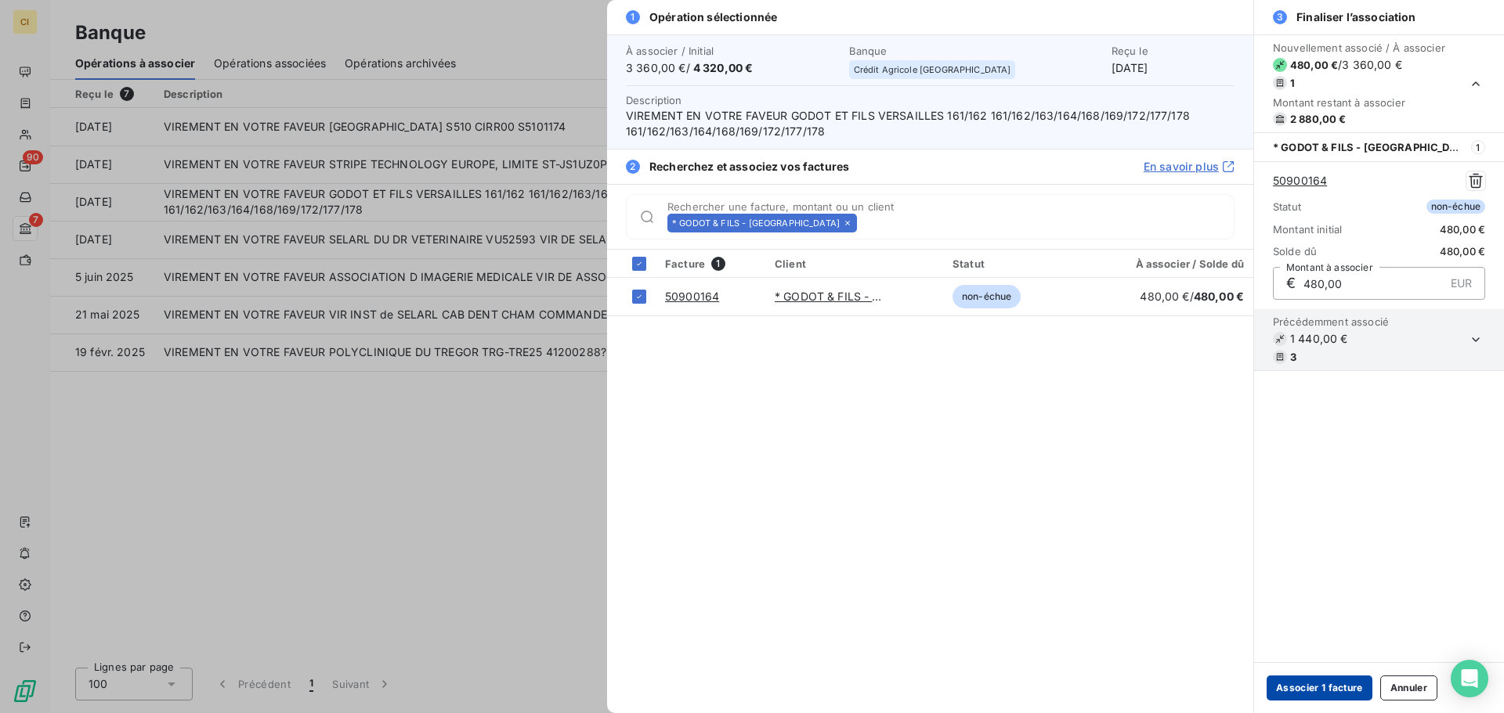
click at [1311, 681] on button "Associer 1 facture" at bounding box center [1319, 688] width 106 height 25
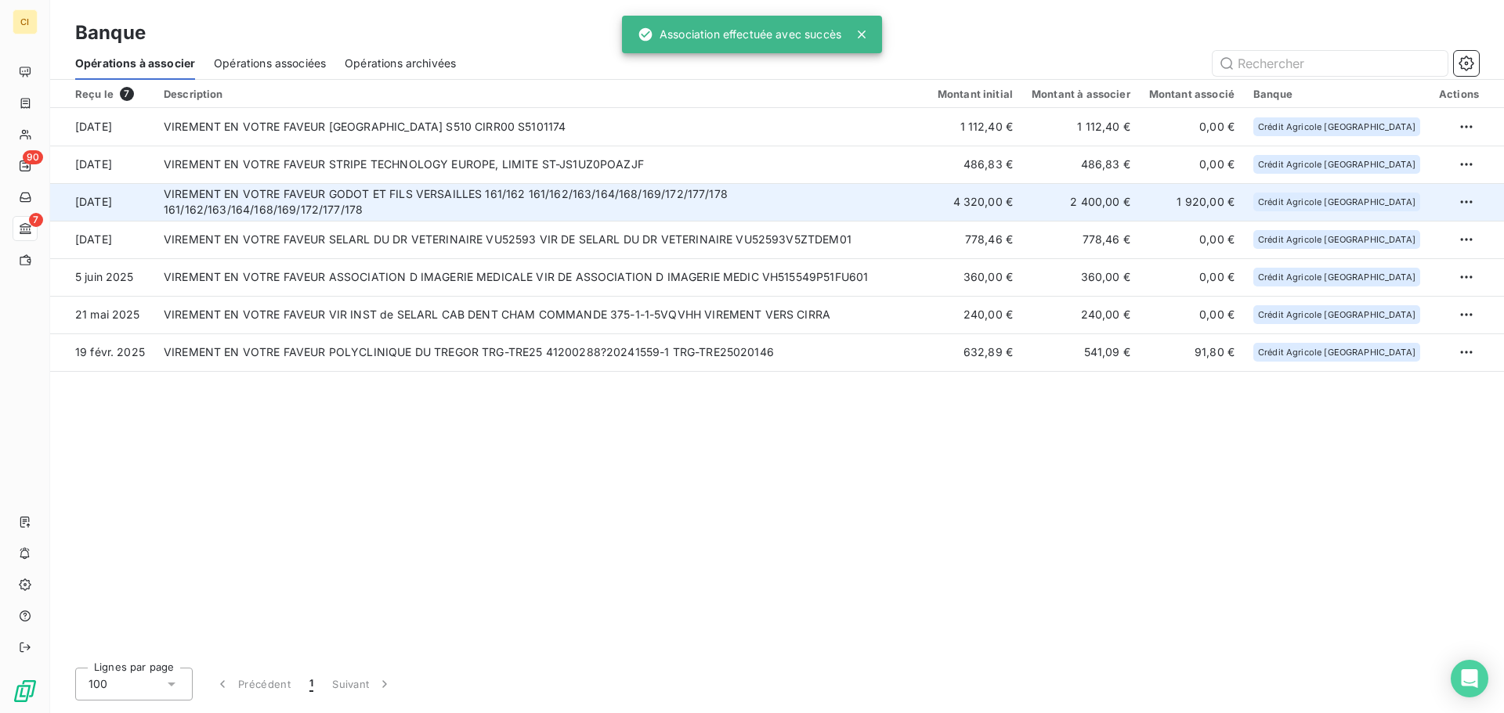
click at [797, 196] on td "VIREMENT EN VOTRE FAVEUR GODOT ET FILS VERSAILLES 161/162 161/162/163/164/168/1…" at bounding box center [541, 202] width 774 height 38
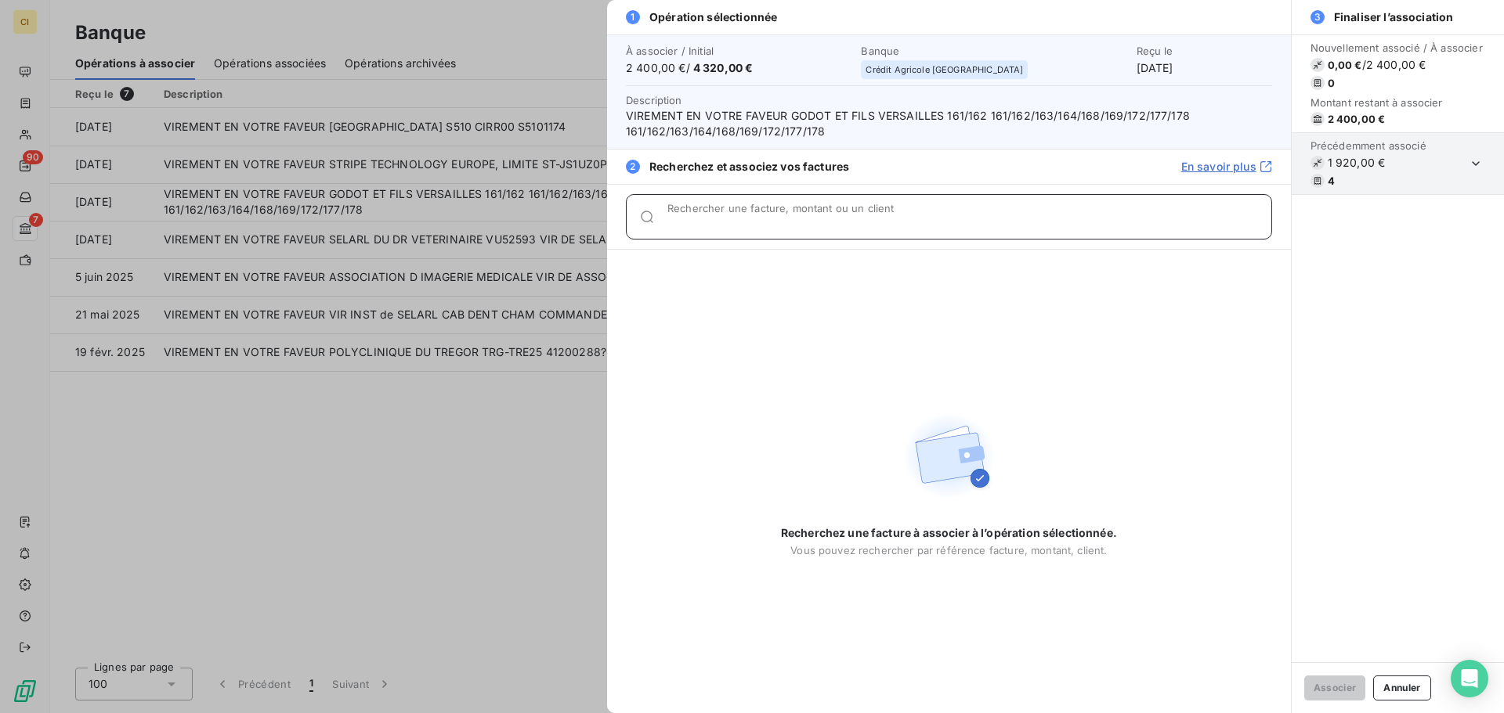
click at [796, 225] on div "Rechercher une facture, montant ou un client" at bounding box center [969, 217] width 604 height 16
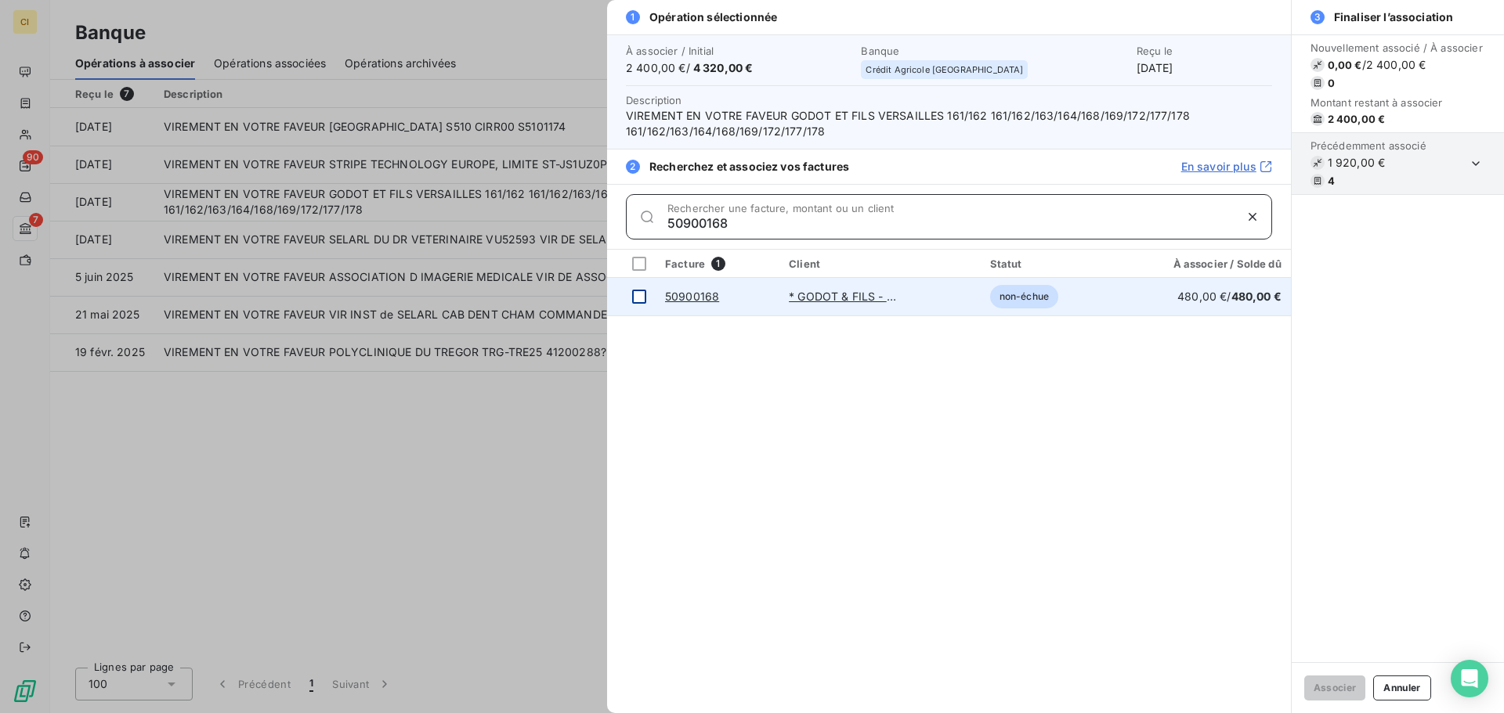
type input "50900168"
click at [639, 303] on div at bounding box center [639, 297] width 14 height 14
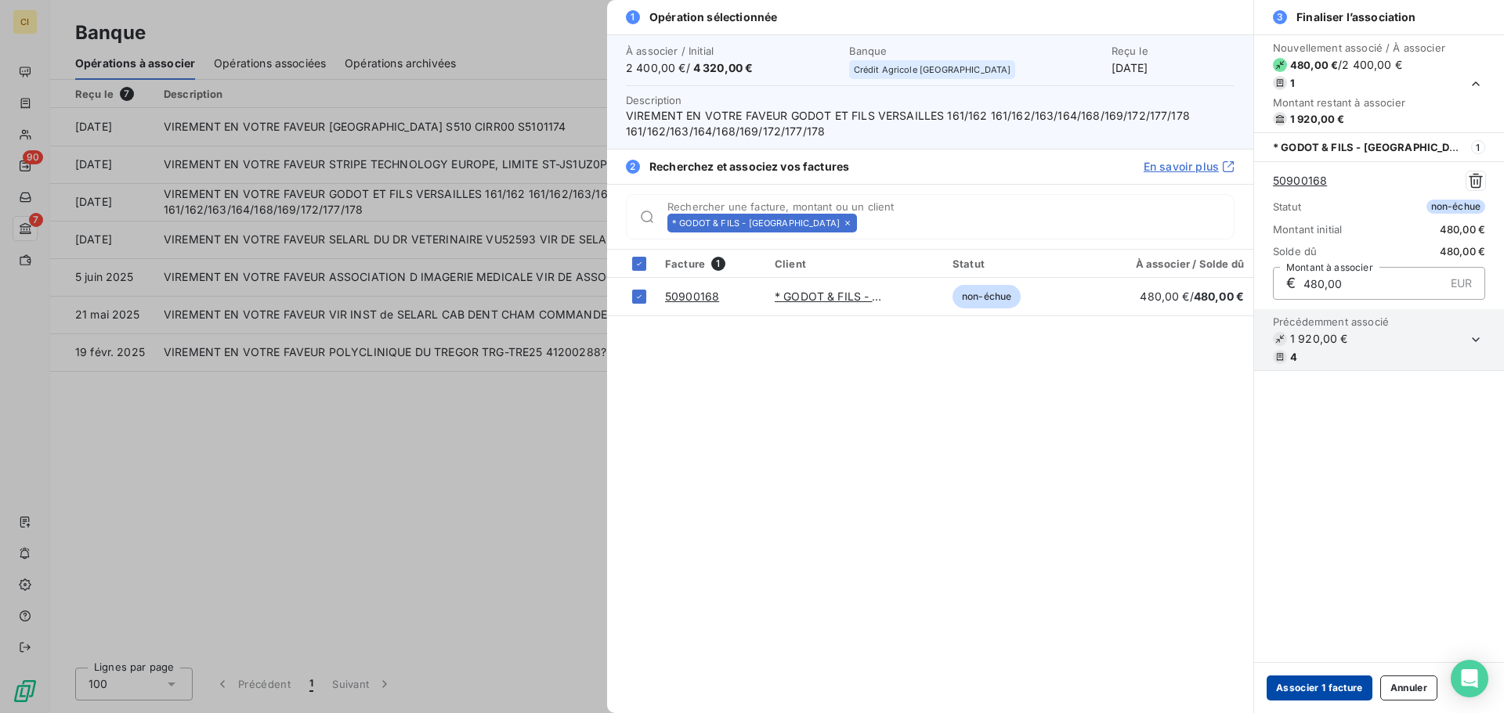
click at [1311, 683] on button "Associer 1 facture" at bounding box center [1319, 688] width 106 height 25
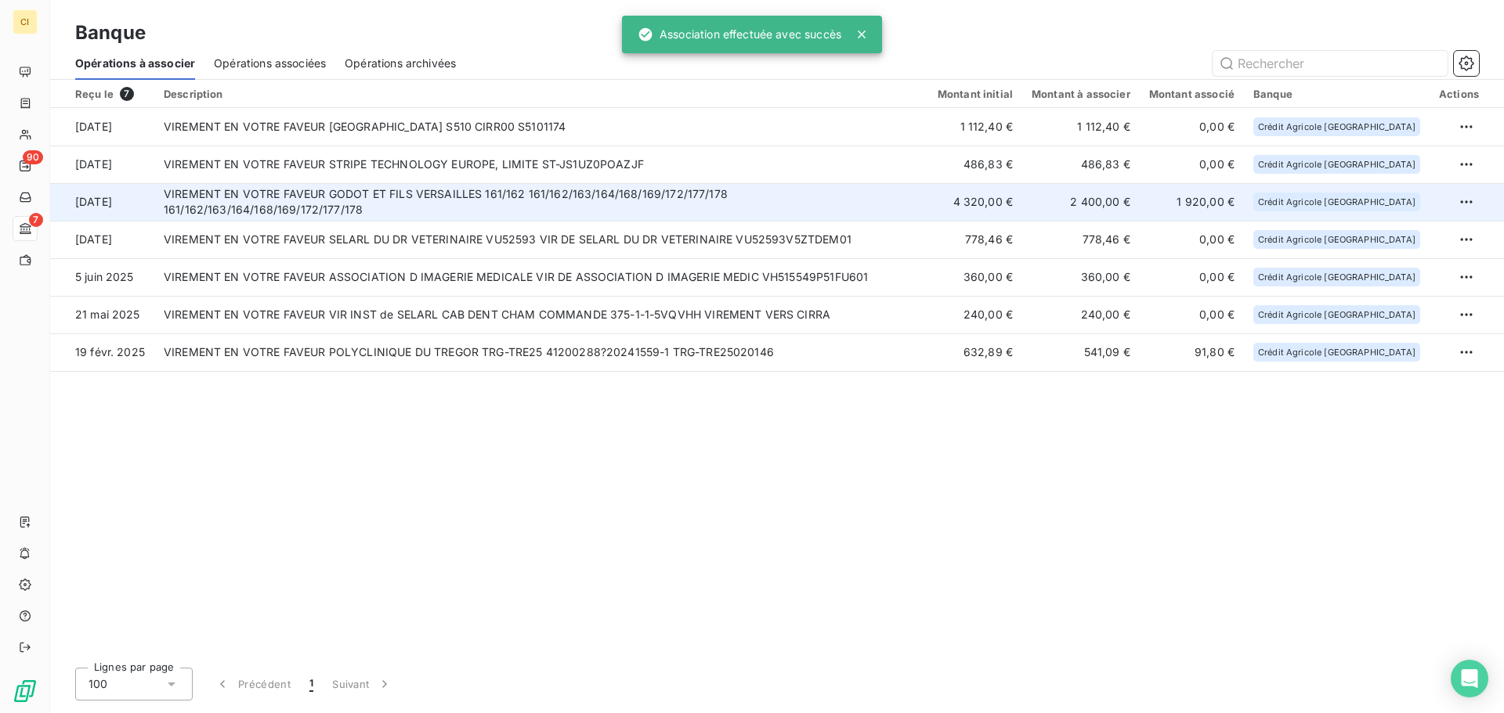
click at [767, 199] on td "VIREMENT EN VOTRE FAVEUR GODOT ET FILS VERSAILLES 161/162 161/162/163/164/168/1…" at bounding box center [541, 202] width 774 height 38
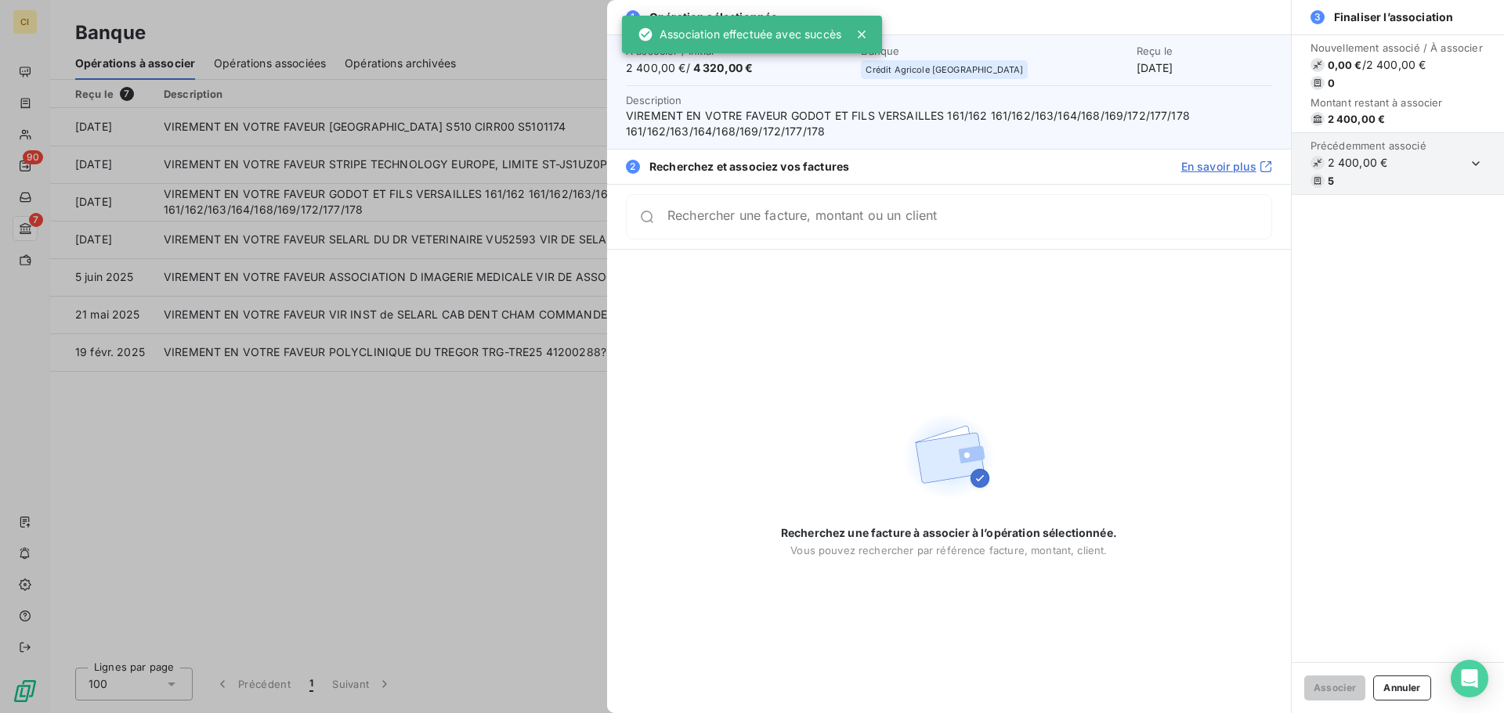
click at [887, 225] on input "Rechercher une facture, montant ou un client" at bounding box center [969, 217] width 604 height 16
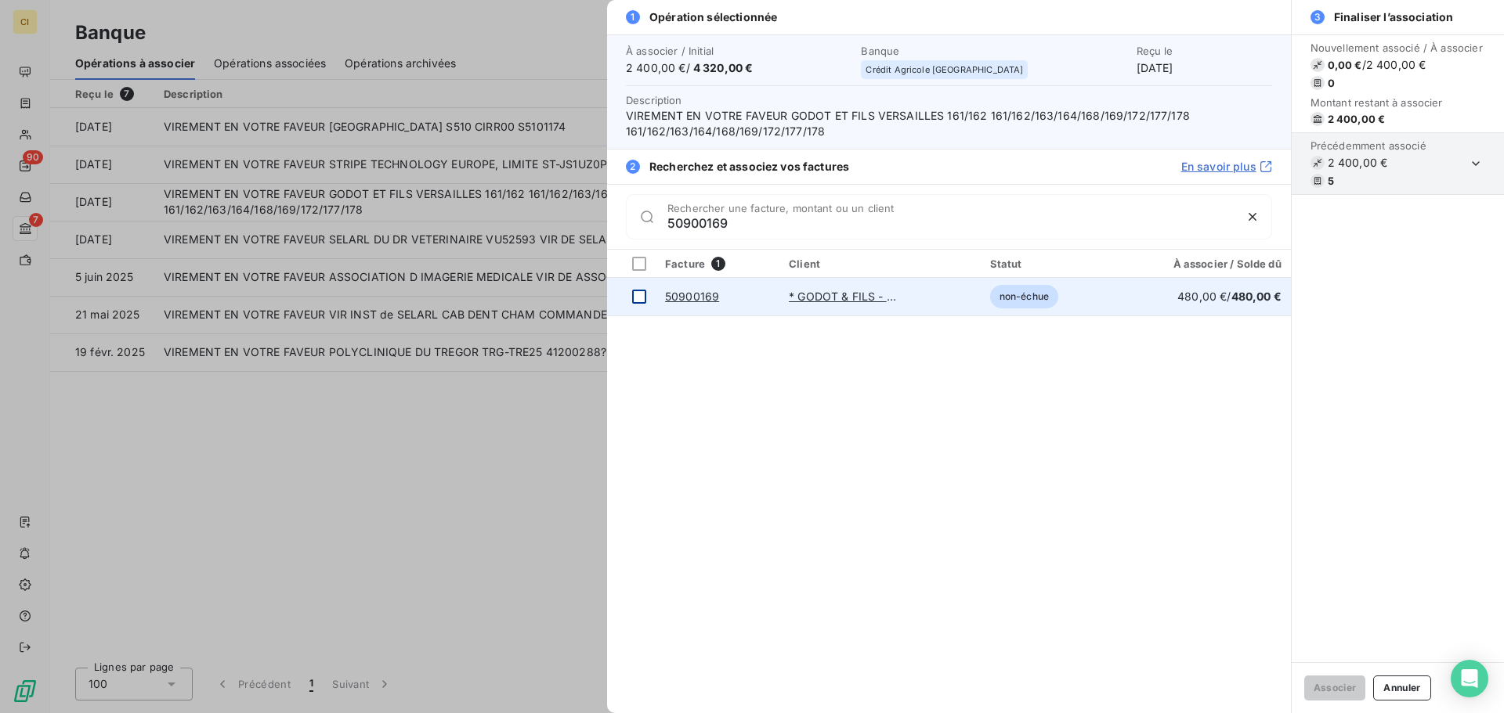
type input "50900169"
click at [634, 291] on div at bounding box center [639, 297] width 14 height 14
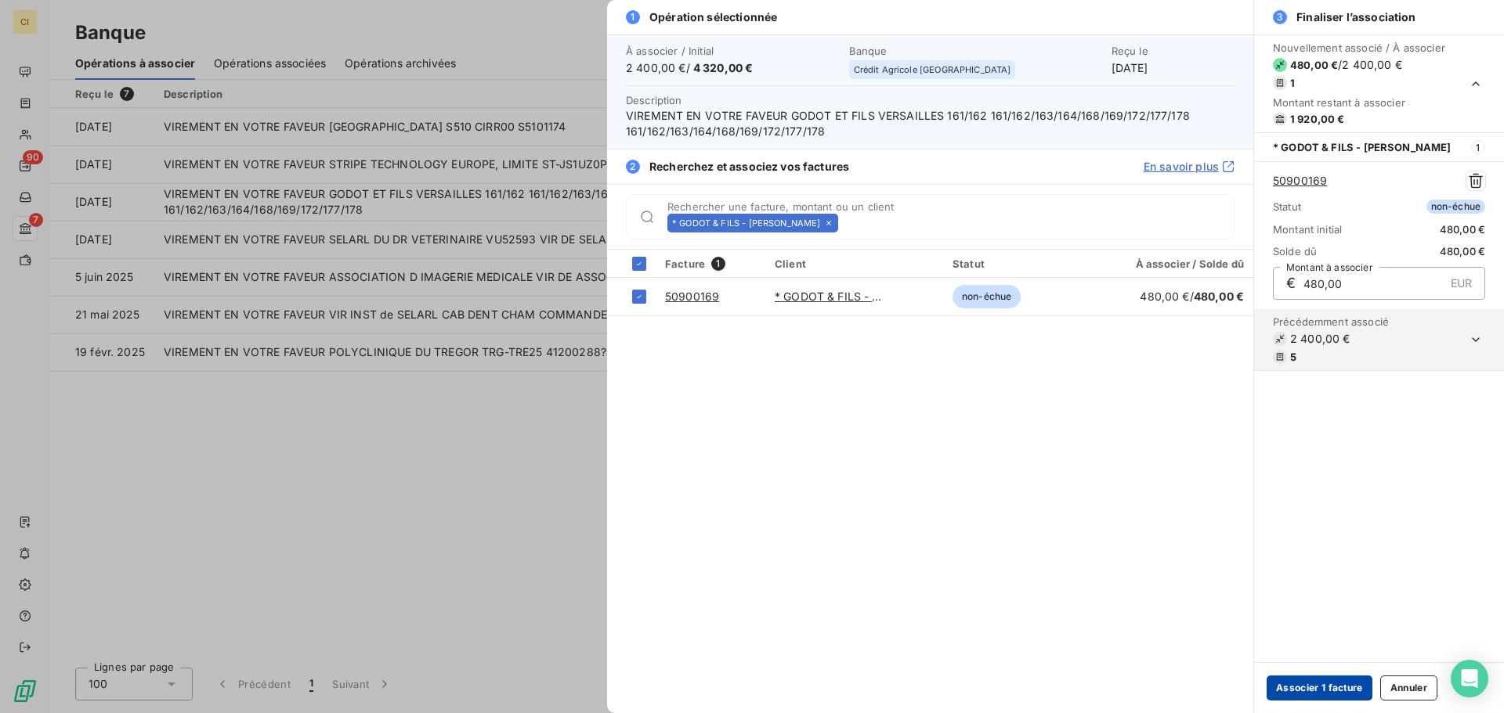
click at [1317, 684] on button "Associer 1 facture" at bounding box center [1319, 688] width 106 height 25
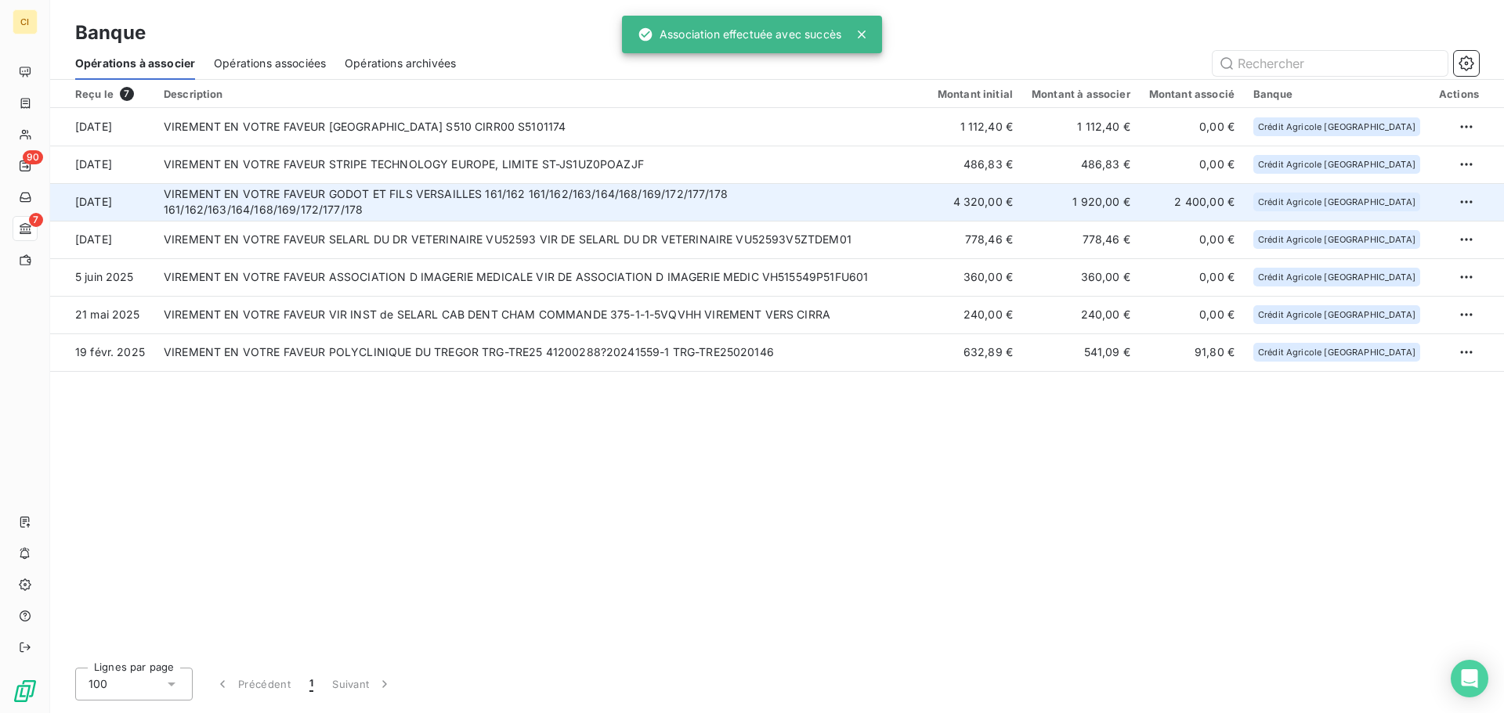
click at [778, 202] on td "VIREMENT EN VOTRE FAVEUR GODOT ET FILS VERSAILLES 161/162 161/162/163/164/168/1…" at bounding box center [541, 202] width 774 height 38
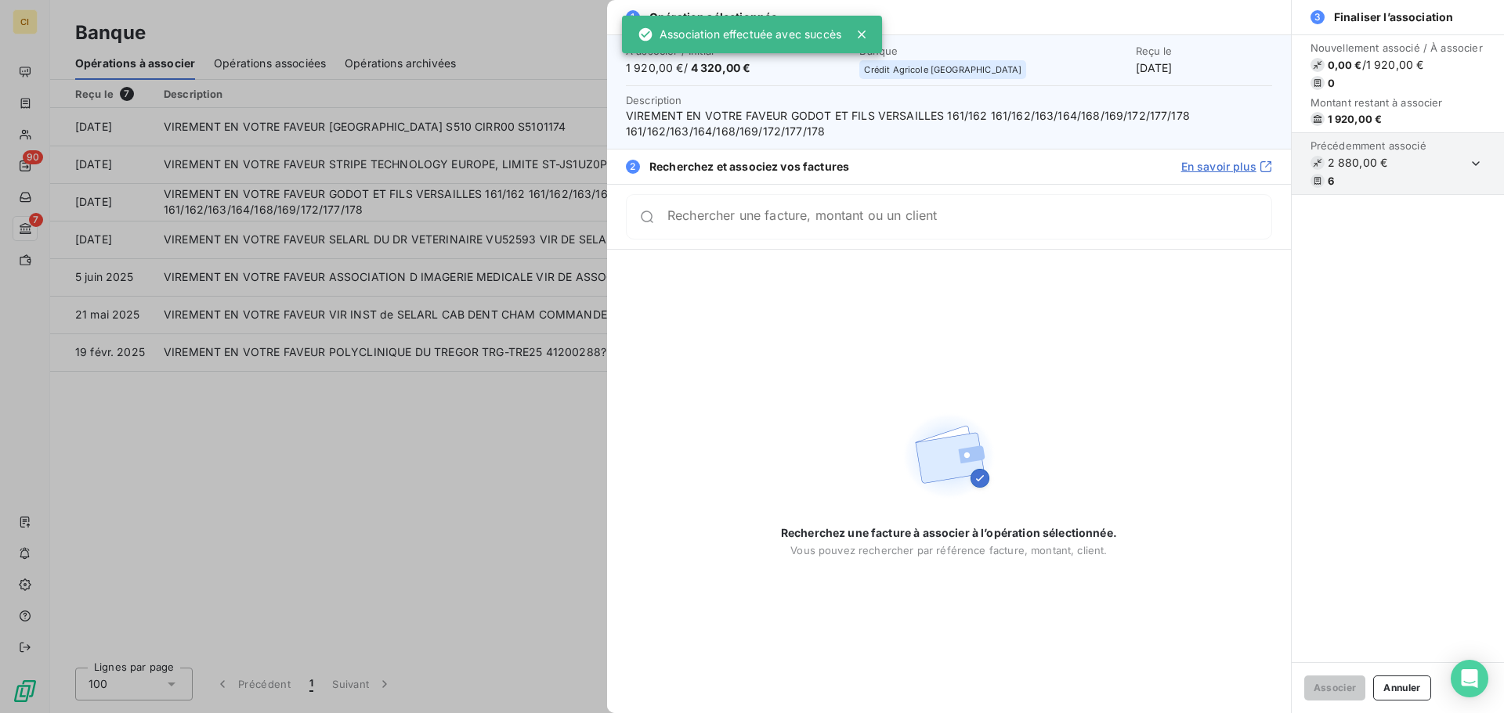
click at [807, 222] on input "Rechercher une facture, montant ou un client" at bounding box center [969, 217] width 604 height 16
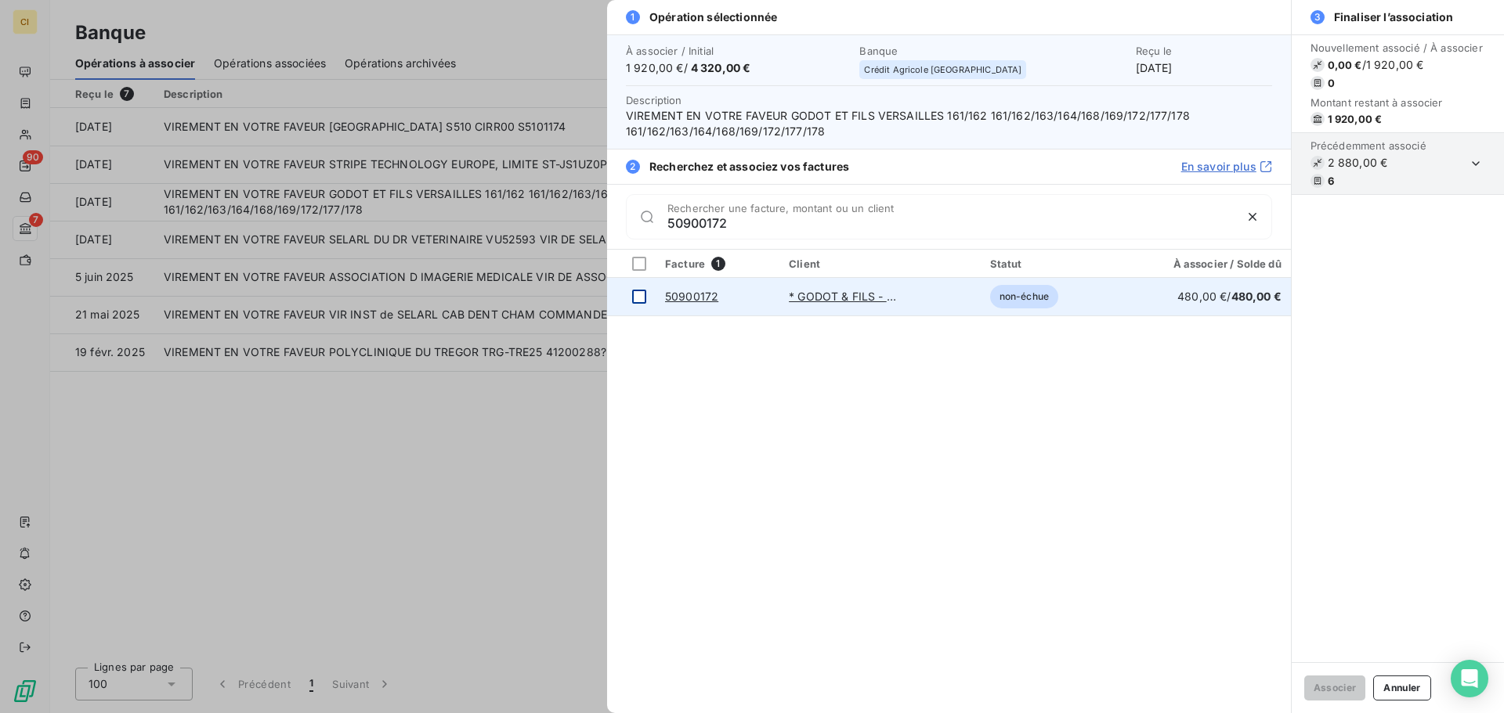
type input "50900172"
click at [640, 291] on div at bounding box center [639, 297] width 14 height 14
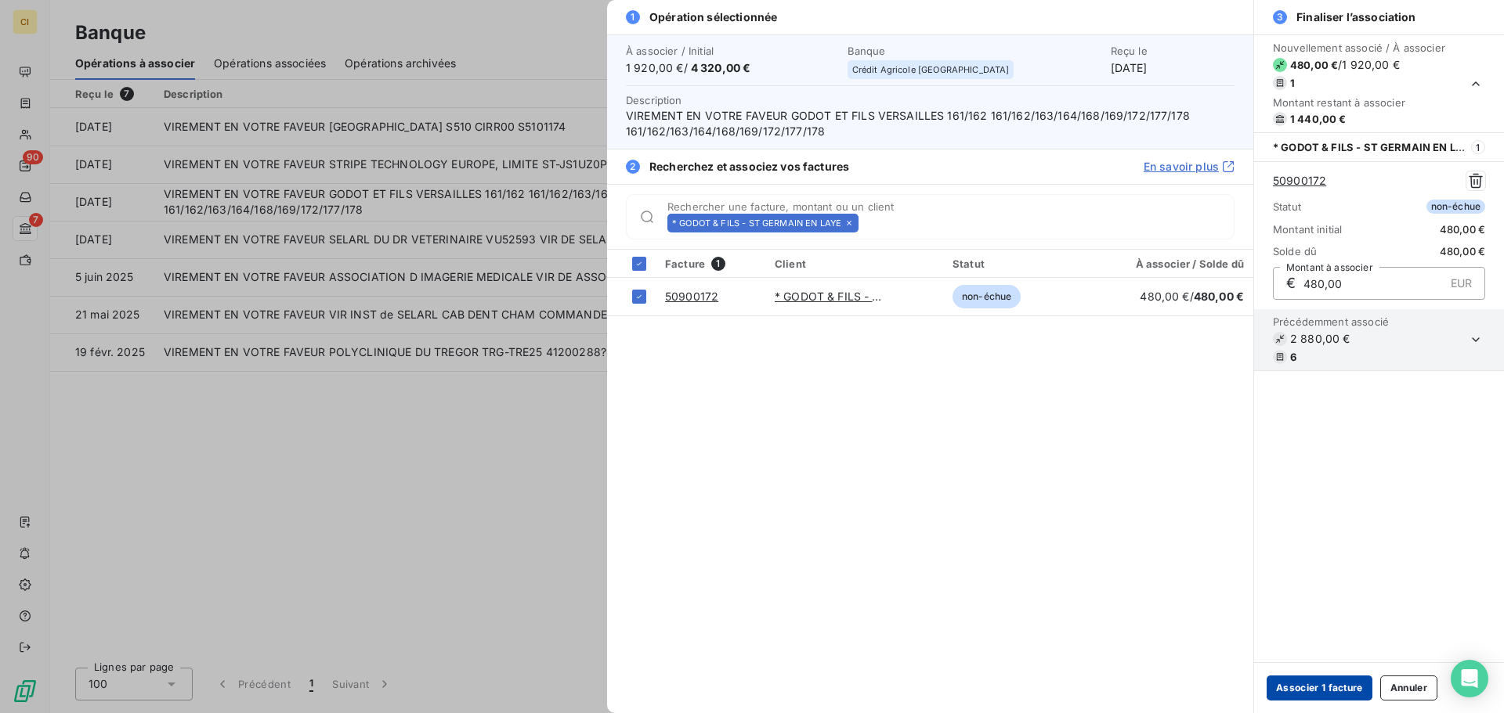
click at [1341, 686] on button "Associer 1 facture" at bounding box center [1319, 688] width 106 height 25
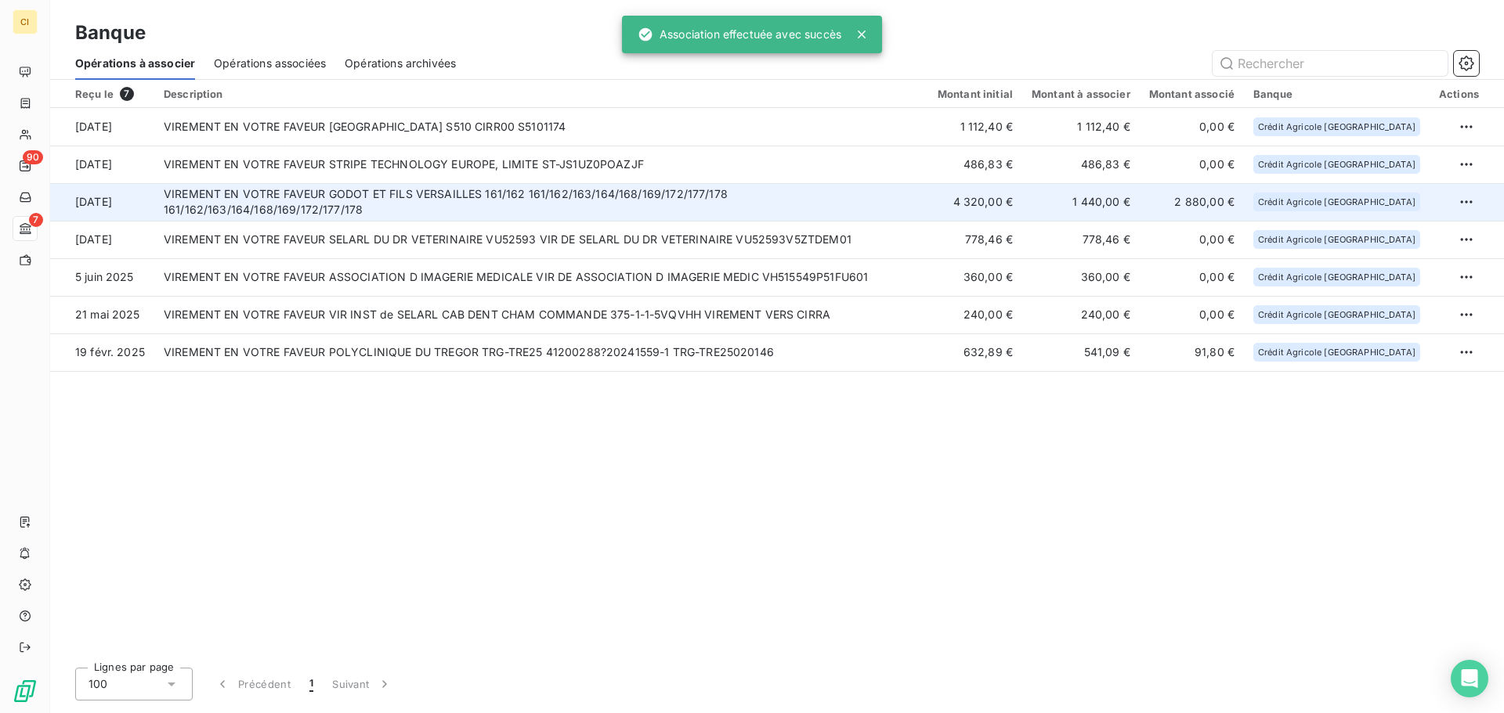
click at [849, 203] on td "VIREMENT EN VOTRE FAVEUR GODOT ET FILS VERSAILLES 161/162 161/162/163/164/168/1…" at bounding box center [541, 202] width 774 height 38
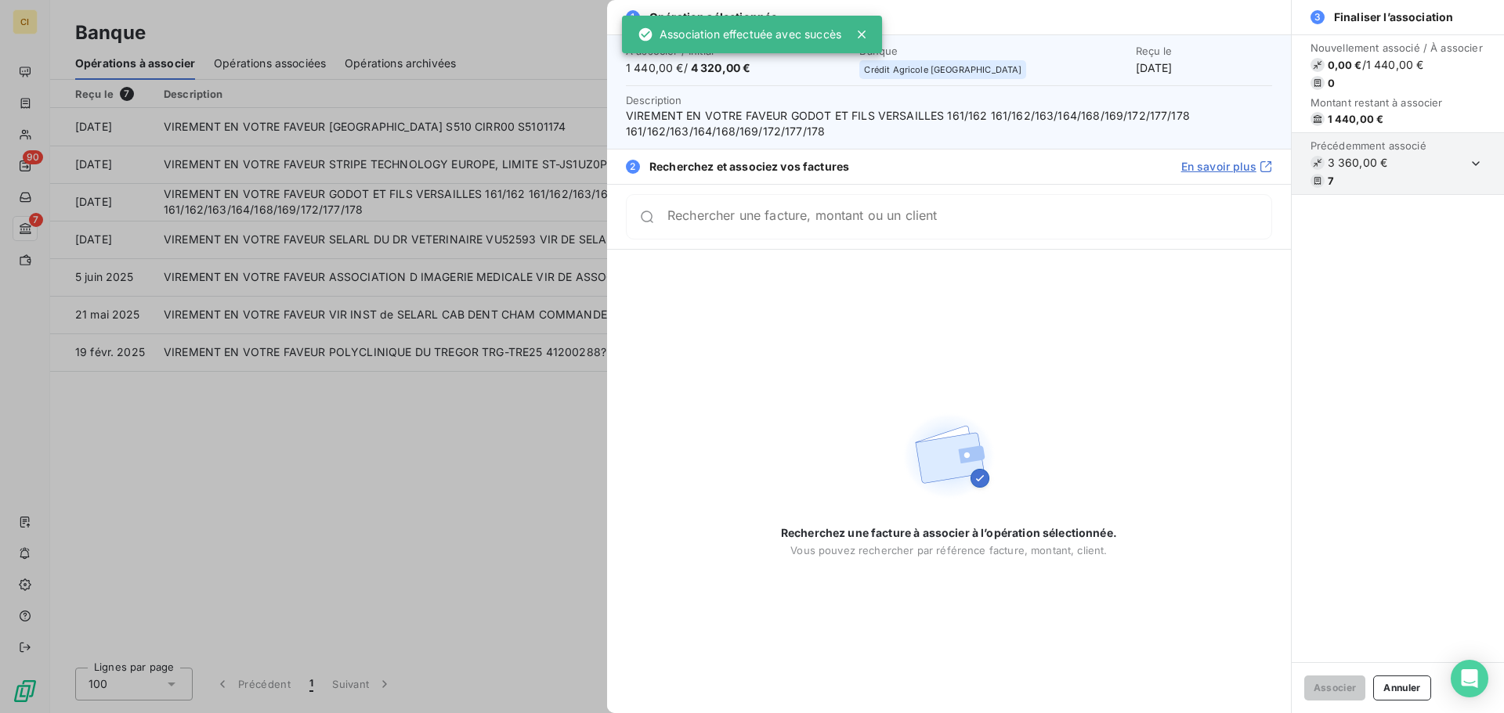
click at [839, 218] on input "Rechercher une facture, montant ou un client" at bounding box center [969, 217] width 604 height 16
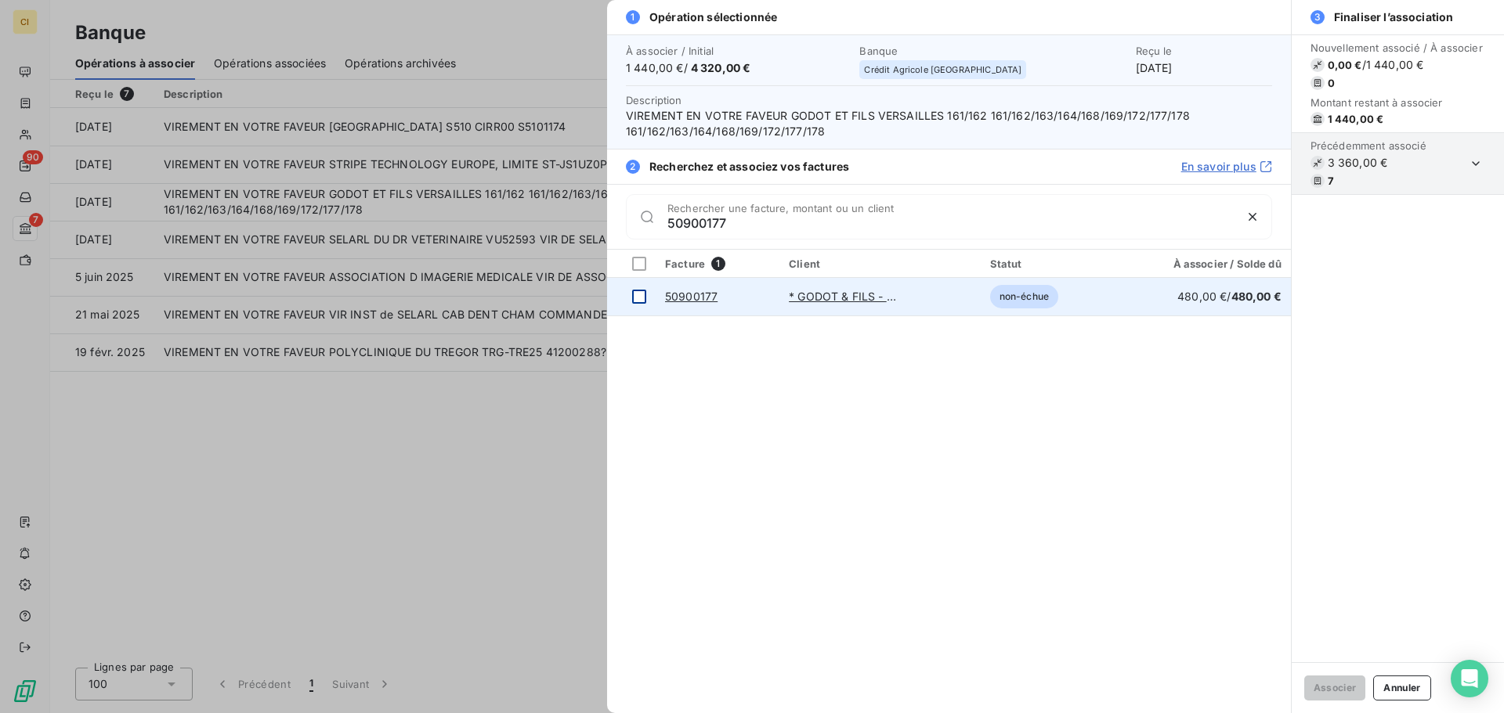
type input "50900177"
click at [646, 299] on td at bounding box center [631, 297] width 49 height 38
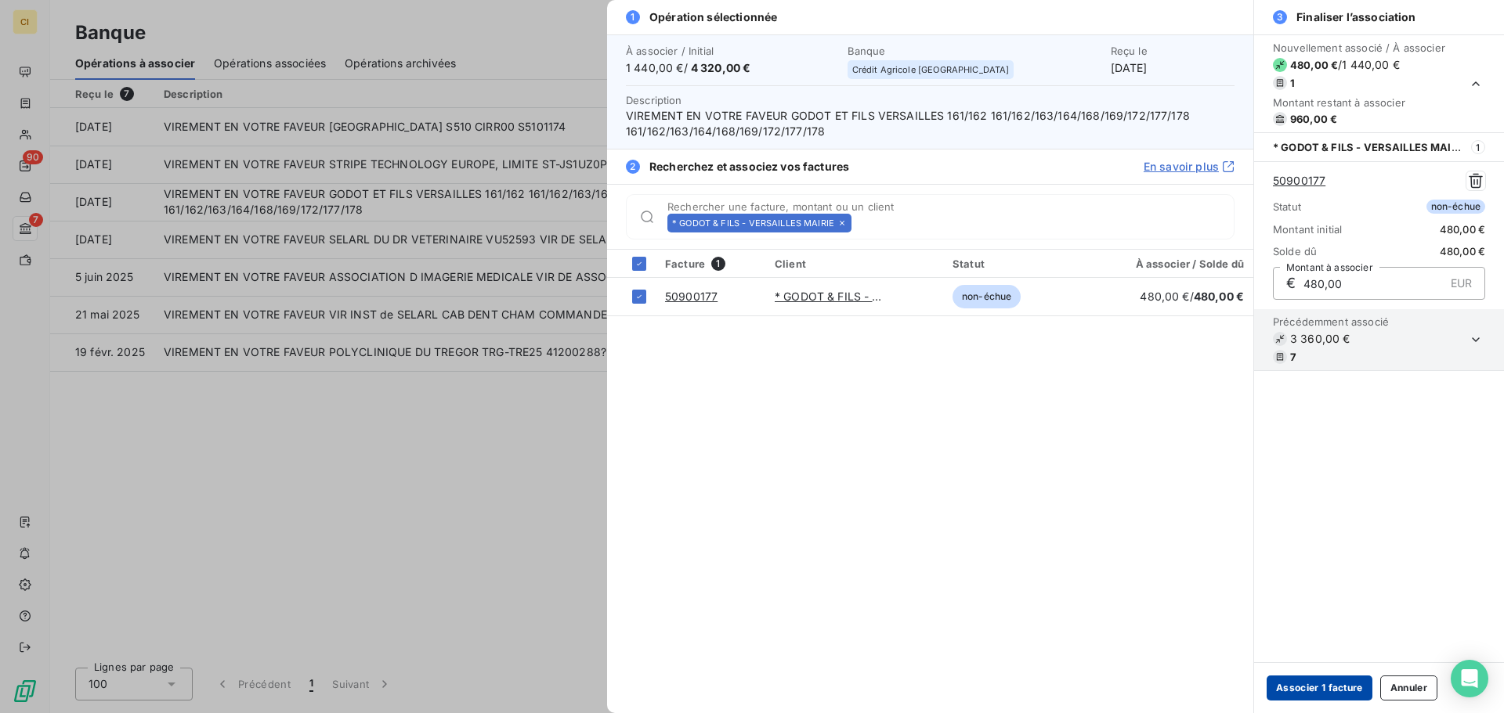
click at [1292, 685] on button "Associer 1 facture" at bounding box center [1319, 688] width 106 height 25
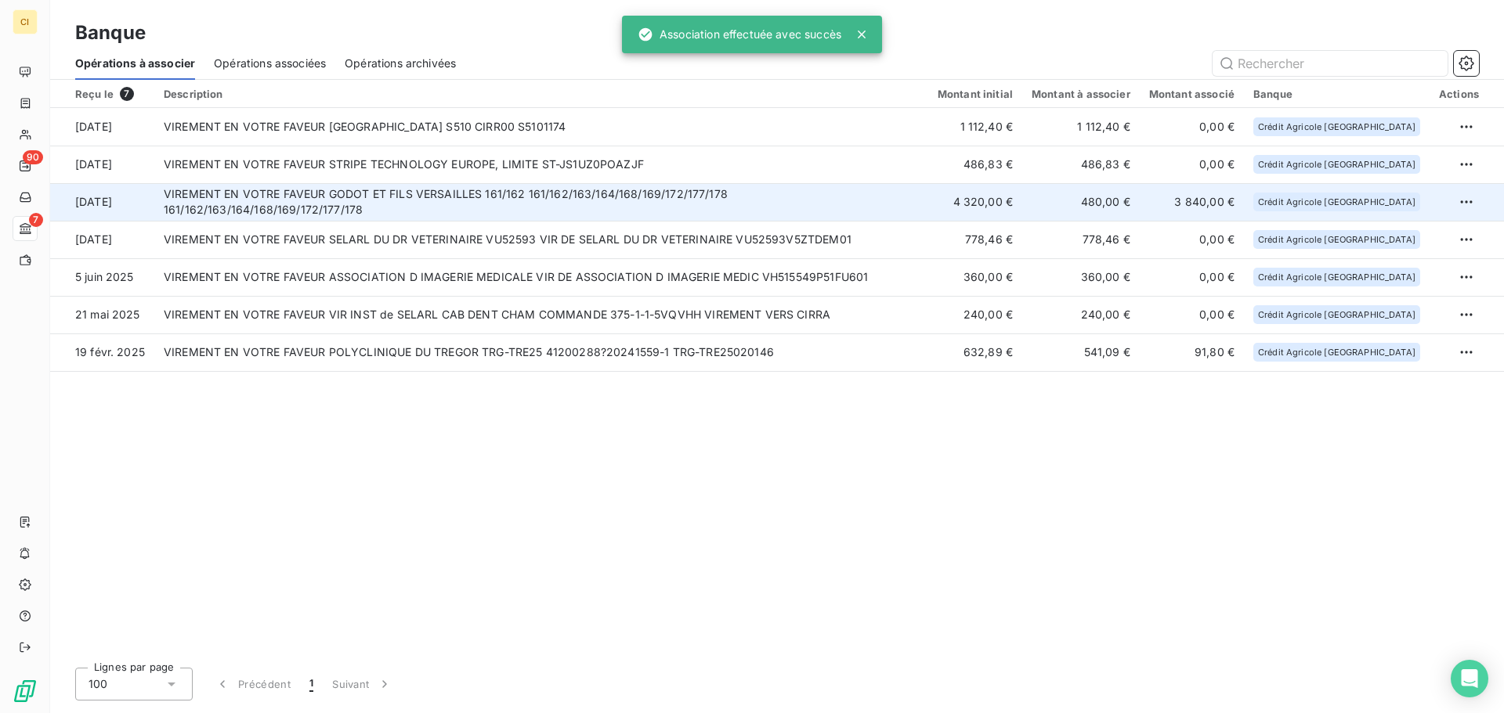
click at [805, 200] on td "VIREMENT EN VOTRE FAVEUR GODOT ET FILS VERSAILLES 161/162 161/162/163/164/168/1…" at bounding box center [541, 202] width 774 height 38
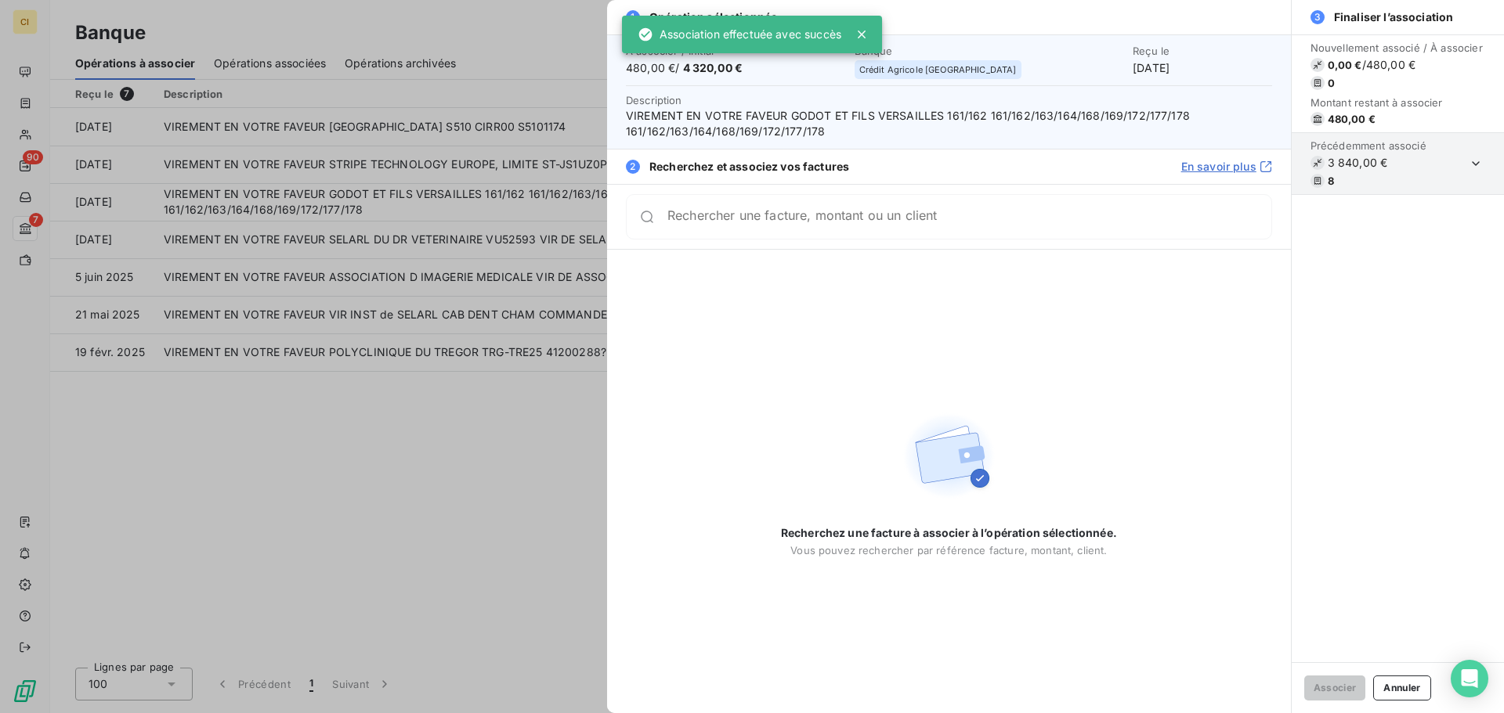
click at [853, 215] on input "Rechercher une facture, montant ou un client" at bounding box center [969, 217] width 604 height 16
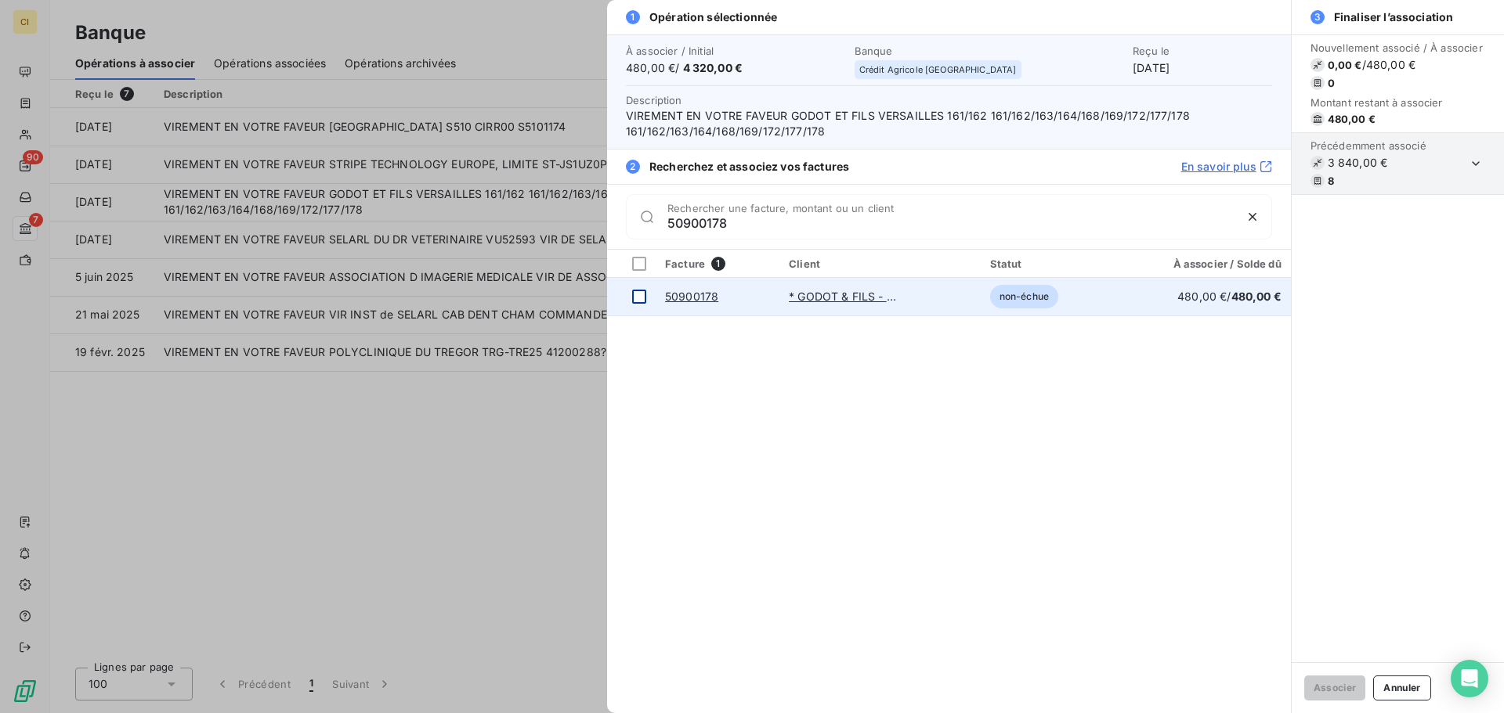
type input "50900178"
click at [641, 294] on div at bounding box center [639, 297] width 14 height 14
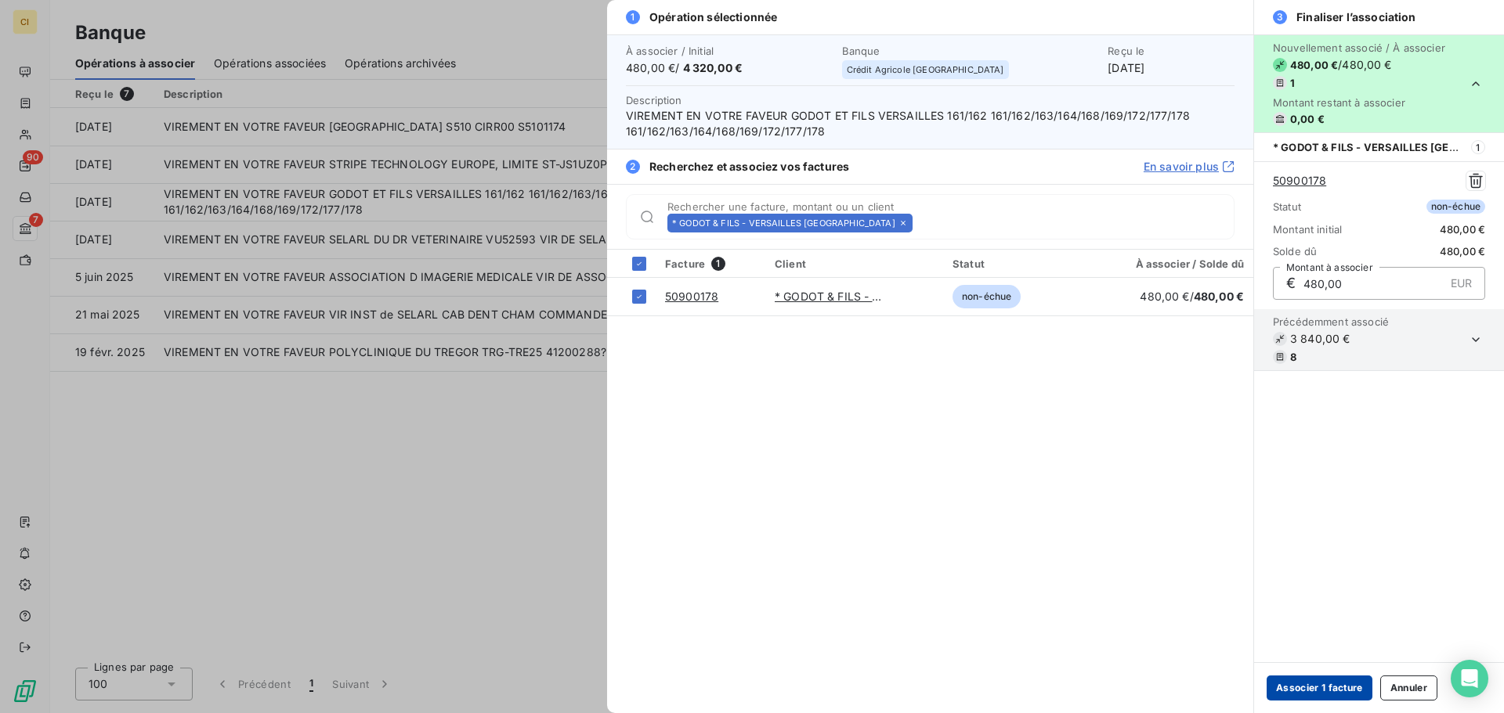
click at [1318, 682] on button "Associer 1 facture" at bounding box center [1319, 688] width 106 height 25
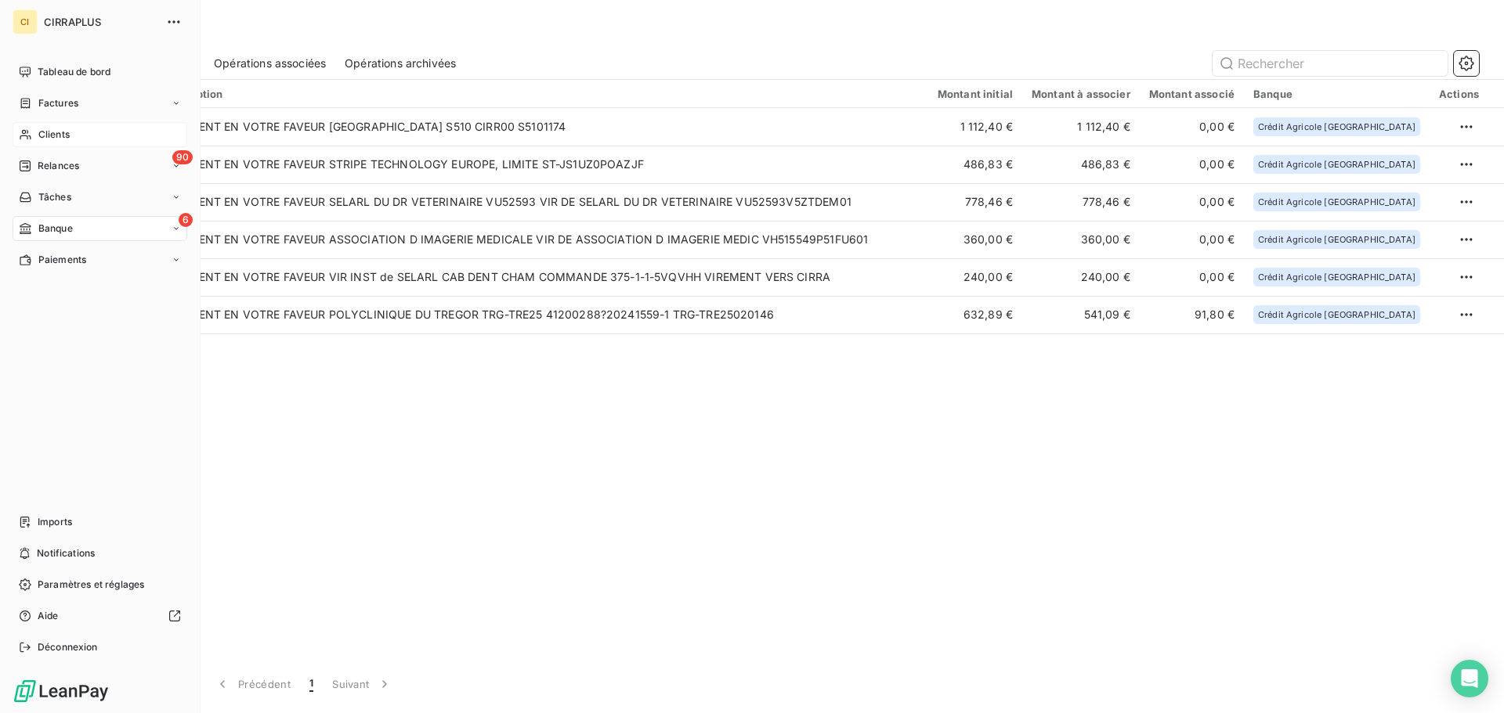
click at [42, 134] on span "Clients" at bounding box center [53, 135] width 31 height 14
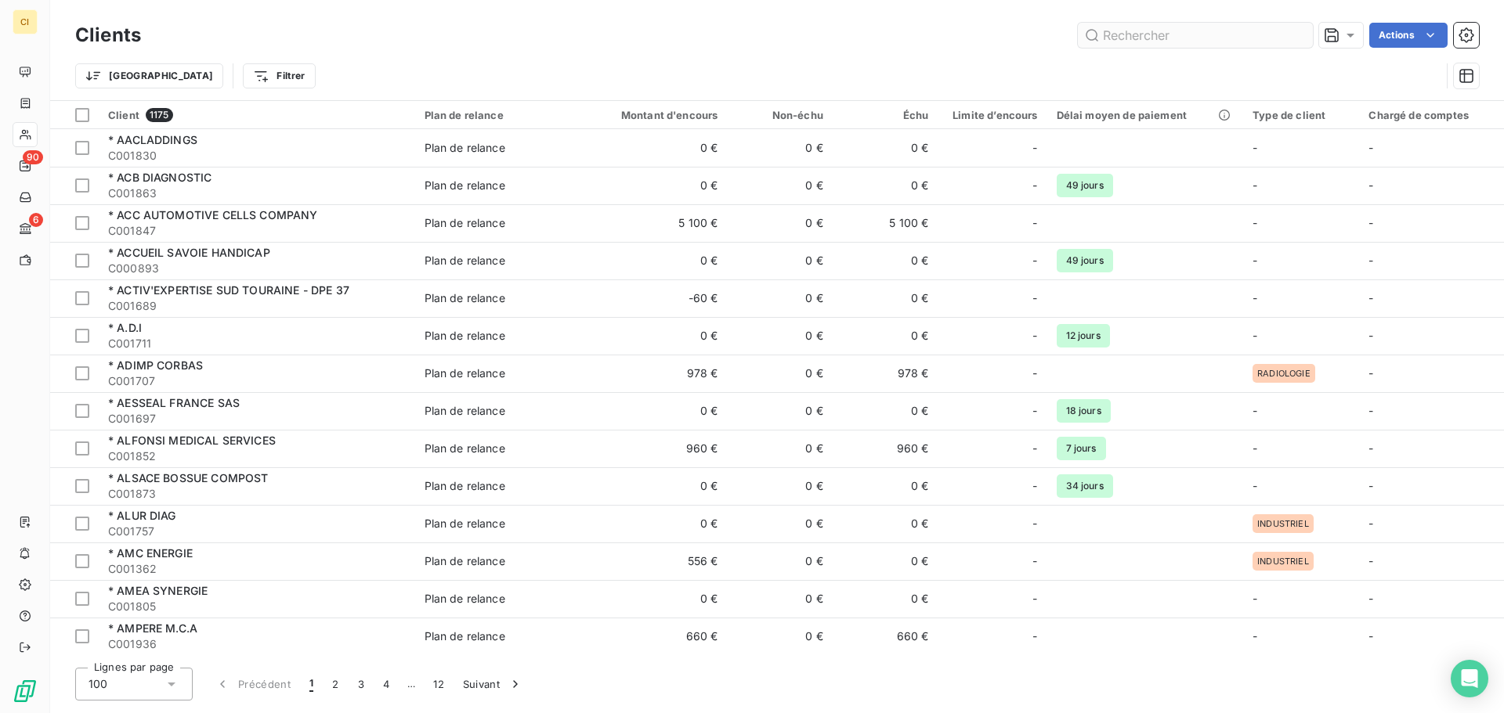
click at [1117, 42] on input "text" at bounding box center [1195, 35] width 235 height 25
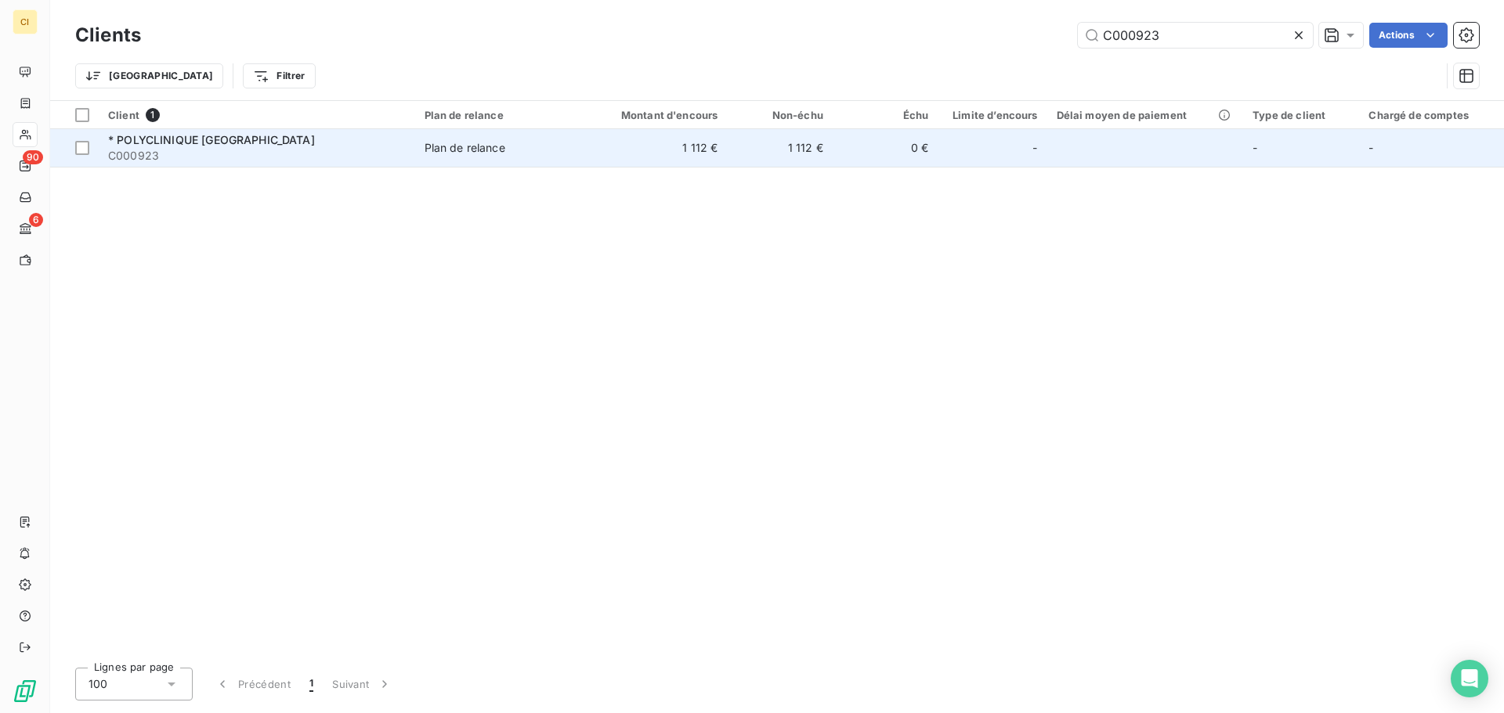
type input "C000923"
click at [210, 146] on span "* POLYCLINIQUE [GEOGRAPHIC_DATA]" at bounding box center [211, 139] width 207 height 13
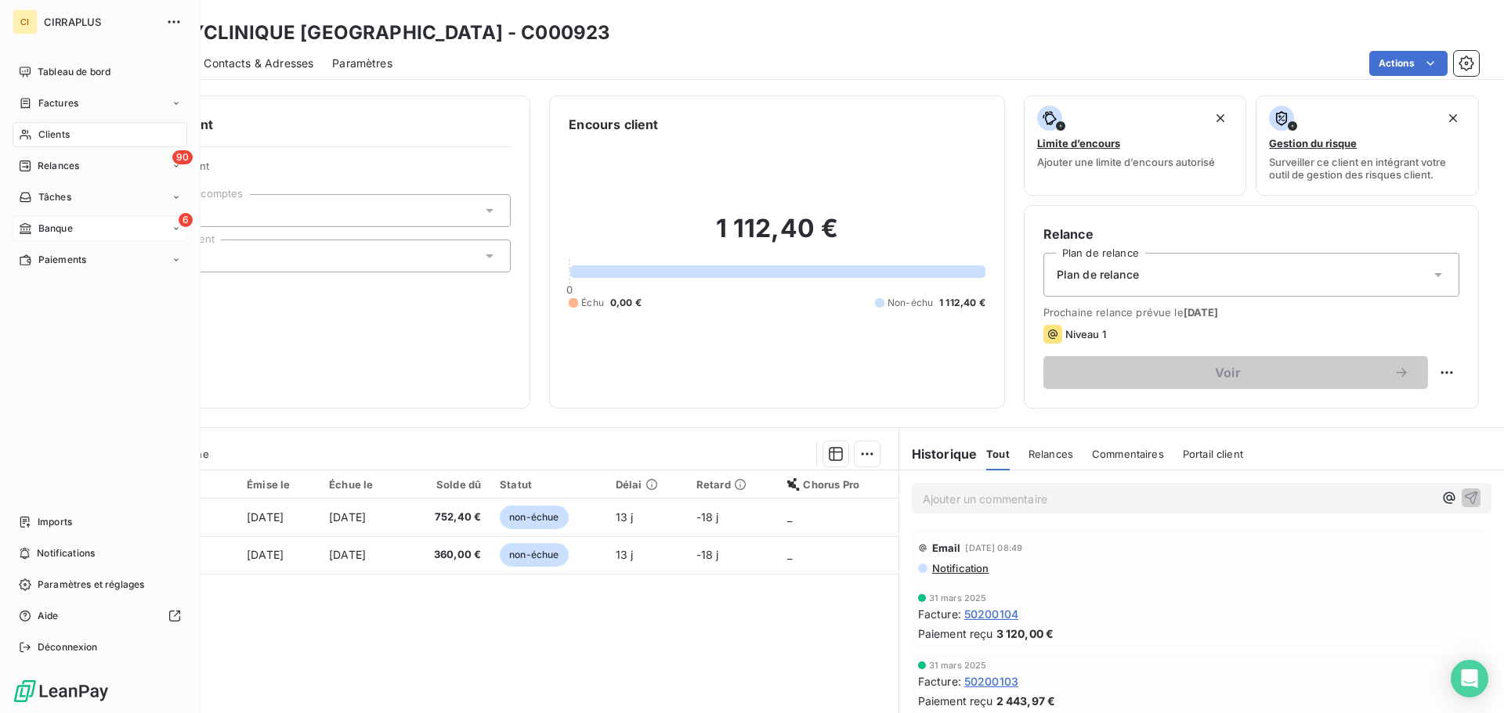
drag, startPoint x: 60, startPoint y: 222, endPoint x: 68, endPoint y: 217, distance: 9.8
click at [60, 222] on span "Banque" at bounding box center [55, 229] width 34 height 14
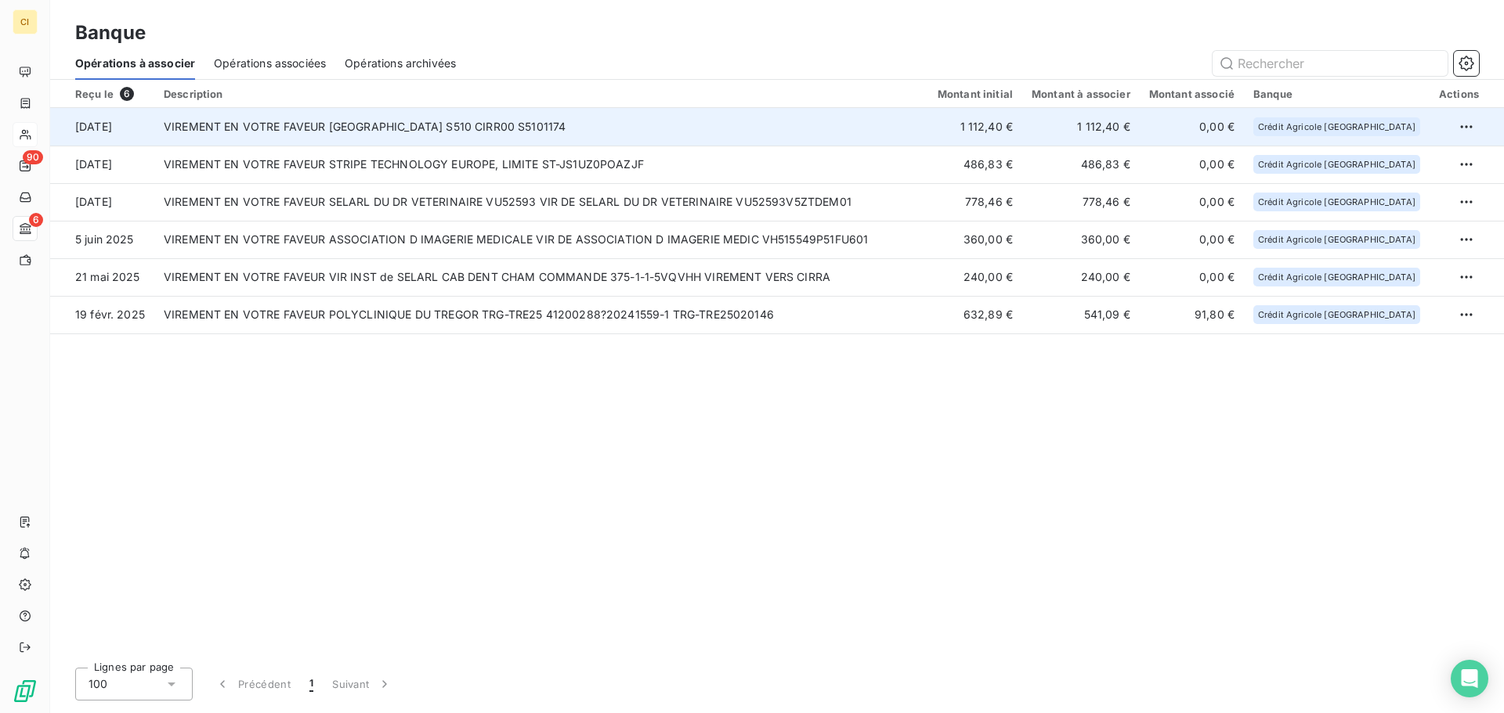
click at [770, 125] on td "VIREMENT EN VOTRE FAVEUR [GEOGRAPHIC_DATA] S510 CIRR00 S5101174" at bounding box center [541, 127] width 774 height 38
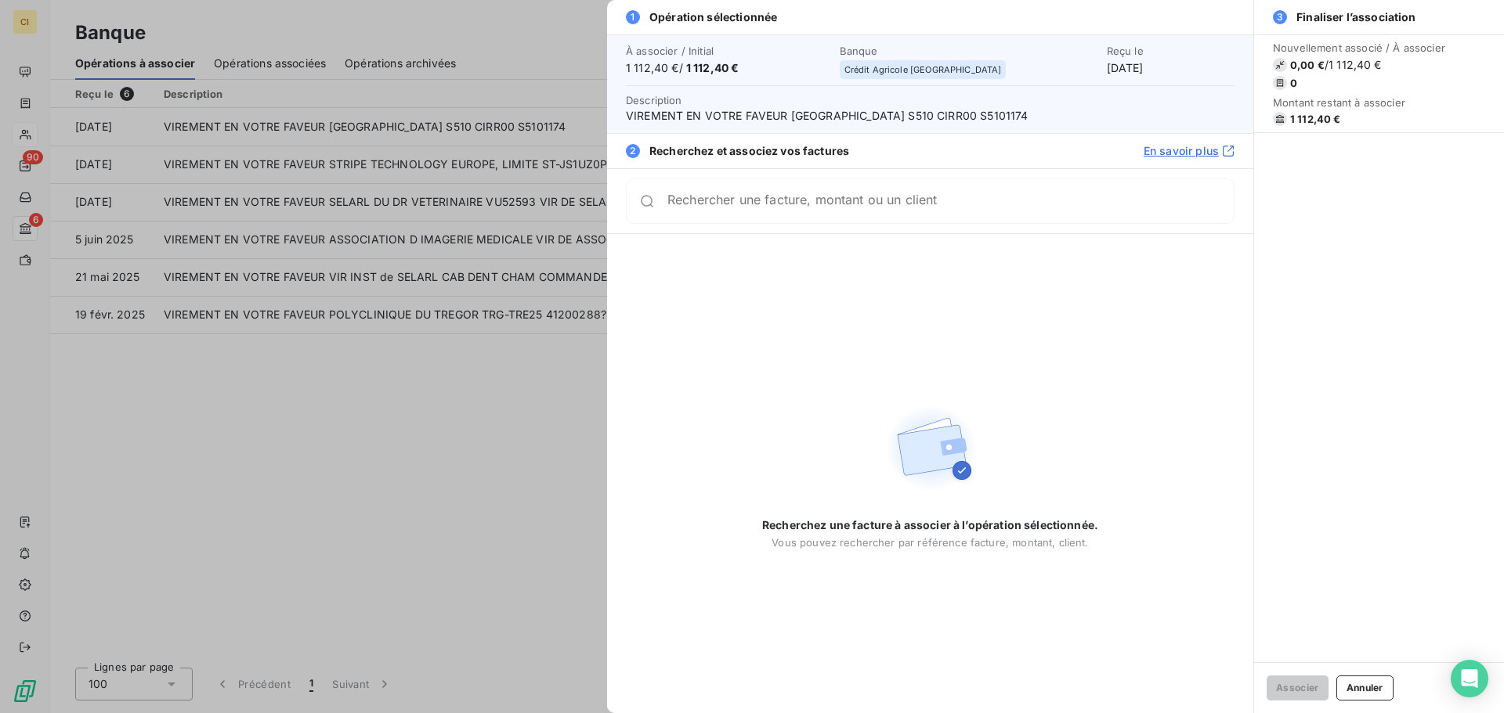
click at [890, 204] on input "Rechercher une facture, montant ou un client" at bounding box center [950, 201] width 566 height 16
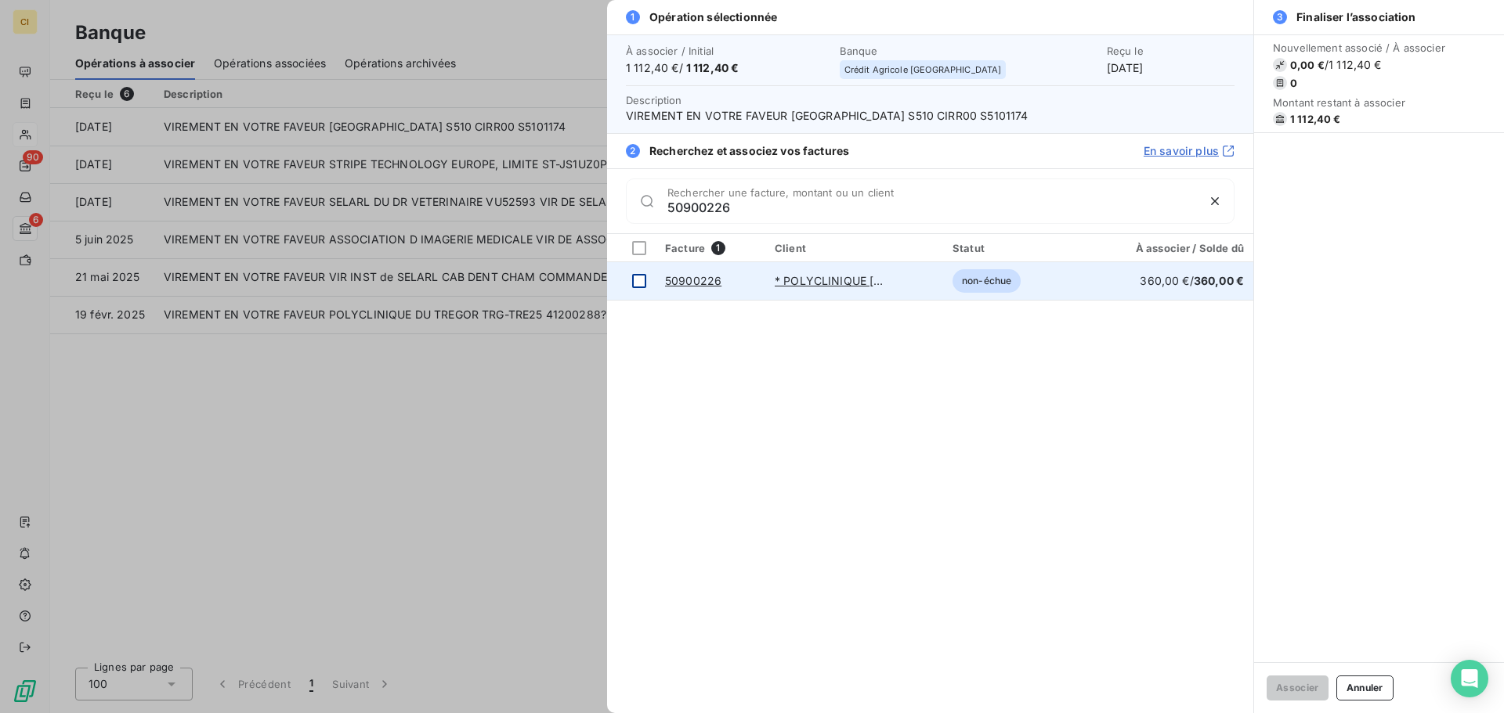
type input "50900226"
click at [642, 277] on div at bounding box center [639, 281] width 14 height 14
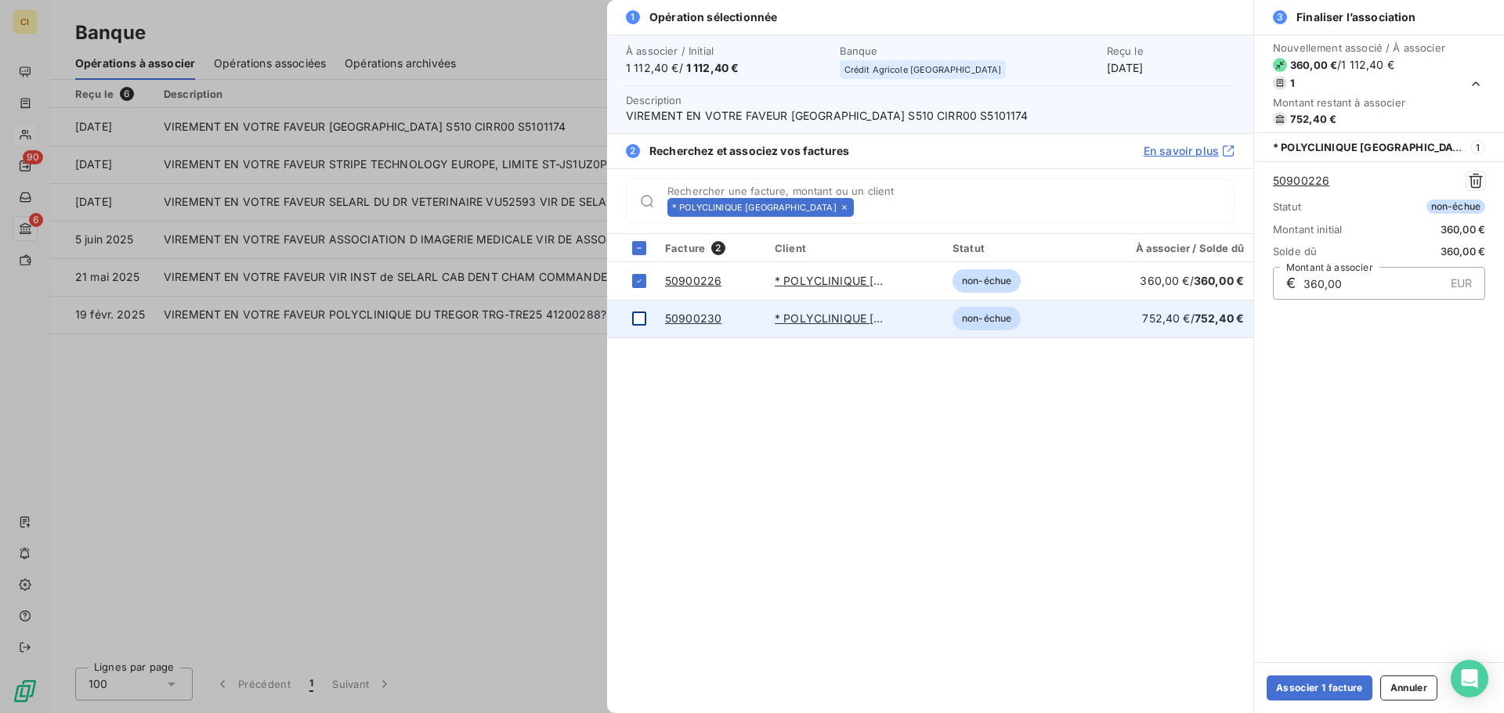
click at [643, 314] on div at bounding box center [639, 319] width 14 height 14
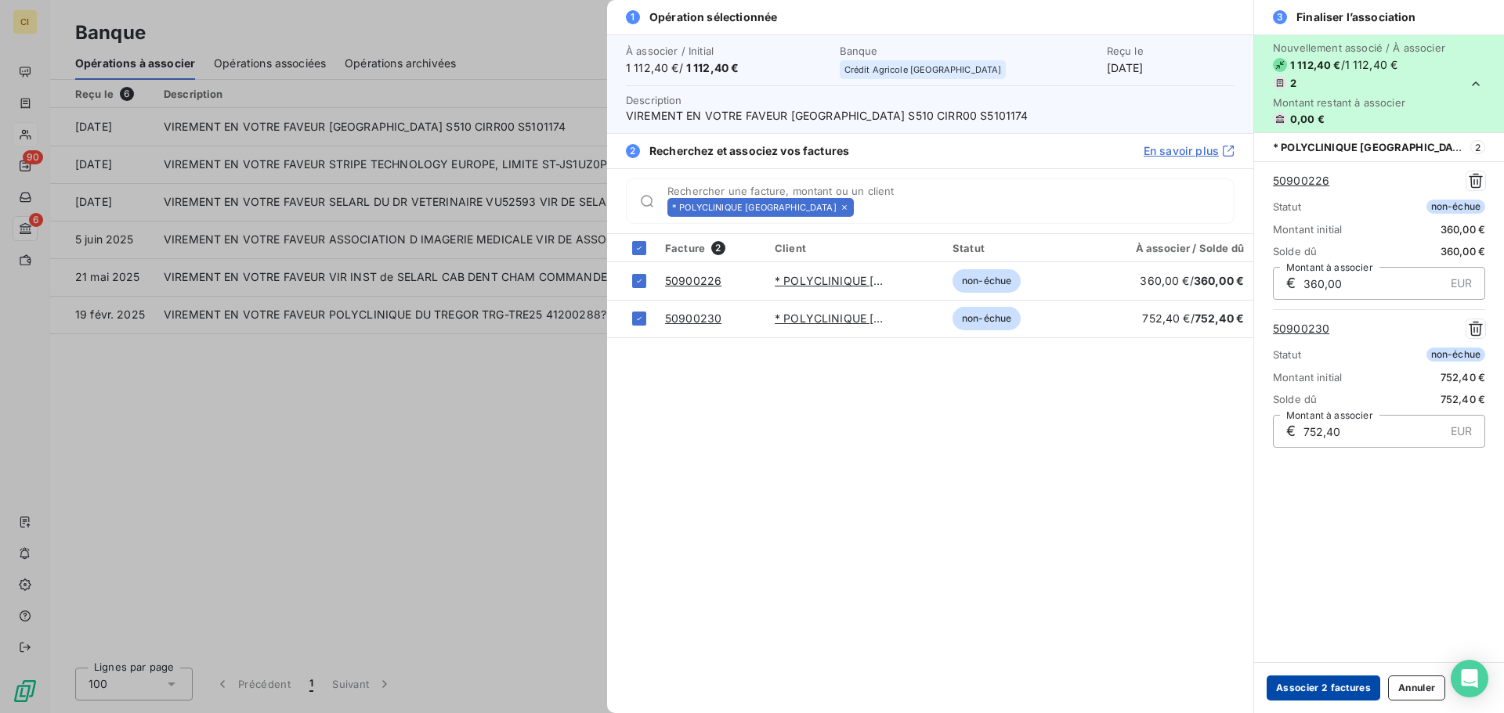
click at [1322, 691] on button "Associer 2 factures" at bounding box center [1323, 688] width 114 height 25
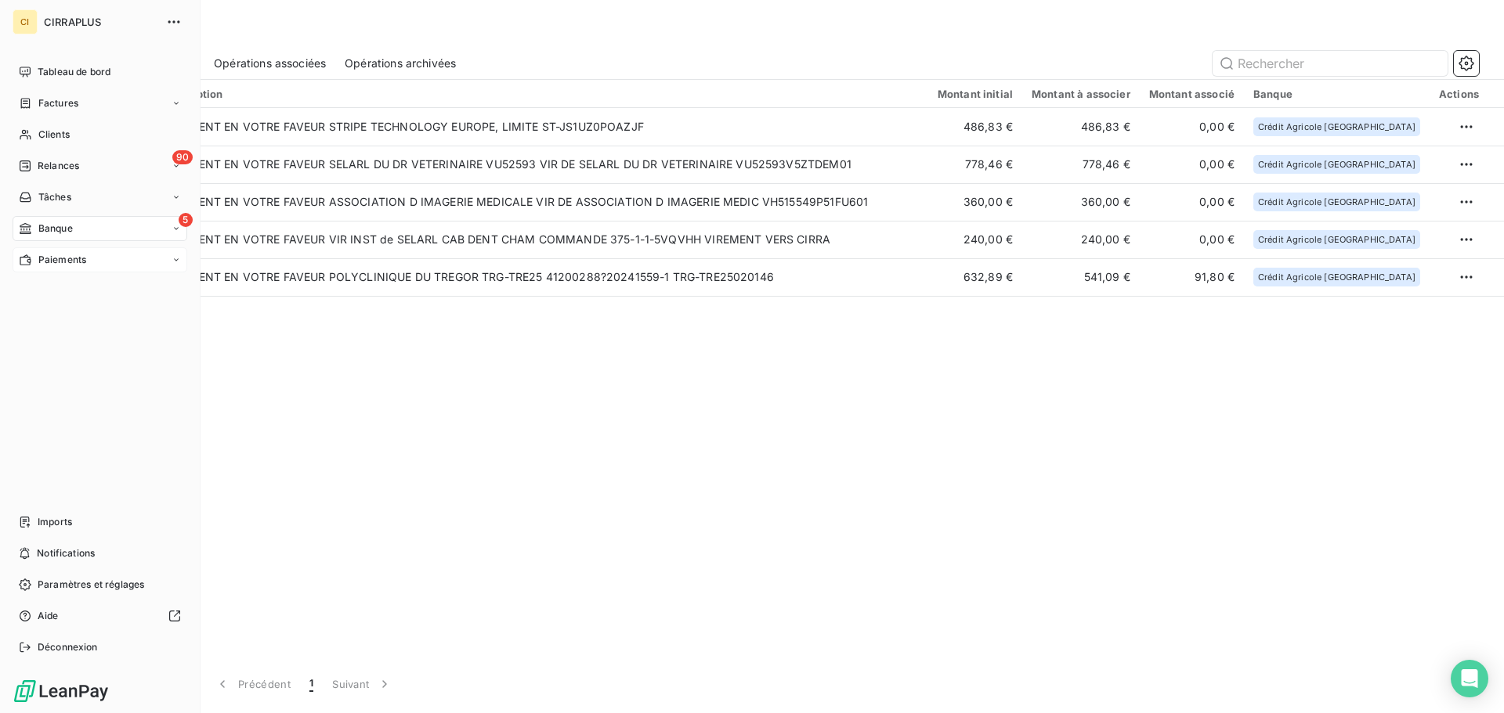
click at [56, 259] on span "Paiements" at bounding box center [62, 260] width 48 height 14
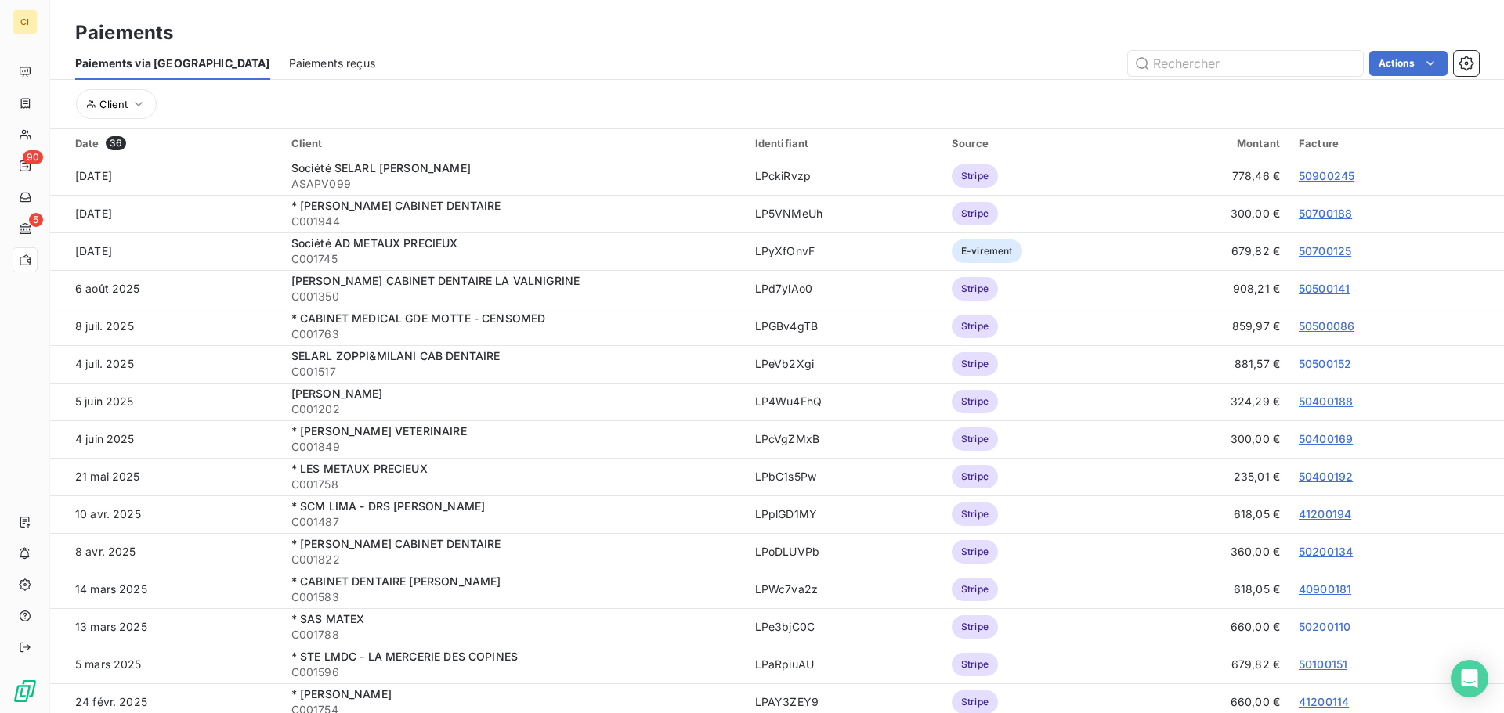
click at [289, 59] on span "Paiements reçus" at bounding box center [332, 64] width 86 height 16
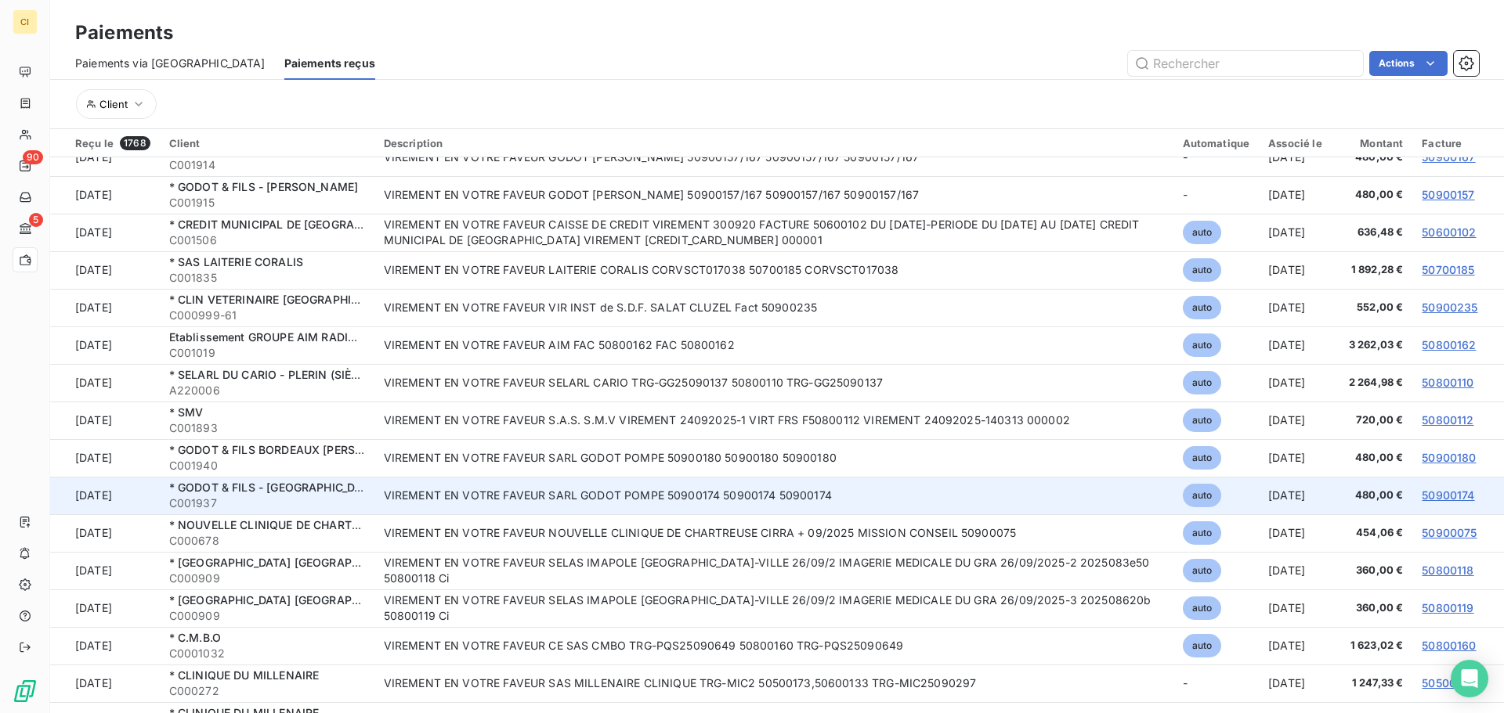
scroll to position [940, 0]
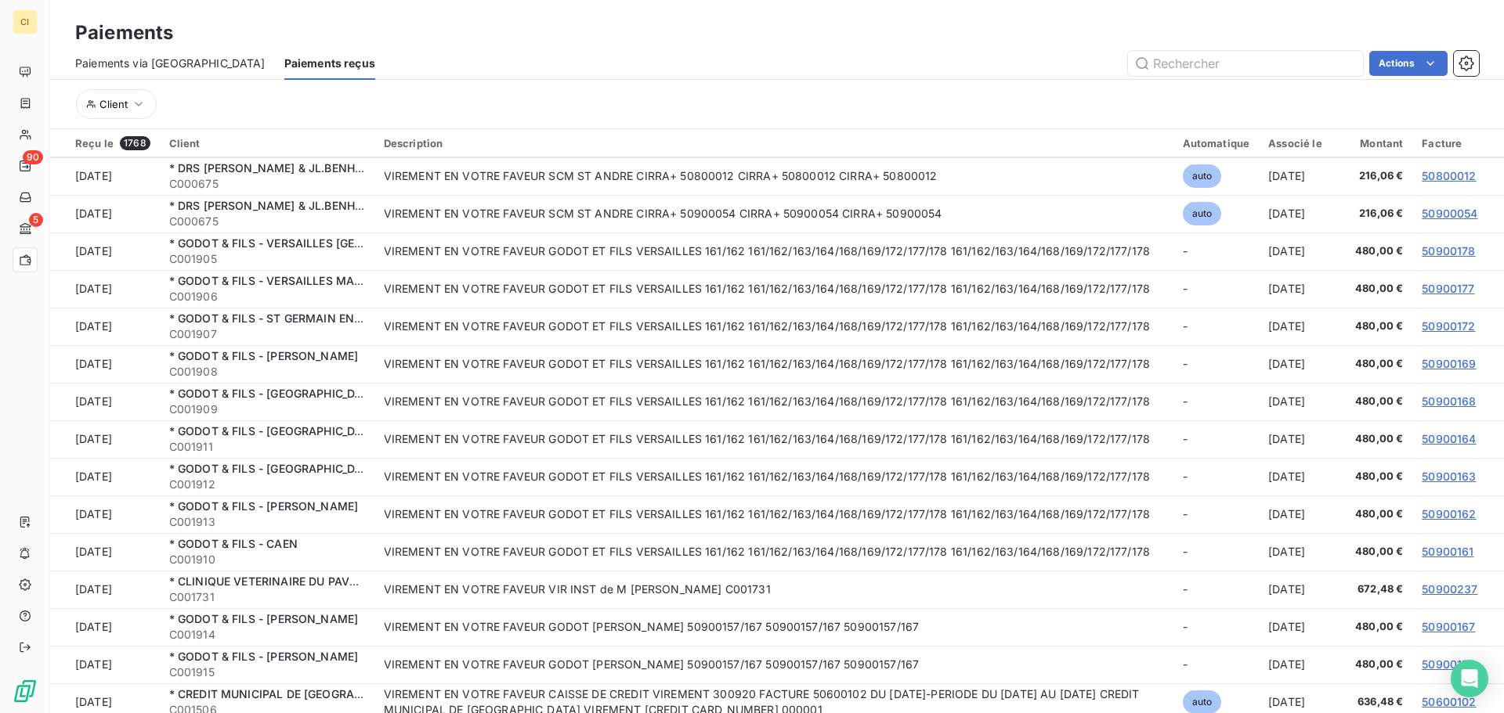
click at [159, 67] on span "Paiements via [GEOGRAPHIC_DATA]" at bounding box center [170, 64] width 190 height 16
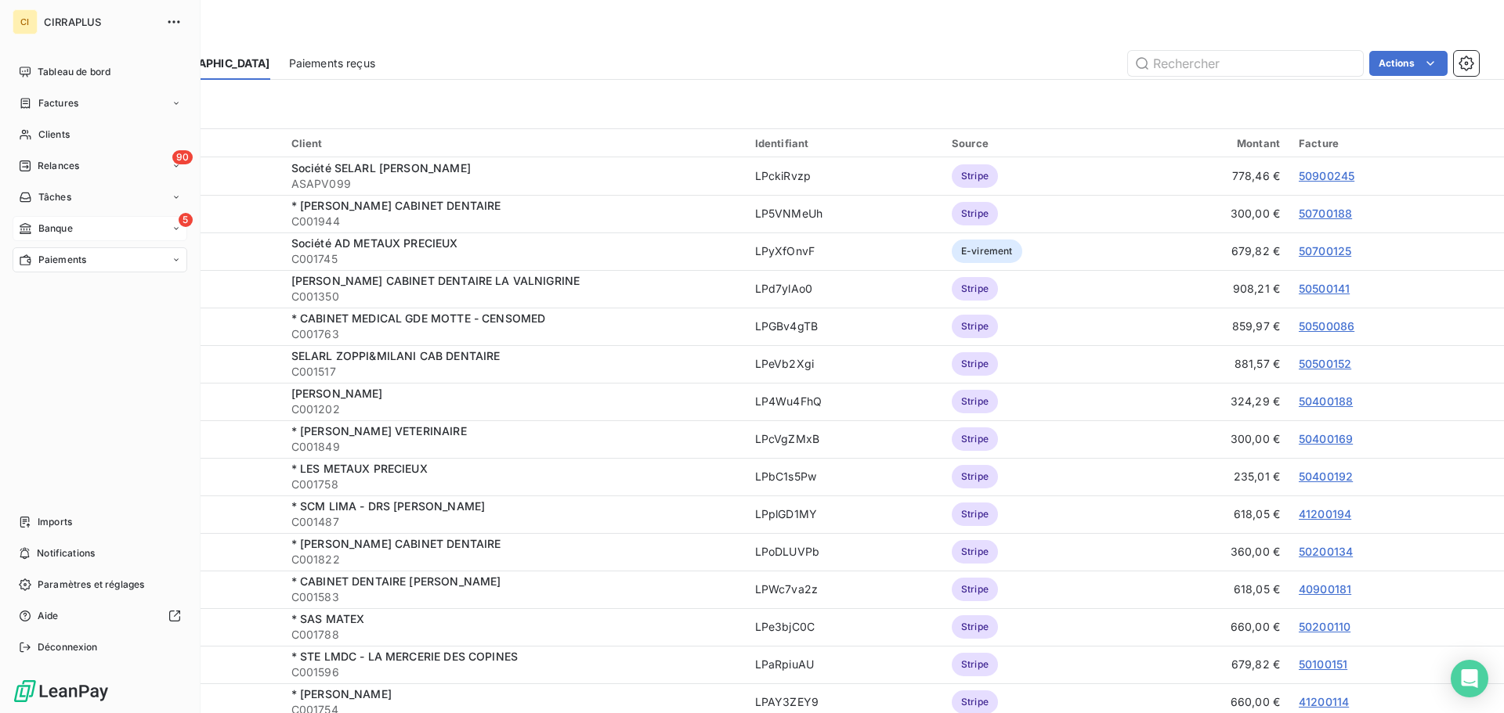
click at [59, 226] on span "Banque" at bounding box center [55, 229] width 34 height 14
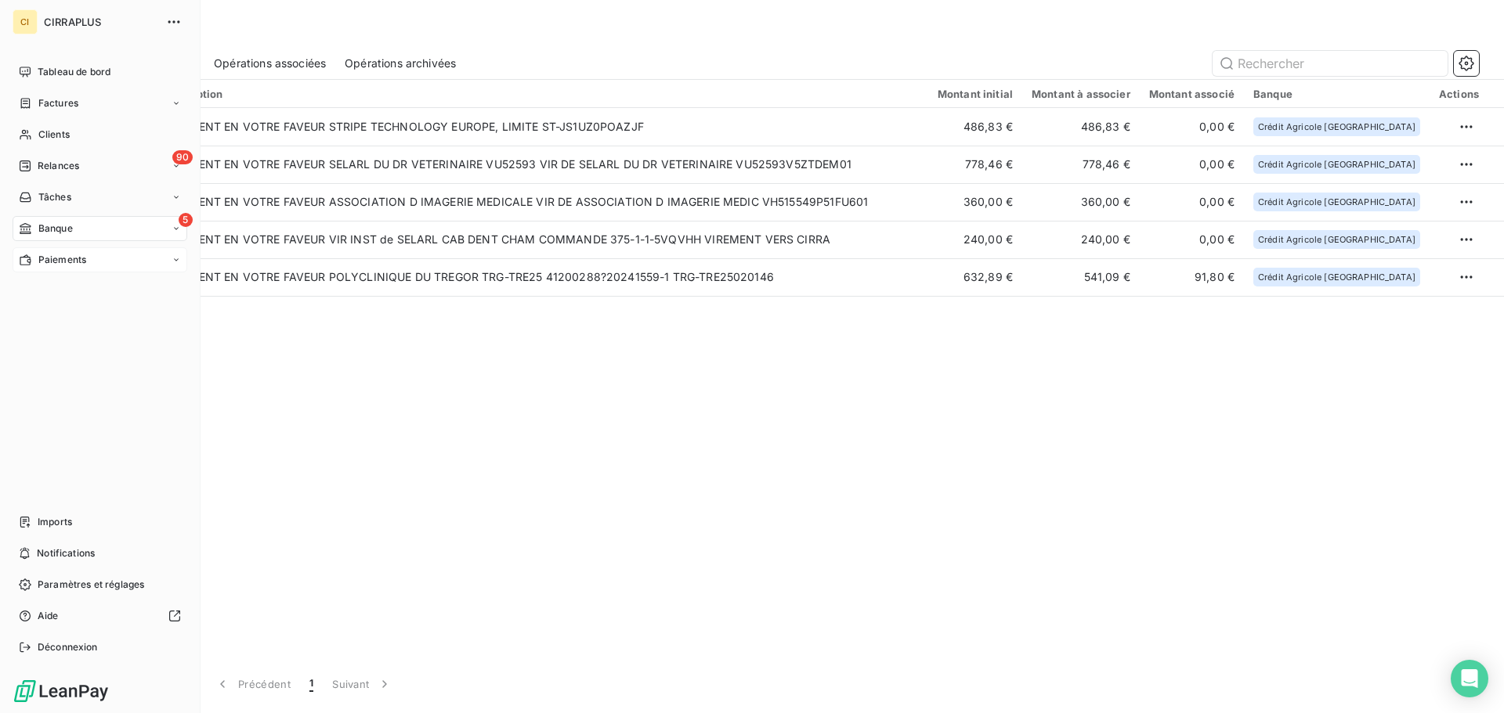
click at [40, 256] on span "Paiements" at bounding box center [62, 260] width 48 height 14
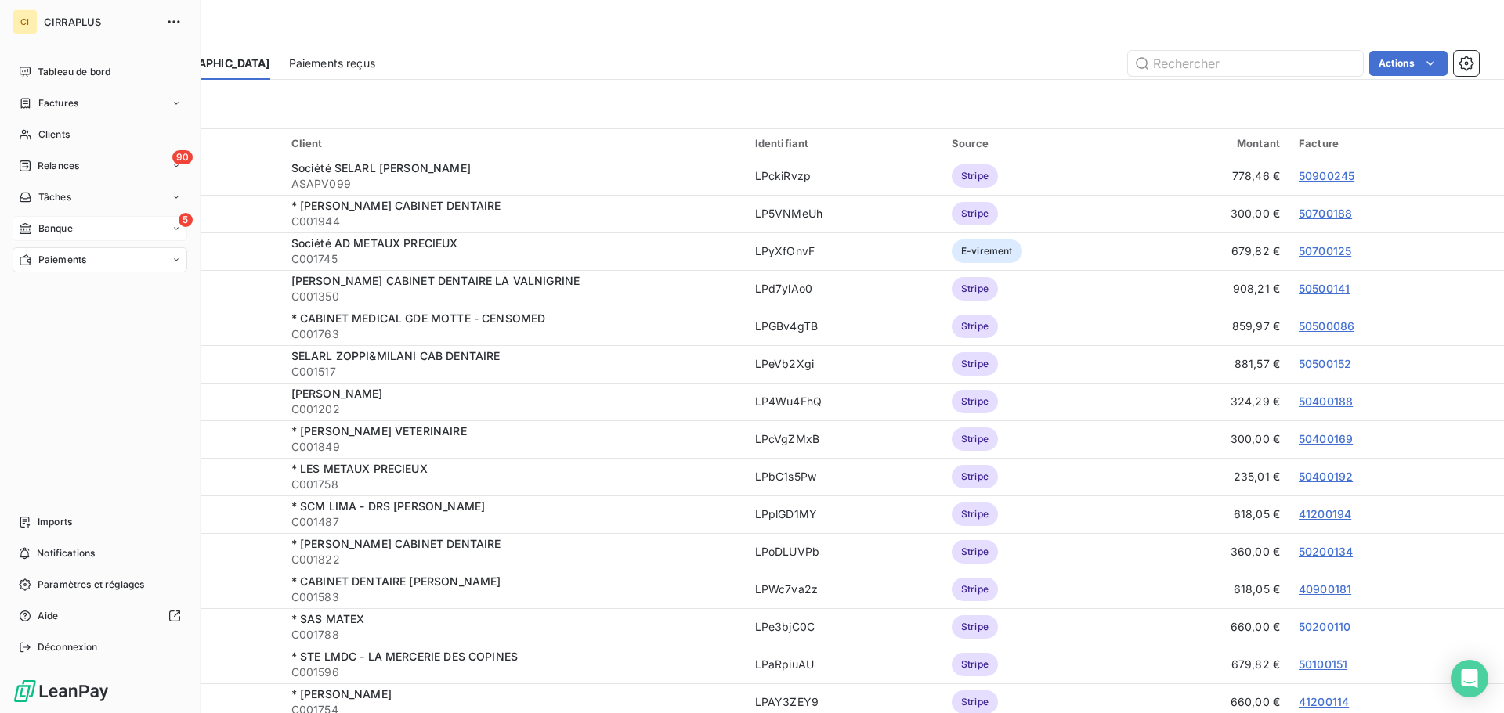
click at [53, 224] on span "Banque" at bounding box center [55, 229] width 34 height 14
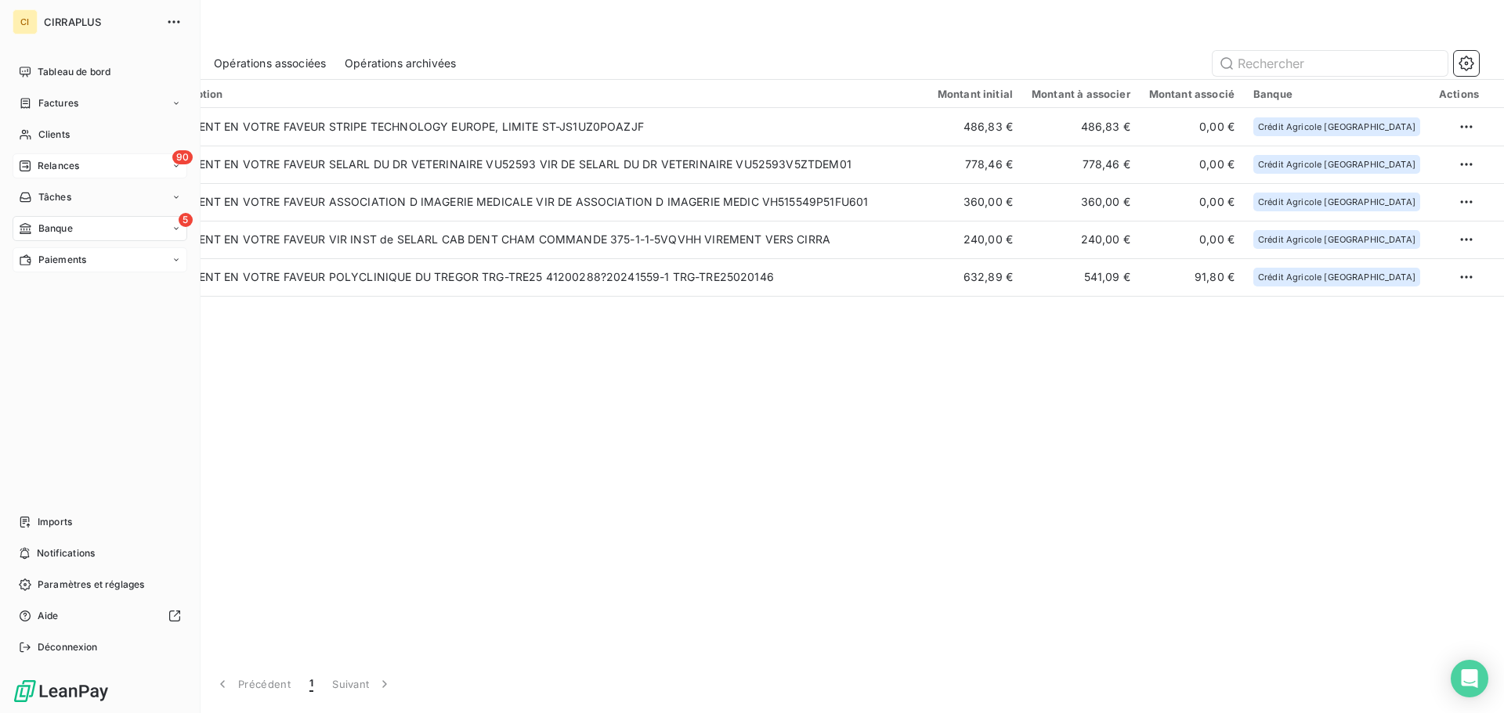
click at [60, 164] on span "Relances" at bounding box center [59, 166] width 42 height 14
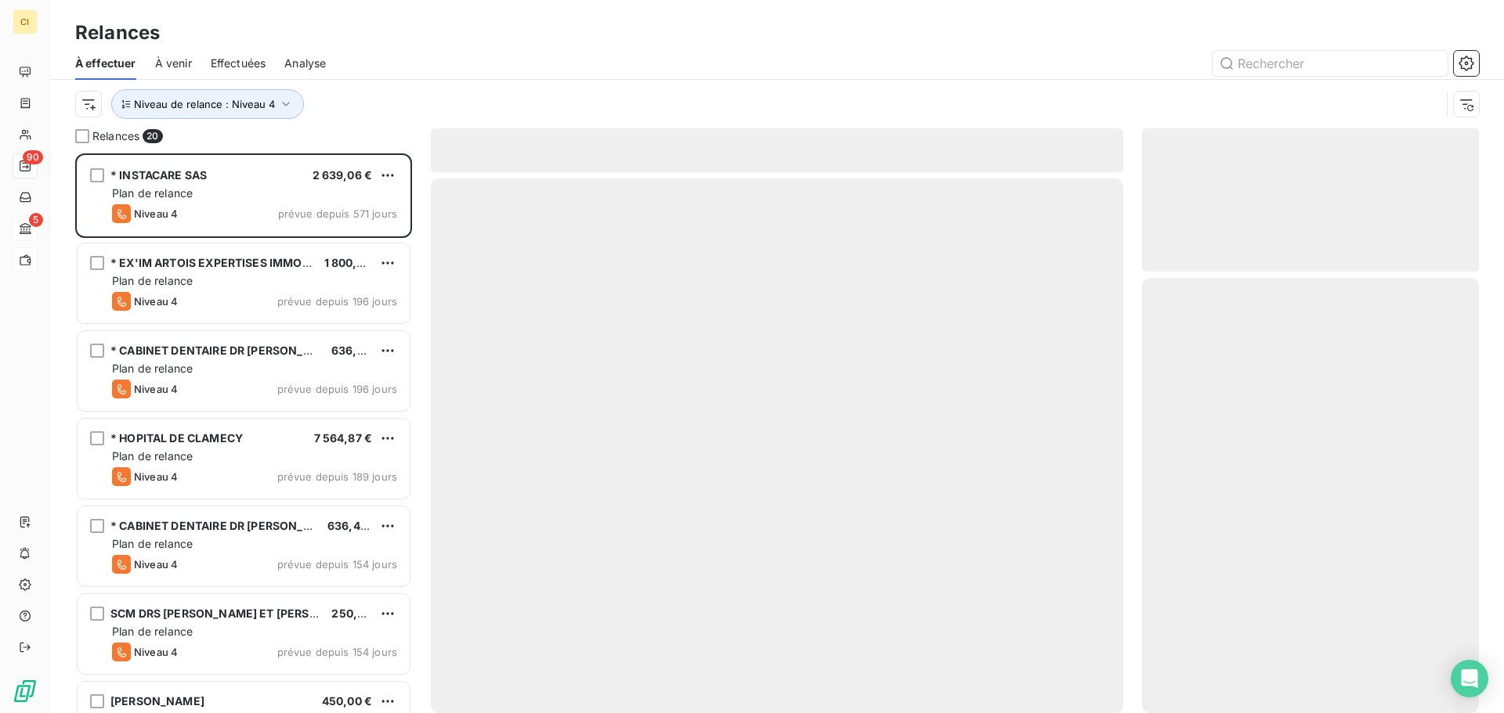
scroll to position [548, 325]
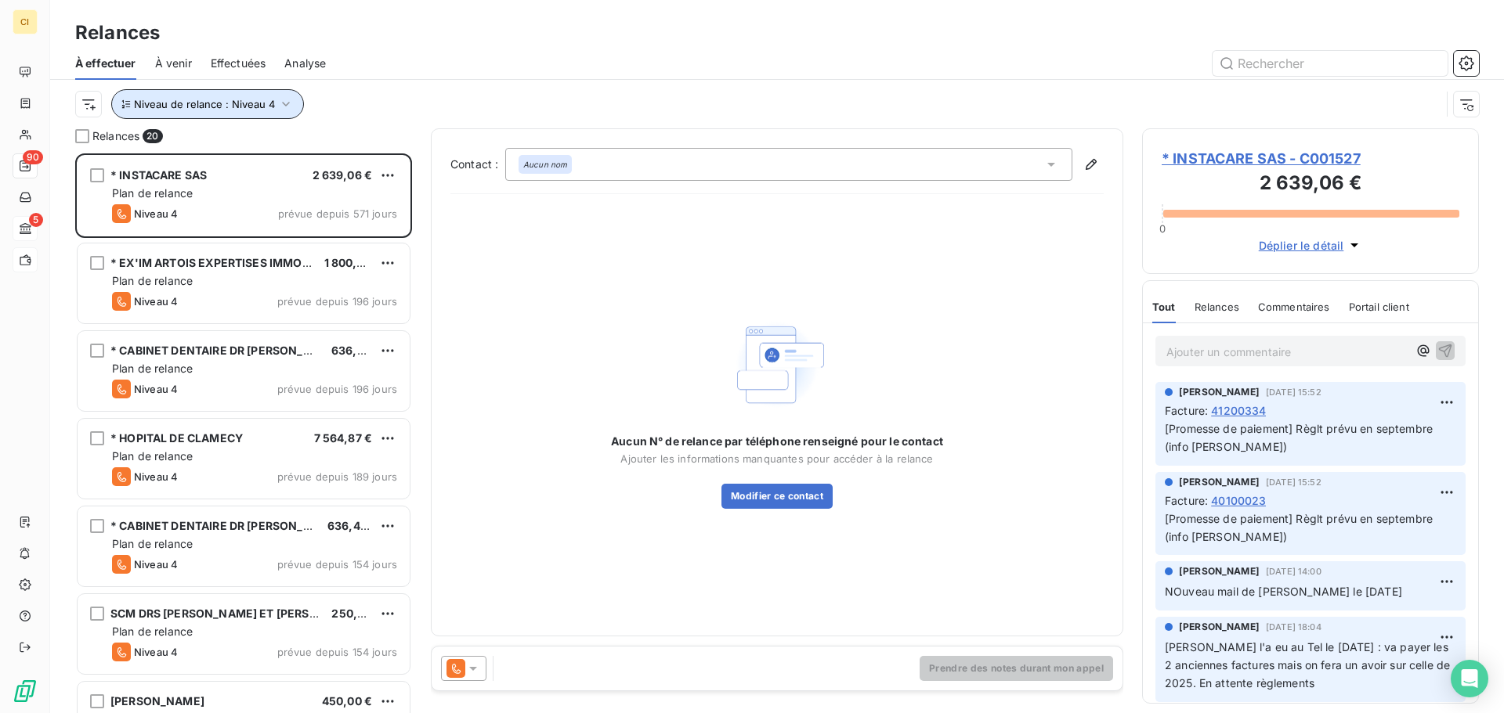
click at [283, 105] on icon "button" at bounding box center [286, 104] width 8 height 5
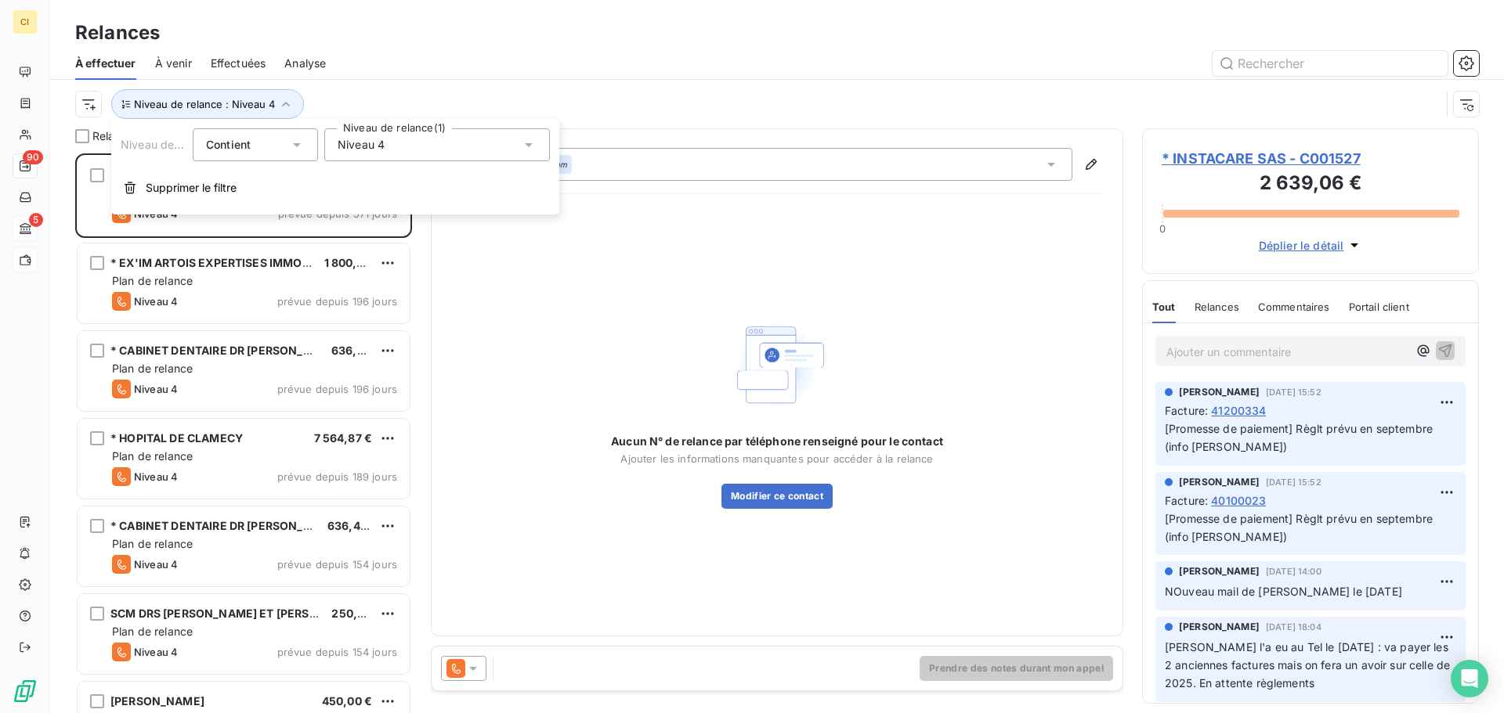
click at [527, 139] on icon at bounding box center [529, 145] width 16 height 16
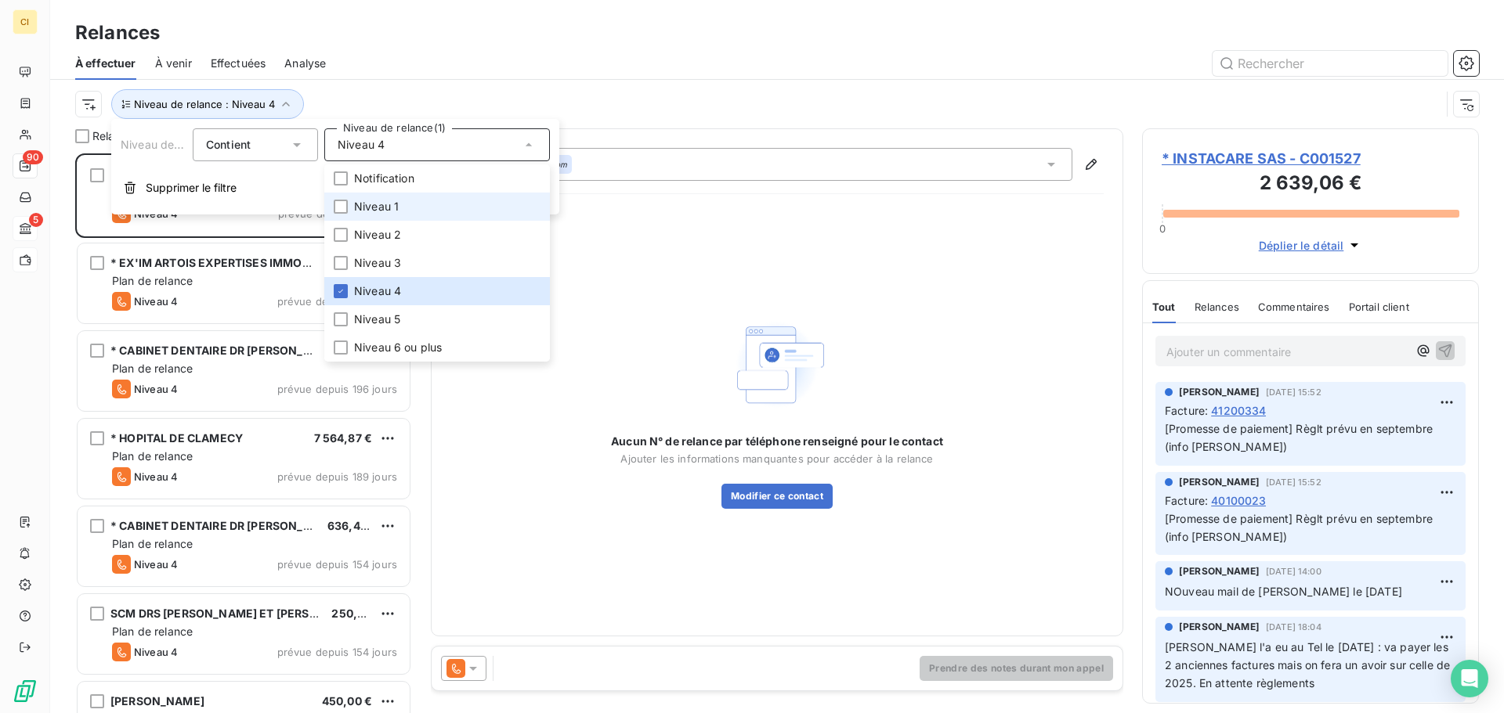
click at [343, 209] on div at bounding box center [341, 207] width 14 height 14
click at [341, 284] on div at bounding box center [341, 291] width 14 height 14
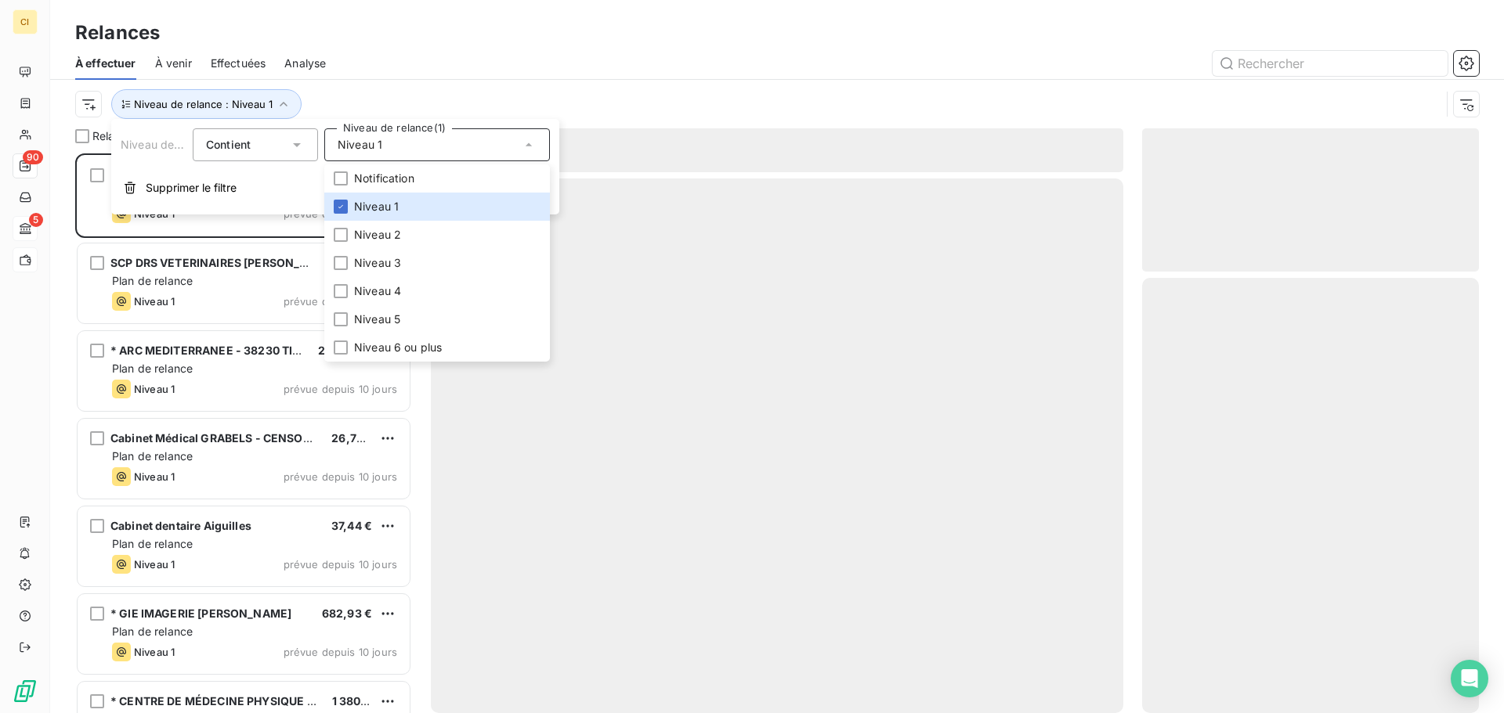
scroll to position [548, 325]
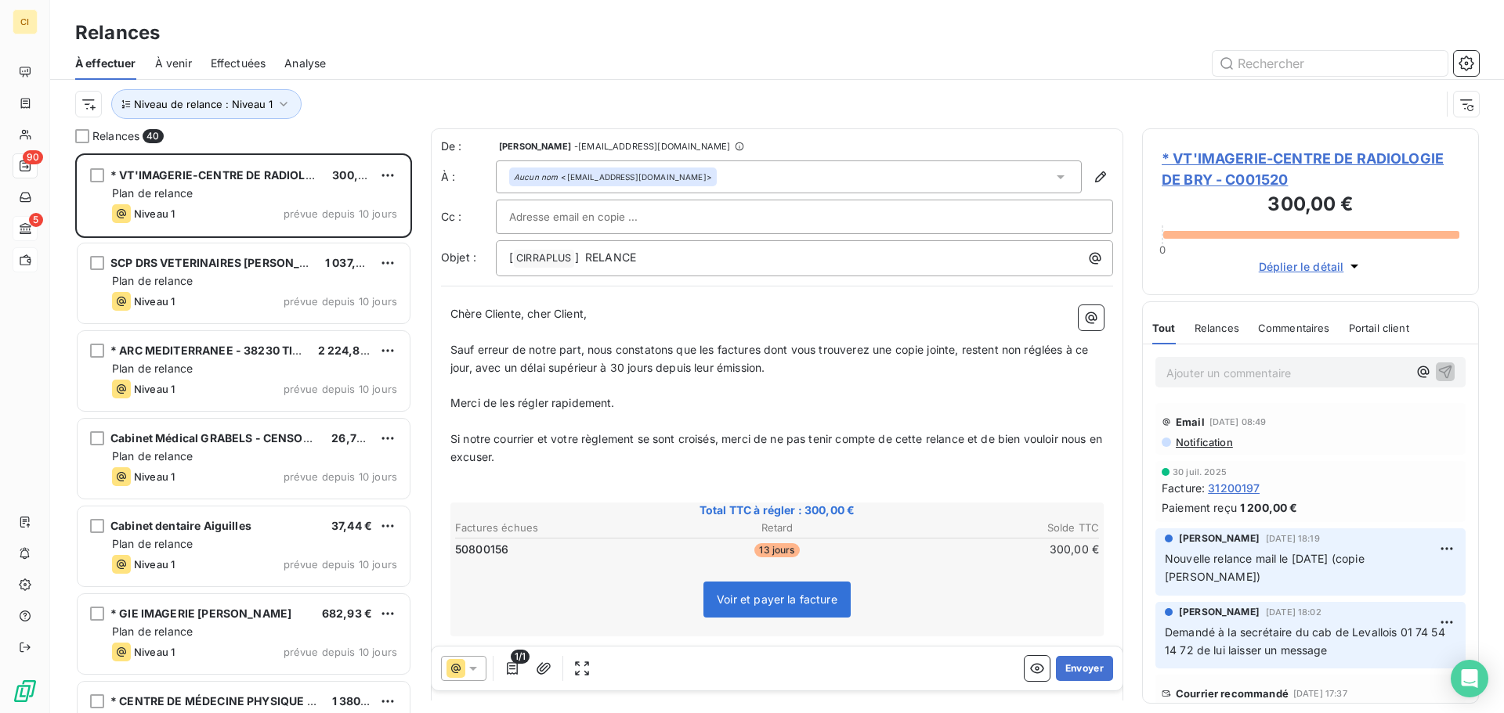
click at [478, 525] on th "Factures échues" at bounding box center [561, 528] width 214 height 16
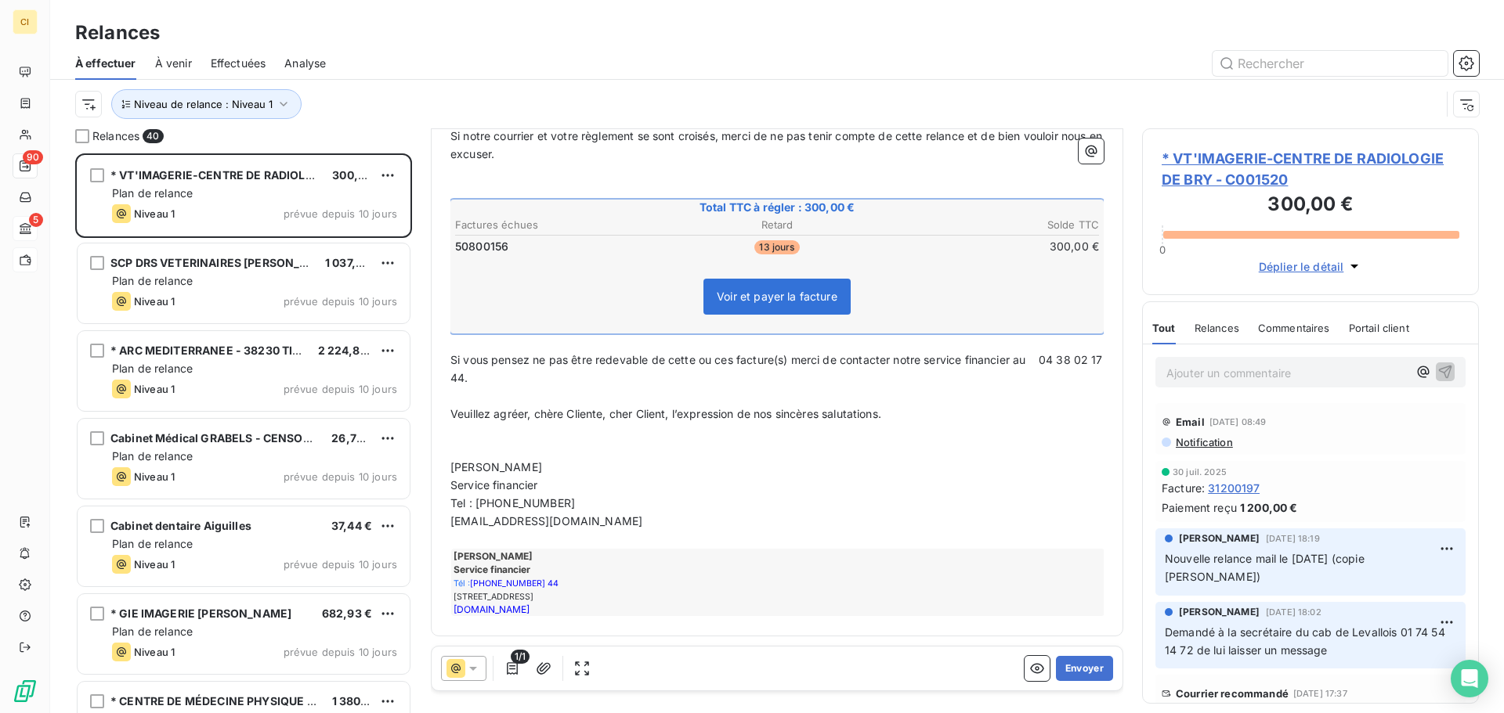
scroll to position [0, 0]
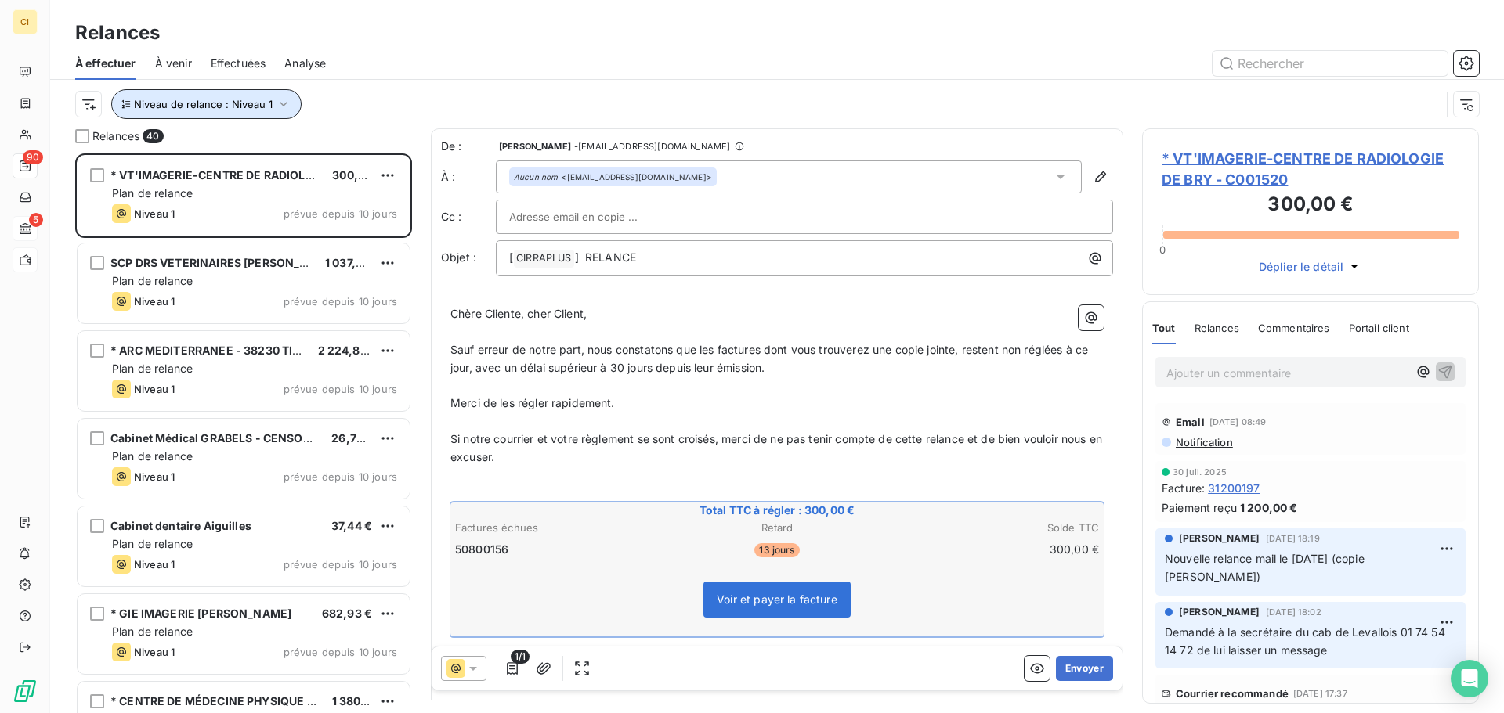
click at [281, 103] on icon "button" at bounding box center [284, 104] width 16 height 16
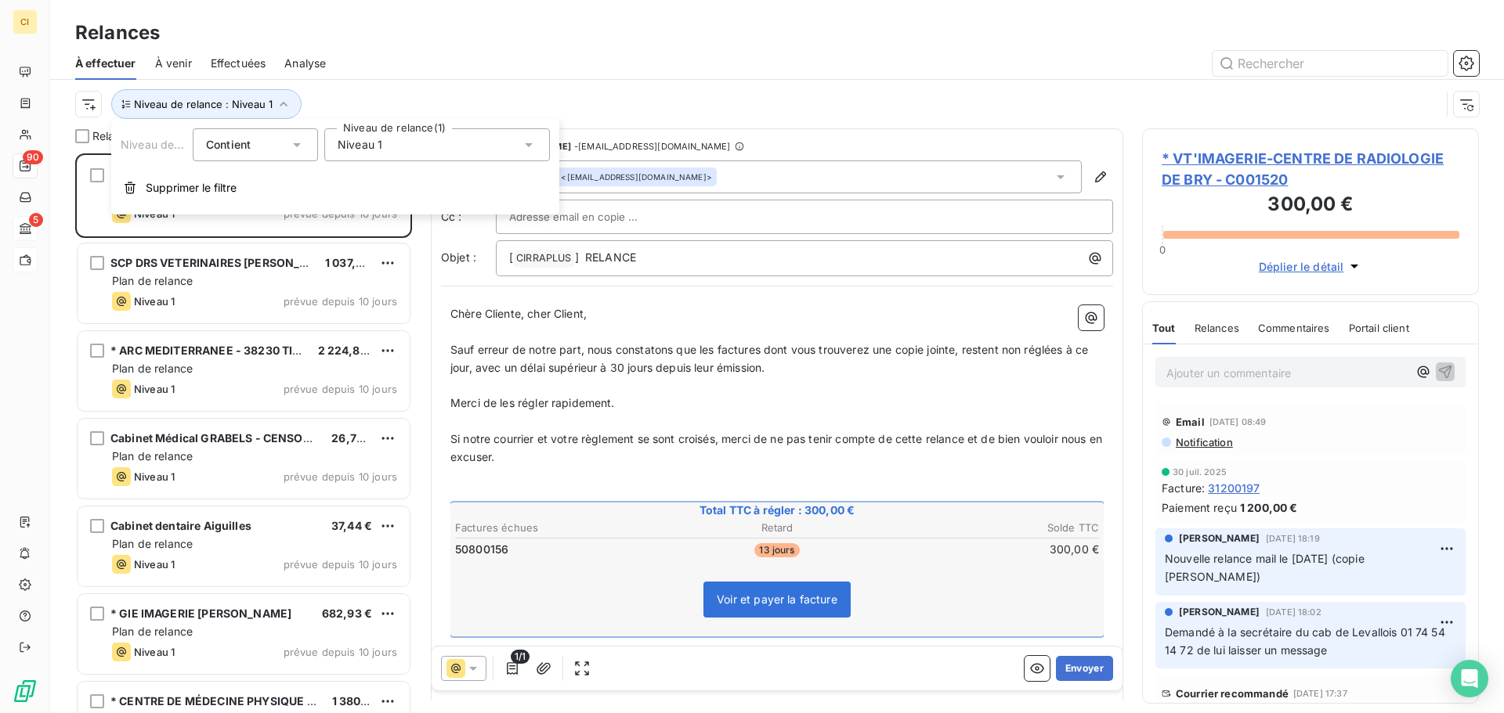
click at [530, 144] on icon at bounding box center [529, 145] width 8 height 4
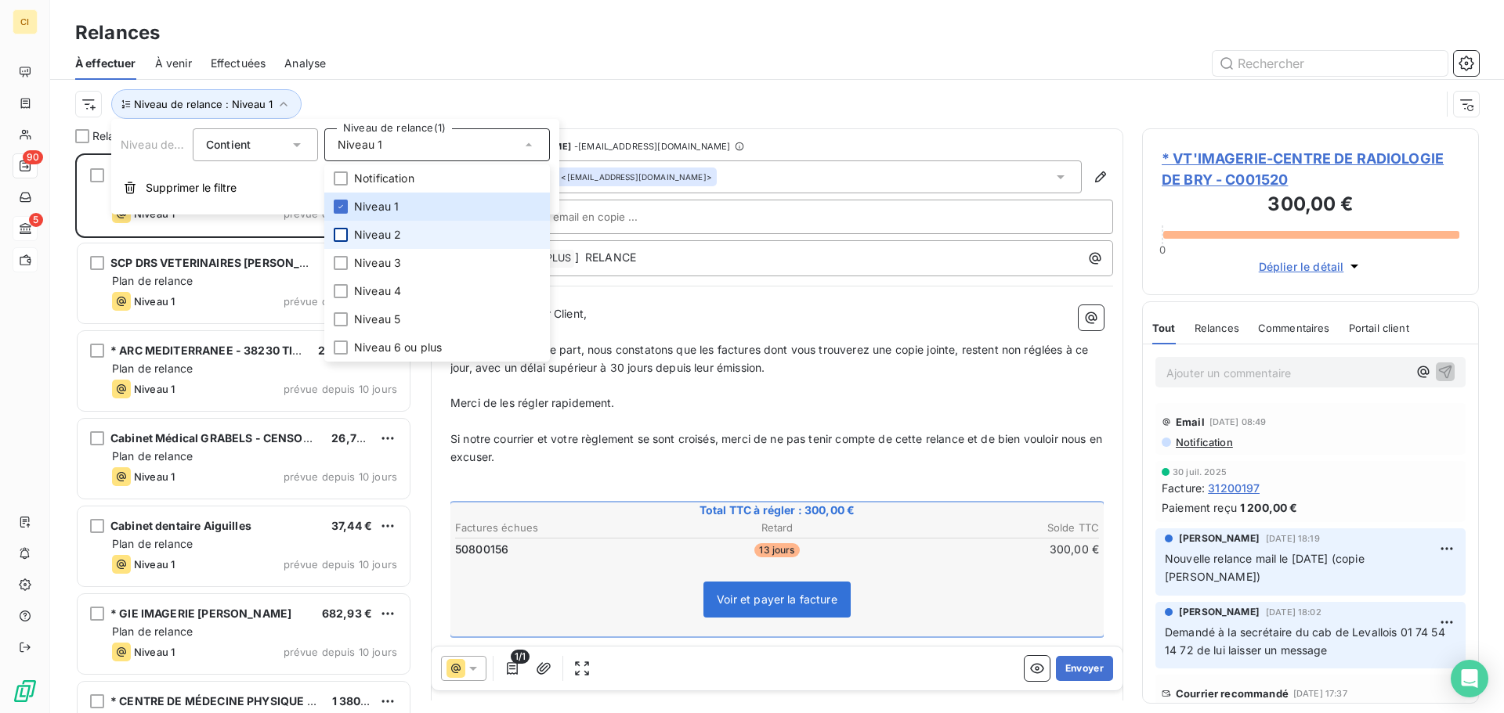
click at [336, 237] on div at bounding box center [341, 235] width 14 height 14
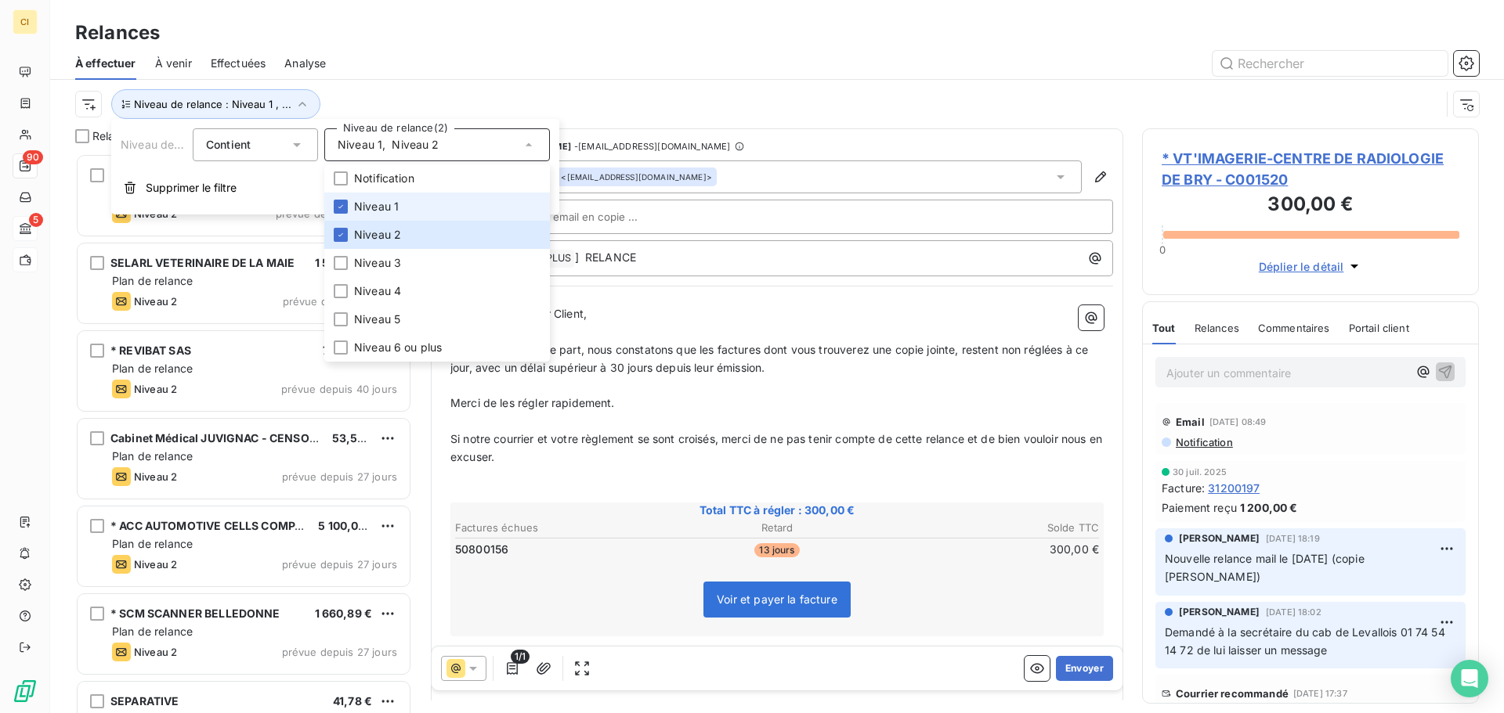
scroll to position [548, 325]
click at [340, 213] on div at bounding box center [341, 207] width 14 height 14
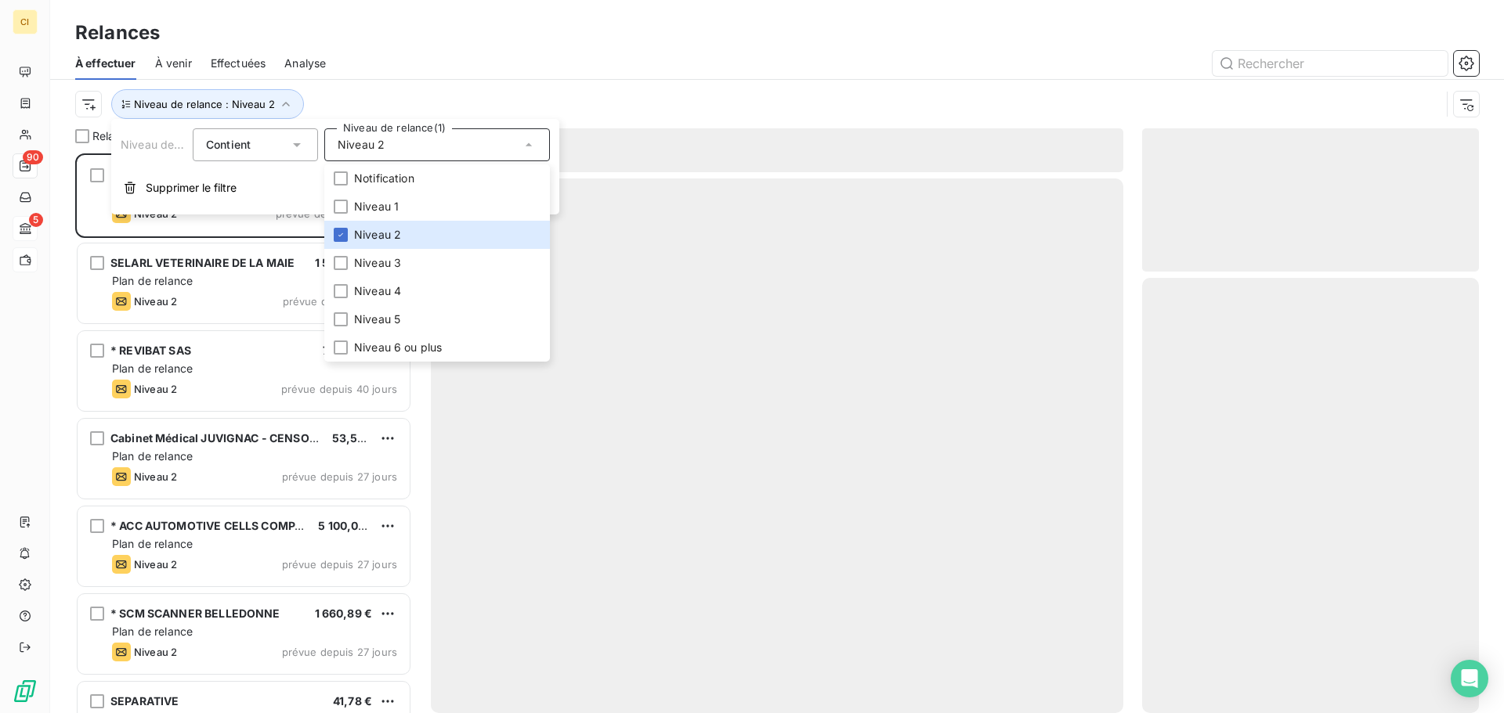
scroll to position [548, 325]
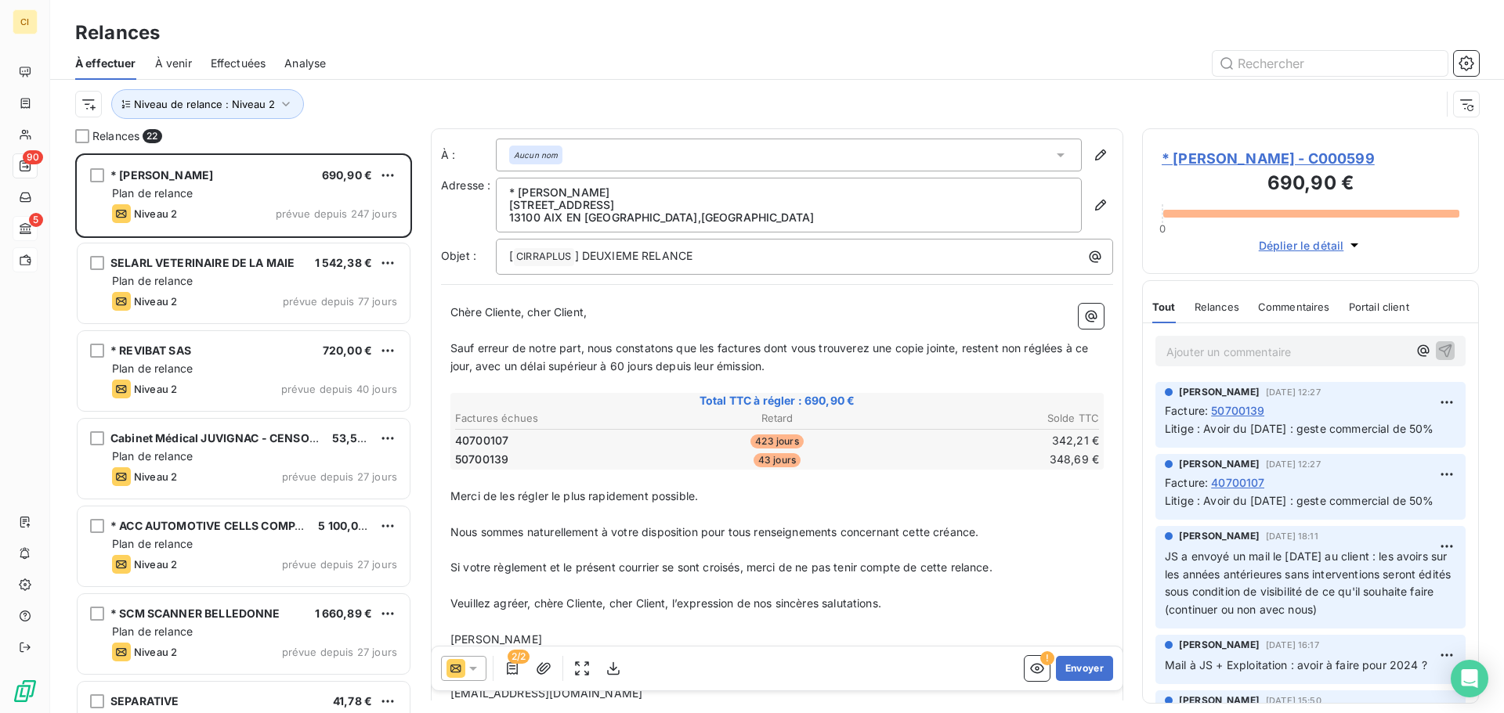
click at [424, 86] on div "Niveau de relance : Niveau 2" at bounding box center [776, 104] width 1403 height 49
click at [284, 103] on icon "button" at bounding box center [286, 104] width 16 height 16
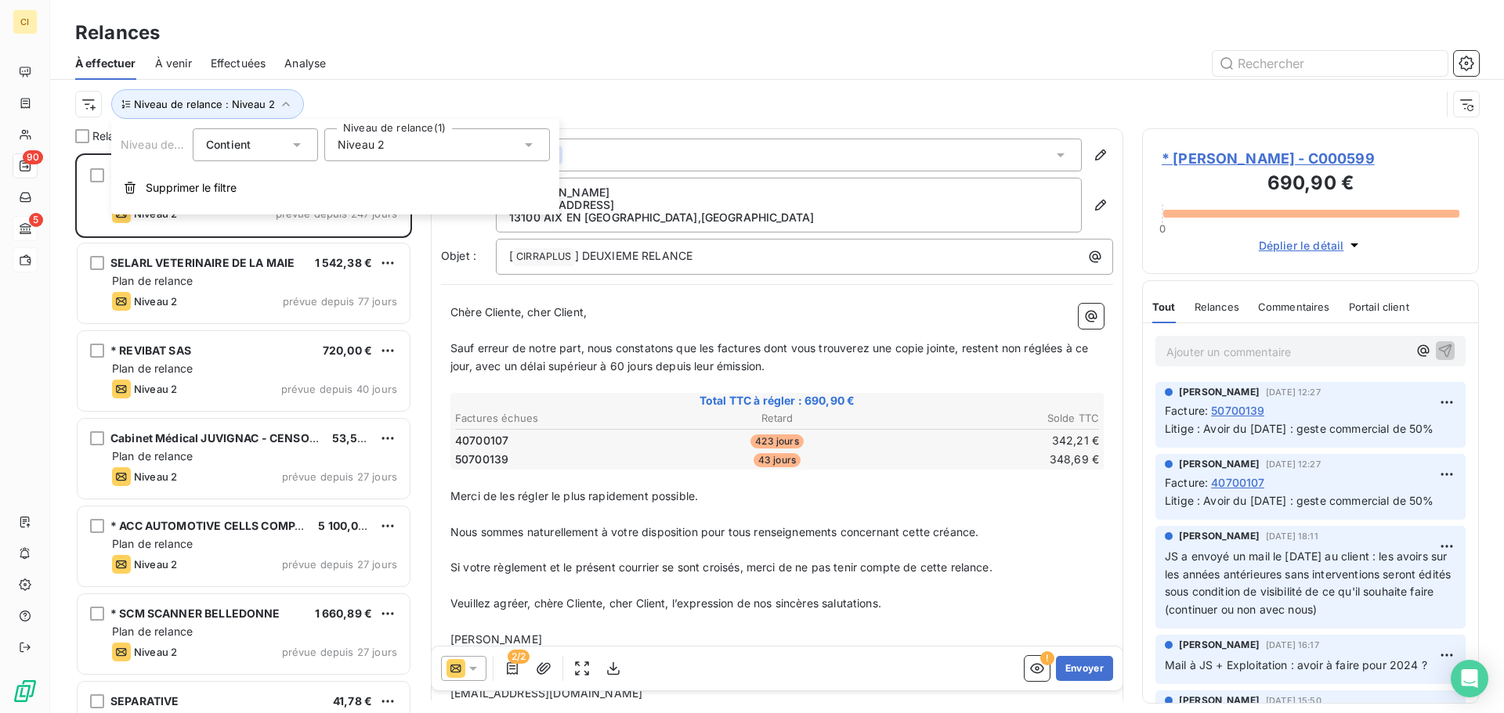
click at [523, 143] on icon at bounding box center [529, 145] width 16 height 16
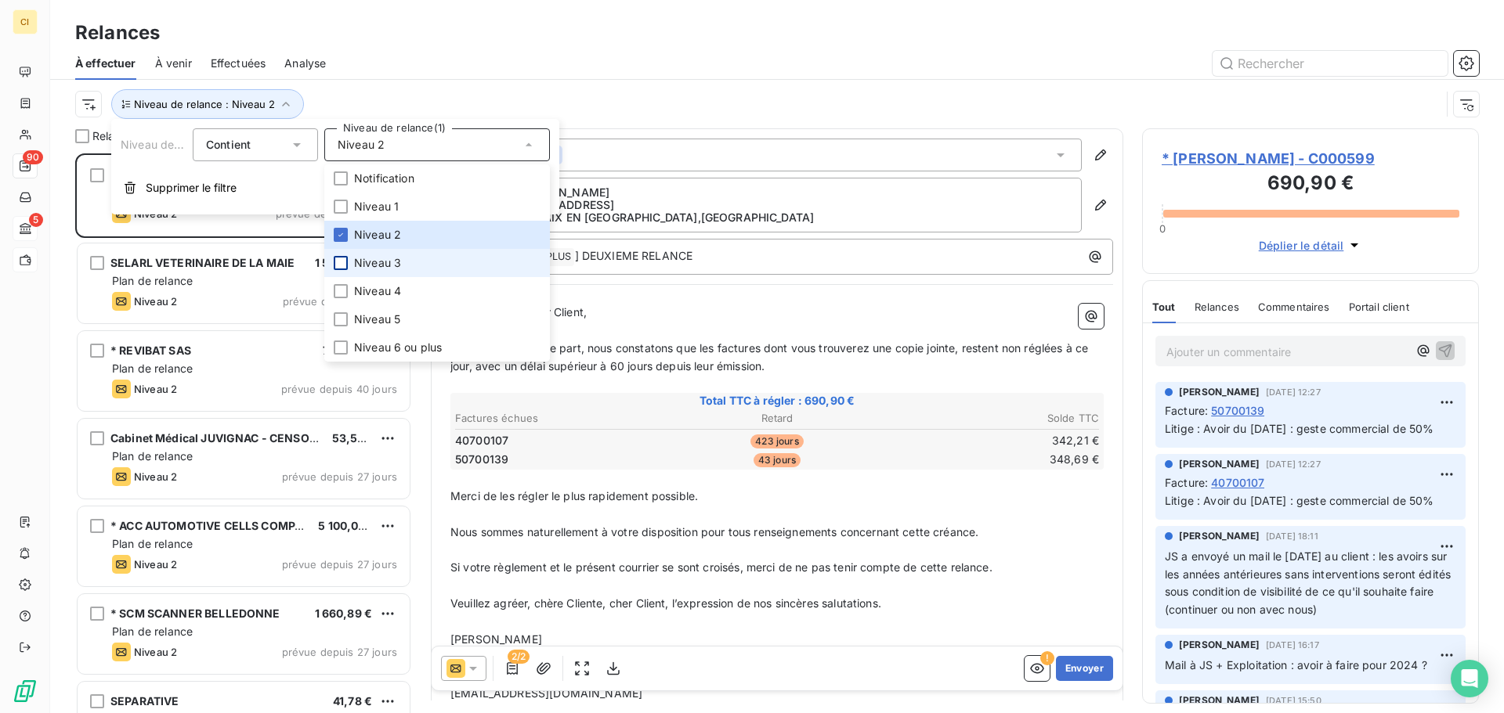
click at [338, 259] on div at bounding box center [341, 263] width 14 height 14
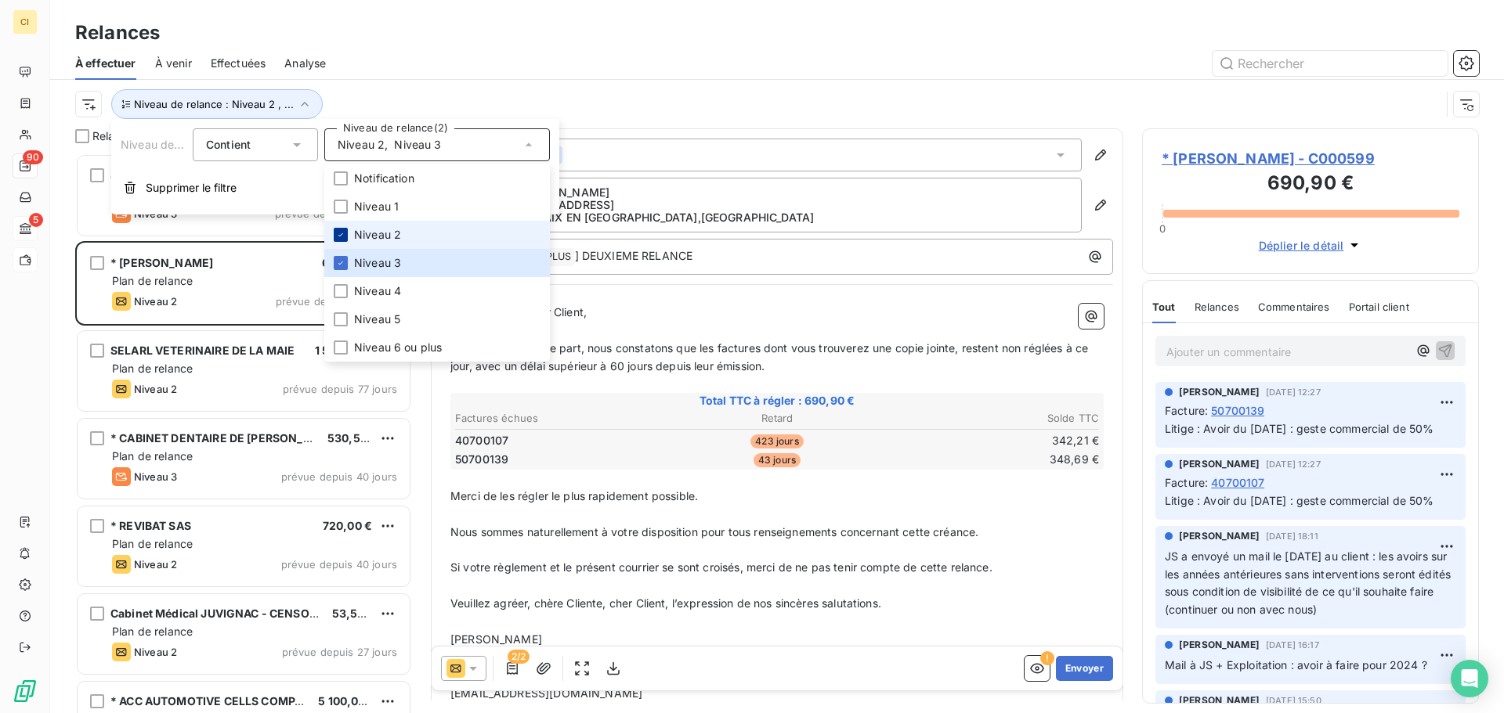
click at [338, 236] on icon at bounding box center [340, 234] width 9 height 9
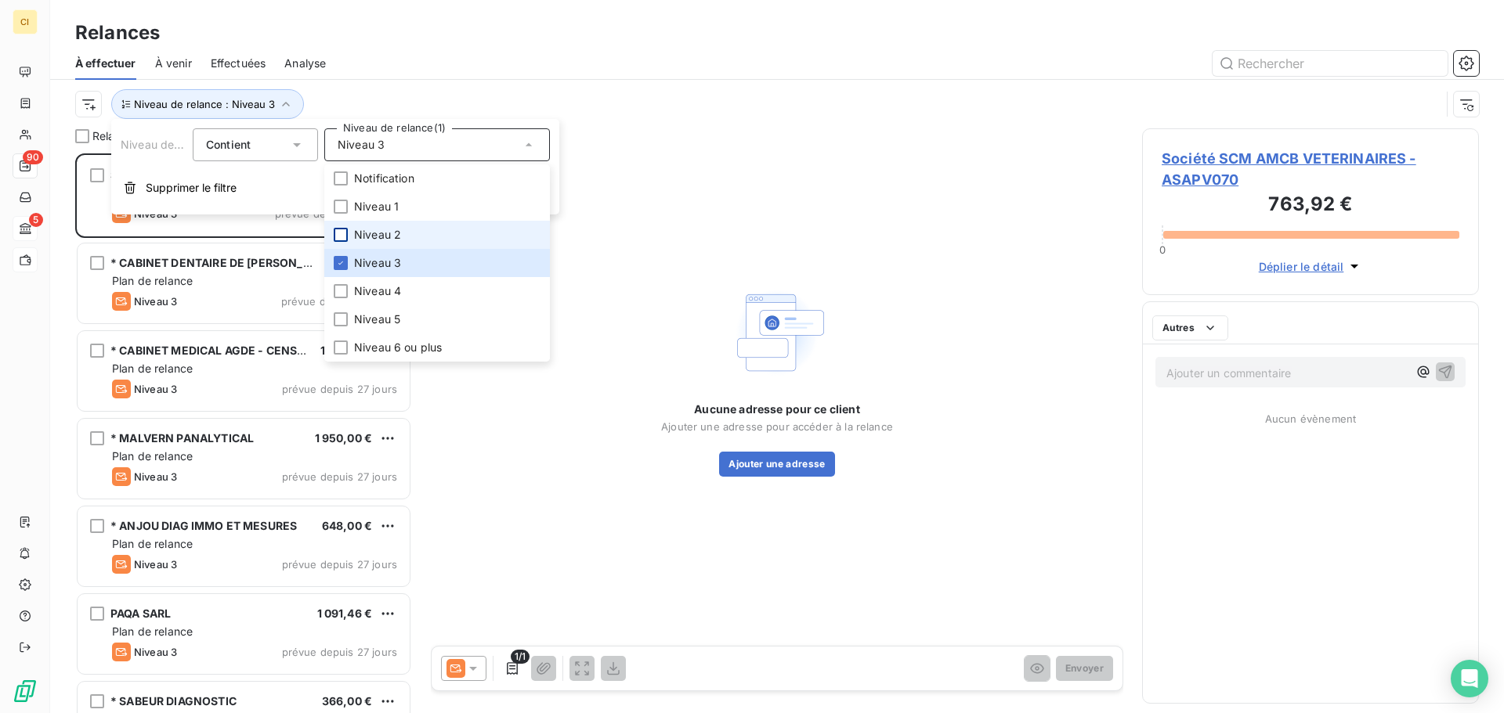
scroll to position [548, 325]
click at [453, 44] on div "Relances" at bounding box center [776, 33] width 1453 height 28
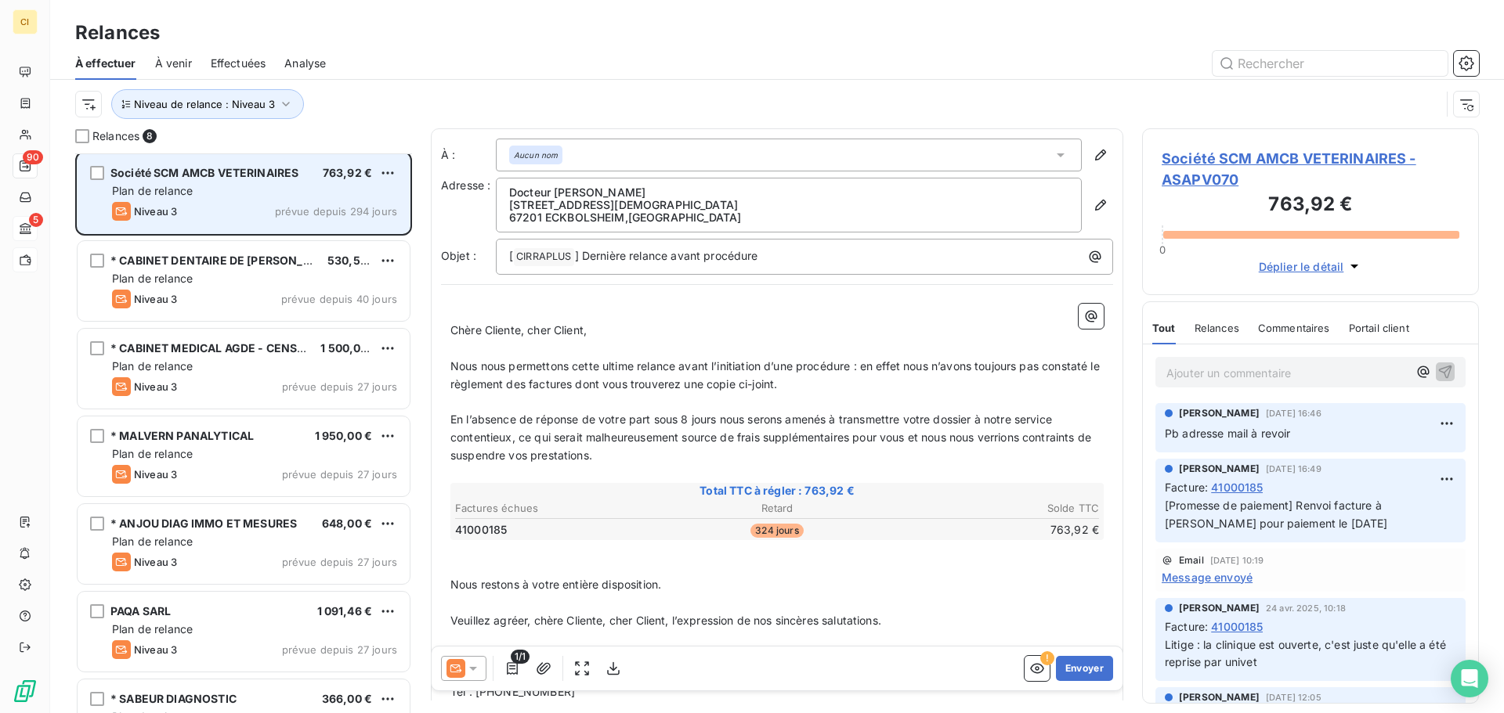
scroll to position [0, 0]
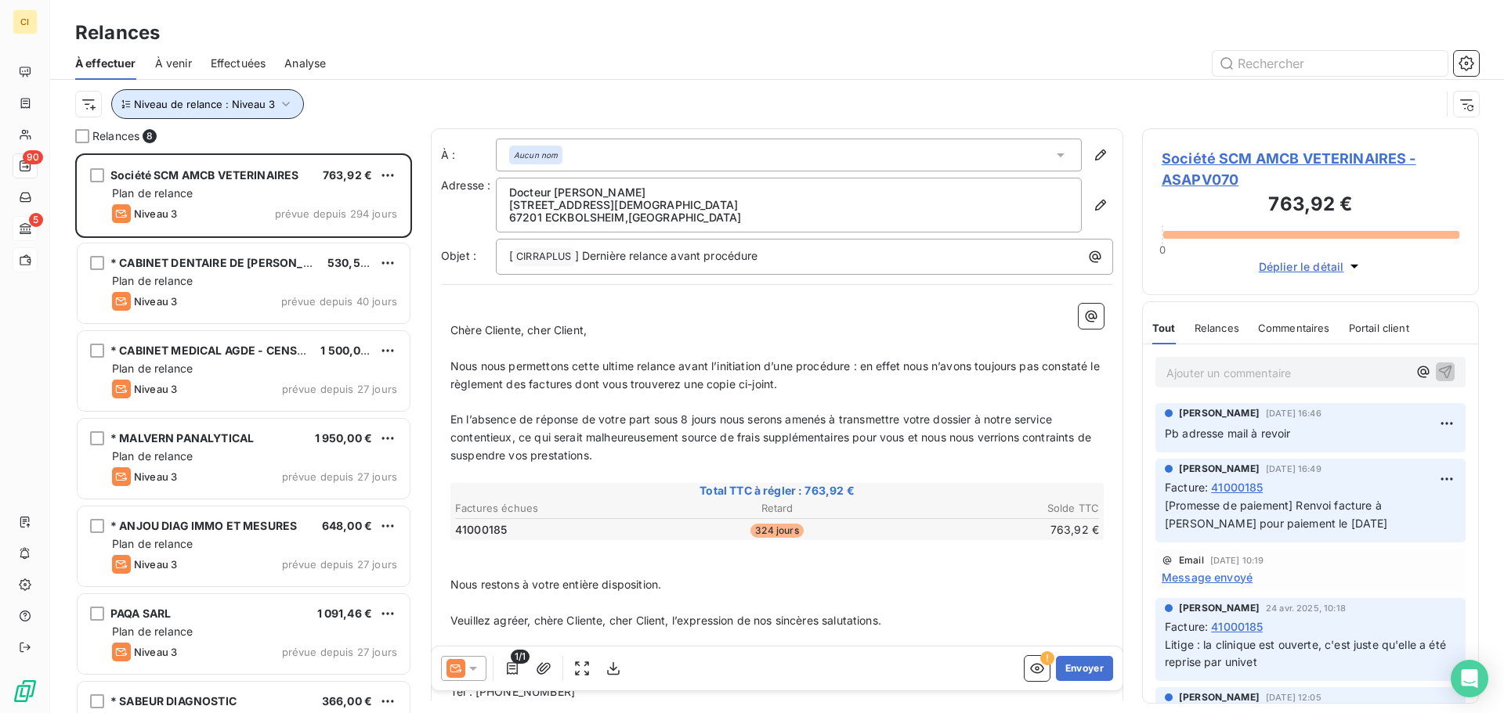
click at [279, 101] on icon "button" at bounding box center [286, 104] width 16 height 16
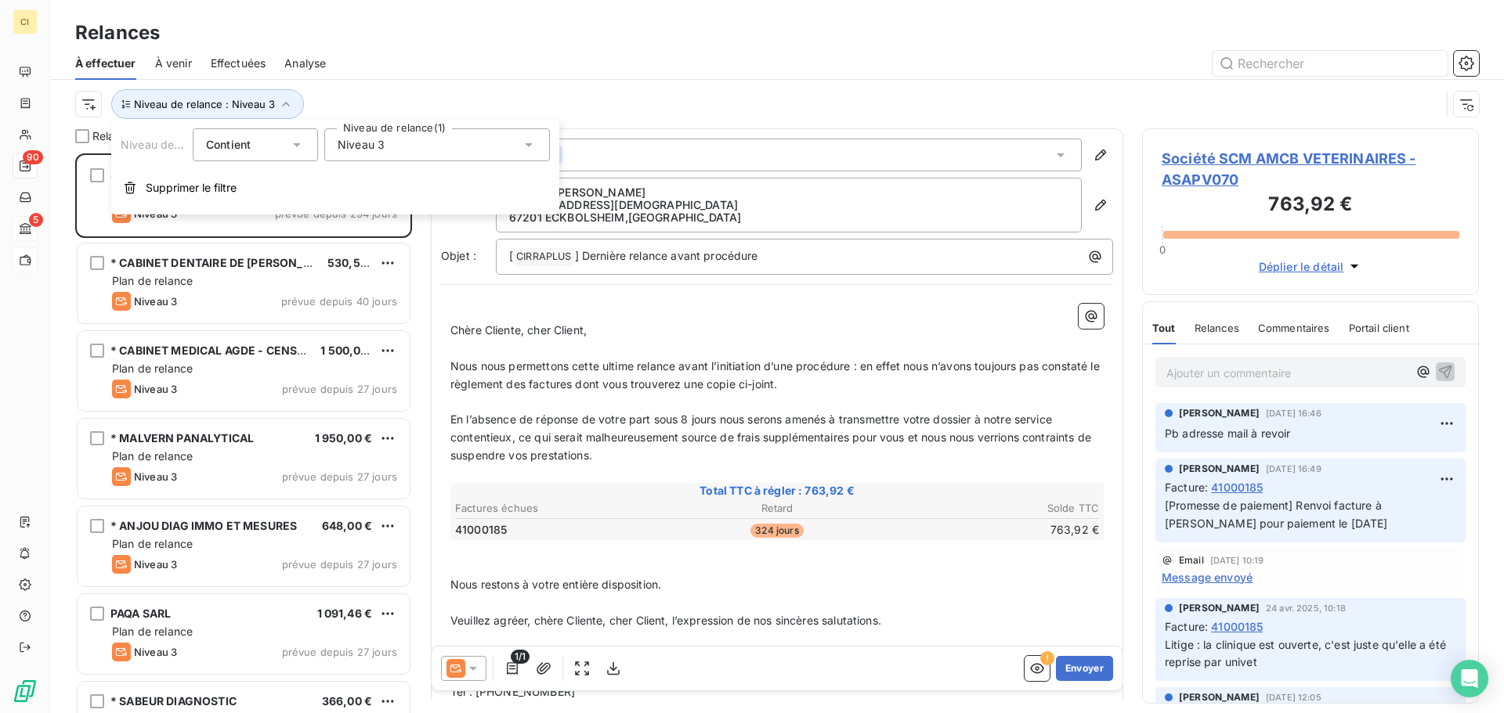
click at [530, 143] on icon at bounding box center [529, 145] width 8 height 4
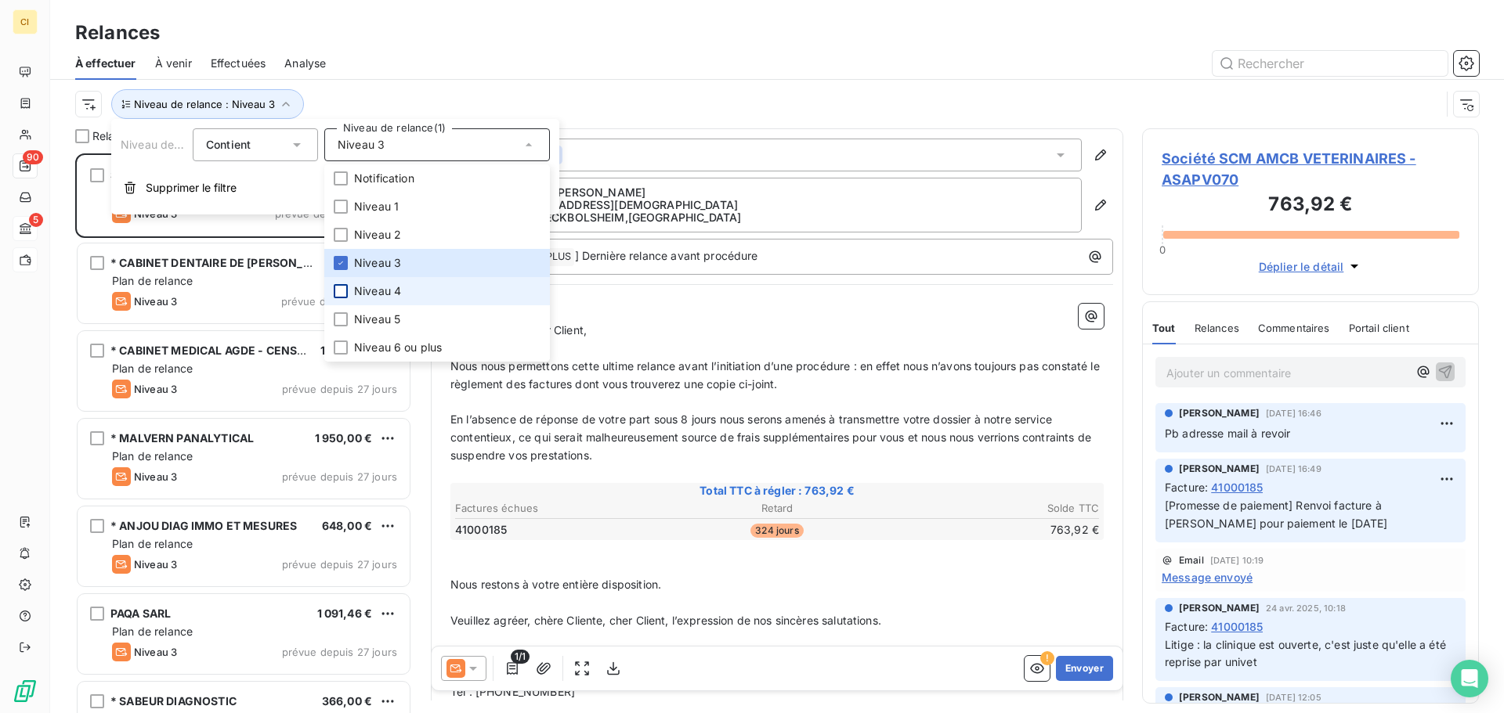
click at [338, 293] on div at bounding box center [341, 291] width 14 height 14
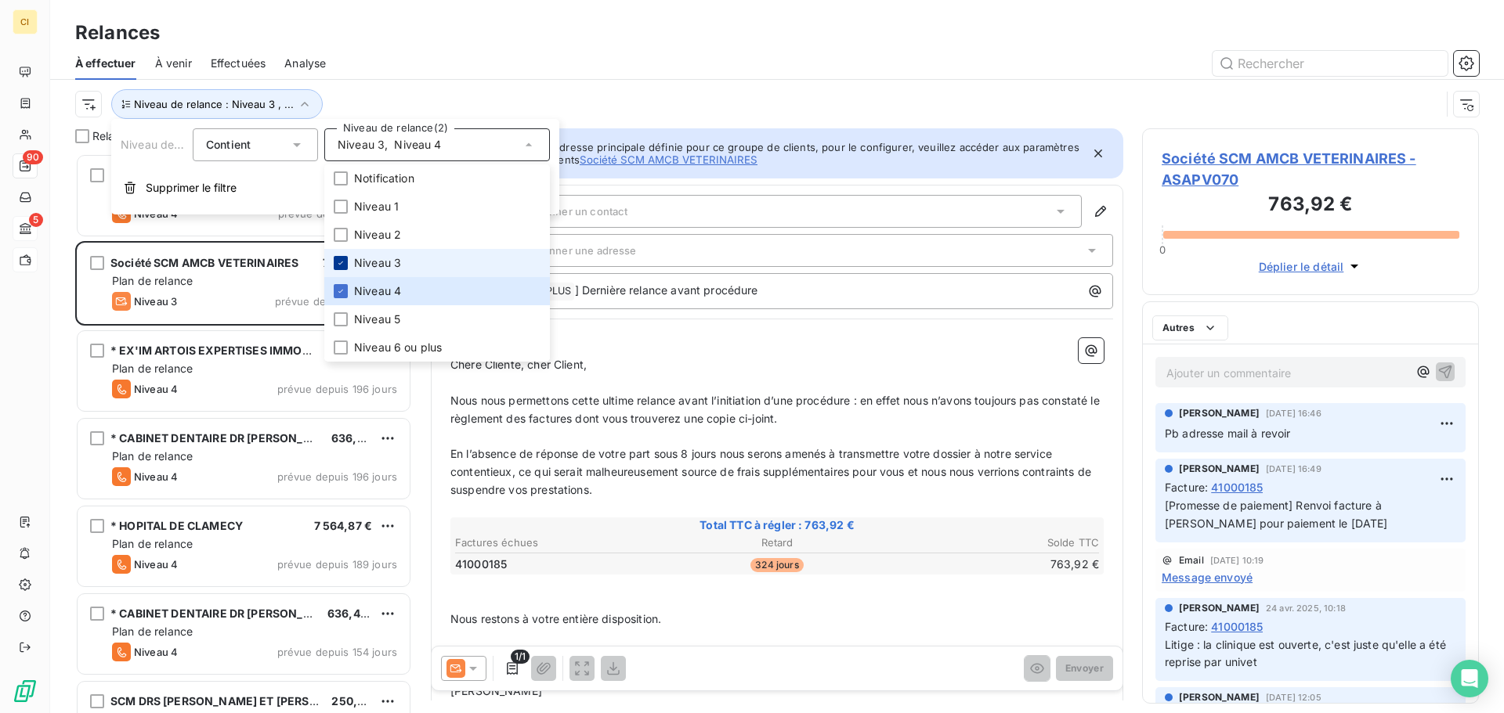
scroll to position [548, 325]
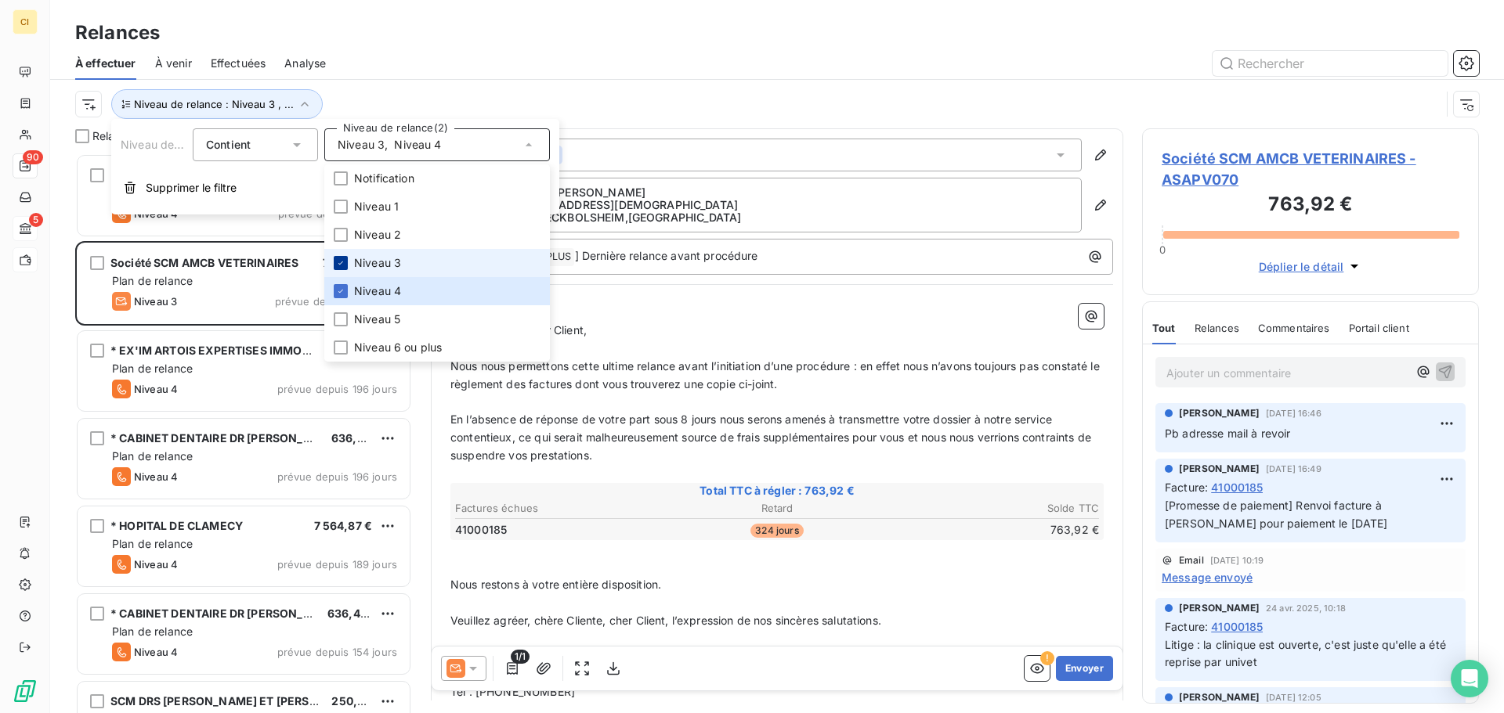
click at [345, 268] on div at bounding box center [341, 263] width 14 height 14
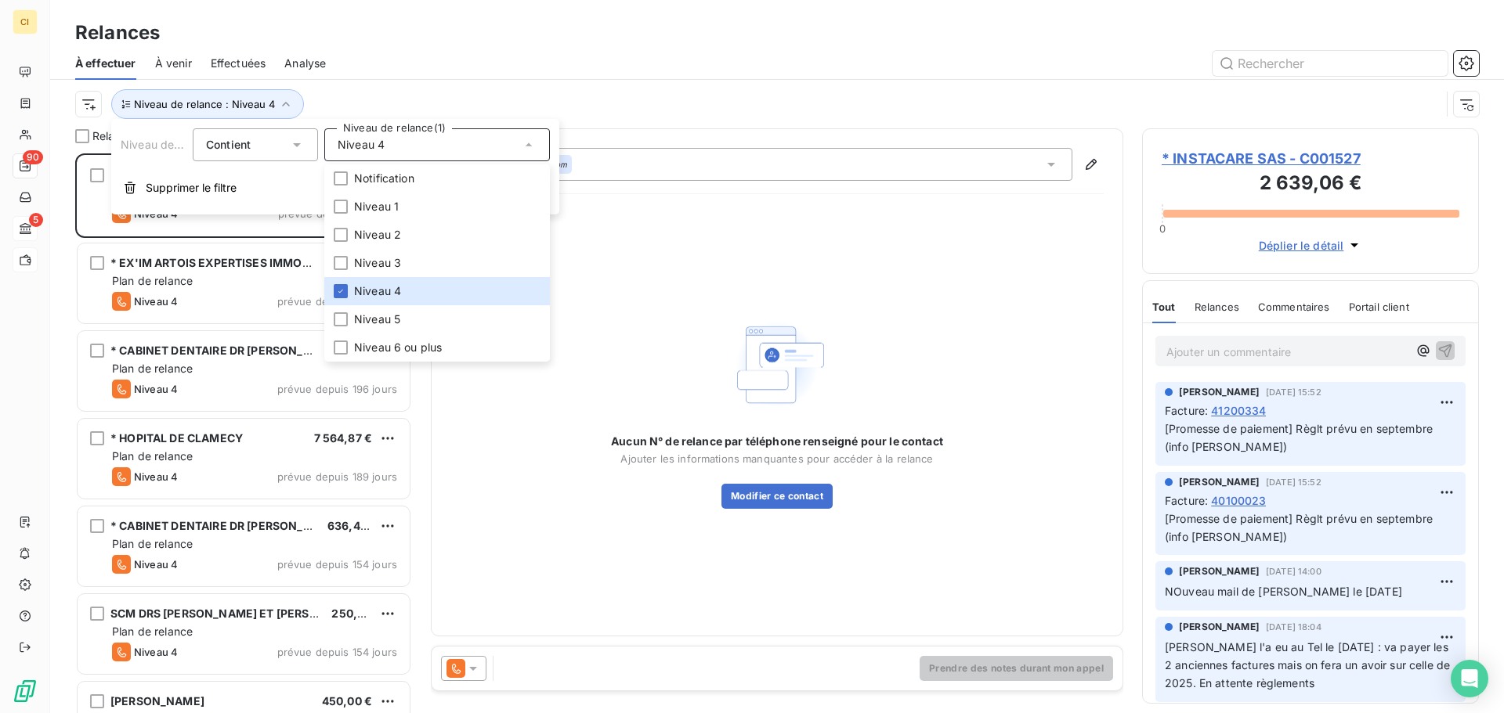
click at [471, 87] on div "Niveau de relance : Niveau 4" at bounding box center [776, 104] width 1403 height 49
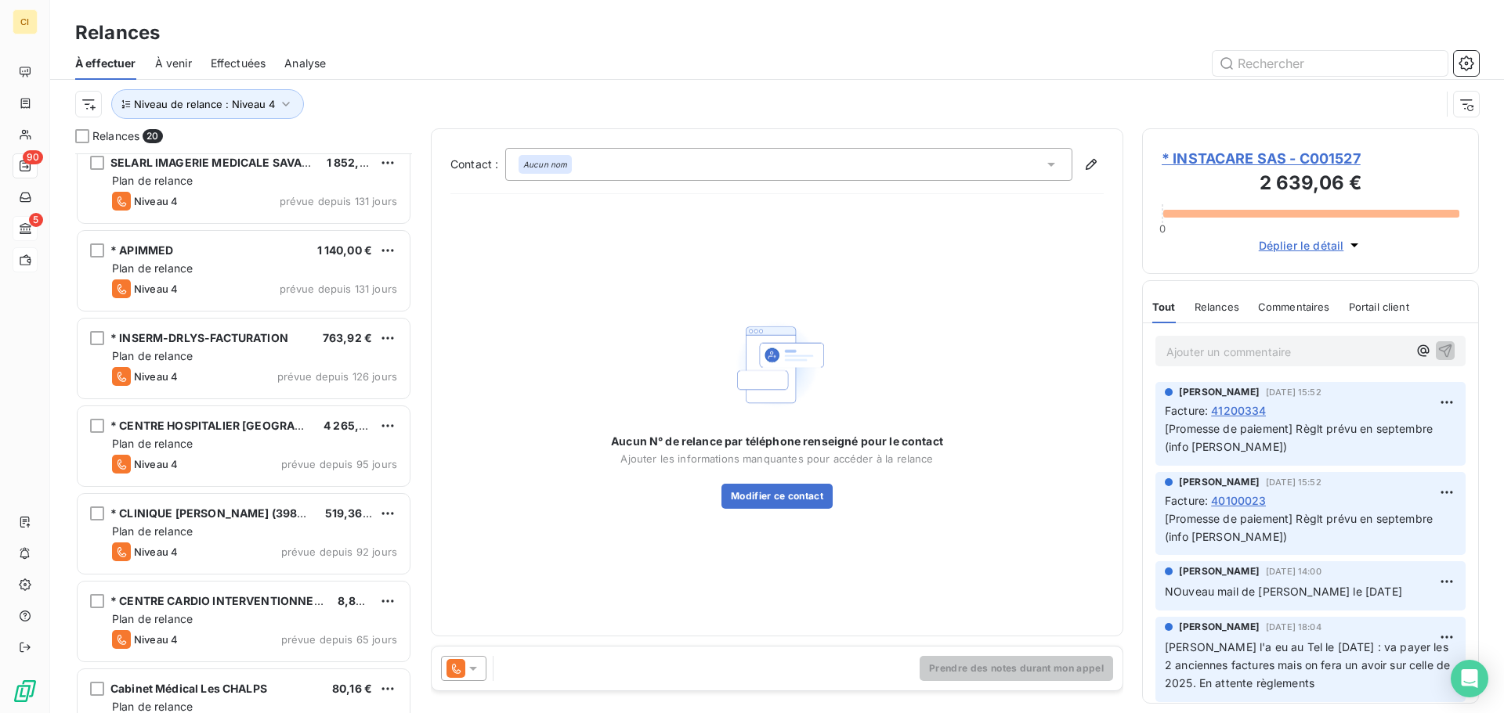
scroll to position [1195, 0]
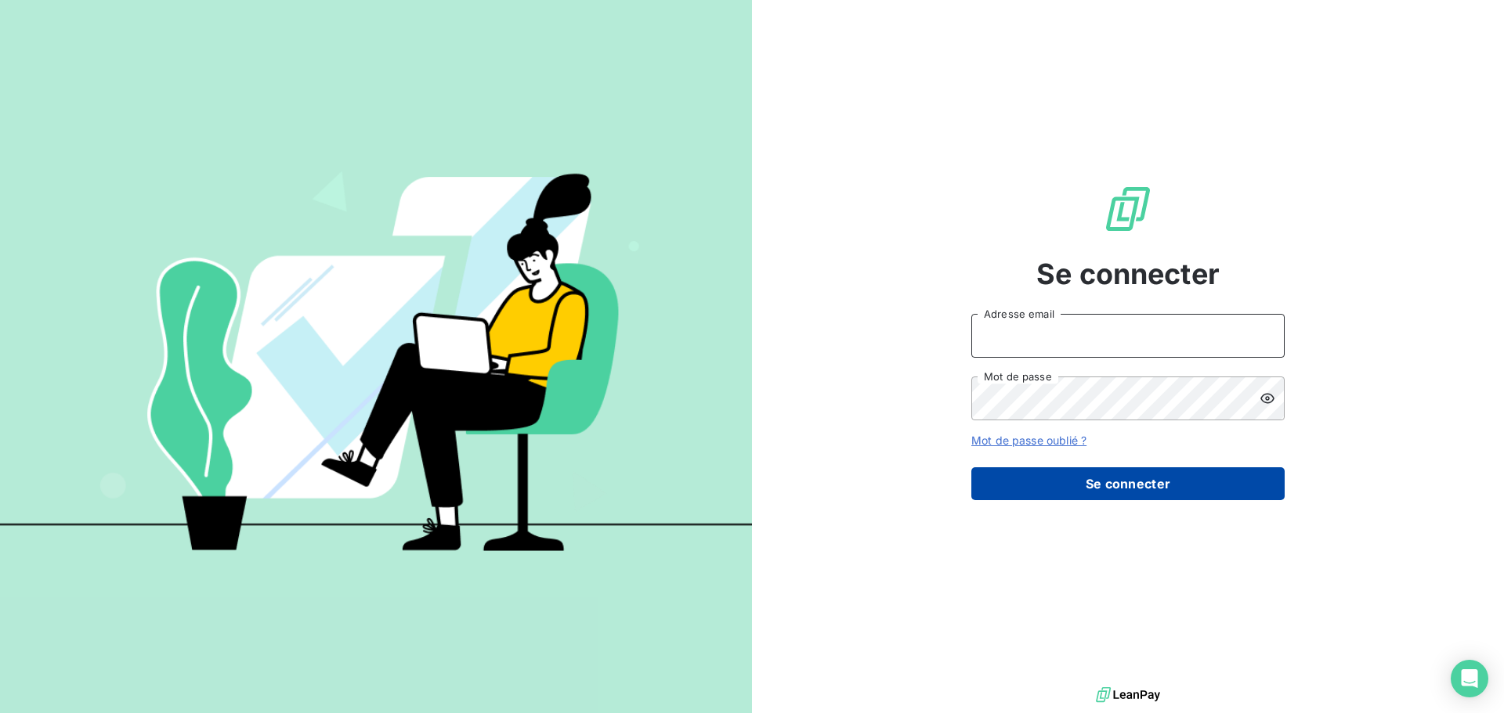
type input "[EMAIL_ADDRESS][DOMAIN_NAME]"
click at [1108, 483] on button "Se connecter" at bounding box center [1127, 484] width 313 height 33
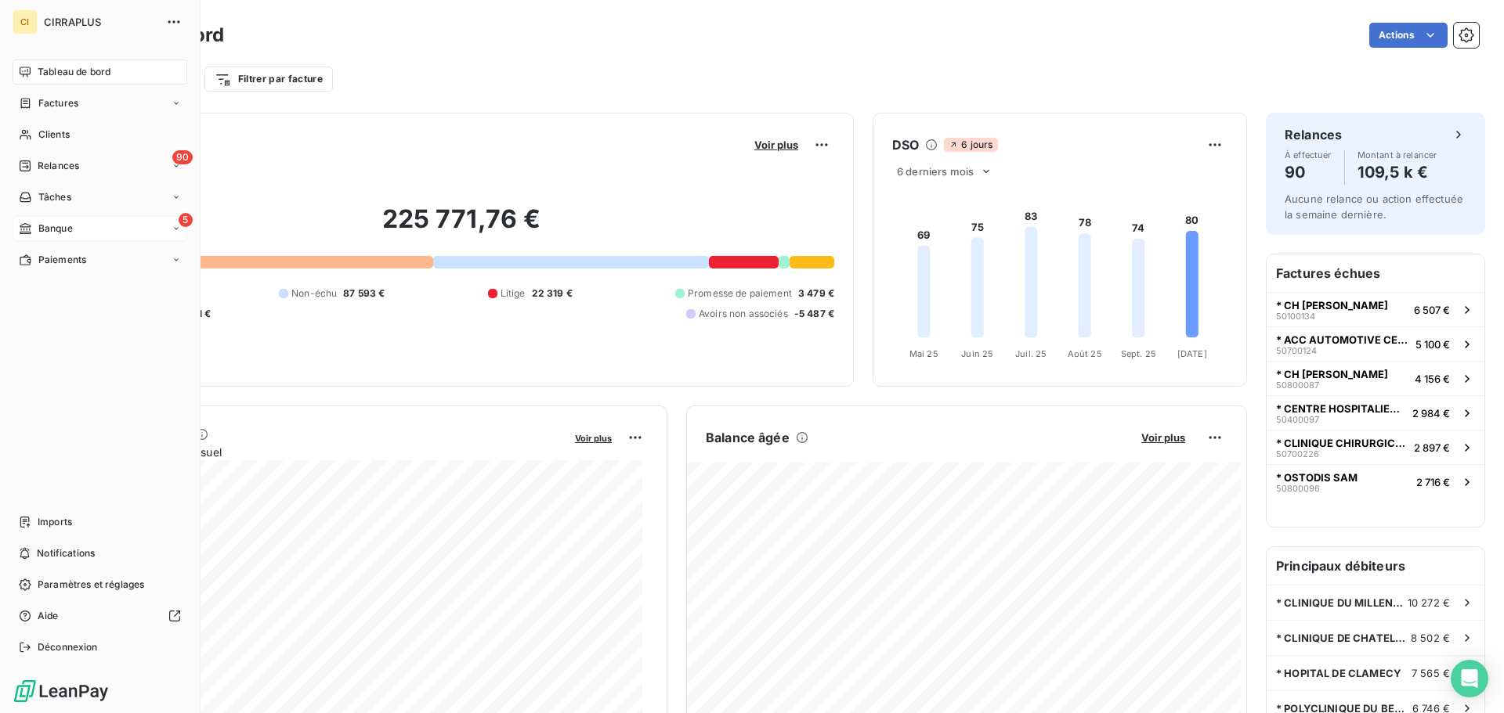
click at [43, 227] on span "Banque" at bounding box center [55, 229] width 34 height 14
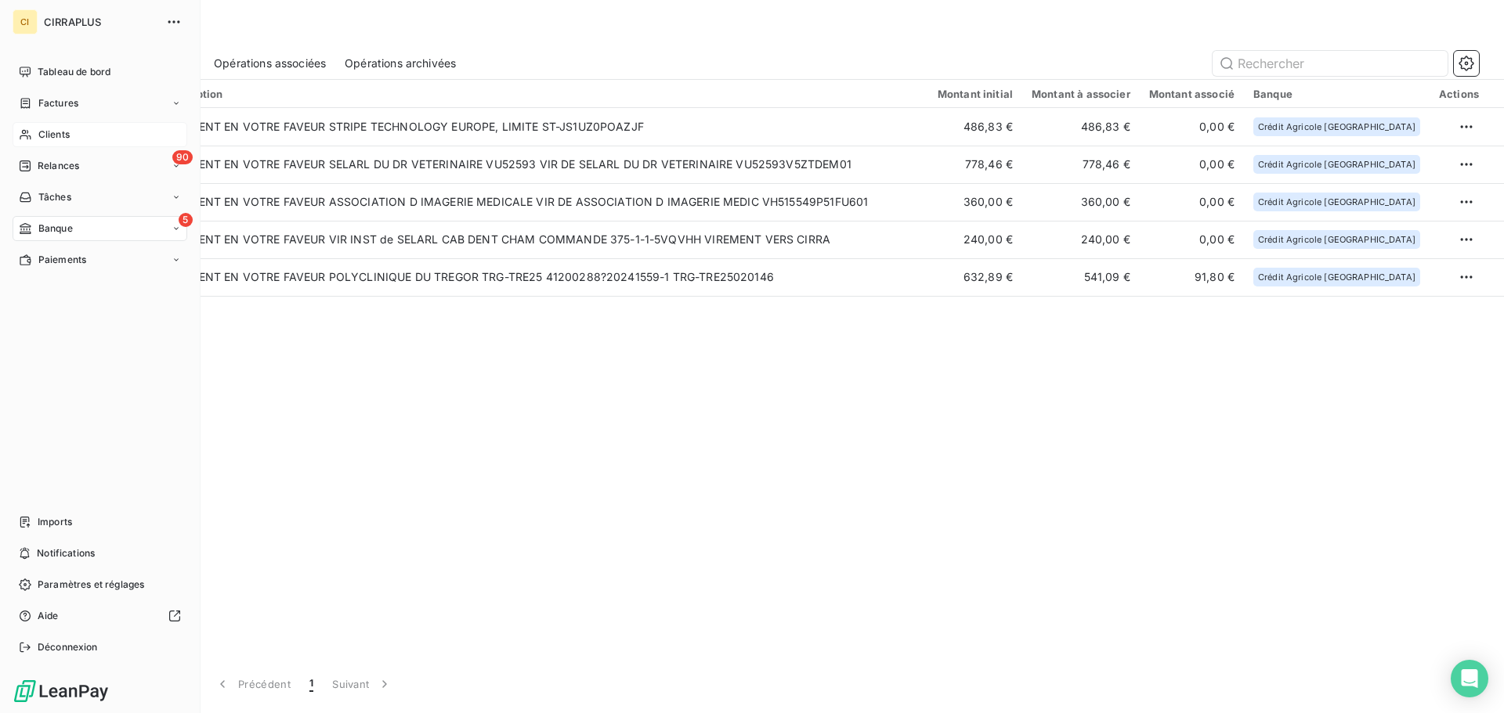
click at [45, 134] on span "Clients" at bounding box center [53, 135] width 31 height 14
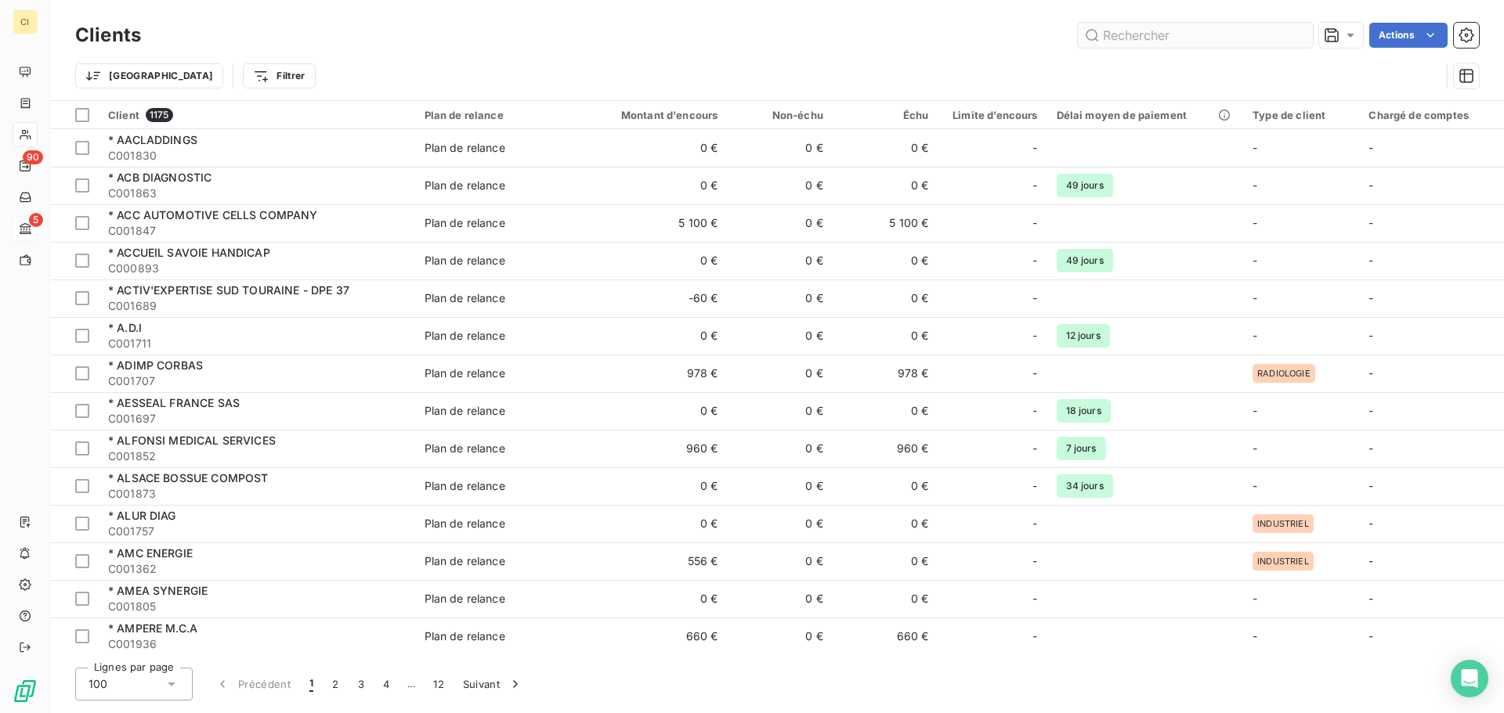
click at [1154, 39] on input "text" at bounding box center [1195, 35] width 235 height 25
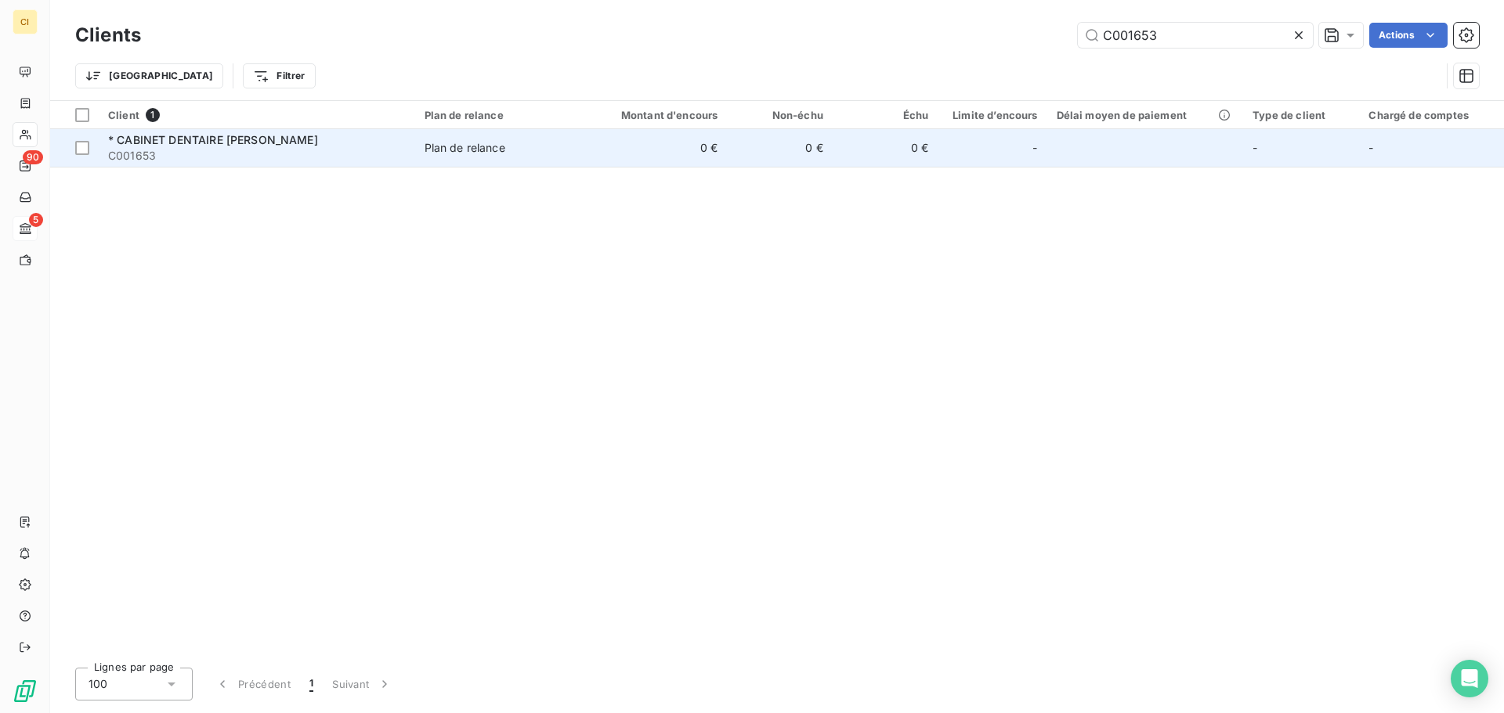
type input "C001653"
click at [227, 136] on span "* CABINET DENTAIRE [PERSON_NAME]" at bounding box center [213, 139] width 210 height 13
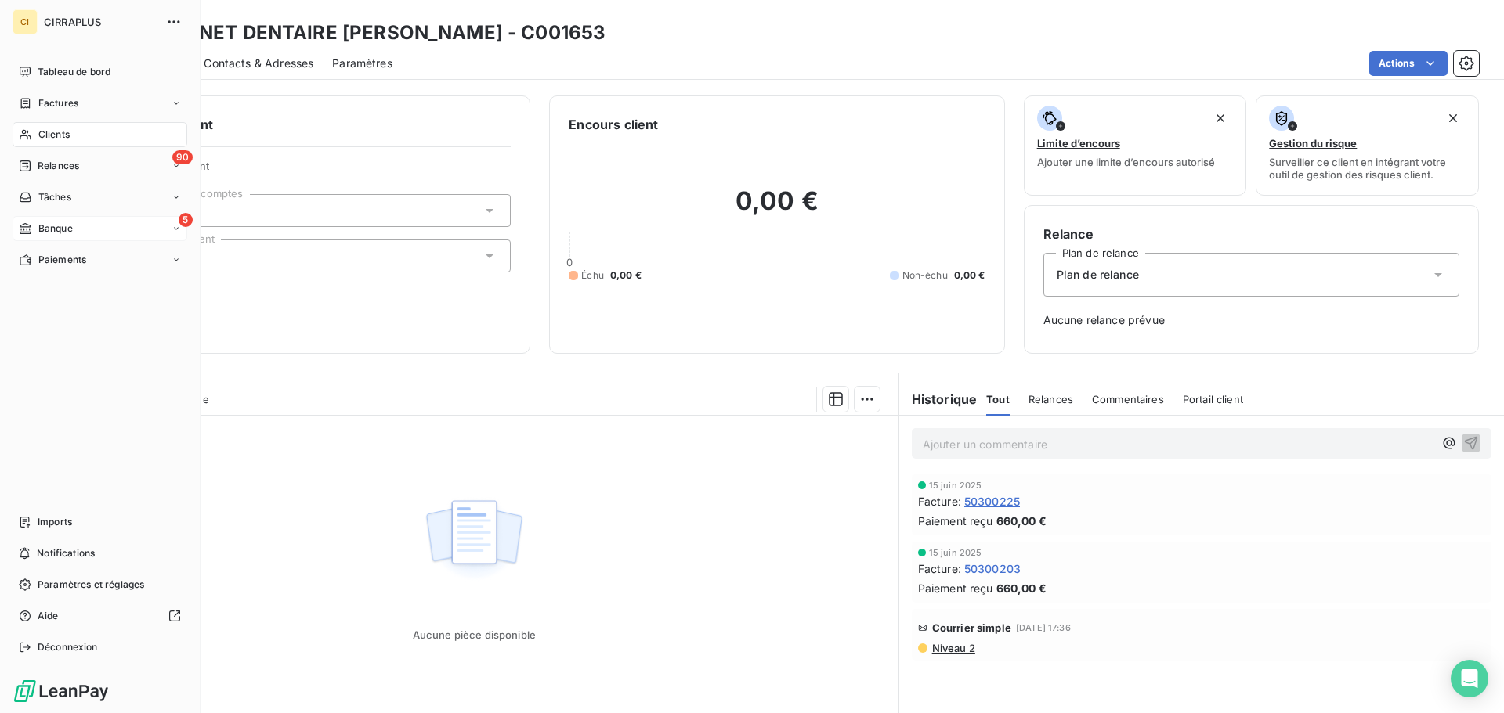
click at [54, 135] on span "Clients" at bounding box center [53, 135] width 31 height 14
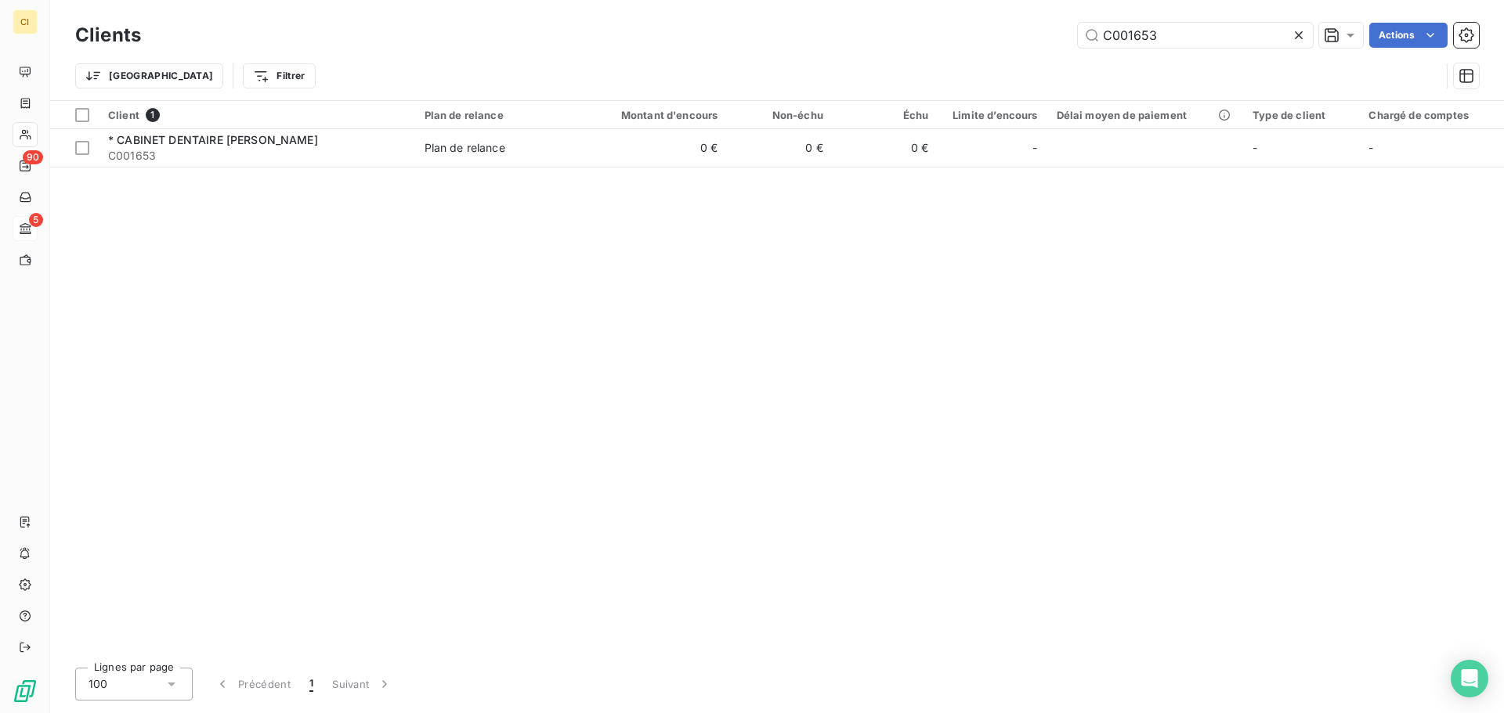
drag, startPoint x: 1165, startPoint y: 35, endPoint x: 1037, endPoint y: 42, distance: 128.6
click at [1037, 42] on div "C001653 Actions" at bounding box center [819, 35] width 1319 height 25
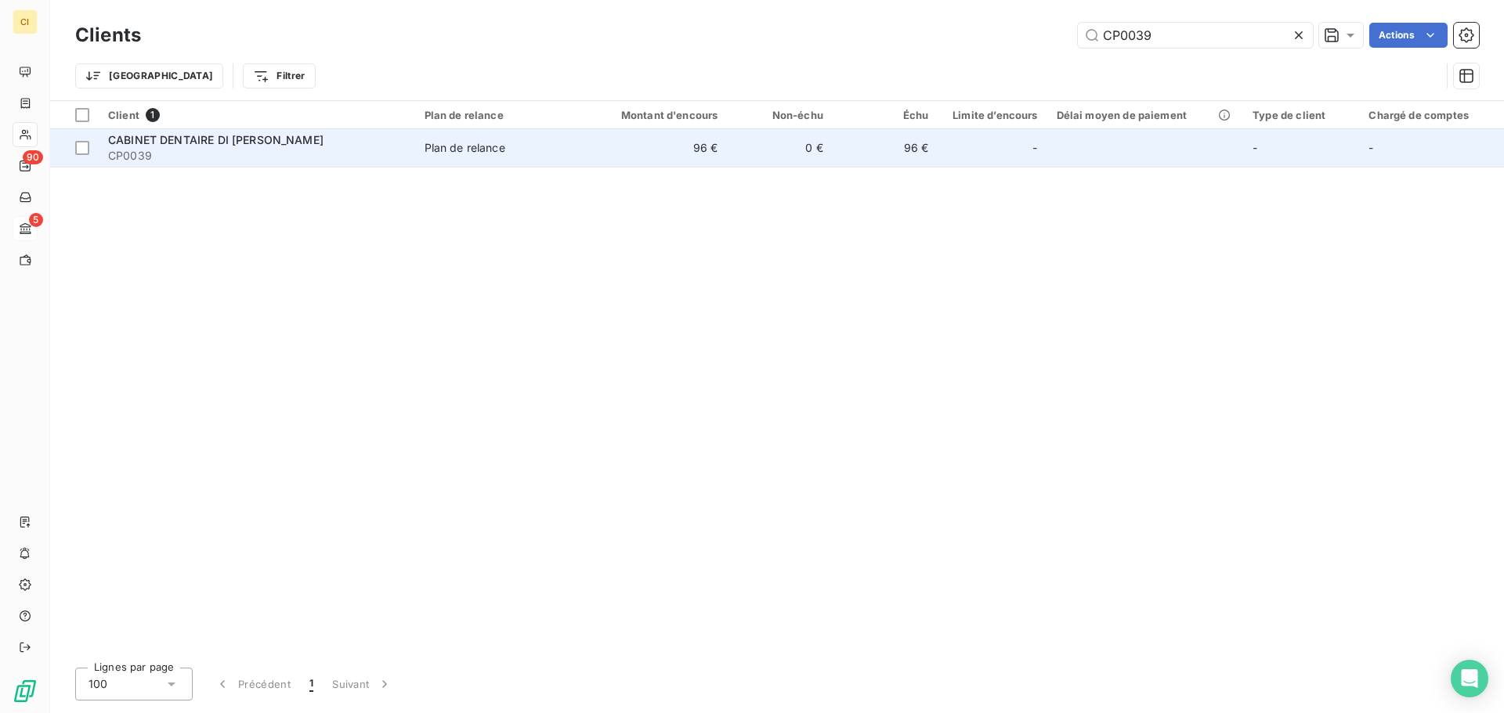
type input "CP0039"
click at [255, 140] on span "CABINET DENTAIRE DI [PERSON_NAME]" at bounding box center [215, 139] width 215 height 13
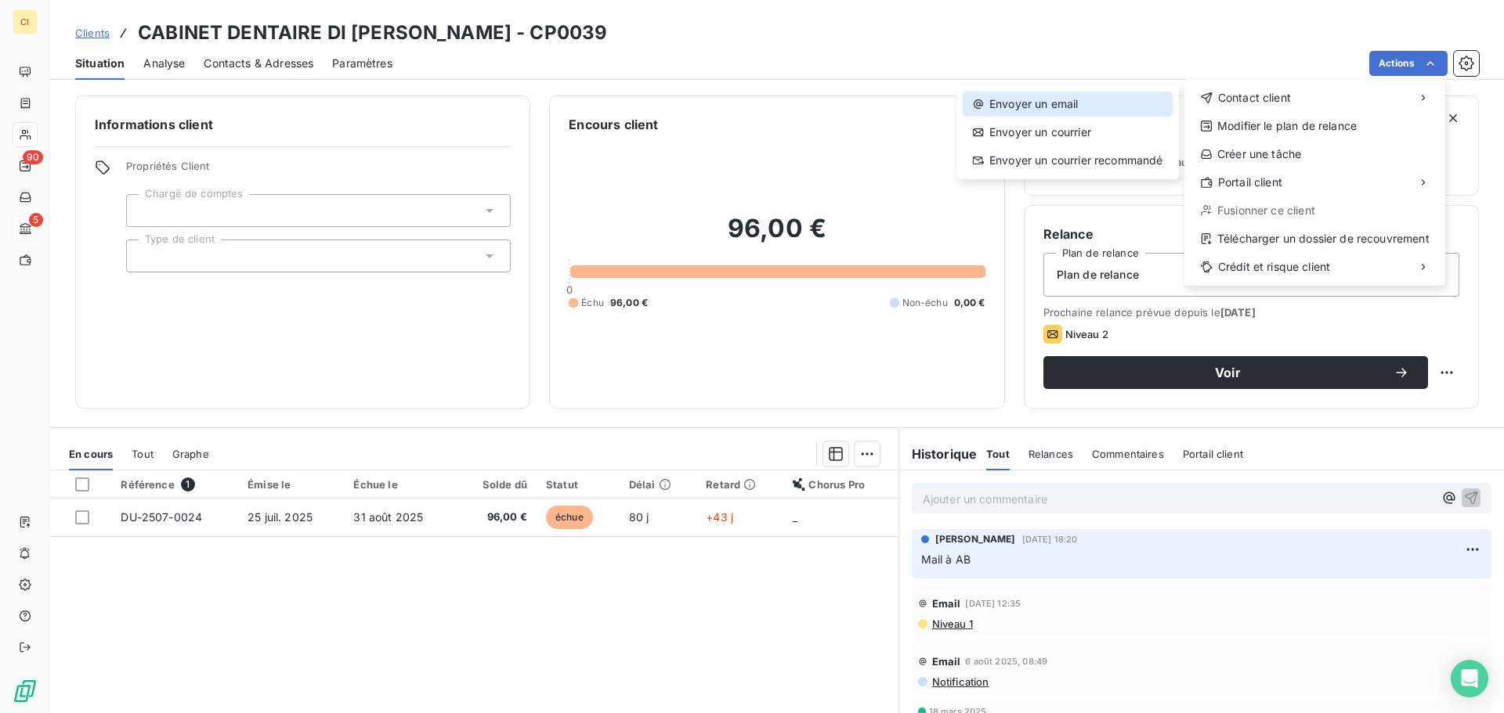
click at [1034, 96] on div "Envoyer un email" at bounding box center [1067, 104] width 210 height 25
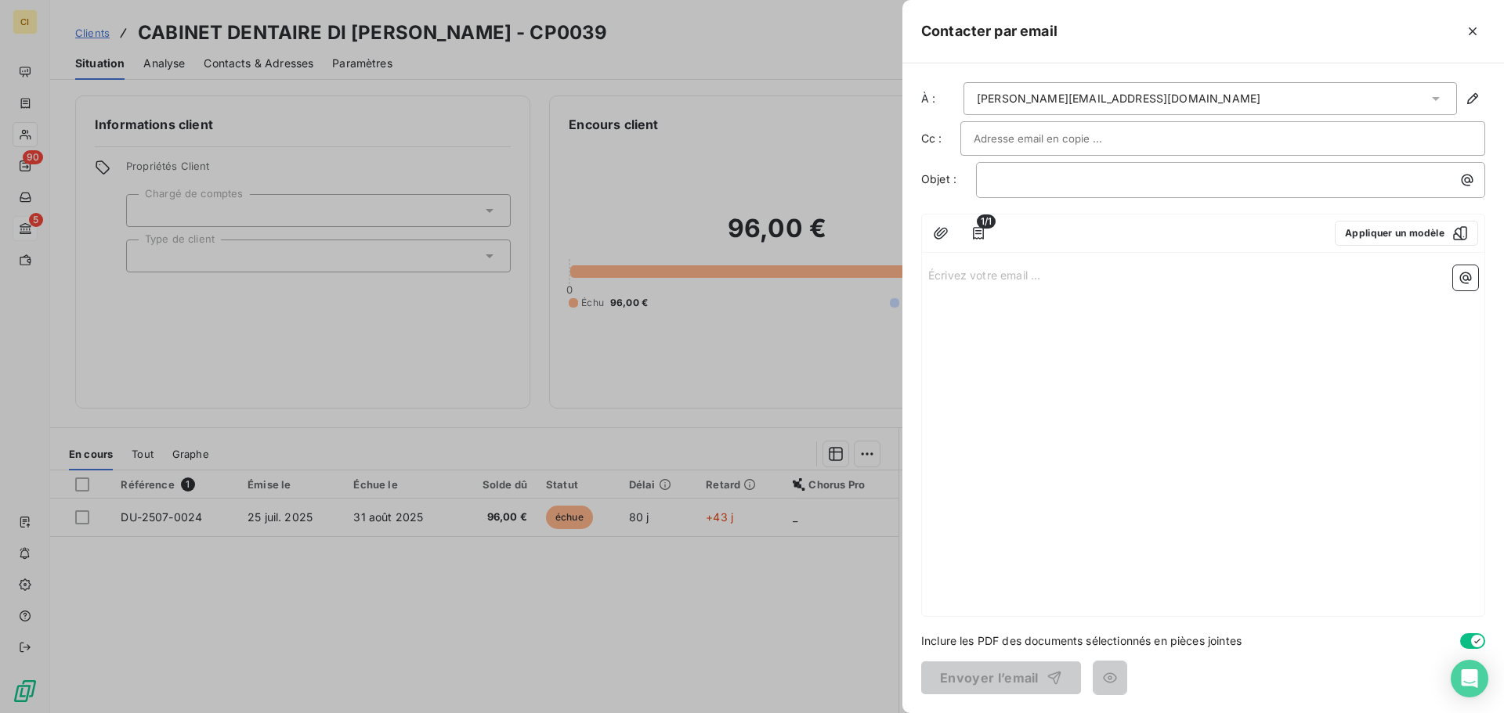
click at [1281, 96] on div "[PERSON_NAME][EMAIL_ADDRESS][DOMAIN_NAME]" at bounding box center [1209, 98] width 493 height 33
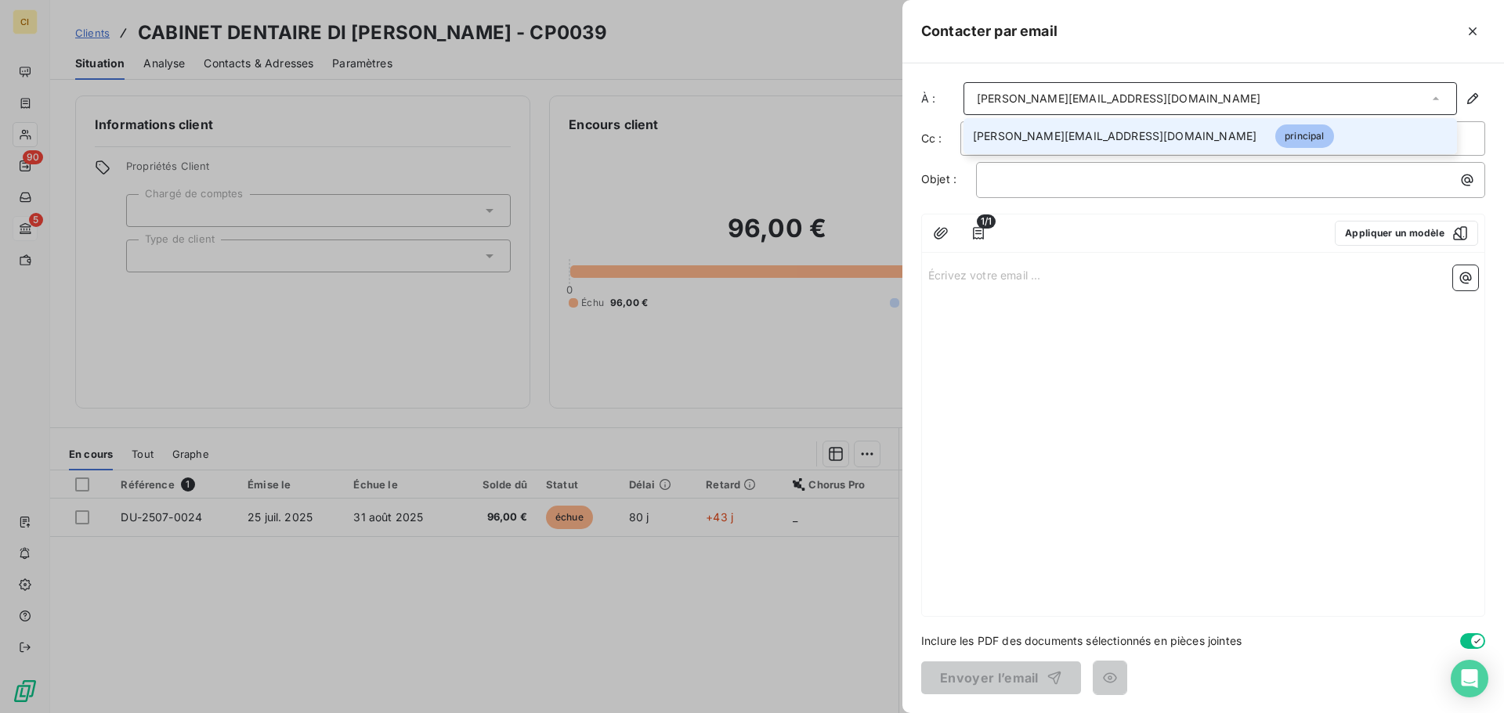
click at [1222, 432] on div "Écrivez votre email ... ﻿" at bounding box center [1203, 437] width 562 height 357
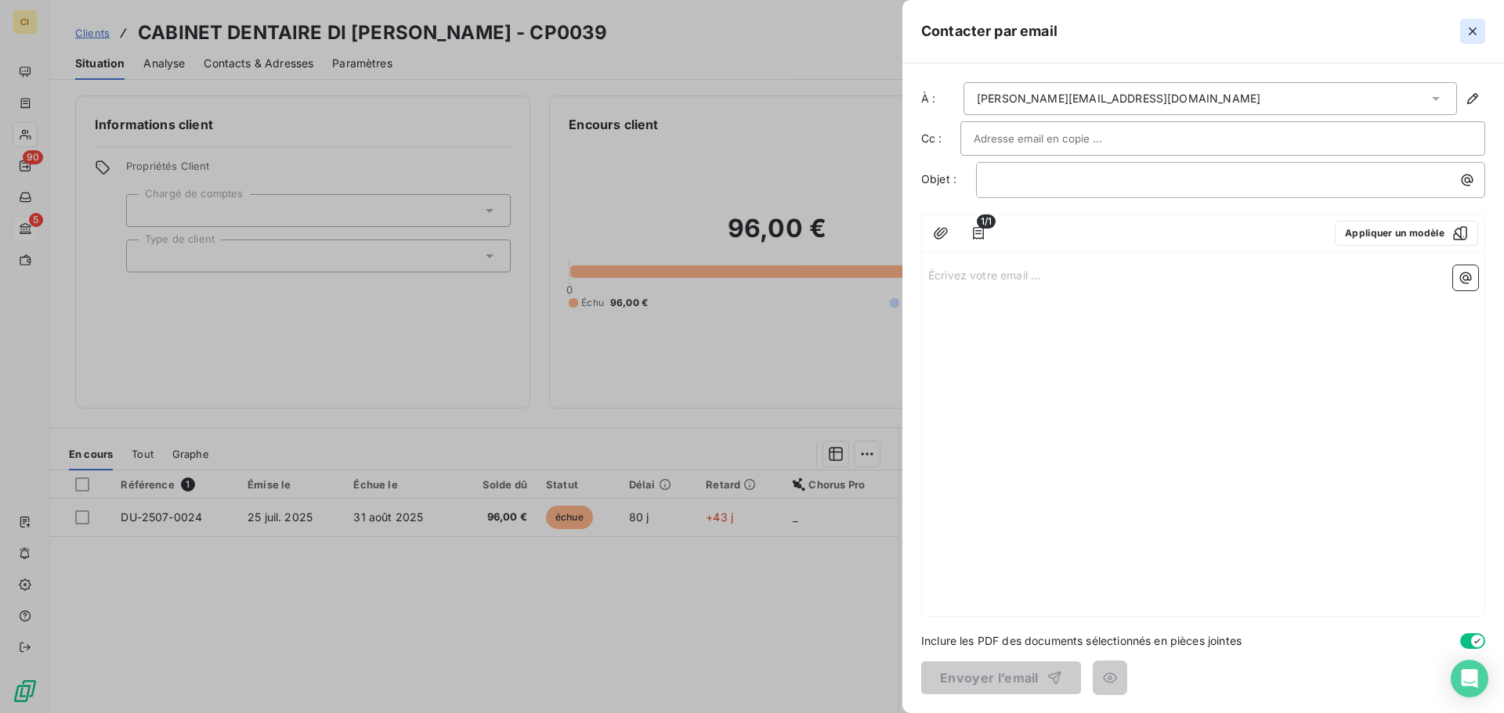
click at [1475, 31] on icon "button" at bounding box center [1472, 31] width 16 height 16
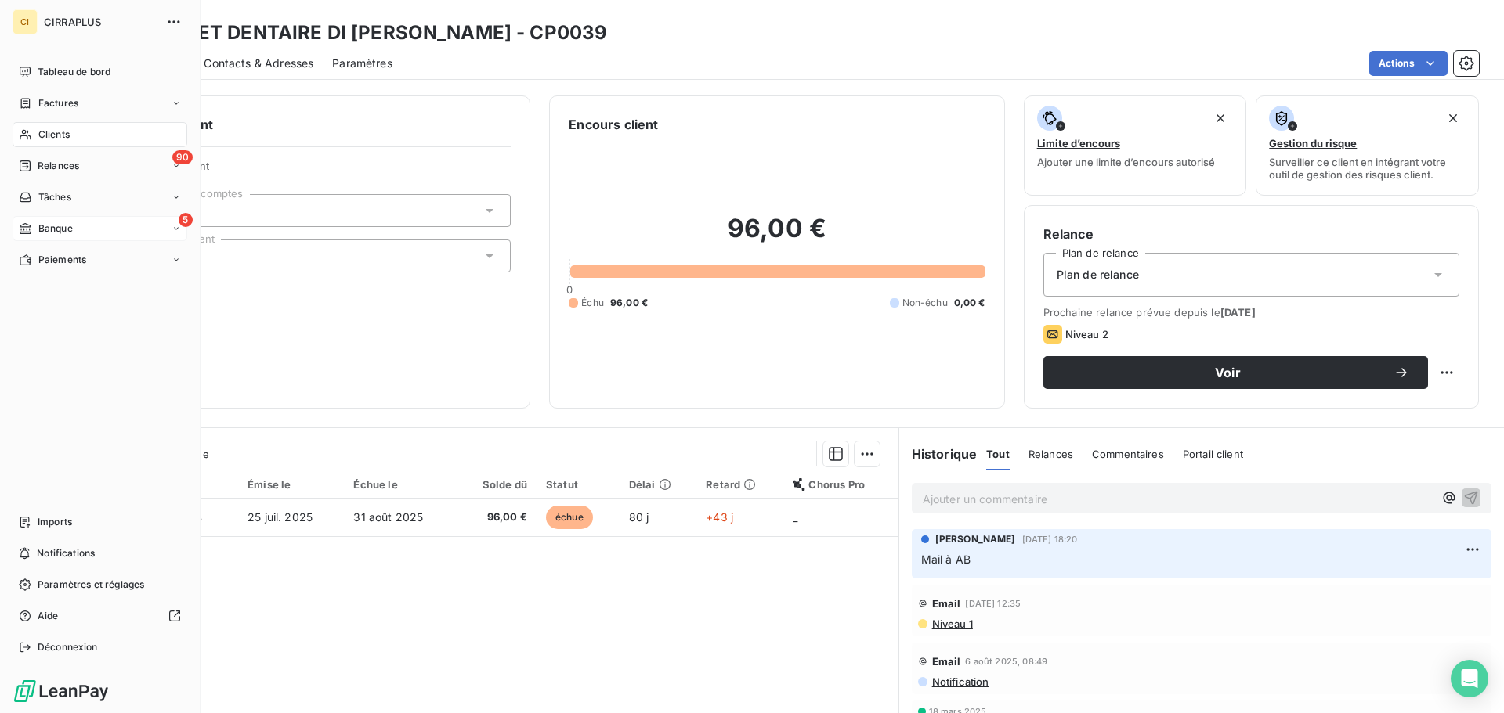
click at [49, 131] on span "Clients" at bounding box center [53, 135] width 31 height 14
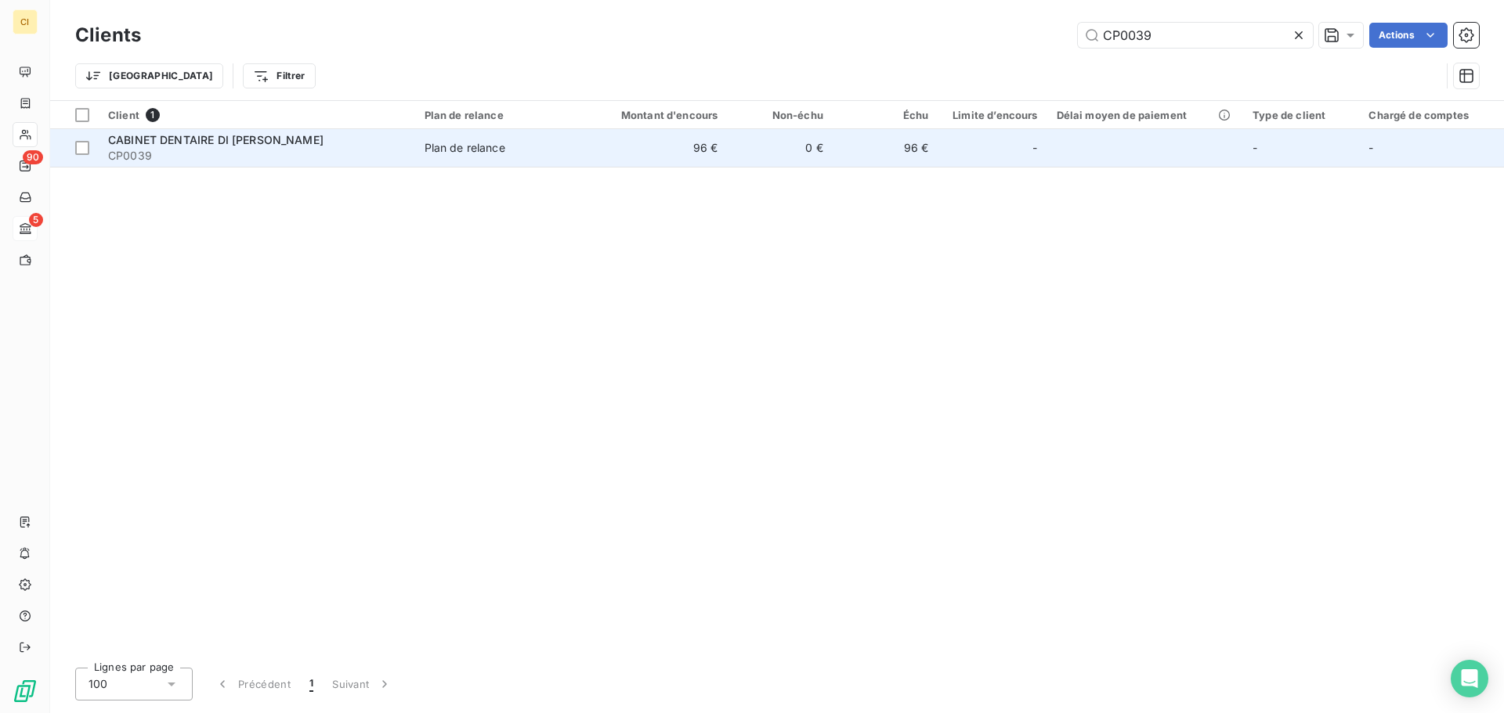
click at [223, 150] on span "CP0039" at bounding box center [257, 156] width 298 height 16
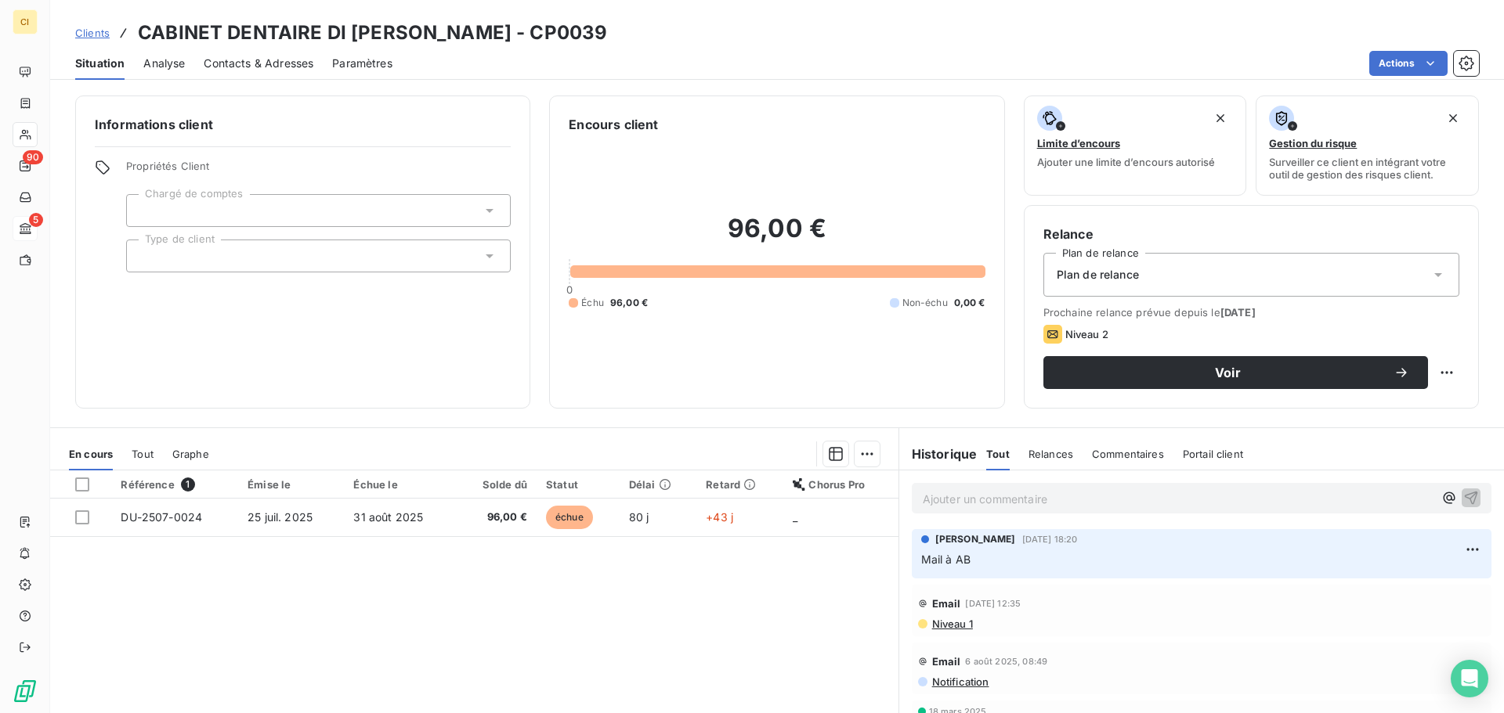
click at [240, 69] on span "Contacts & Adresses" at bounding box center [259, 64] width 110 height 16
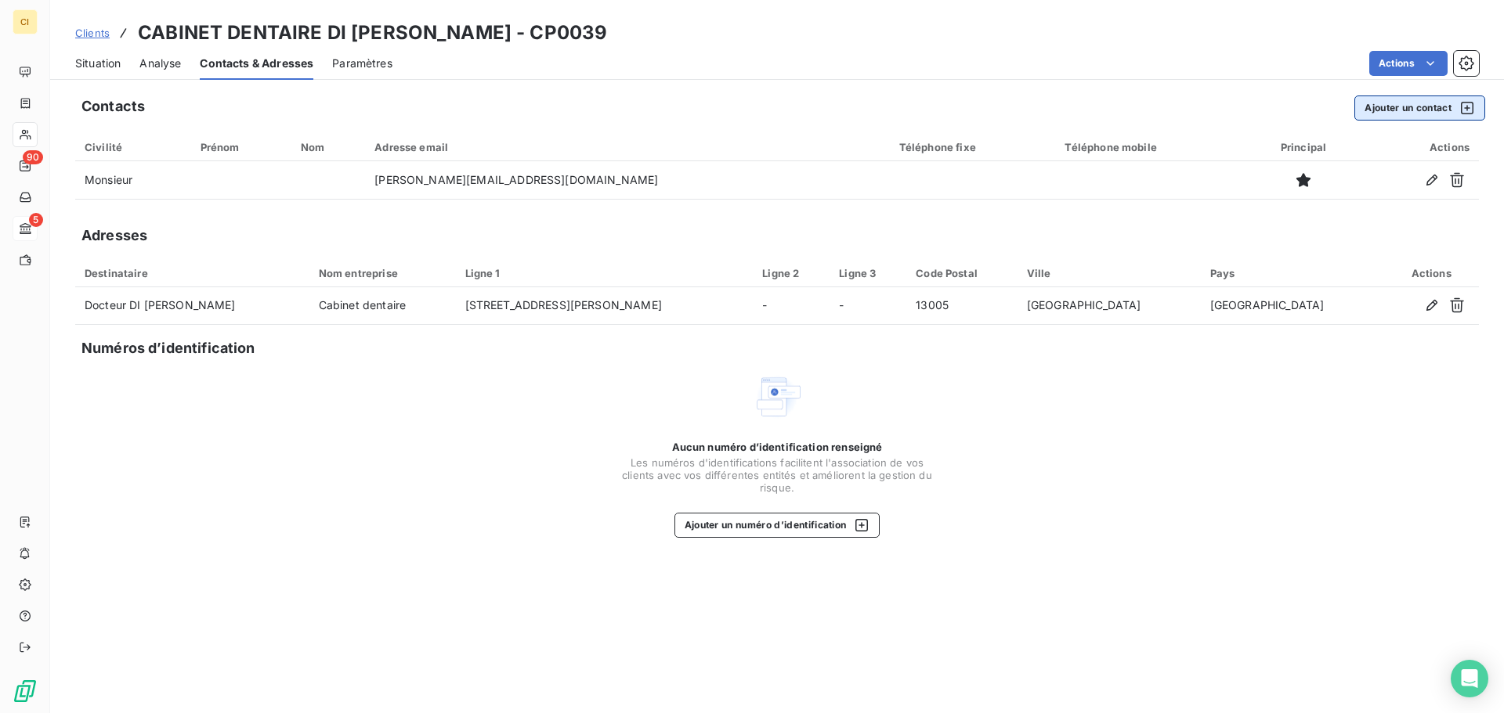
click at [1427, 107] on button "Ajouter un contact" at bounding box center [1419, 108] width 131 height 25
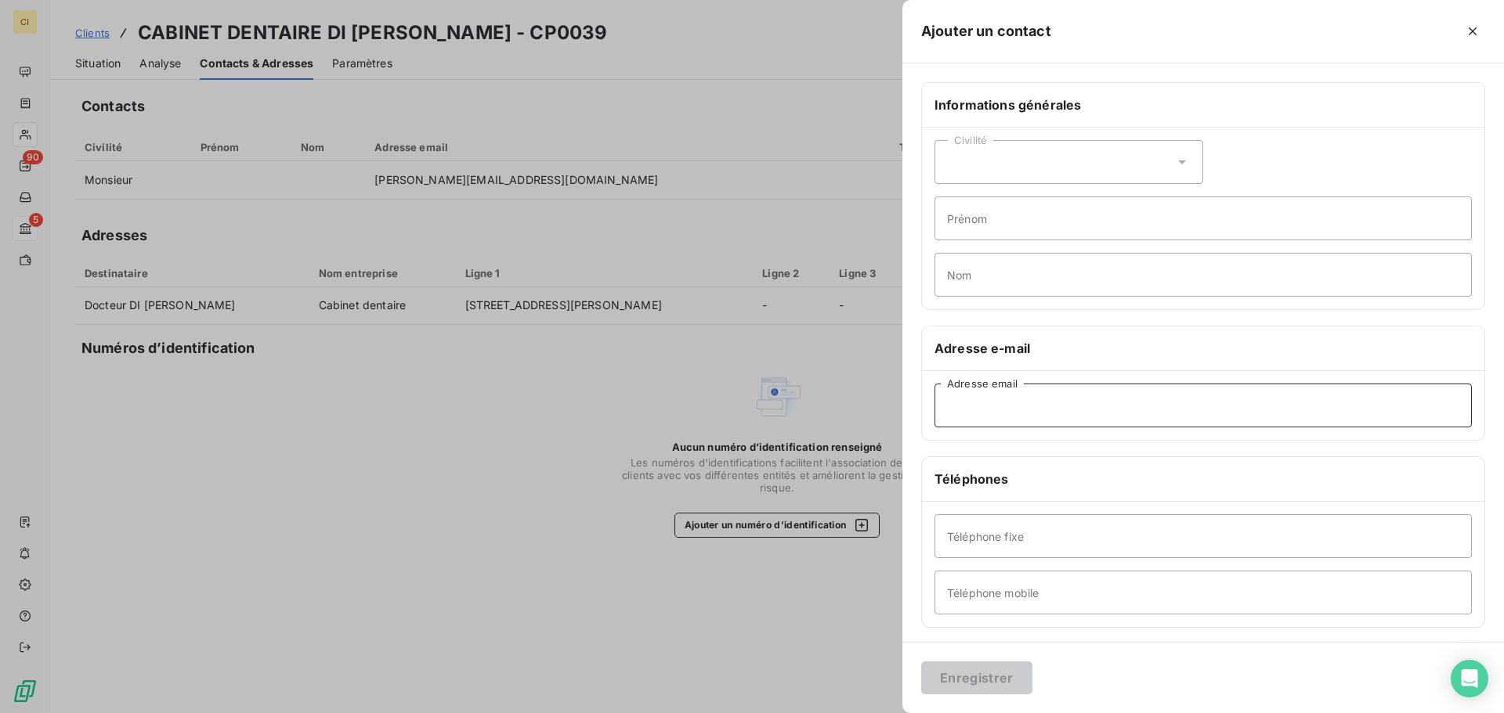
click at [1031, 396] on input "Adresse email" at bounding box center [1202, 406] width 537 height 44
type input "[EMAIL_ADDRESS][DOMAIN_NAME]"
click at [988, 666] on button "Enregistrer" at bounding box center [976, 678] width 111 height 33
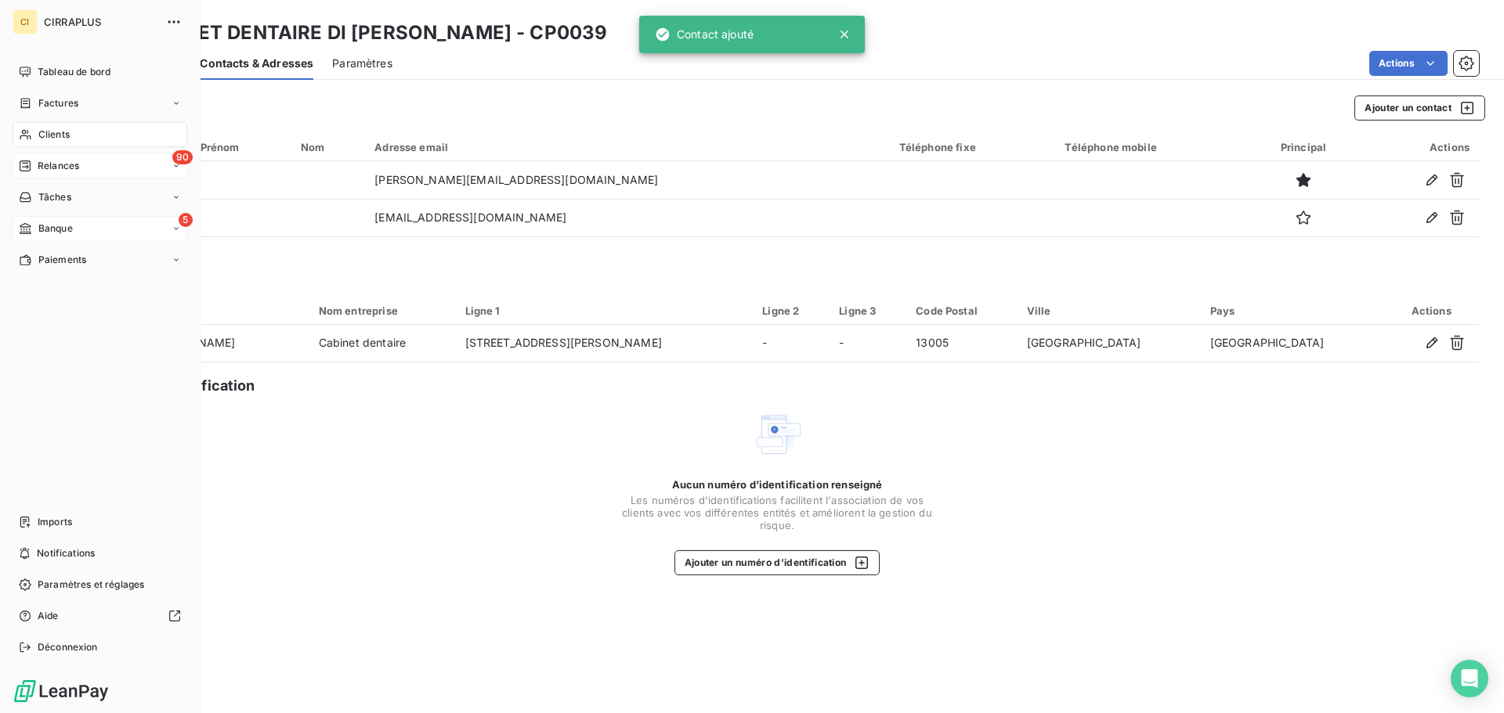
click at [58, 167] on span "Relances" at bounding box center [59, 166] width 42 height 14
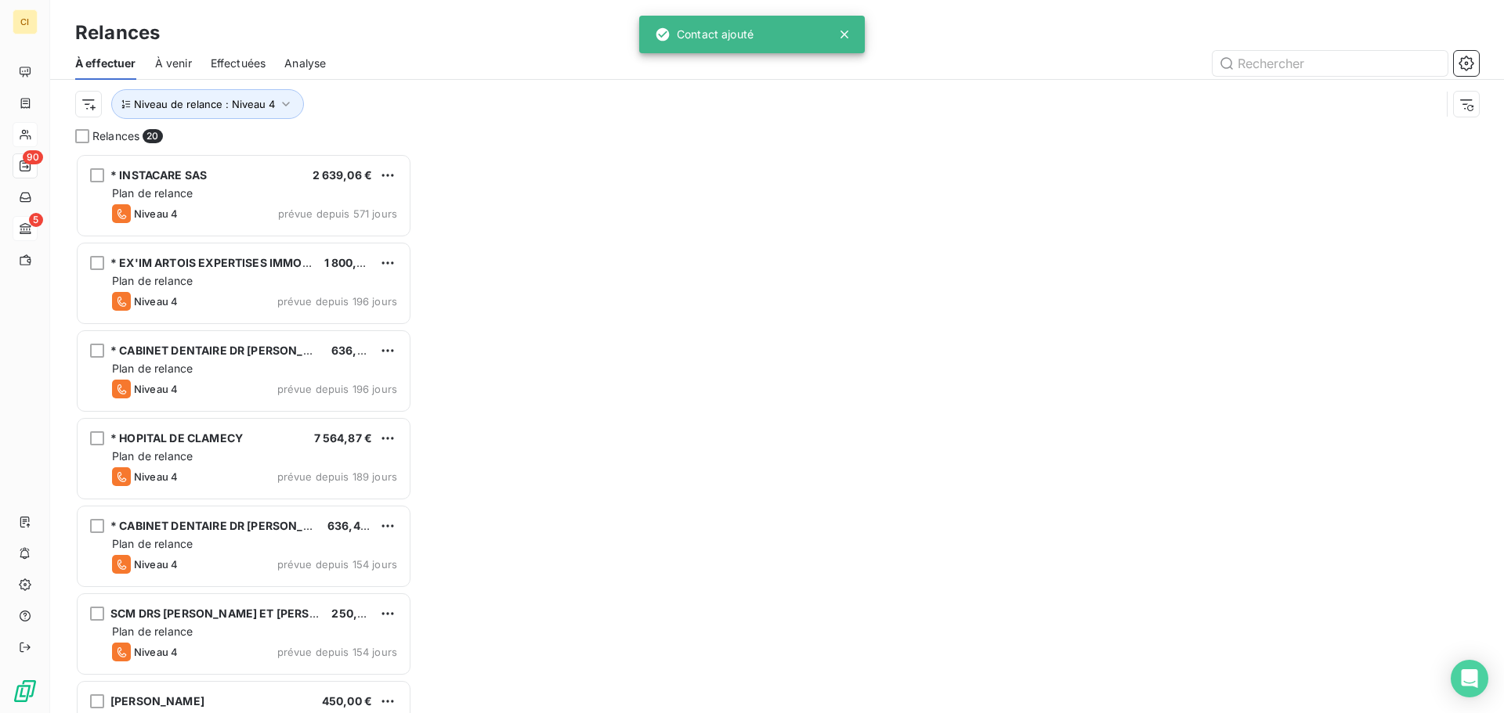
scroll to position [548, 325]
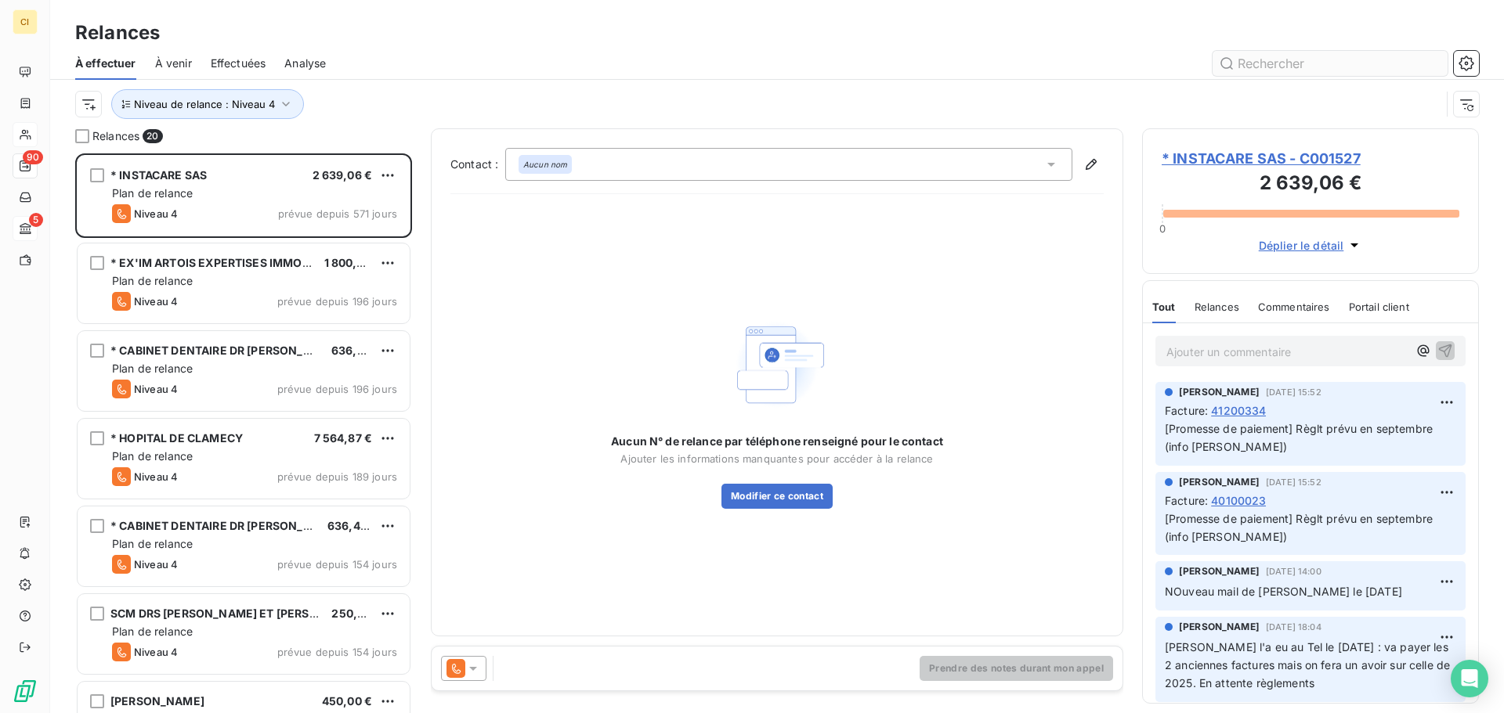
click at [1309, 70] on input "text" at bounding box center [1329, 63] width 235 height 25
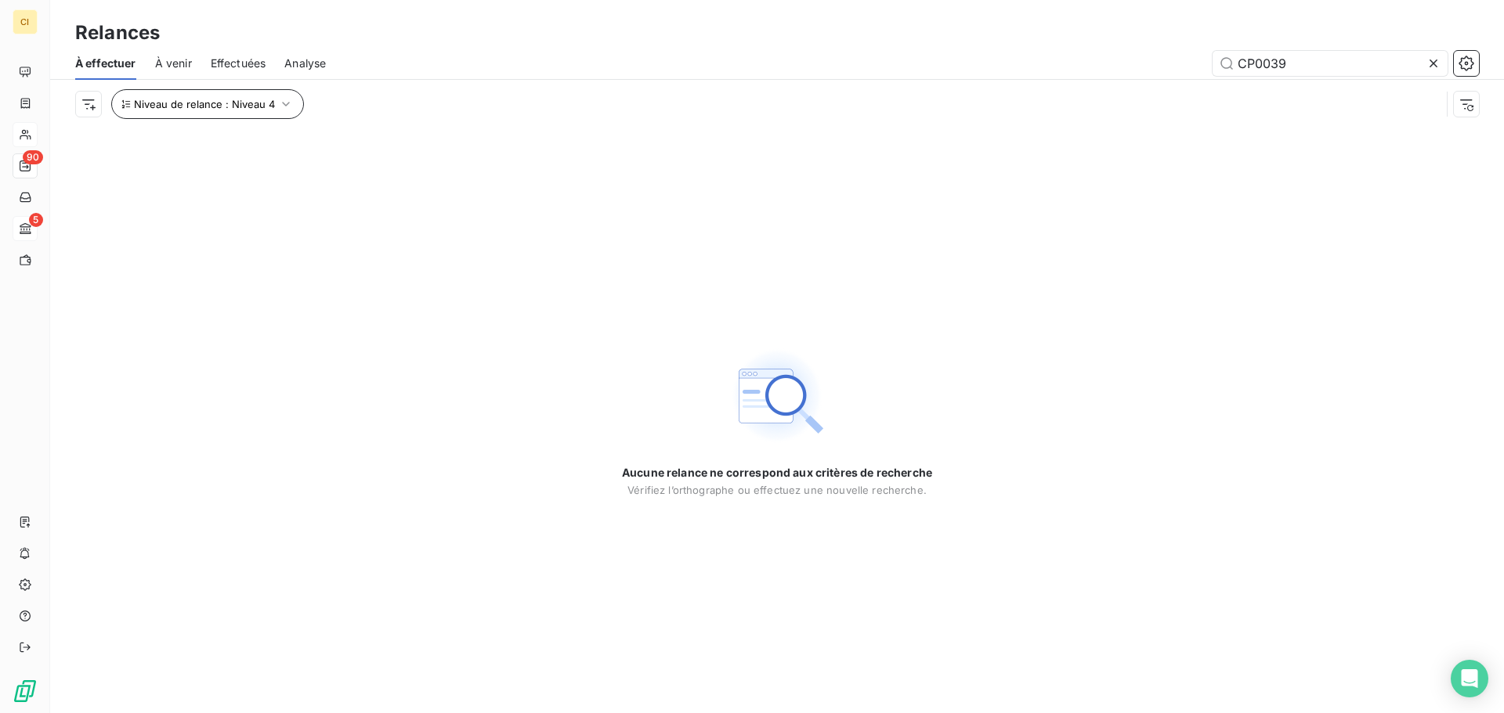
type input "CP0039"
click at [283, 101] on icon "button" at bounding box center [286, 104] width 16 height 16
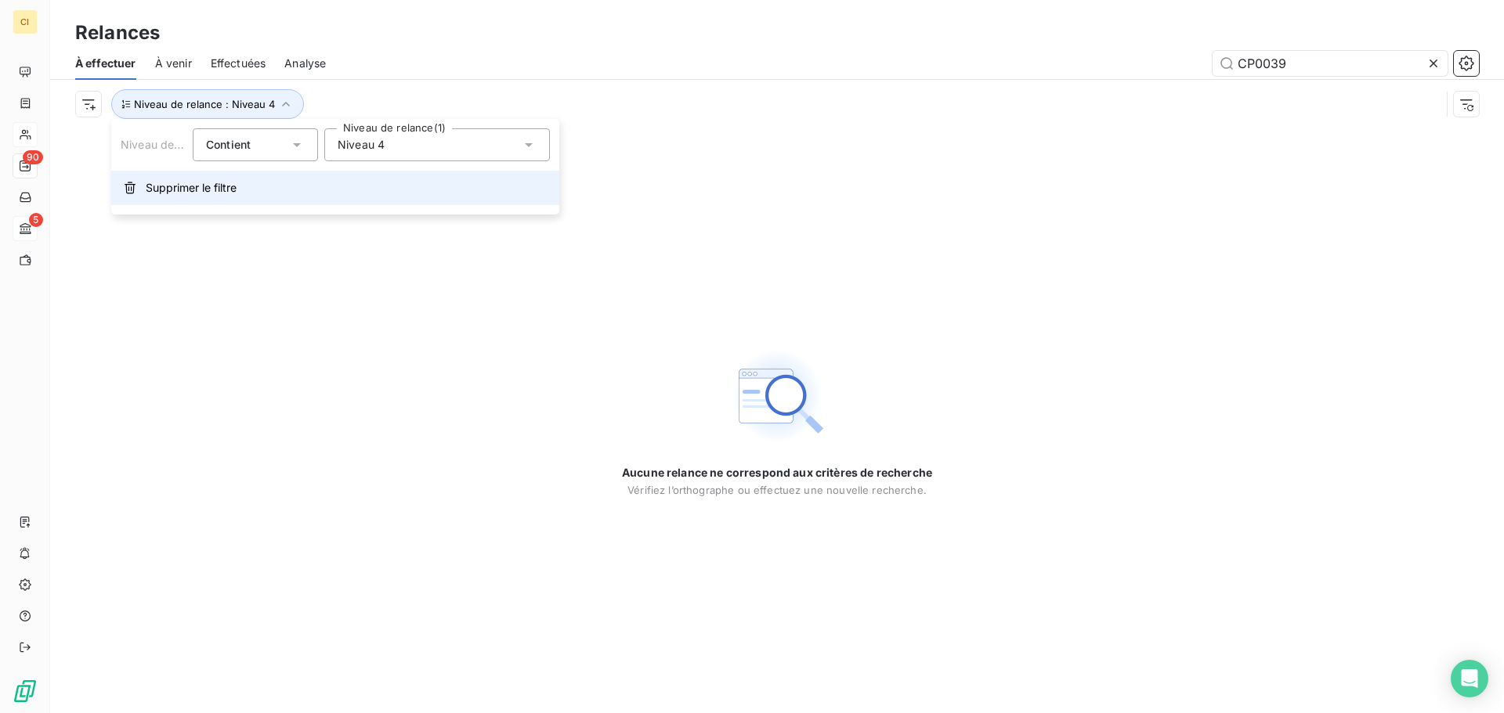
click at [222, 182] on span "Supprimer le filtre" at bounding box center [191, 188] width 91 height 16
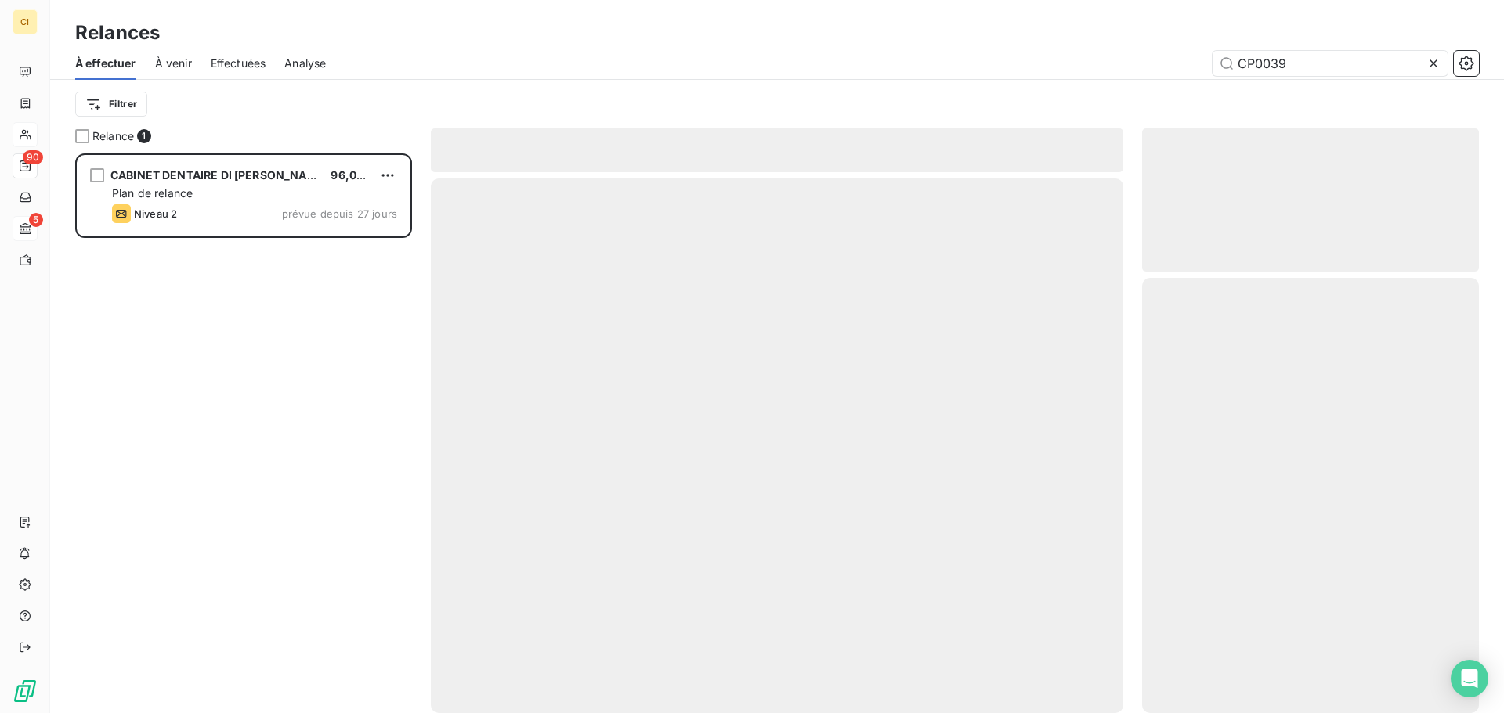
scroll to position [548, 325]
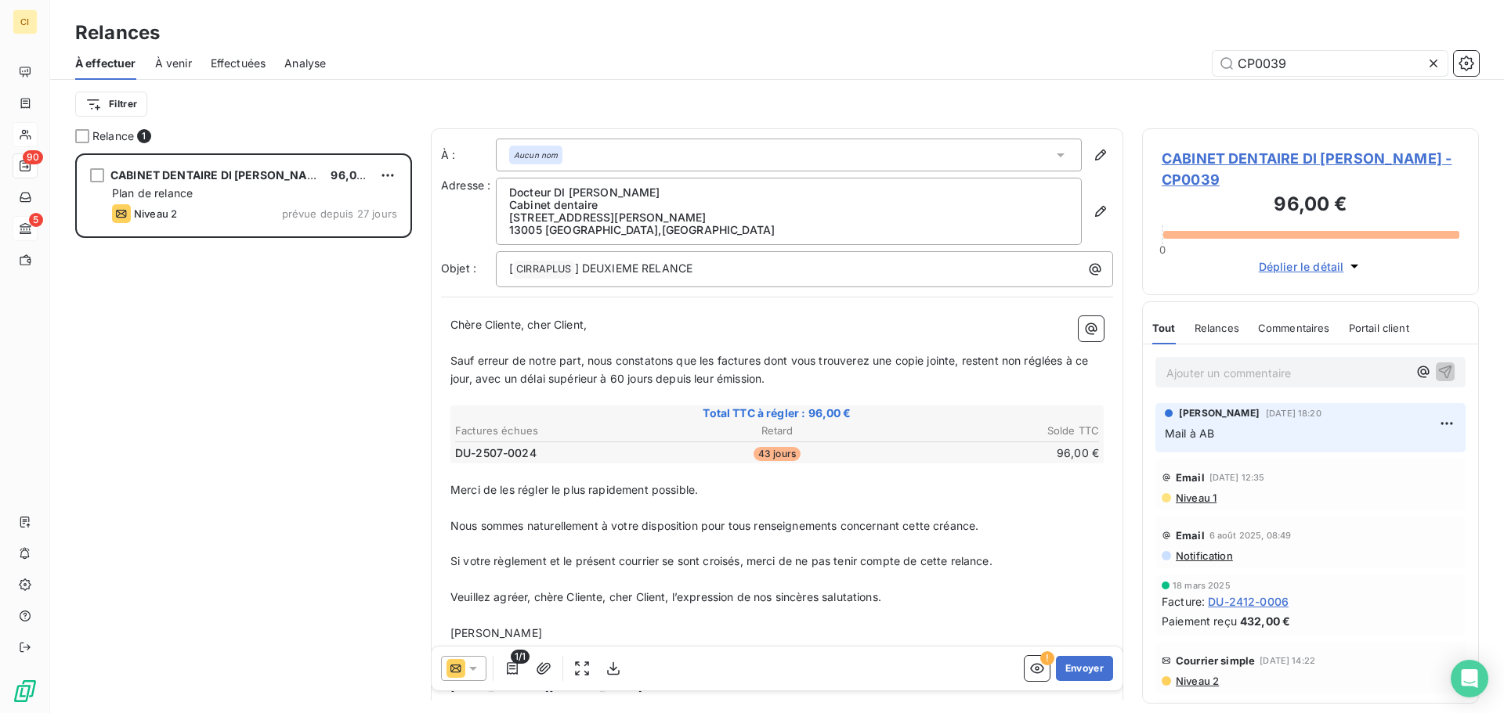
click at [470, 670] on icon at bounding box center [473, 669] width 16 height 16
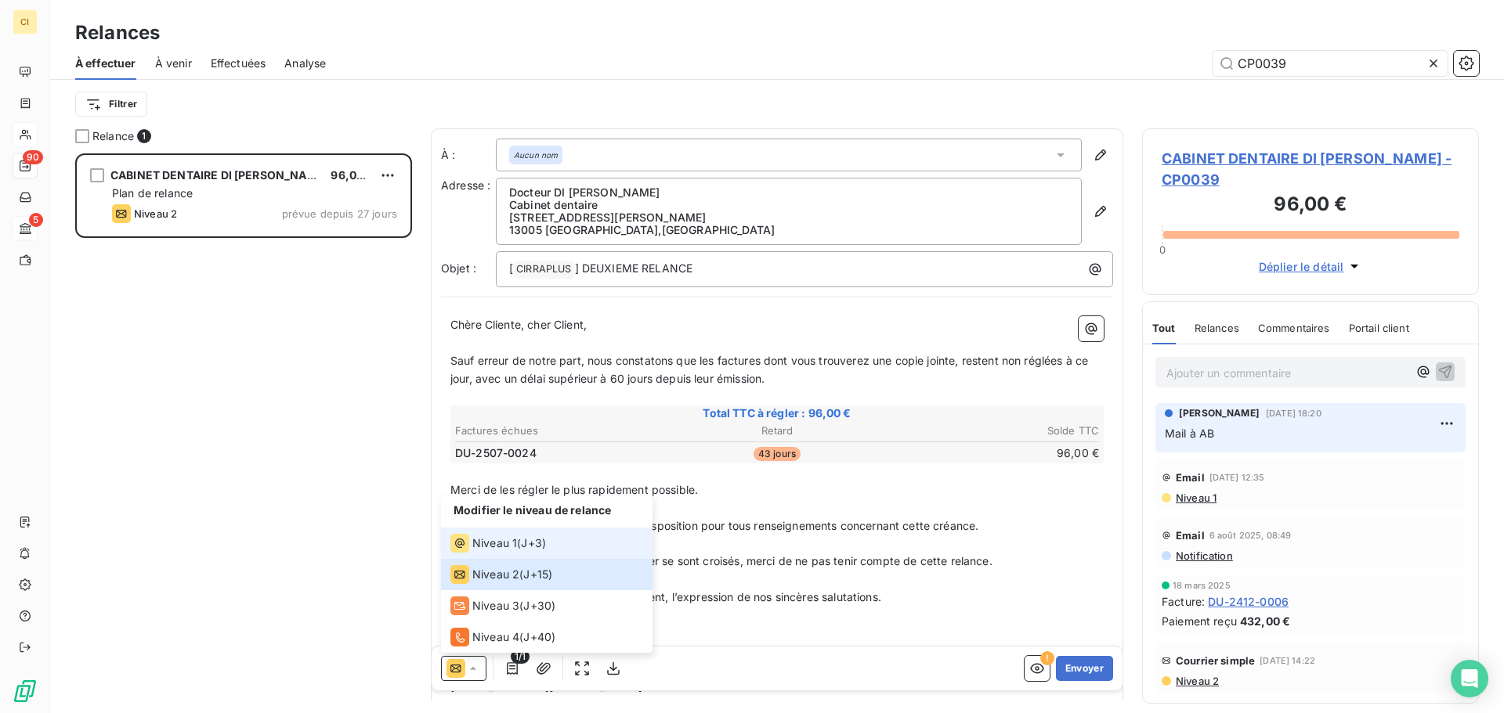
click at [538, 541] on span "J+3 )" at bounding box center [533, 544] width 25 height 16
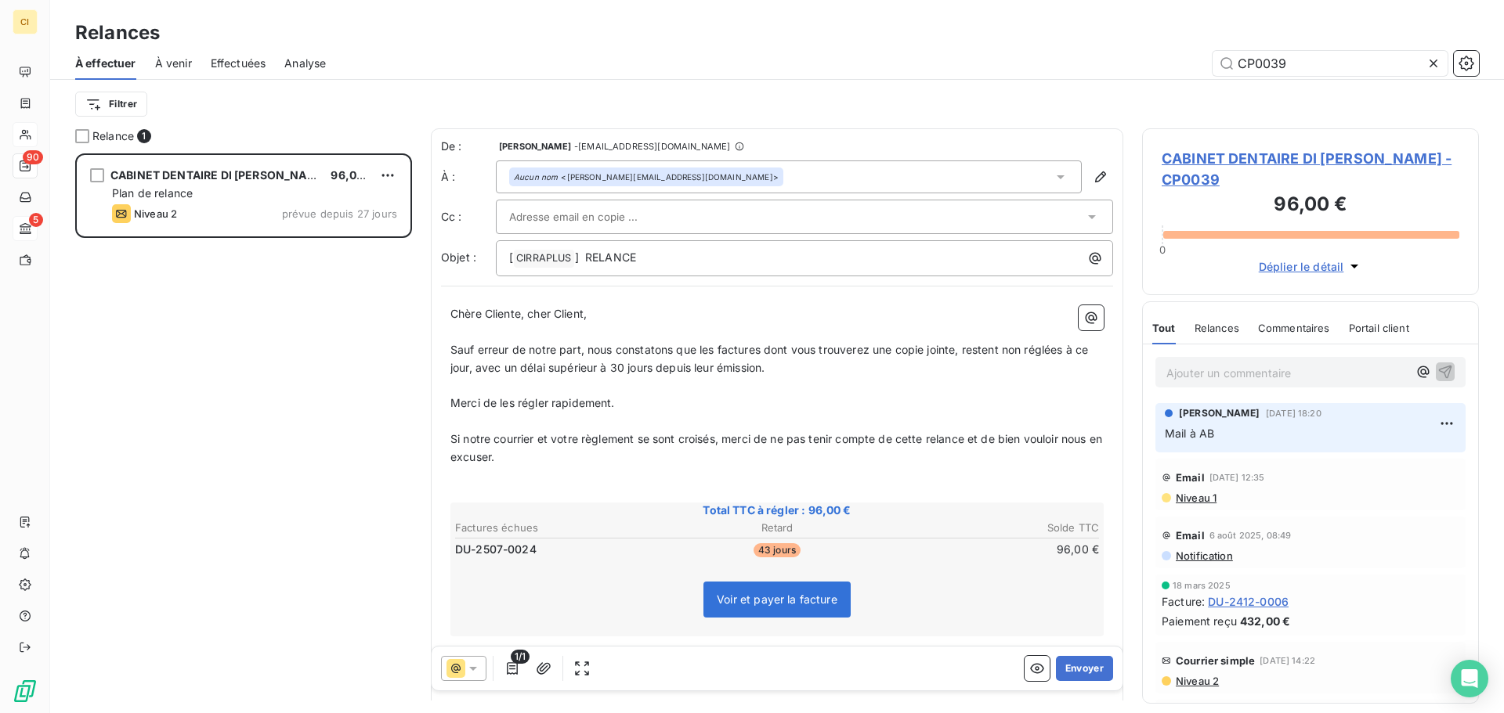
click at [1056, 175] on icon at bounding box center [1060, 177] width 8 height 4
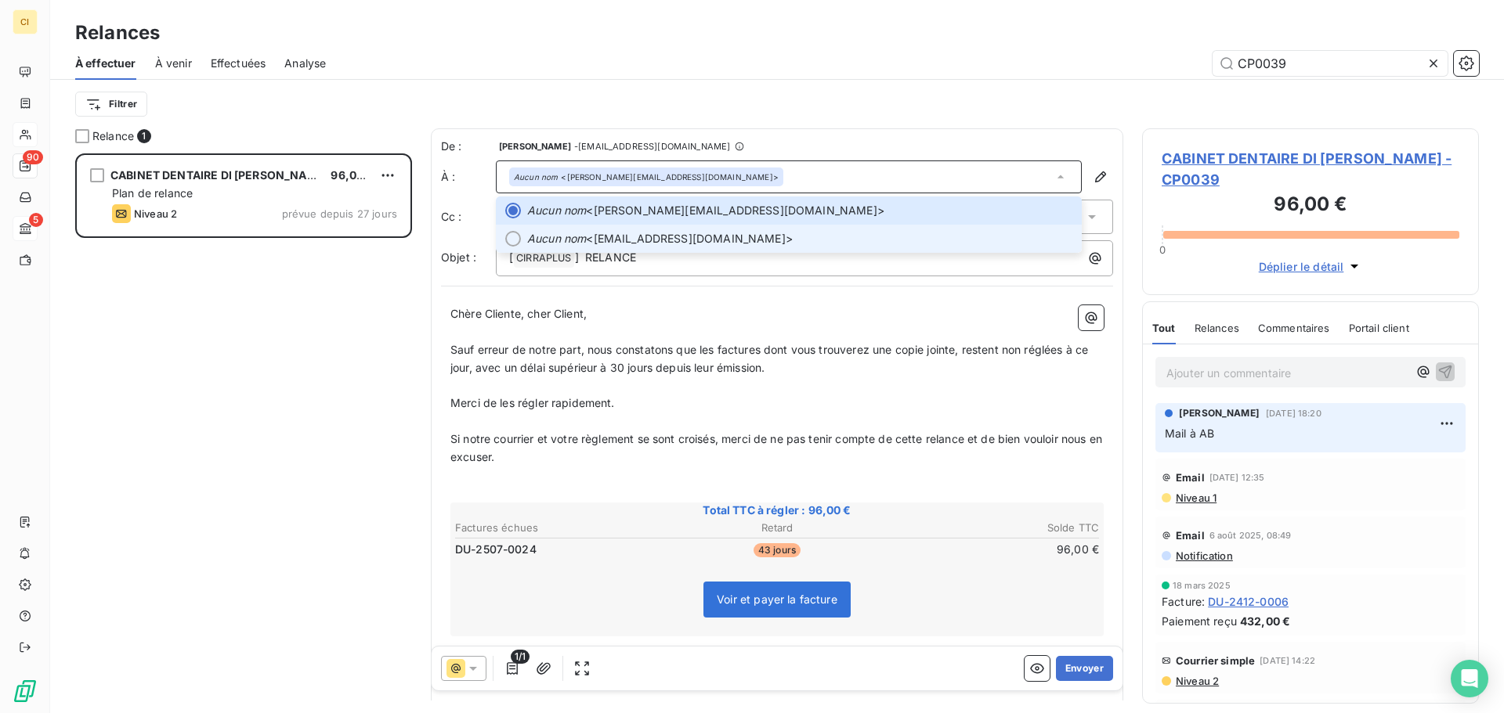
click at [524, 236] on li "Aucun nom <[EMAIL_ADDRESS][DOMAIN_NAME]>" at bounding box center [789, 239] width 586 height 28
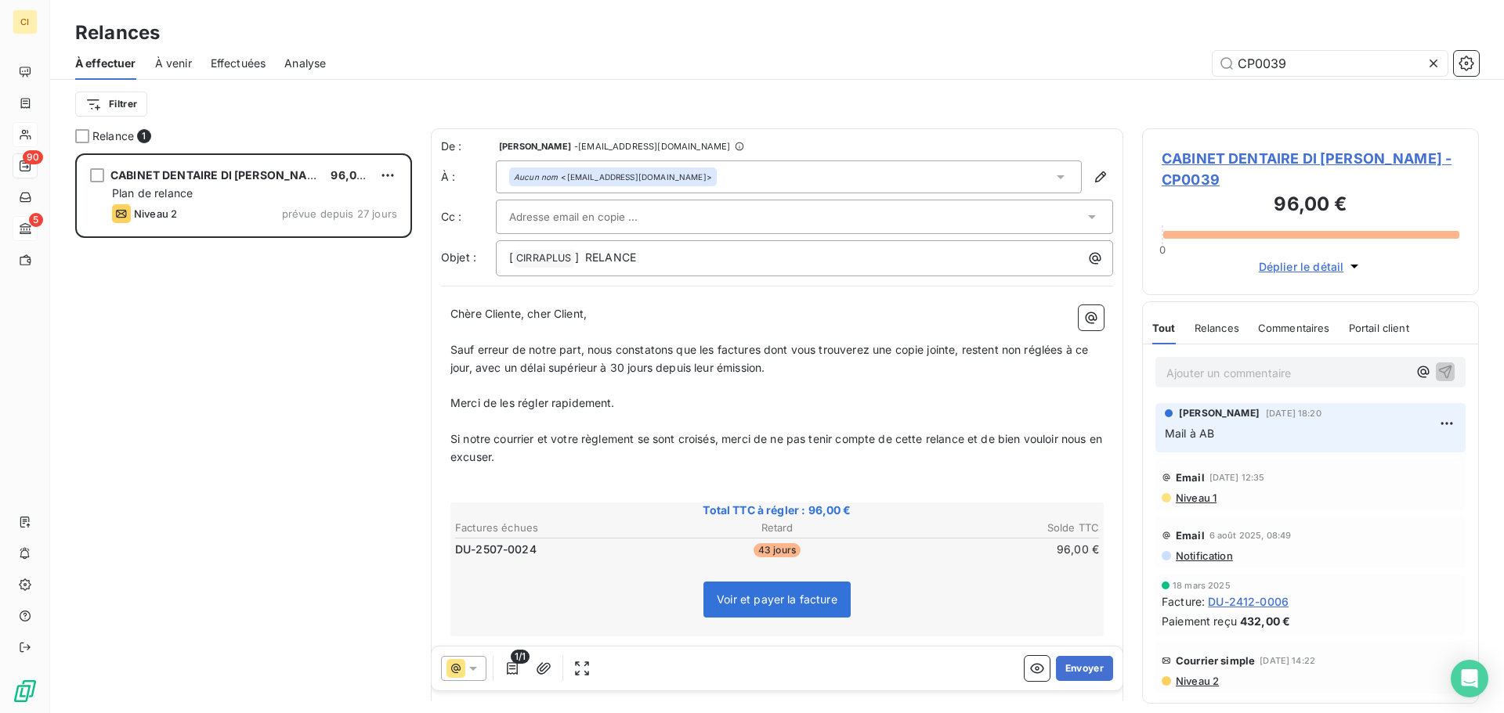
click at [901, 215] on div at bounding box center [796, 216] width 575 height 23
click at [699, 211] on input "text" at bounding box center [796, 216] width 575 height 23
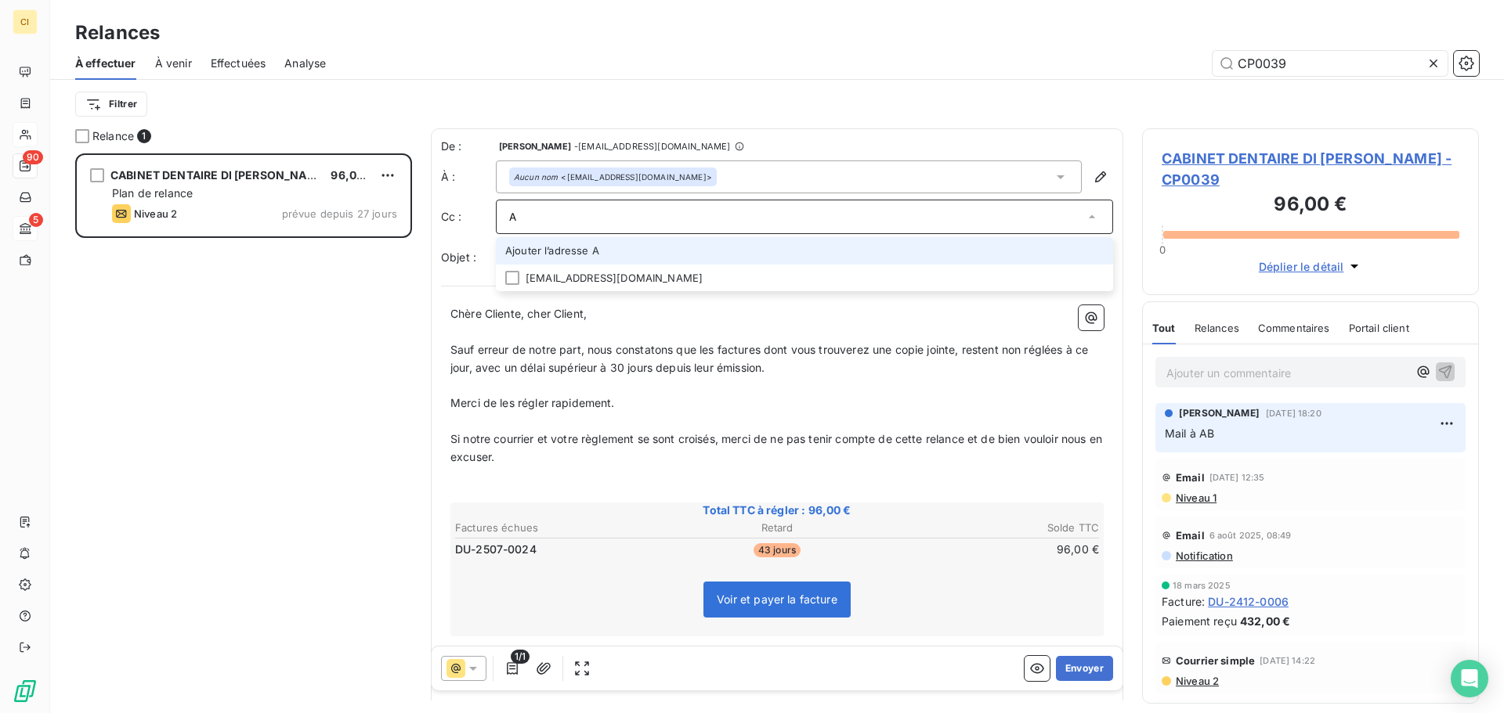
type input "A"
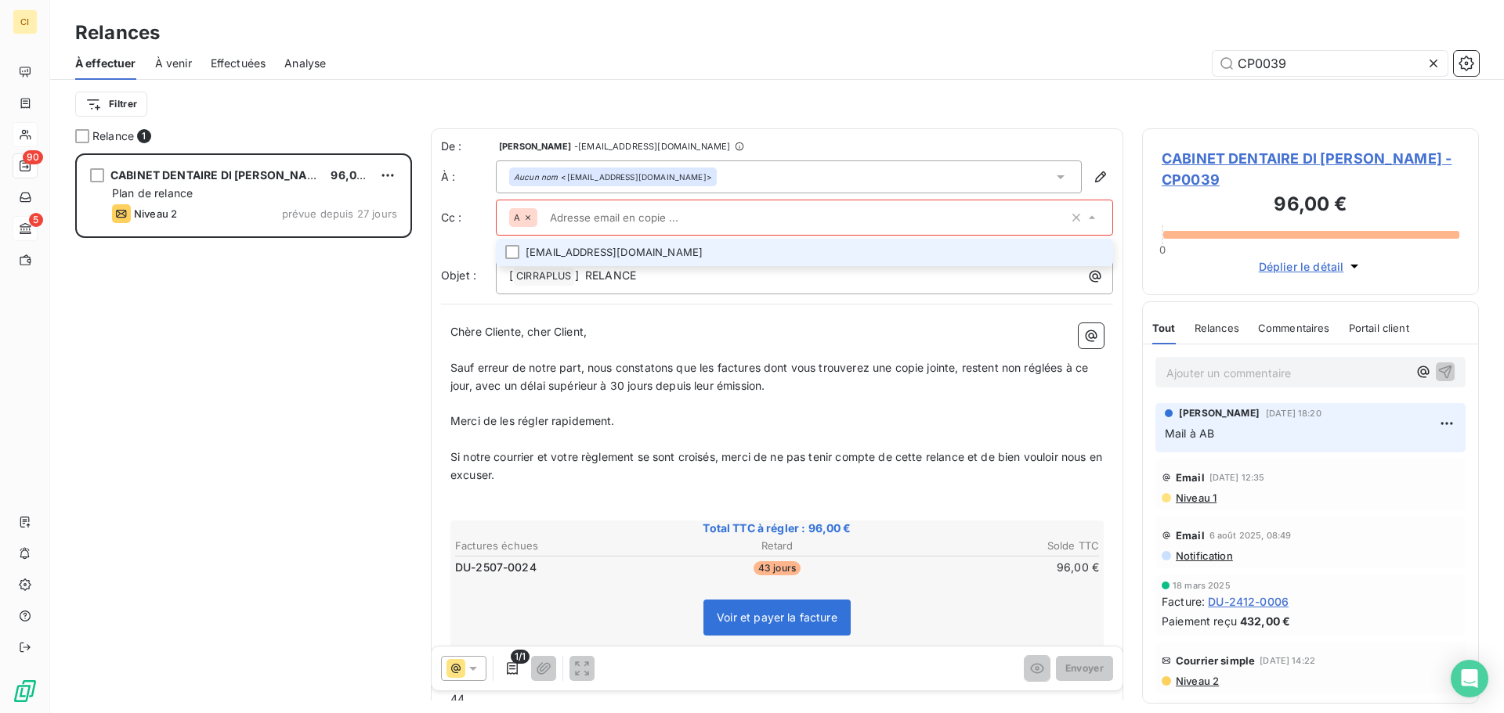
click at [719, 313] on div "De : [PERSON_NAME] - [EMAIL_ADDRESS][DOMAIN_NAME] À : Aucun nom <[EMAIL_ADDRESS…" at bounding box center [777, 542] width 692 height 829
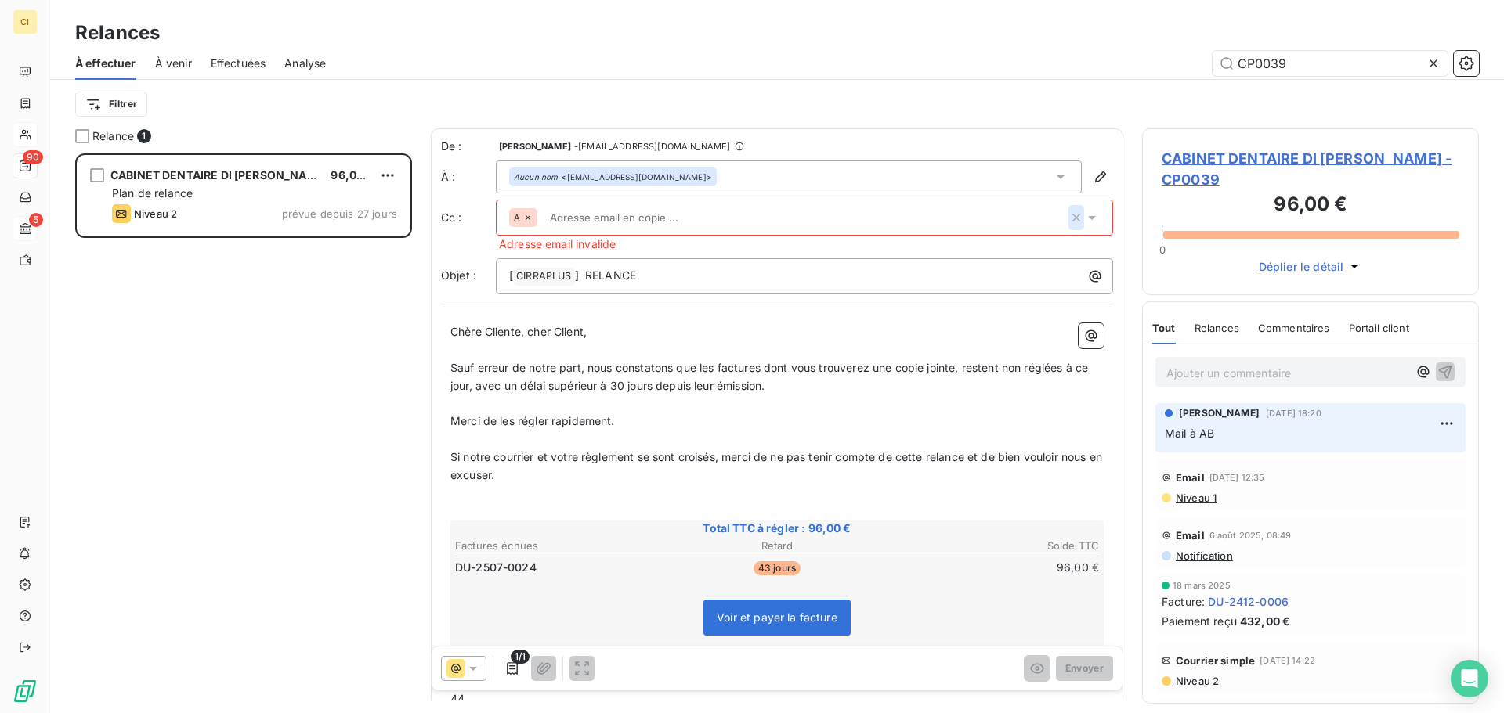
click at [1072, 215] on icon "button" at bounding box center [1076, 218] width 8 height 8
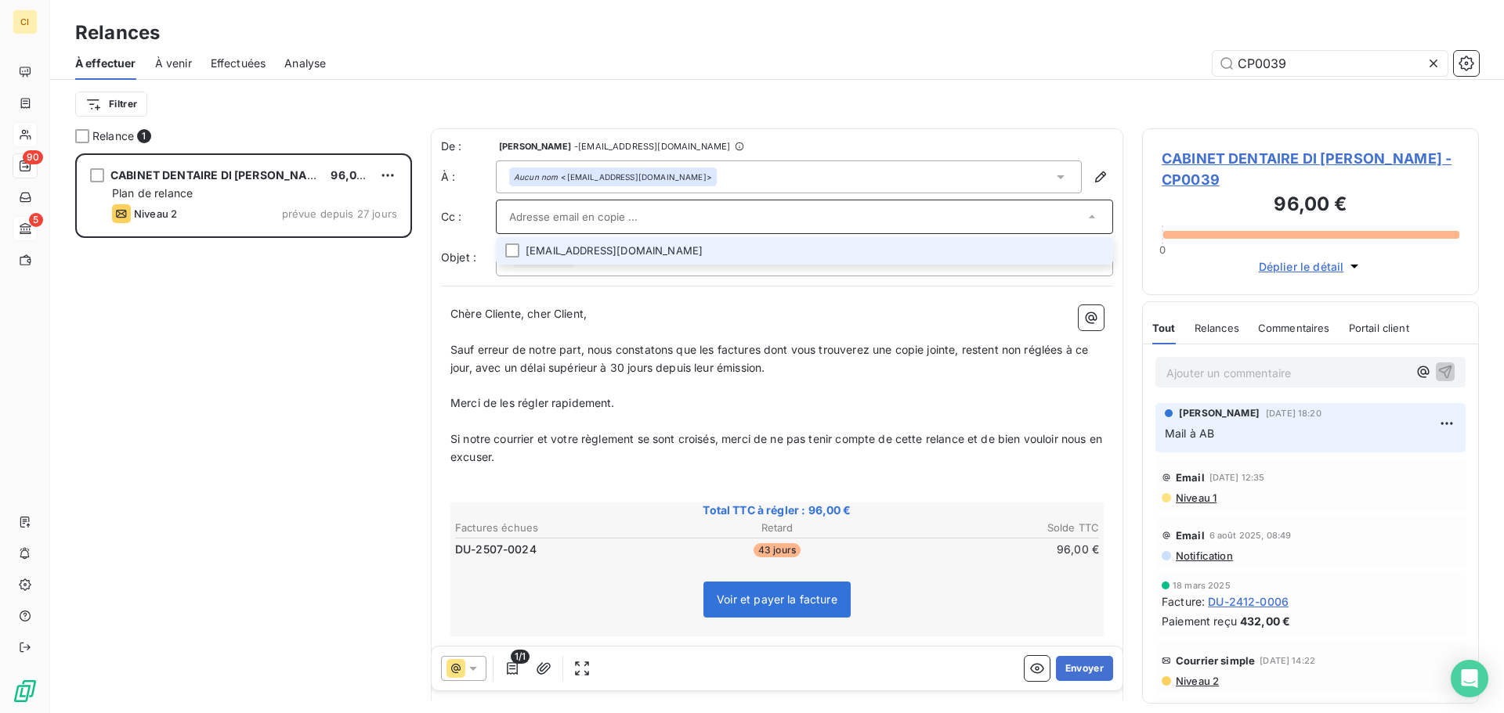
click at [529, 209] on input "text" at bounding box center [796, 216] width 575 height 23
type input "a"
click at [1009, 172] on div "Aucun nom <[EMAIL_ADDRESS][DOMAIN_NAME]>" at bounding box center [789, 177] width 586 height 33
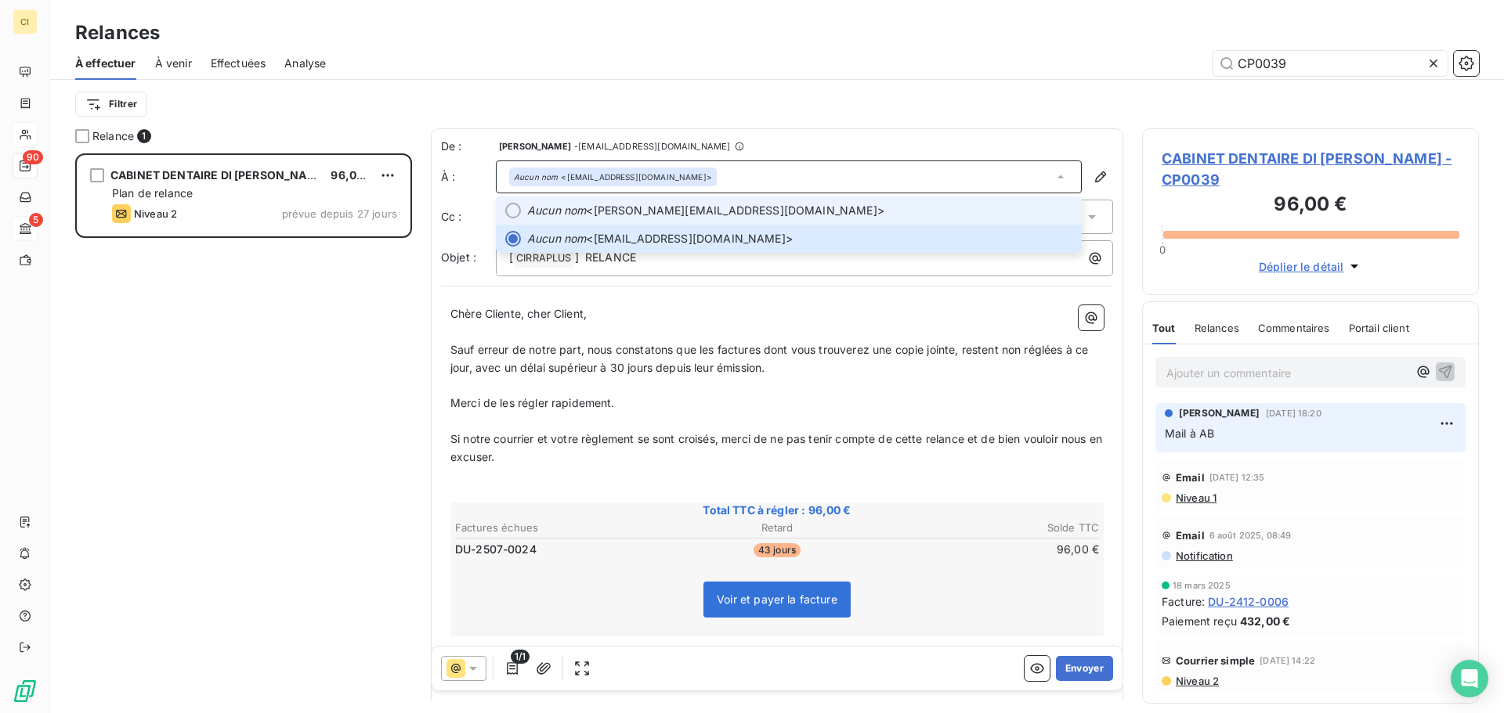
click at [516, 205] on div at bounding box center [513, 211] width 16 height 16
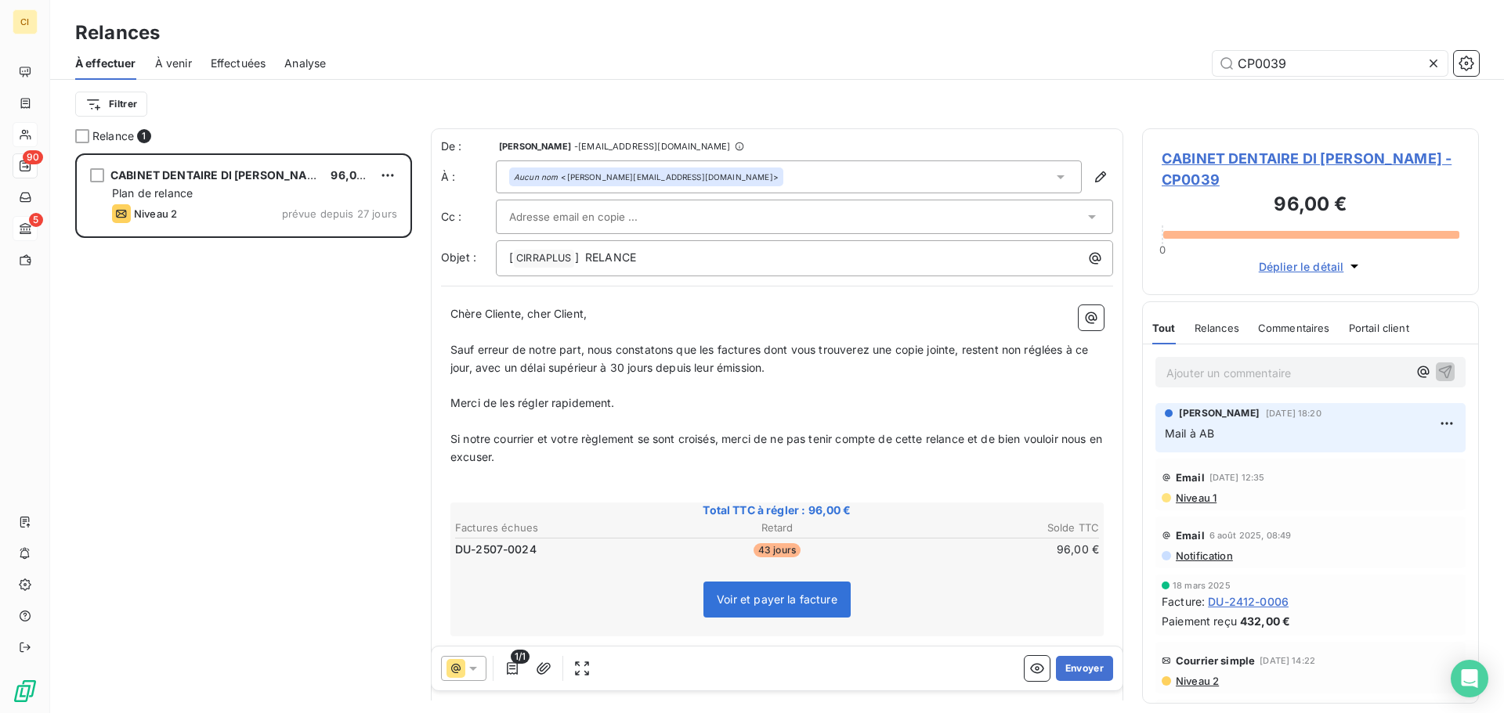
click at [1052, 174] on icon at bounding box center [1060, 177] width 16 height 16
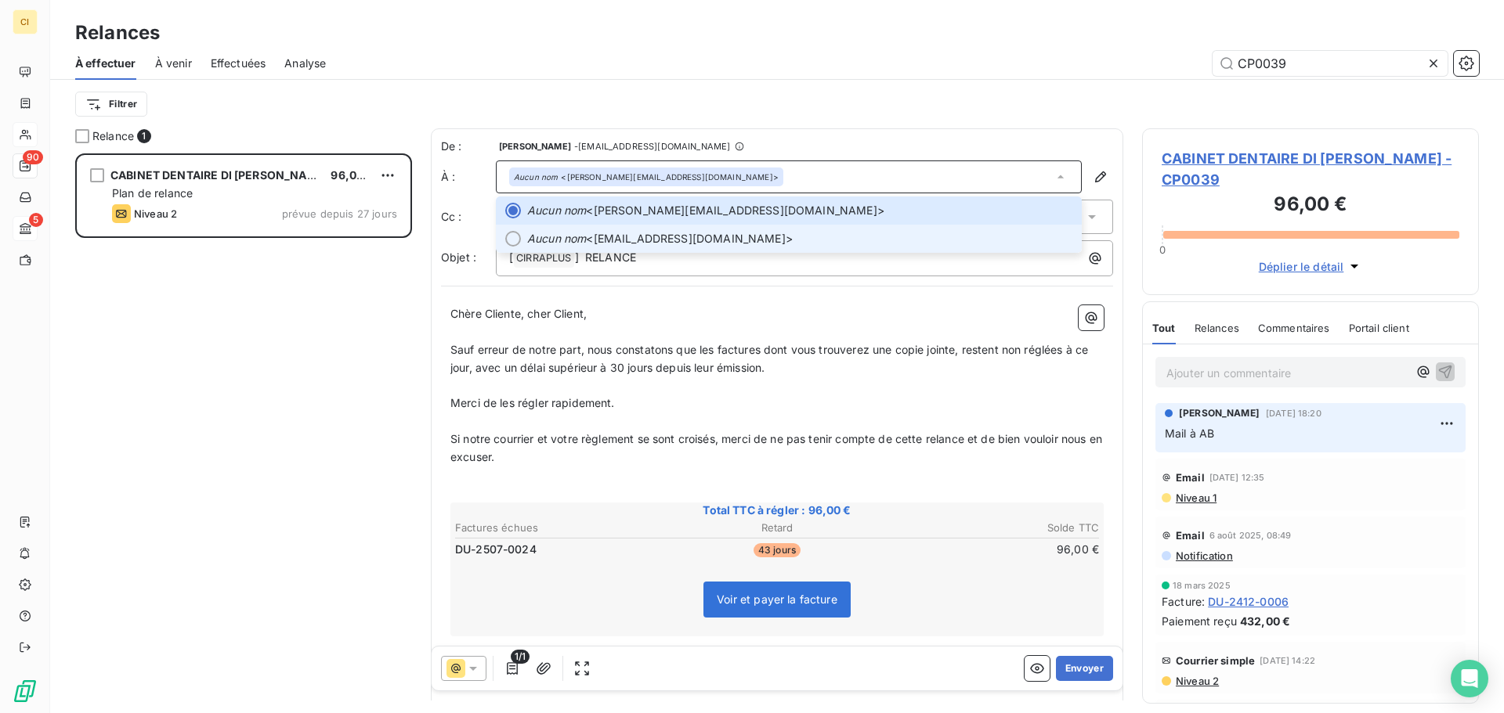
click at [515, 234] on div at bounding box center [513, 239] width 16 height 16
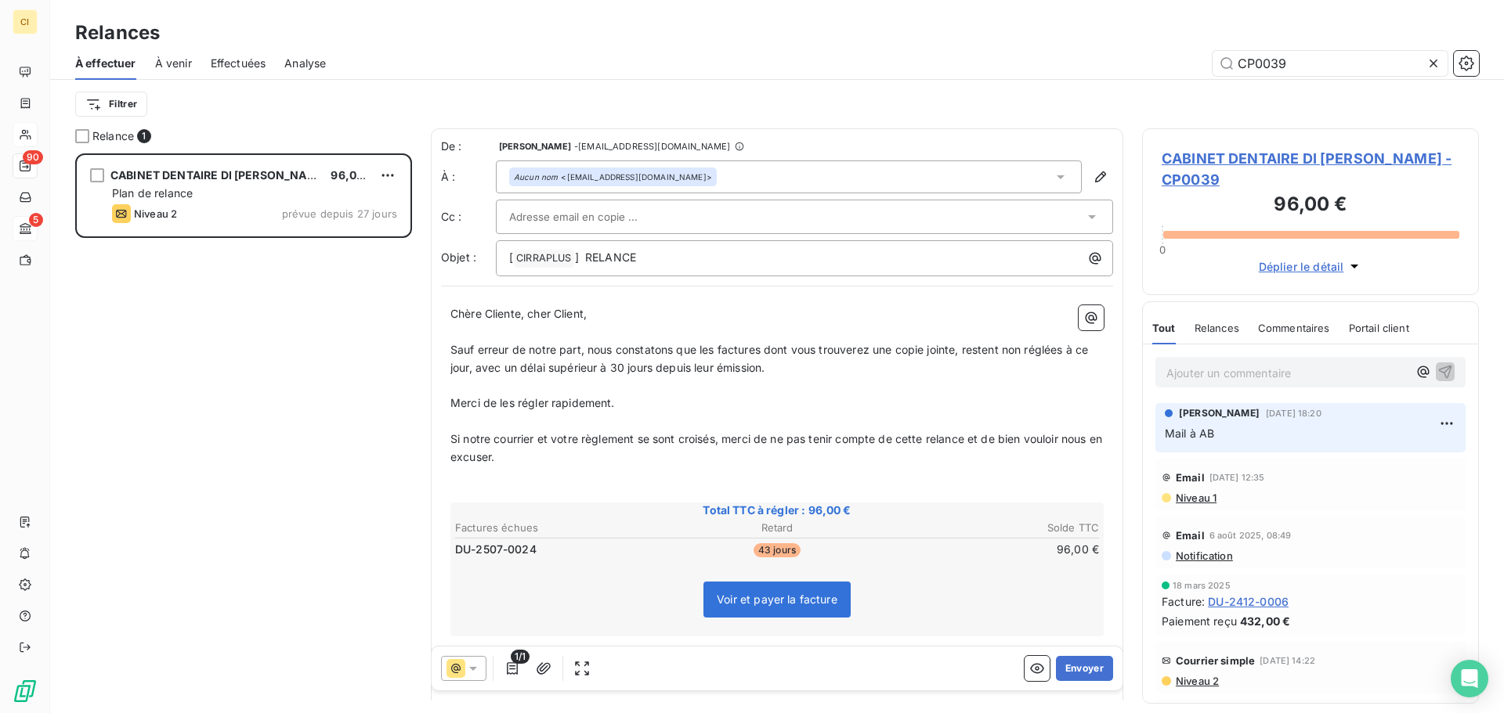
click at [1022, 220] on div at bounding box center [796, 216] width 575 height 23
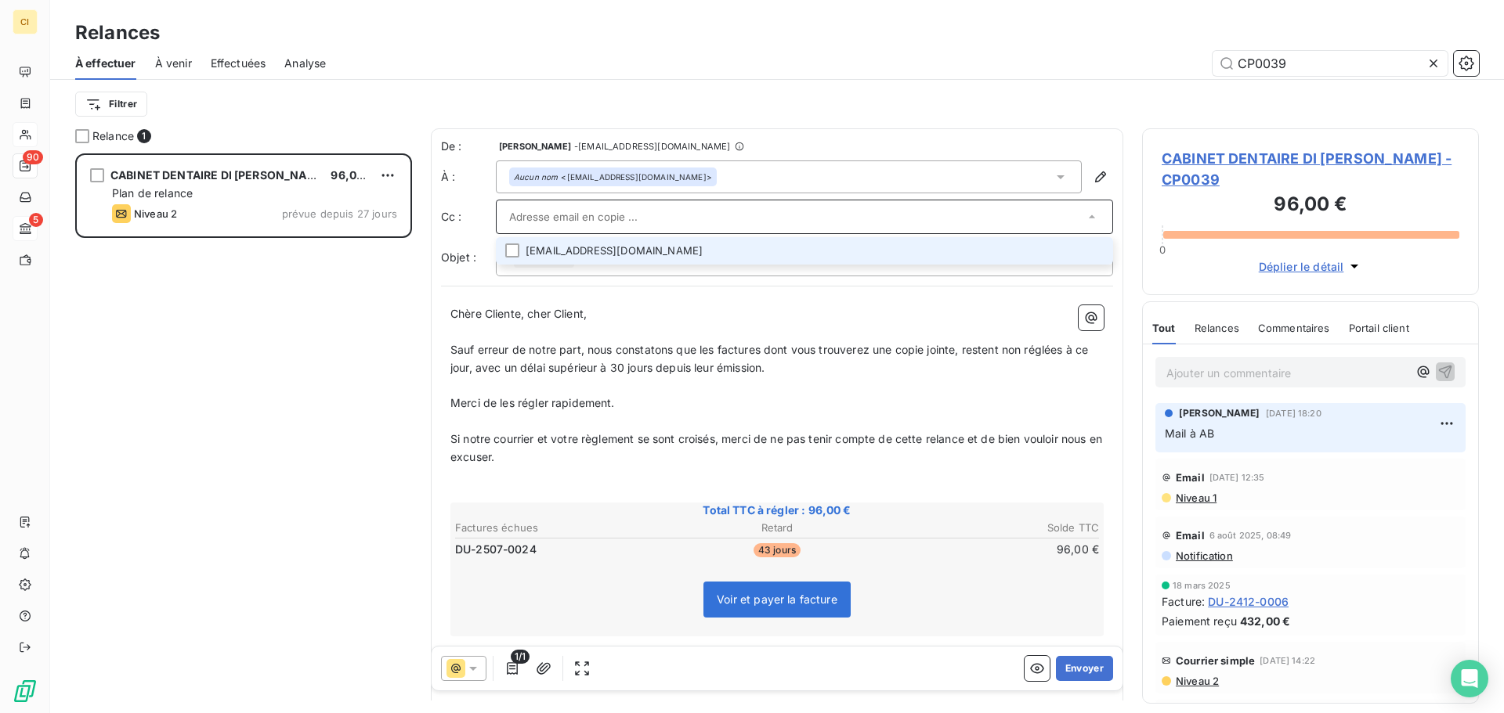
click at [1084, 215] on icon at bounding box center [1092, 217] width 16 height 16
type input "[PERSON_NAME][EMAIL_ADDRESS][DOMAIN_NAME]"
click at [631, 296] on div "De : [PERSON_NAME] - [EMAIL_ADDRESS][DOMAIN_NAME] À : Aucun nom <[EMAIL_ADDRESS…" at bounding box center [777, 534] width 692 height 813
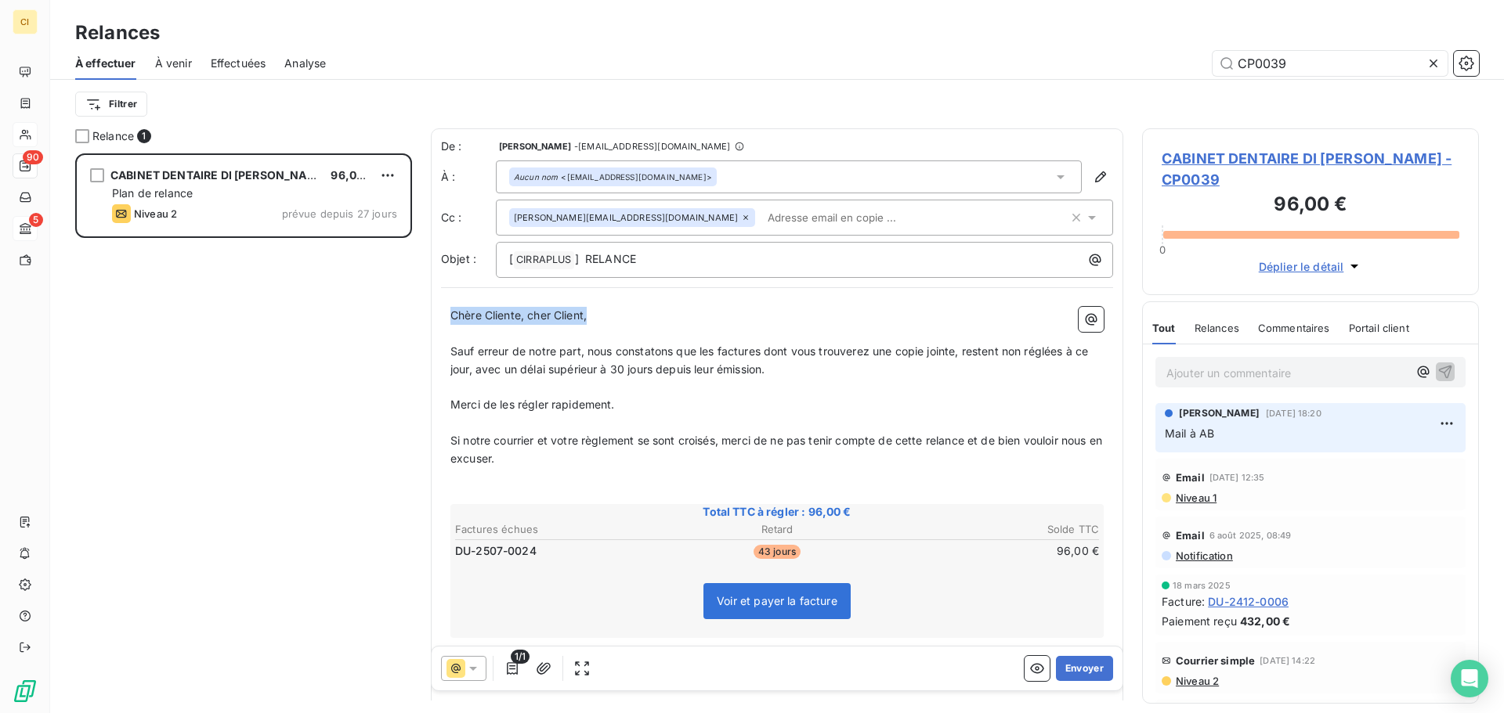
drag, startPoint x: 454, startPoint y: 316, endPoint x: 651, endPoint y: 310, distance: 196.6
click at [651, 310] on p "Chère Cliente, cher Client," at bounding box center [776, 316] width 653 height 18
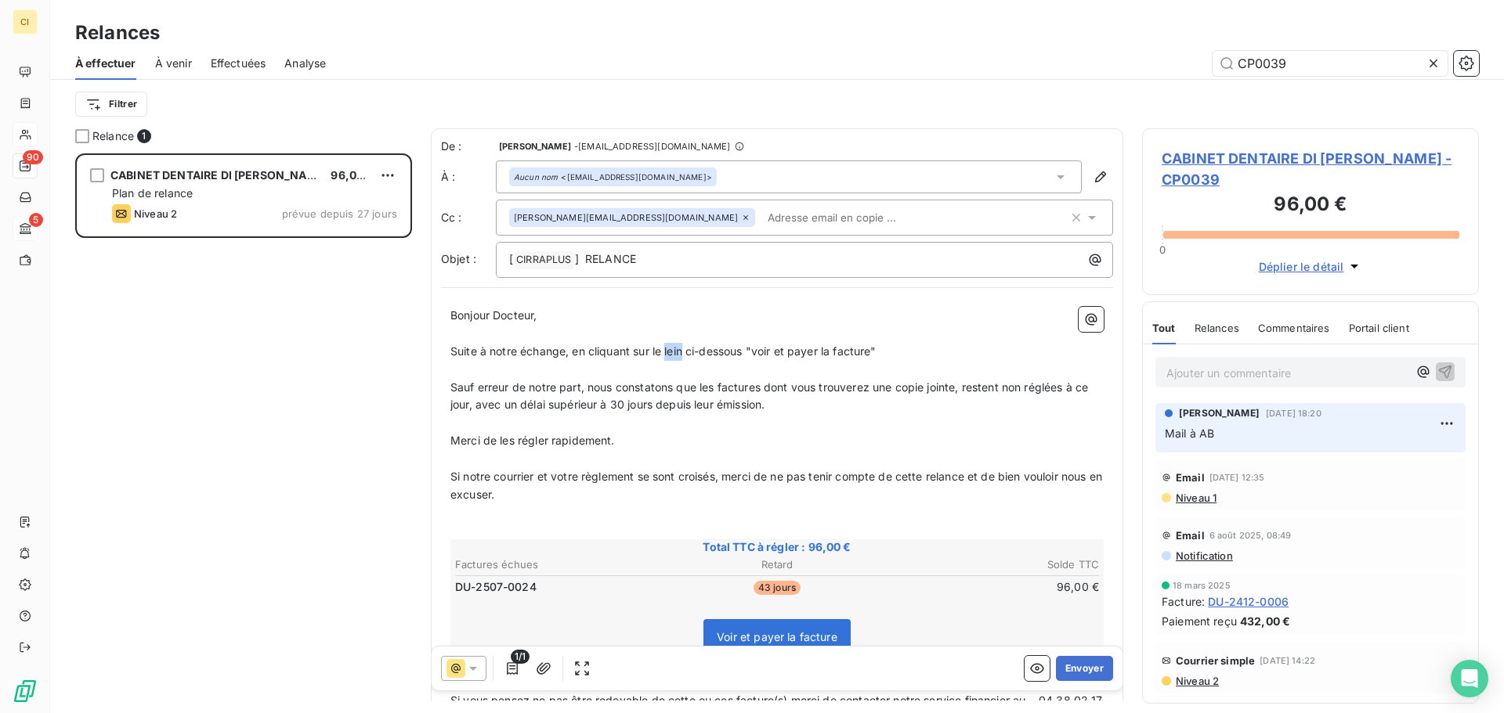
drag, startPoint x: 667, startPoint y: 344, endPoint x: 683, endPoint y: 348, distance: 16.4
click at [683, 348] on span "Suite à notre échange, en cliquant sur le lein ci-dessous "voir et payer la fac…" at bounding box center [663, 351] width 426 height 13
click at [913, 359] on p "Suite à notre échange, en cliquant sur le bouton ci-dessous "voir et payer la f…" at bounding box center [776, 352] width 653 height 18
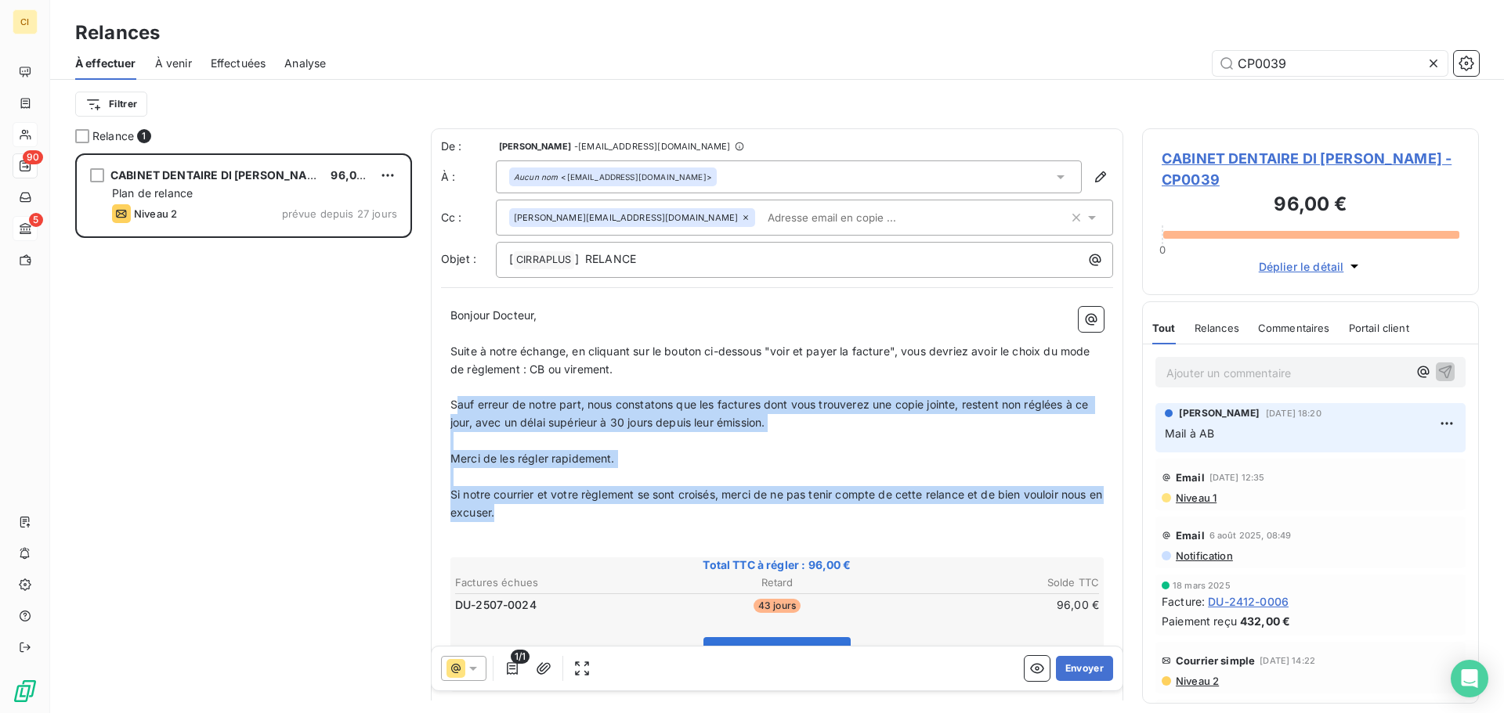
drag, startPoint x: 454, startPoint y: 399, endPoint x: 565, endPoint y: 507, distance: 155.1
click at [565, 507] on div "Bonjour Docteur, ﻿ Suite à notre échange, en cliquant sur le bouton ci-dessous …" at bounding box center [776, 641] width 653 height 668
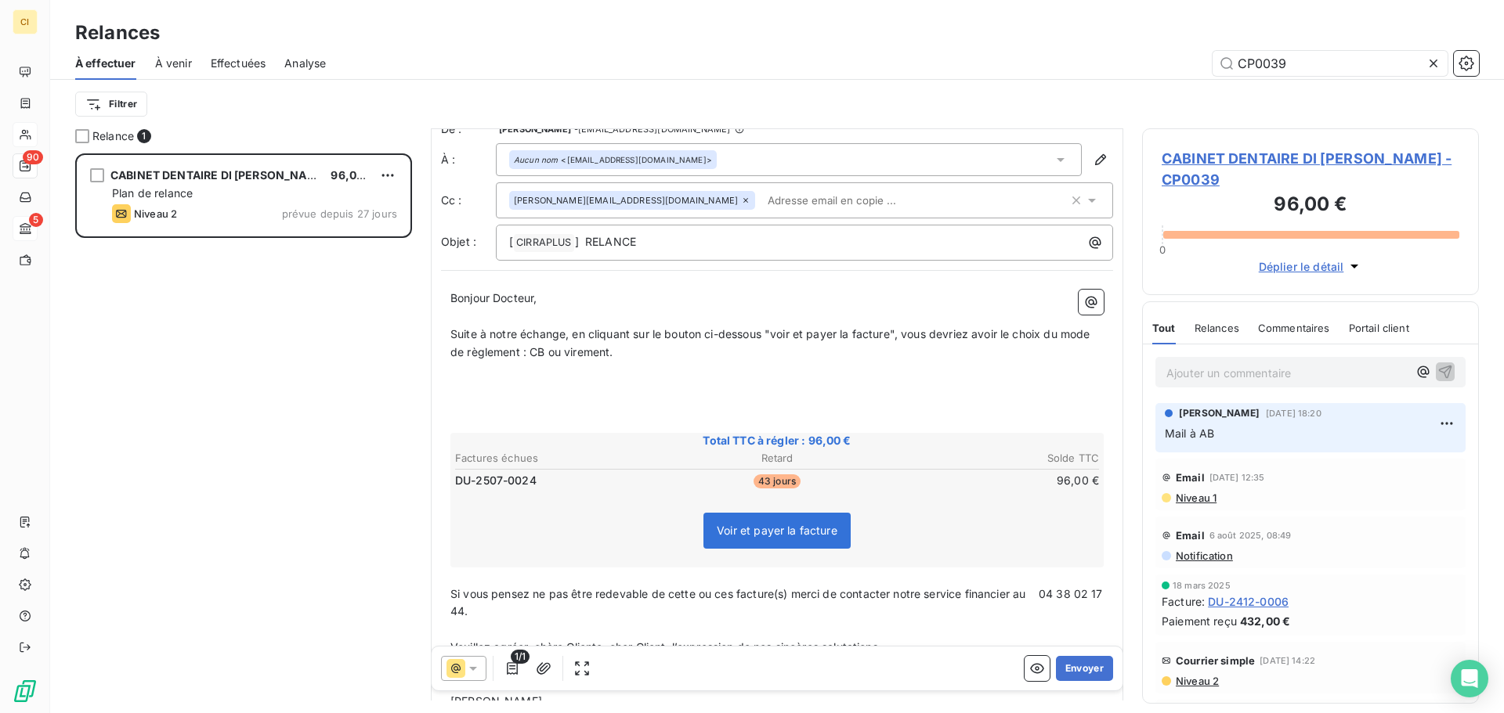
scroll to position [0, 0]
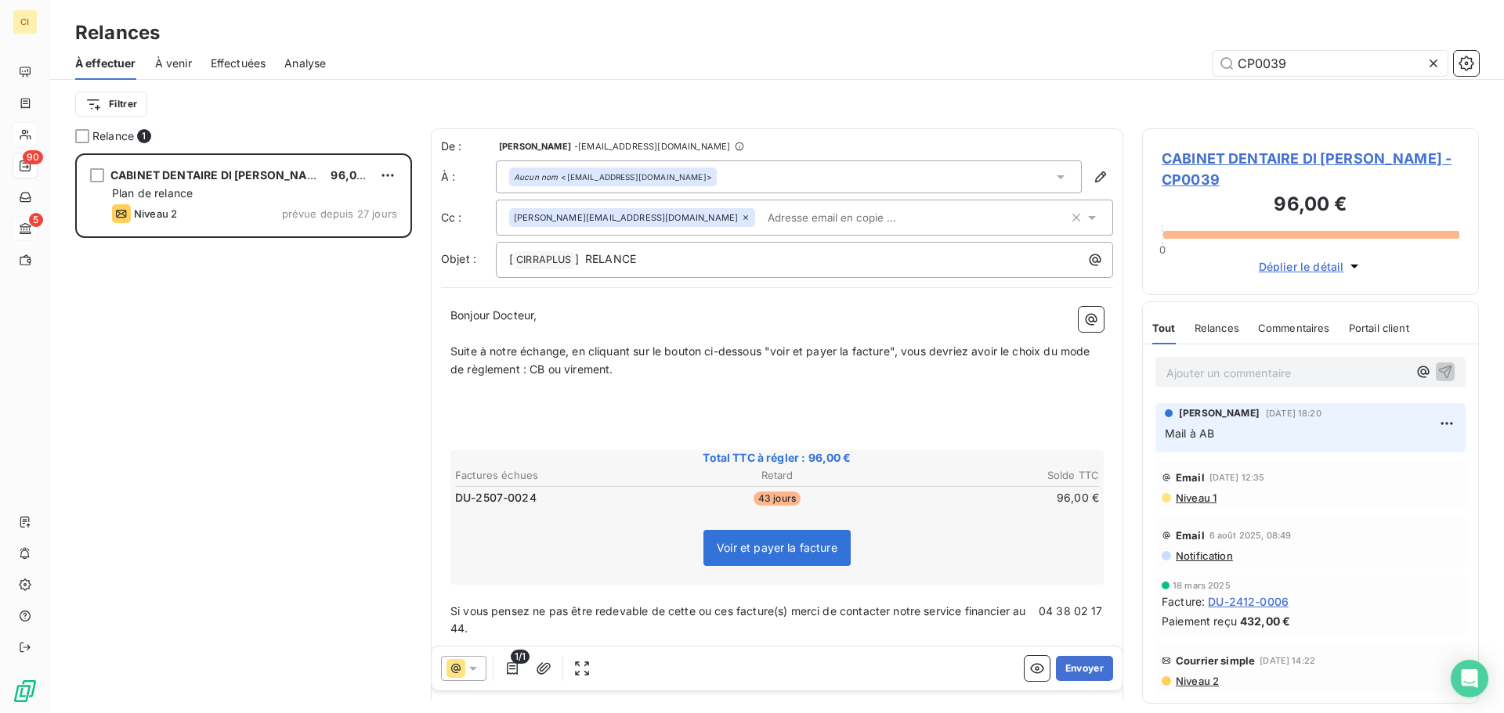
click at [455, 392] on p "﻿" at bounding box center [776, 388] width 653 height 18
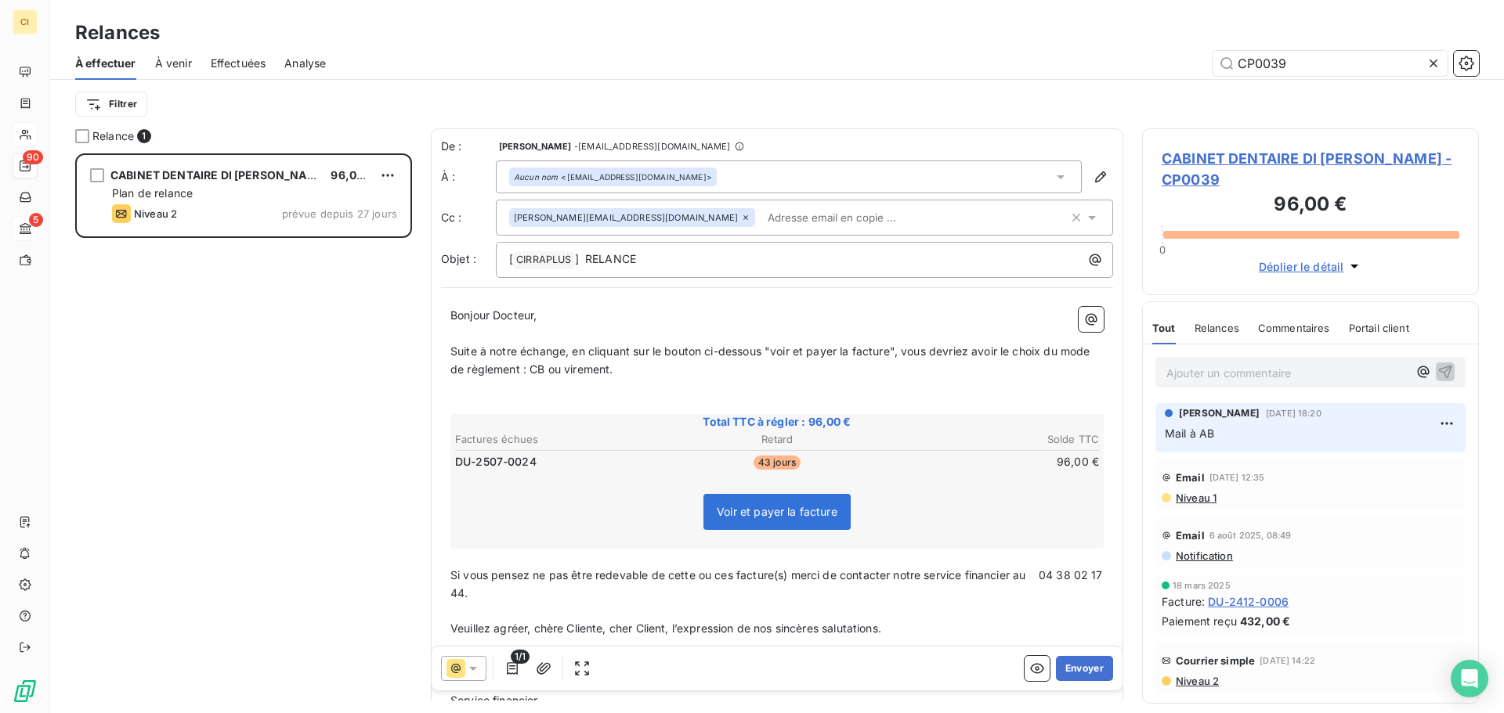
click at [664, 374] on p "Suite à notre échange, en cliquant sur le bouton ci-dessous "voir et payer la f…" at bounding box center [776, 361] width 653 height 36
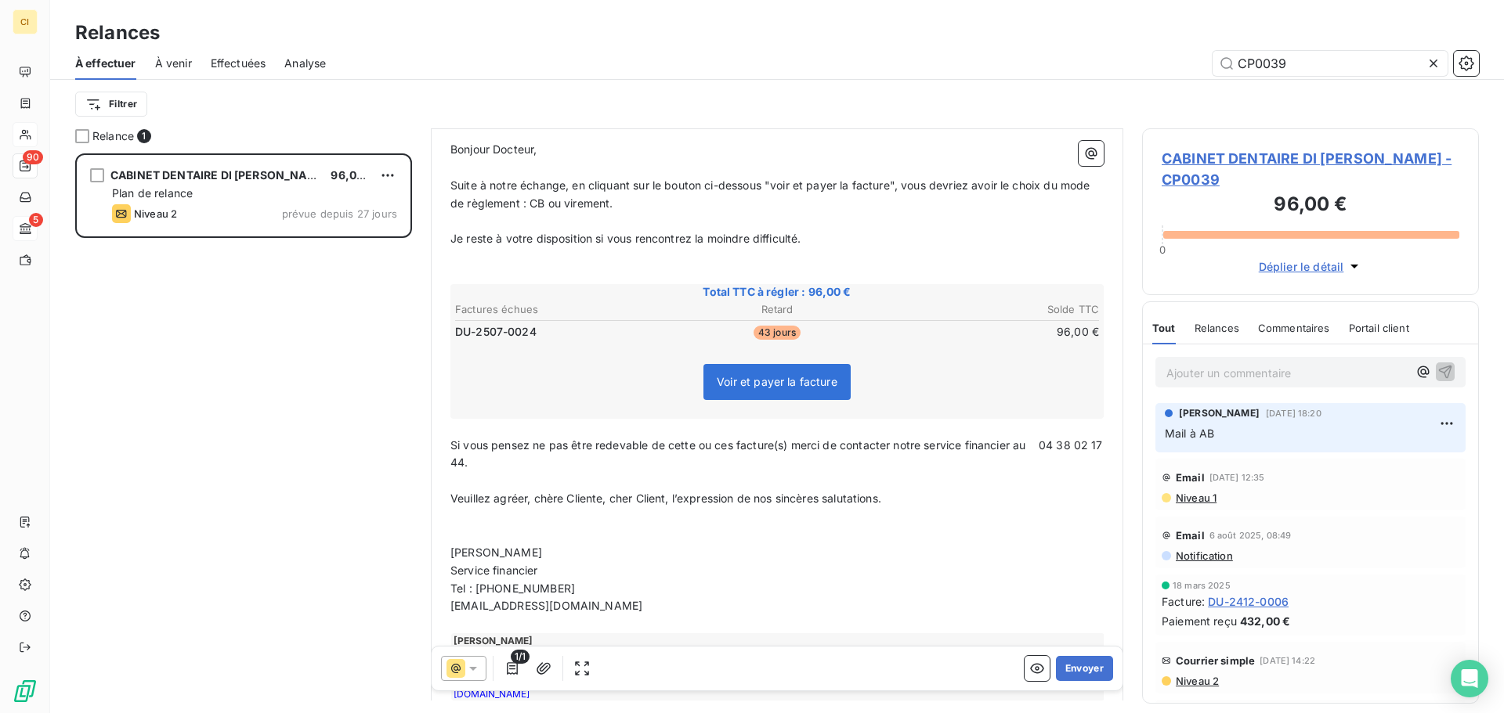
scroll to position [251, 0]
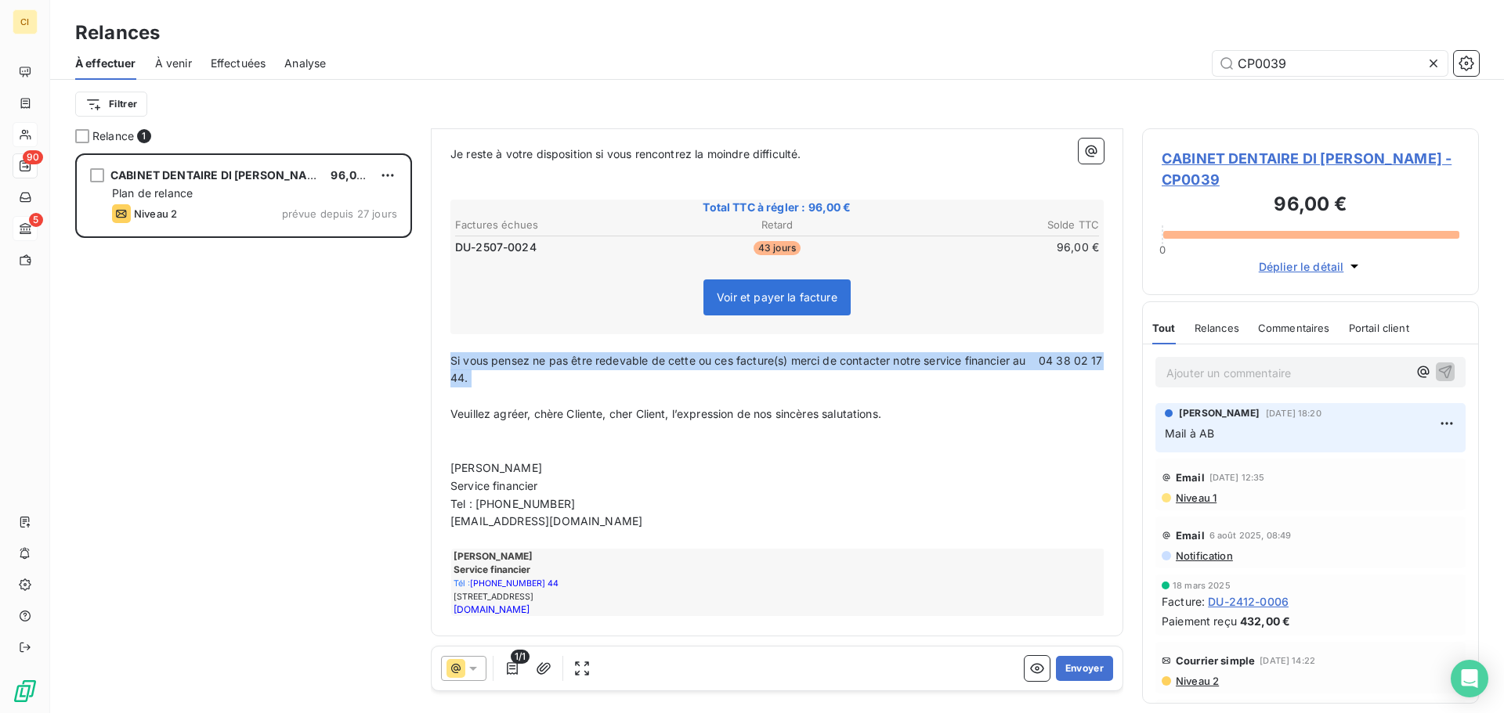
drag, startPoint x: 453, startPoint y: 364, endPoint x: 590, endPoint y: 391, distance: 140.4
click at [590, 391] on div "Bonjour Docteur, ﻿ Suite à notre échange, en cliquant sur le bouton ci-dessous …" at bounding box center [776, 336] width 653 height 561
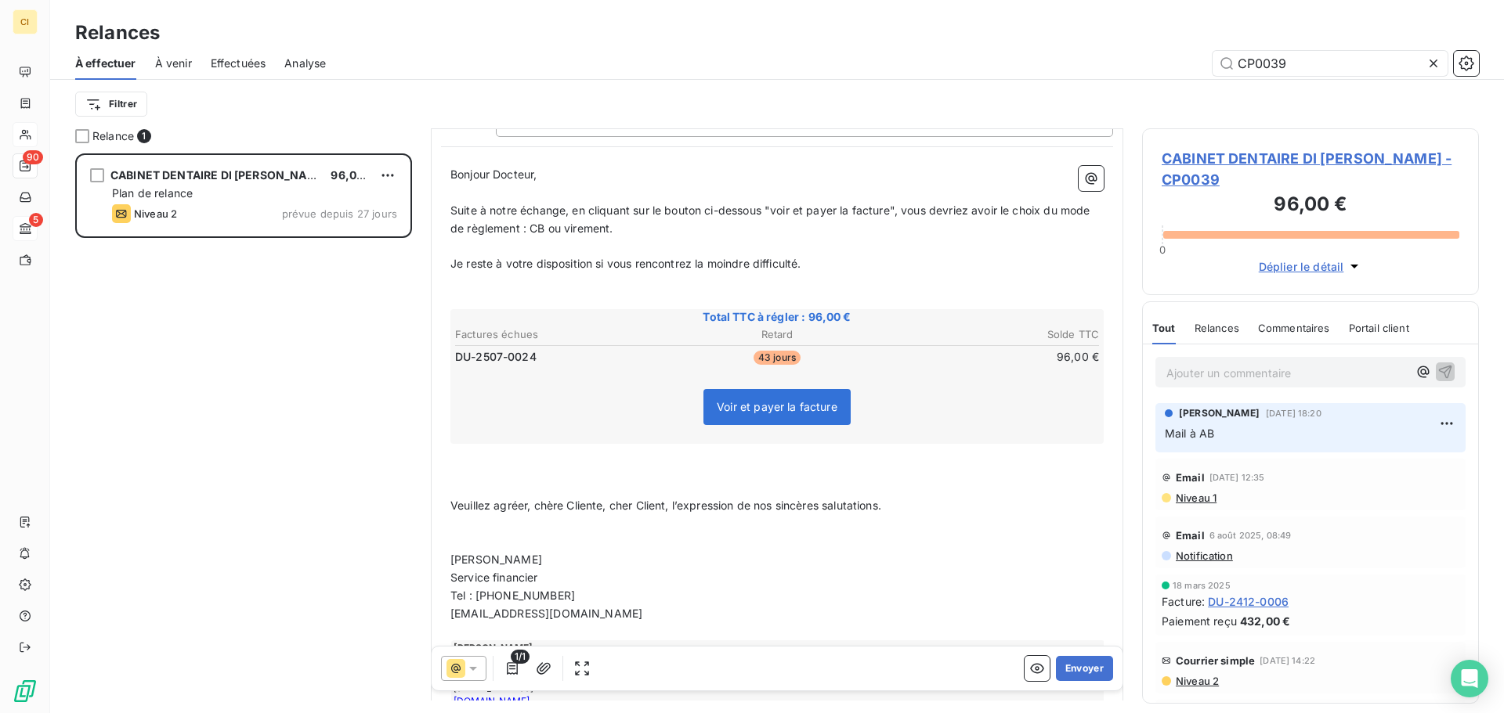
scroll to position [158, 0]
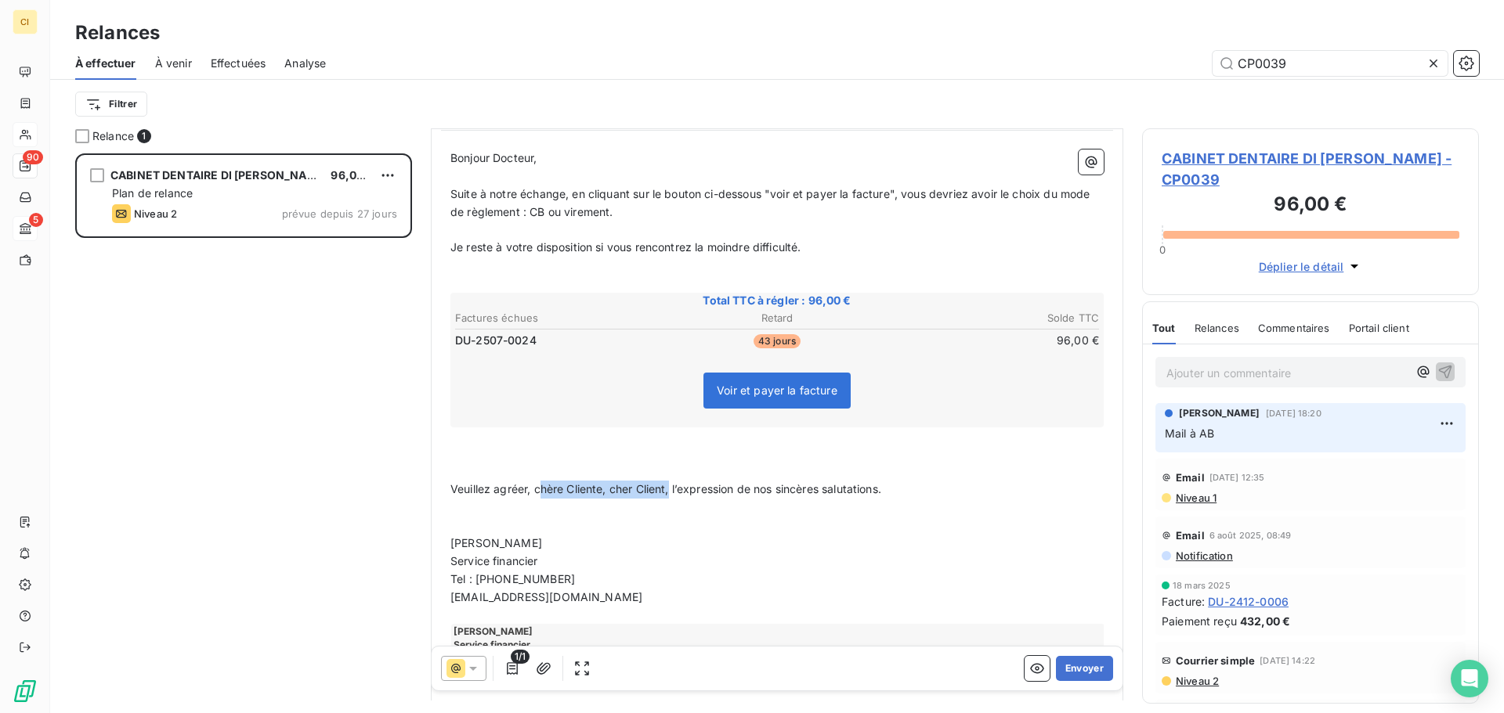
drag, startPoint x: 538, startPoint y: 489, endPoint x: 671, endPoint y: 484, distance: 133.2
click at [671, 484] on span "Veuillez agréer, chère Cliente, cher Client, l’expression de nos sincères salut…" at bounding box center [665, 488] width 431 height 13
drag, startPoint x: 667, startPoint y: 491, endPoint x: 682, endPoint y: 489, distance: 15.1
click at [682, 489] on span "Veuillez agréer, Docteur, l’expression de nos sincères salutations." at bounding box center [620, 488] width 340 height 13
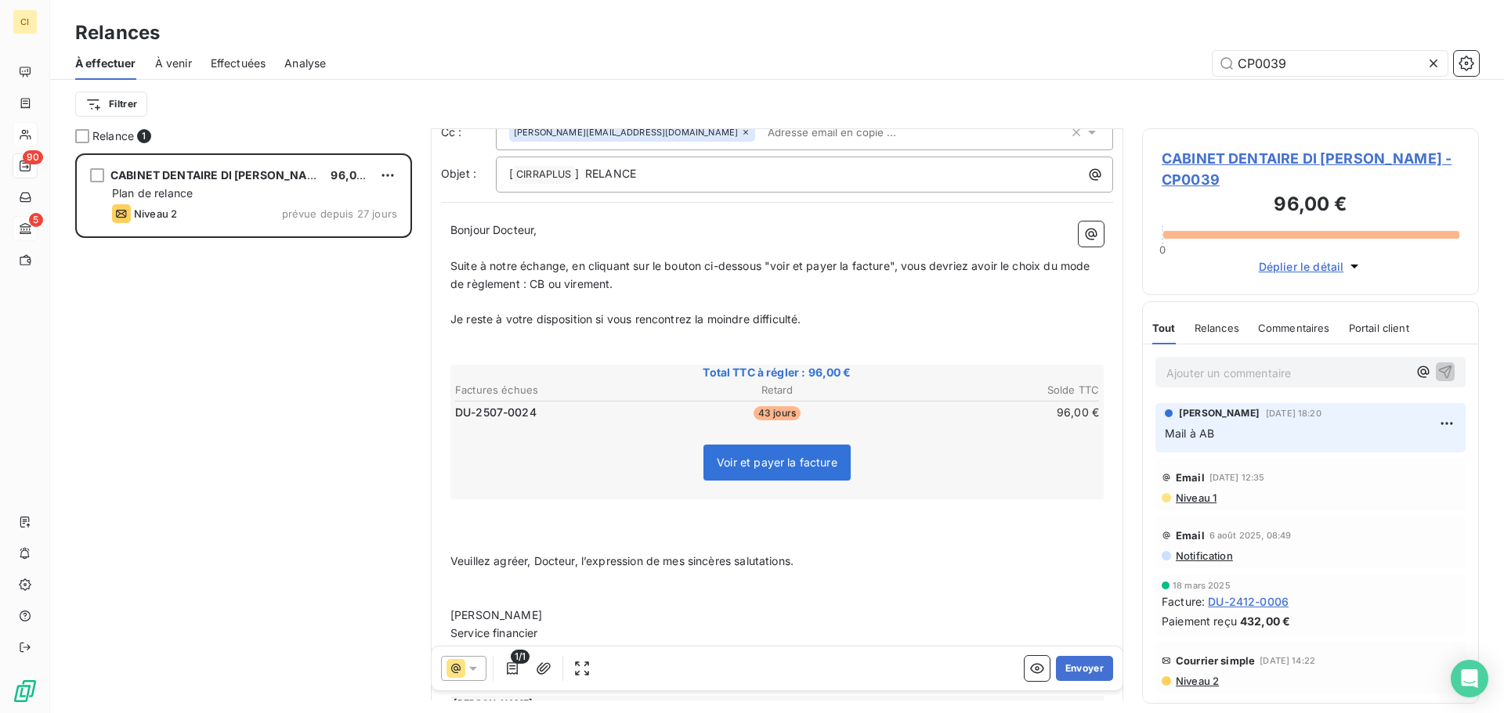
scroll to position [0, 0]
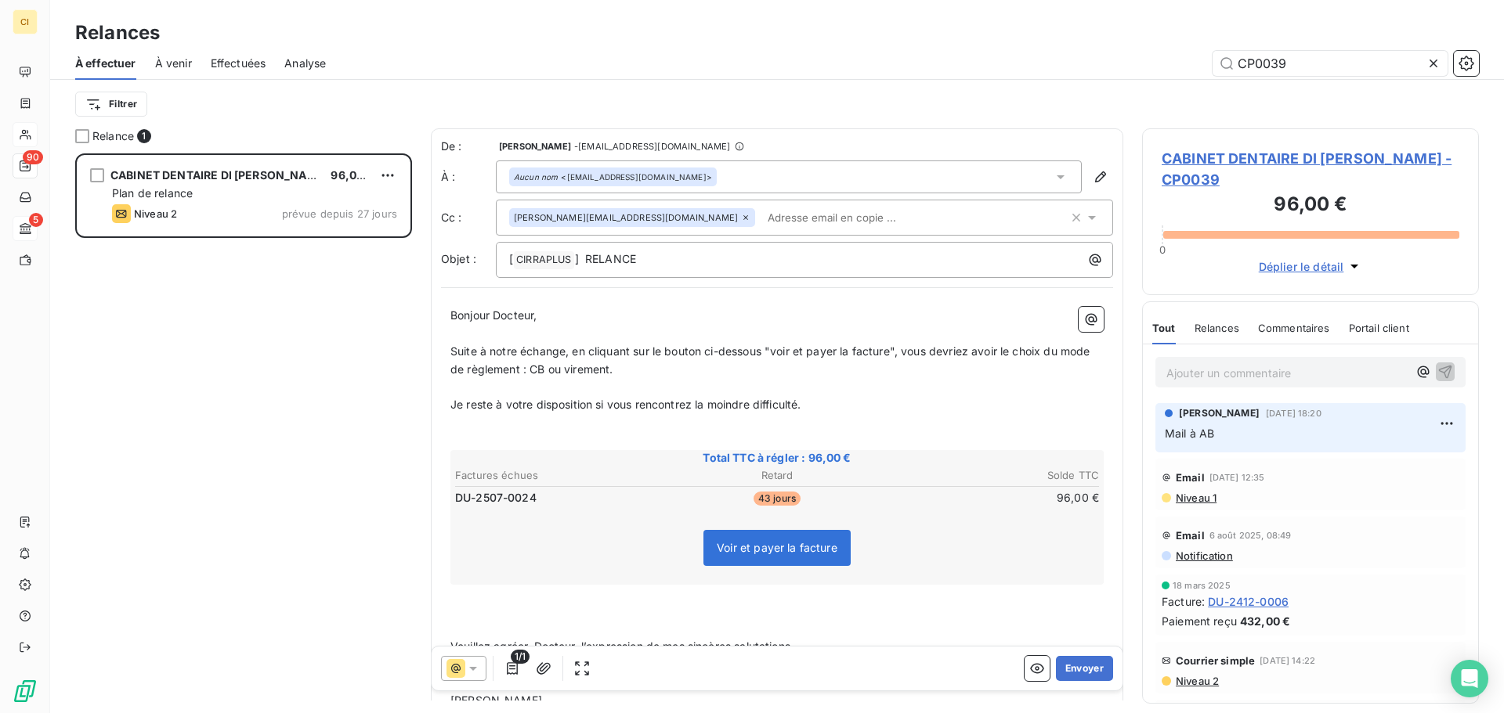
click at [655, 369] on p "Suite à notre échange, en cliquant sur le bouton ci-dessous "voir et payer la f…" at bounding box center [776, 361] width 653 height 36
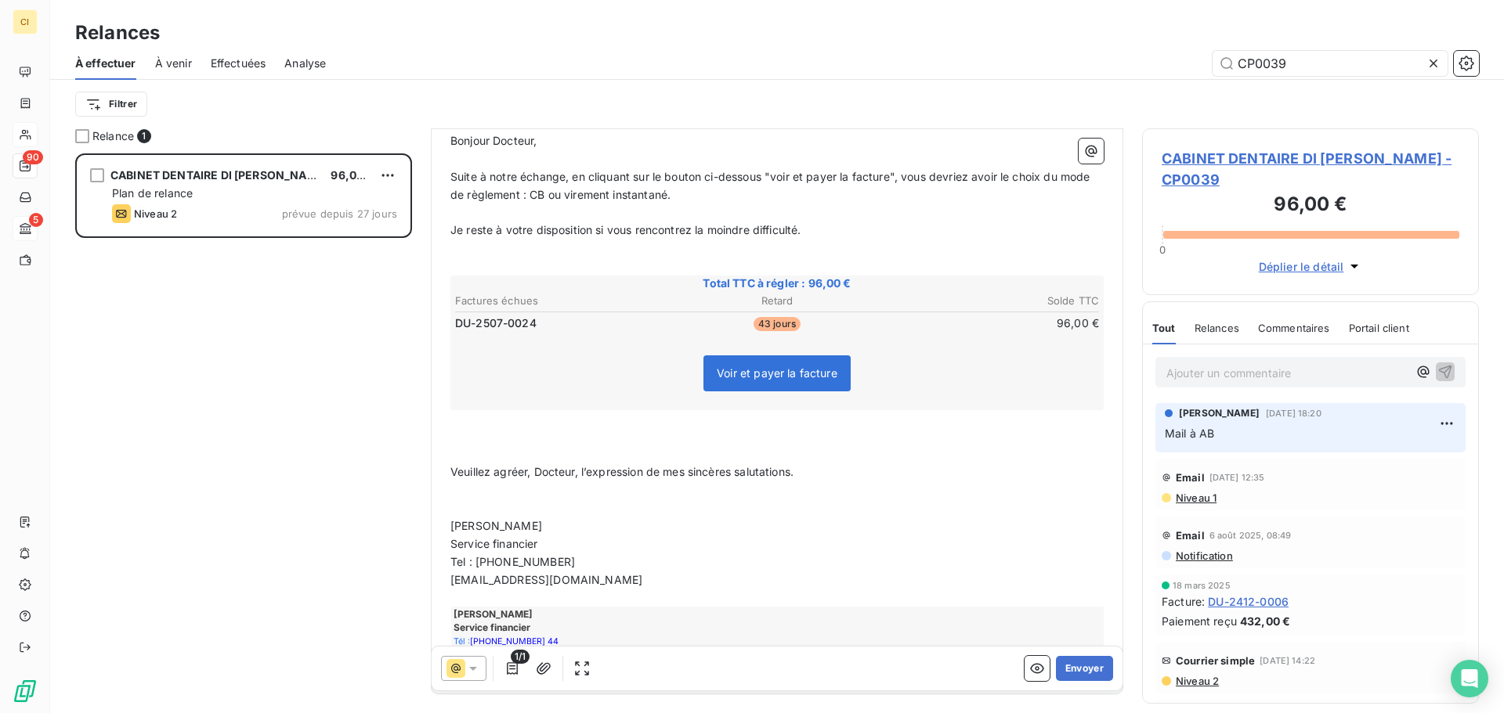
scroll to position [233, 0]
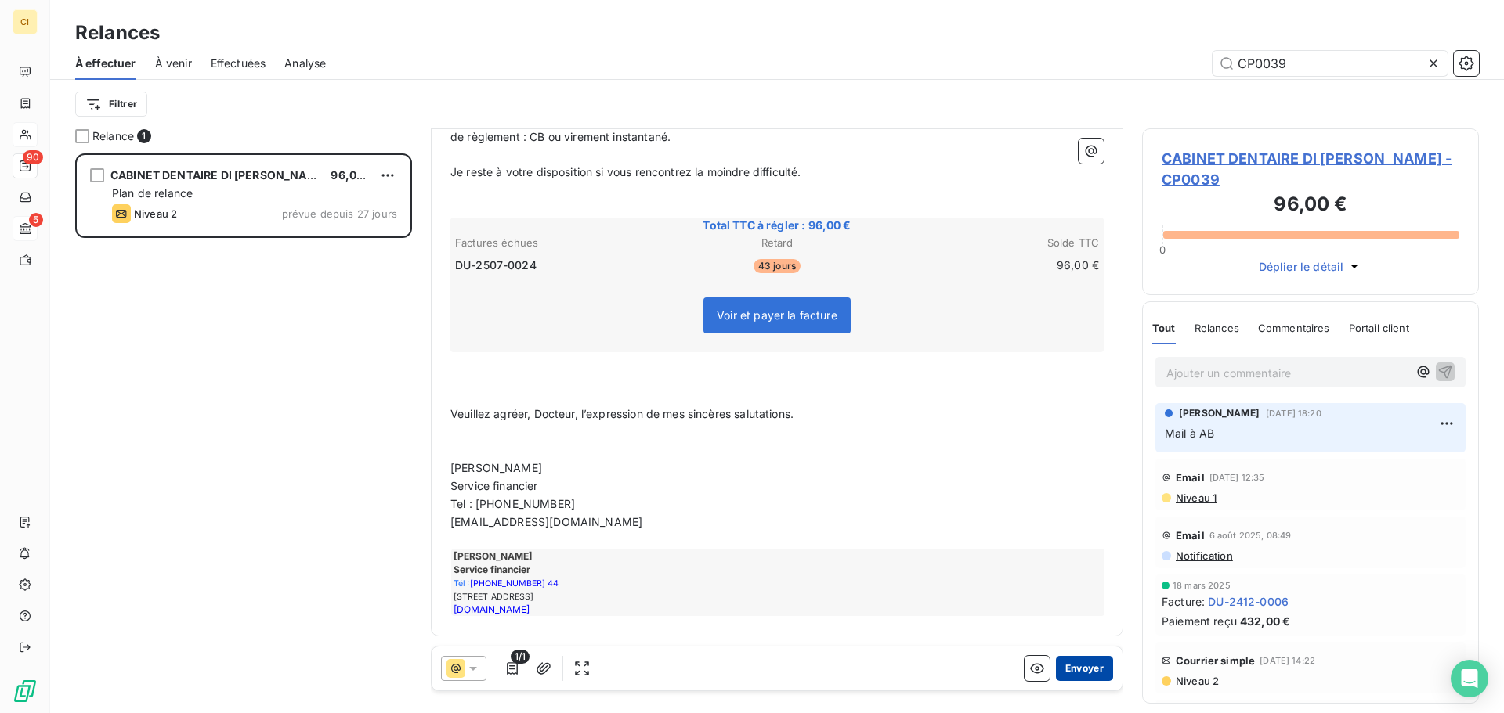
click at [1075, 668] on button "Envoyer" at bounding box center [1084, 668] width 57 height 25
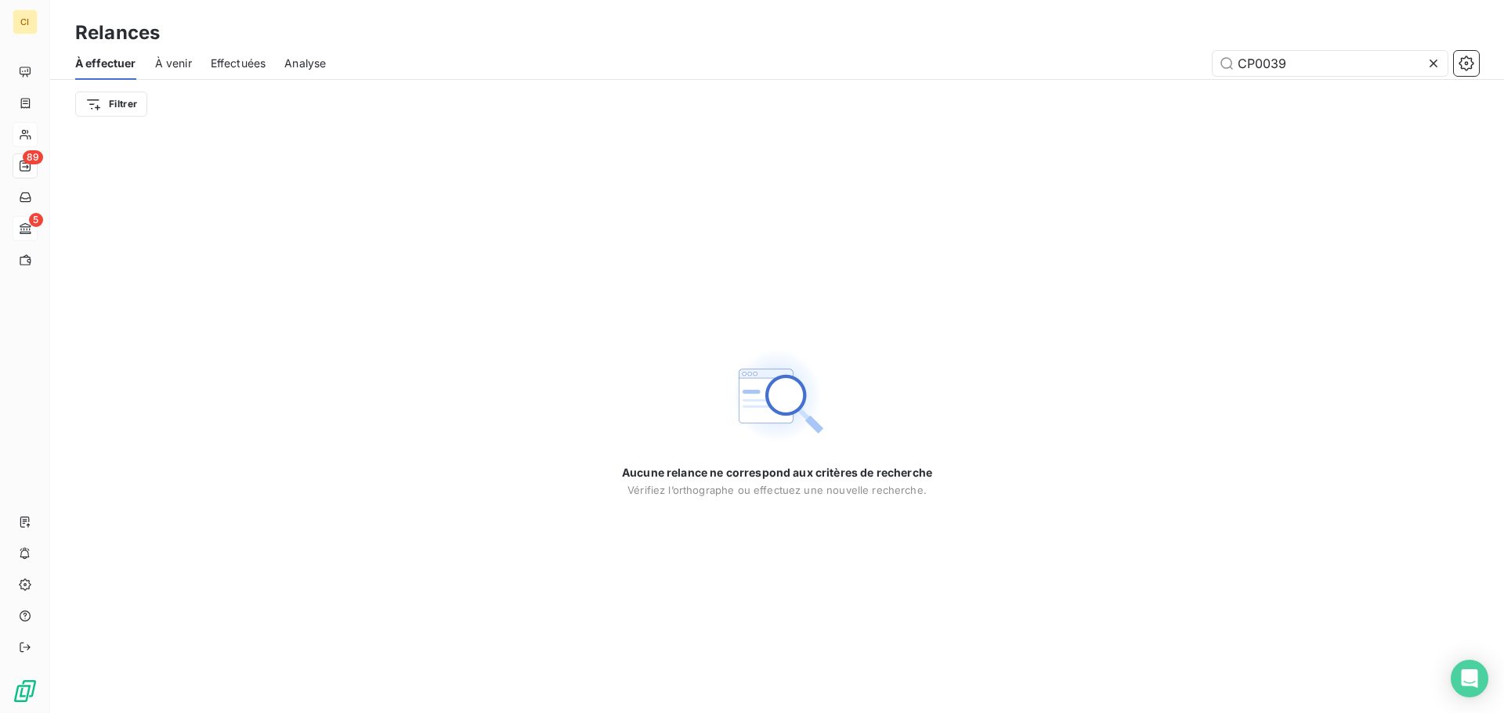
click at [247, 61] on span "Effectuées" at bounding box center [239, 64] width 56 height 16
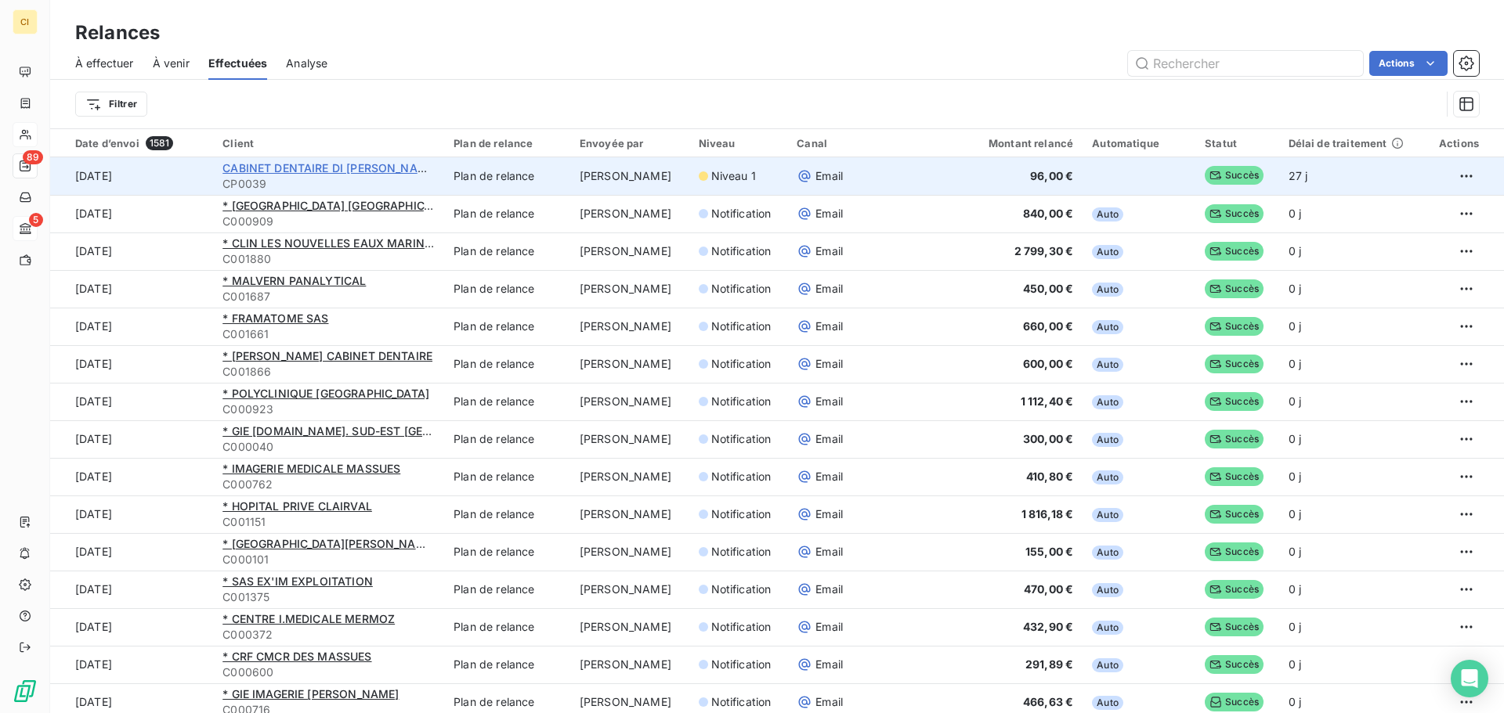
click at [294, 164] on span "CABINET DENTAIRE DI [PERSON_NAME]" at bounding box center [329, 167] width 215 height 13
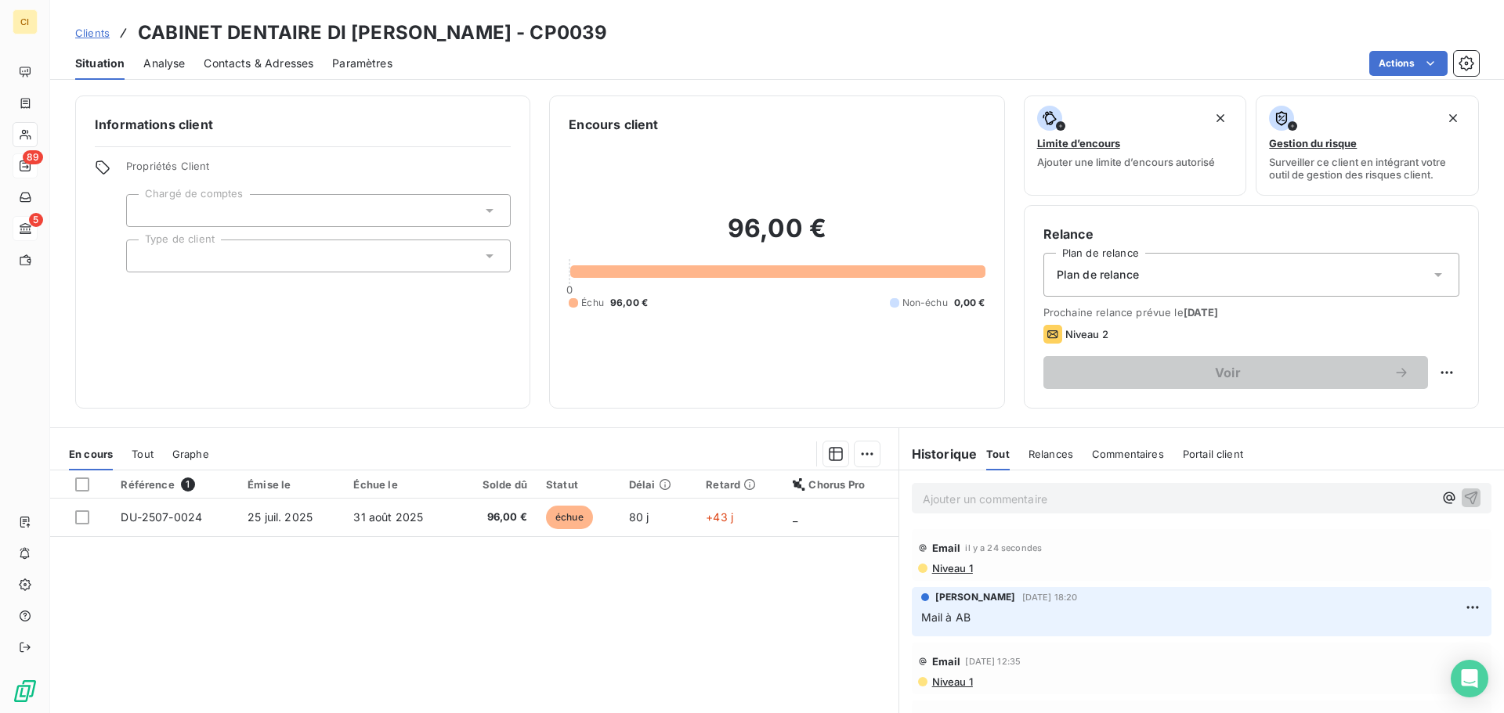
click at [944, 567] on span "Niveau 1" at bounding box center [951, 568] width 42 height 13
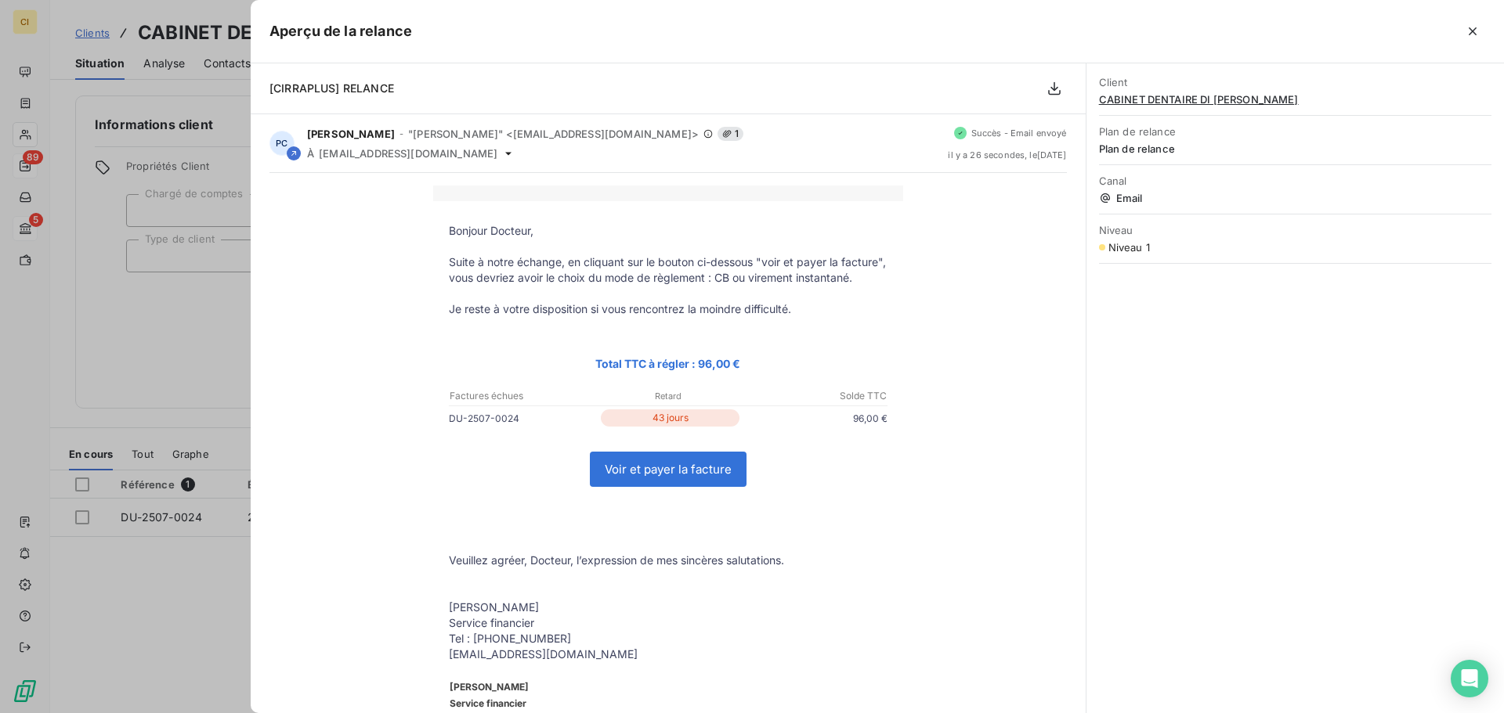
click at [1471, 31] on icon "button" at bounding box center [1472, 31] width 16 height 16
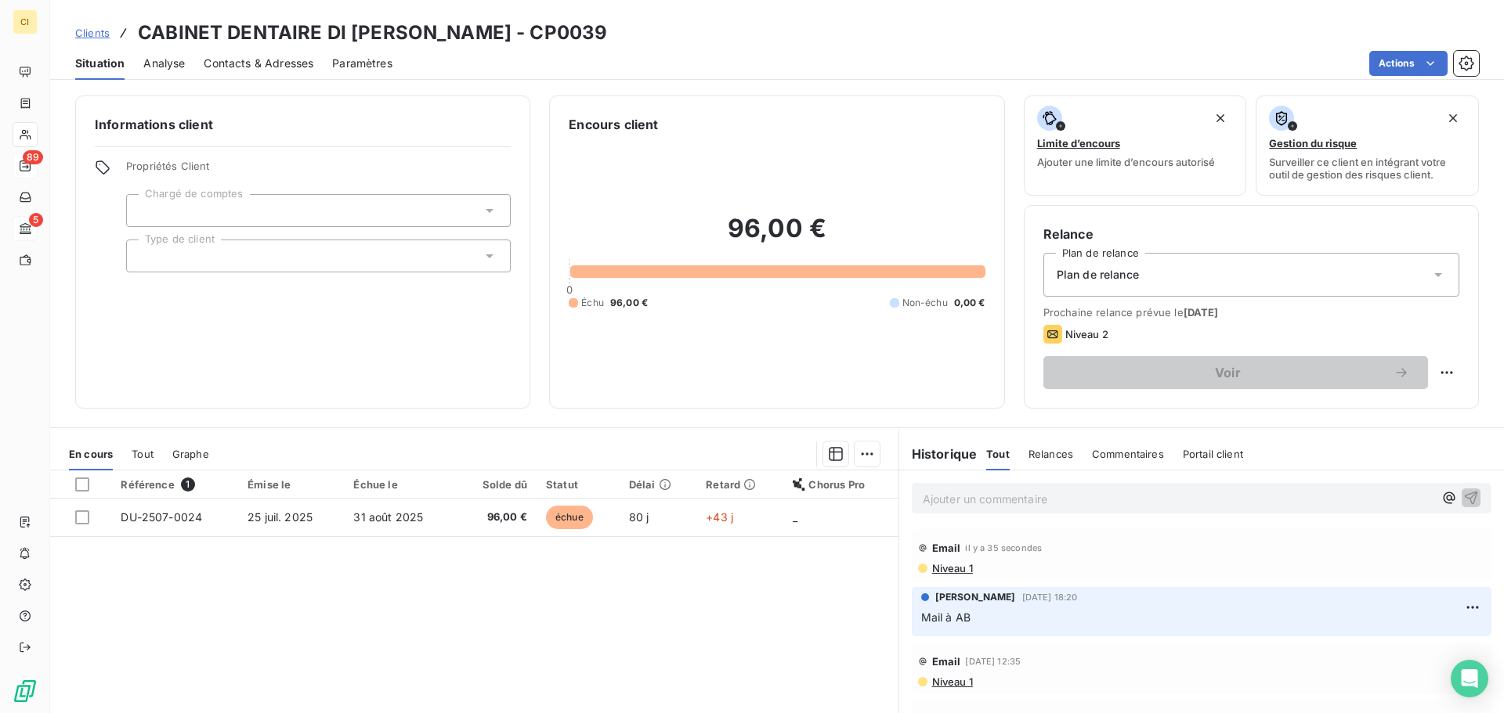
click at [948, 571] on span "Niveau 1" at bounding box center [951, 568] width 42 height 13
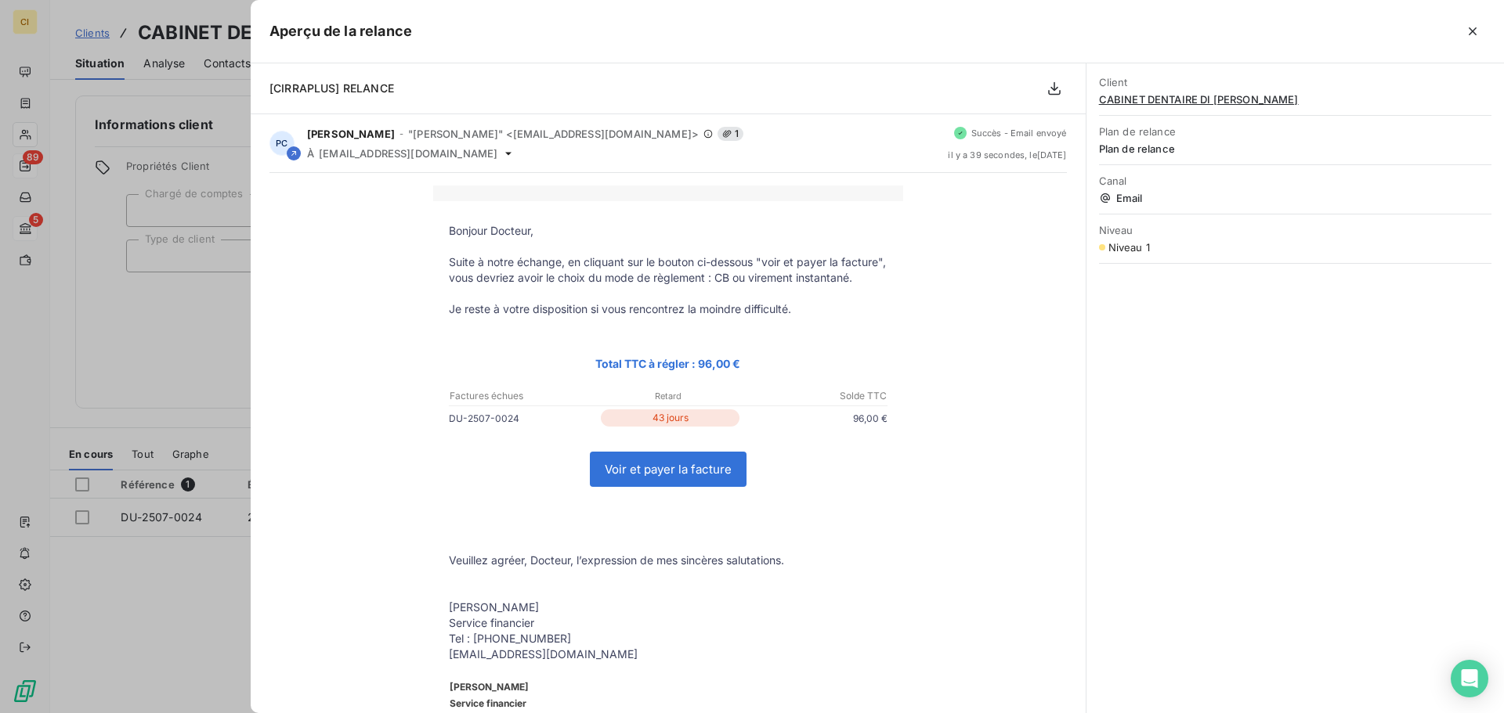
drag, startPoint x: 1471, startPoint y: 29, endPoint x: 1445, endPoint y: 31, distance: 25.9
click at [1471, 28] on icon "button" at bounding box center [1472, 31] width 16 height 16
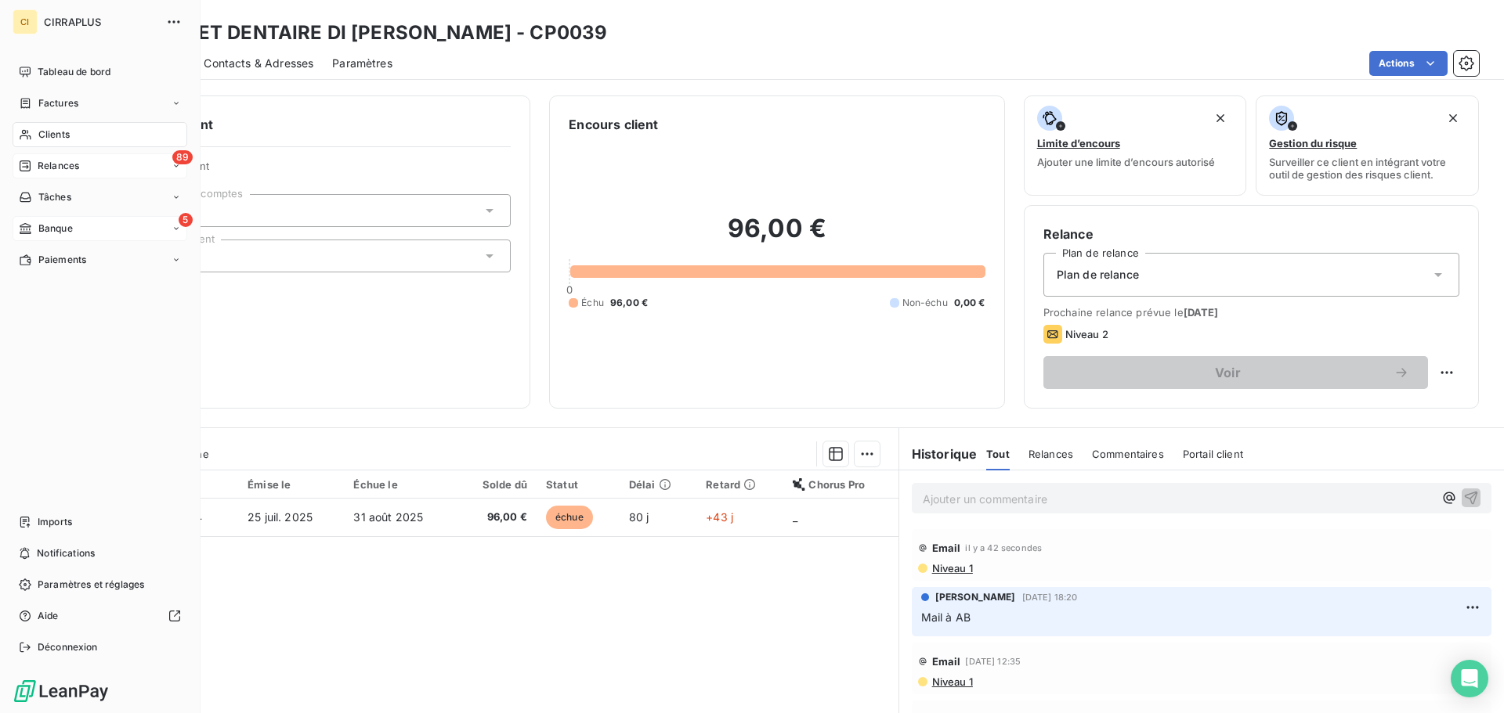
click at [58, 226] on span "Banque" at bounding box center [55, 229] width 34 height 14
